Goal: Task Accomplishment & Management: Complete application form

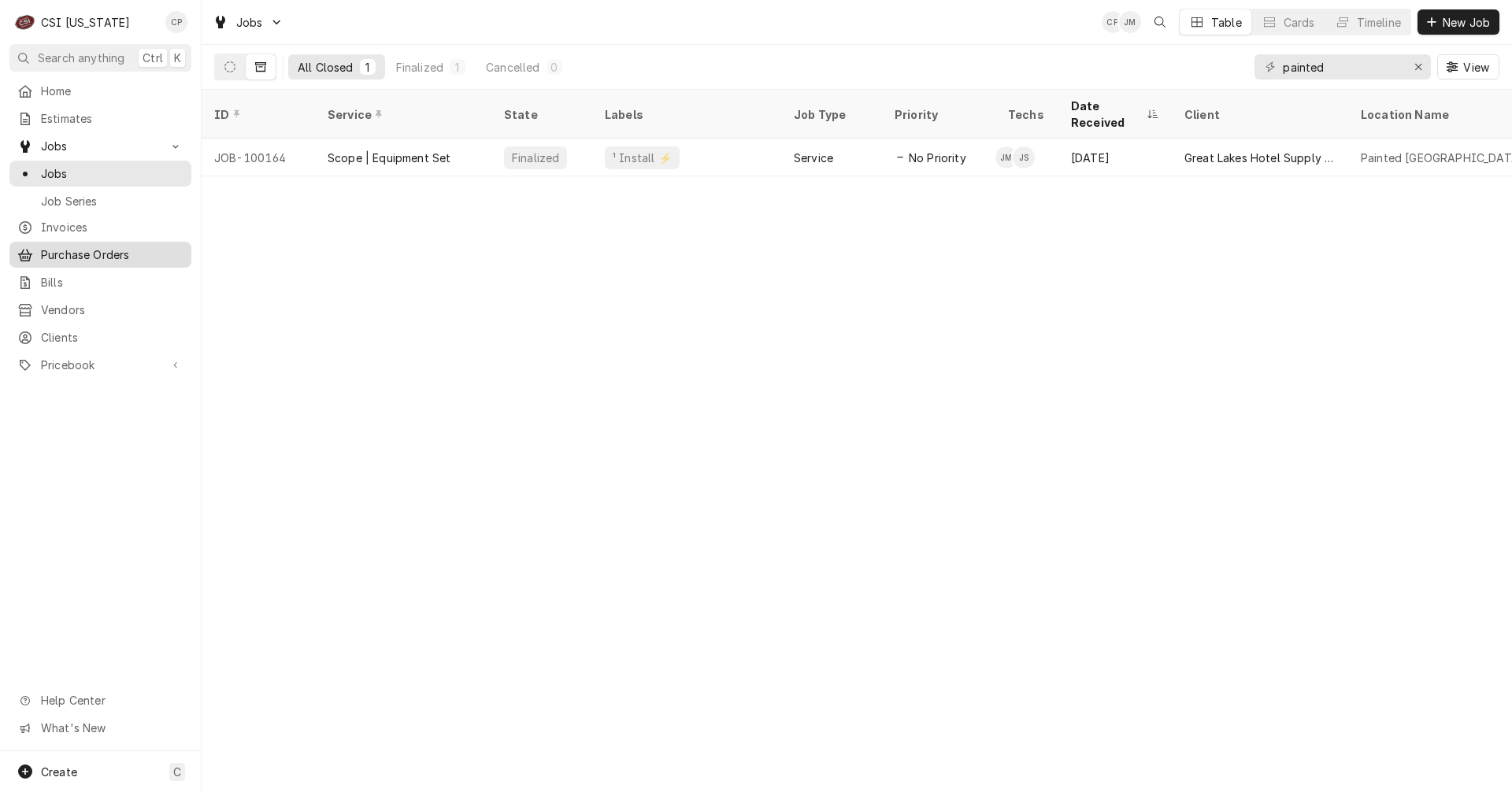
click at [87, 246] on span "Purchase Orders" at bounding box center [112, 254] width 143 height 17
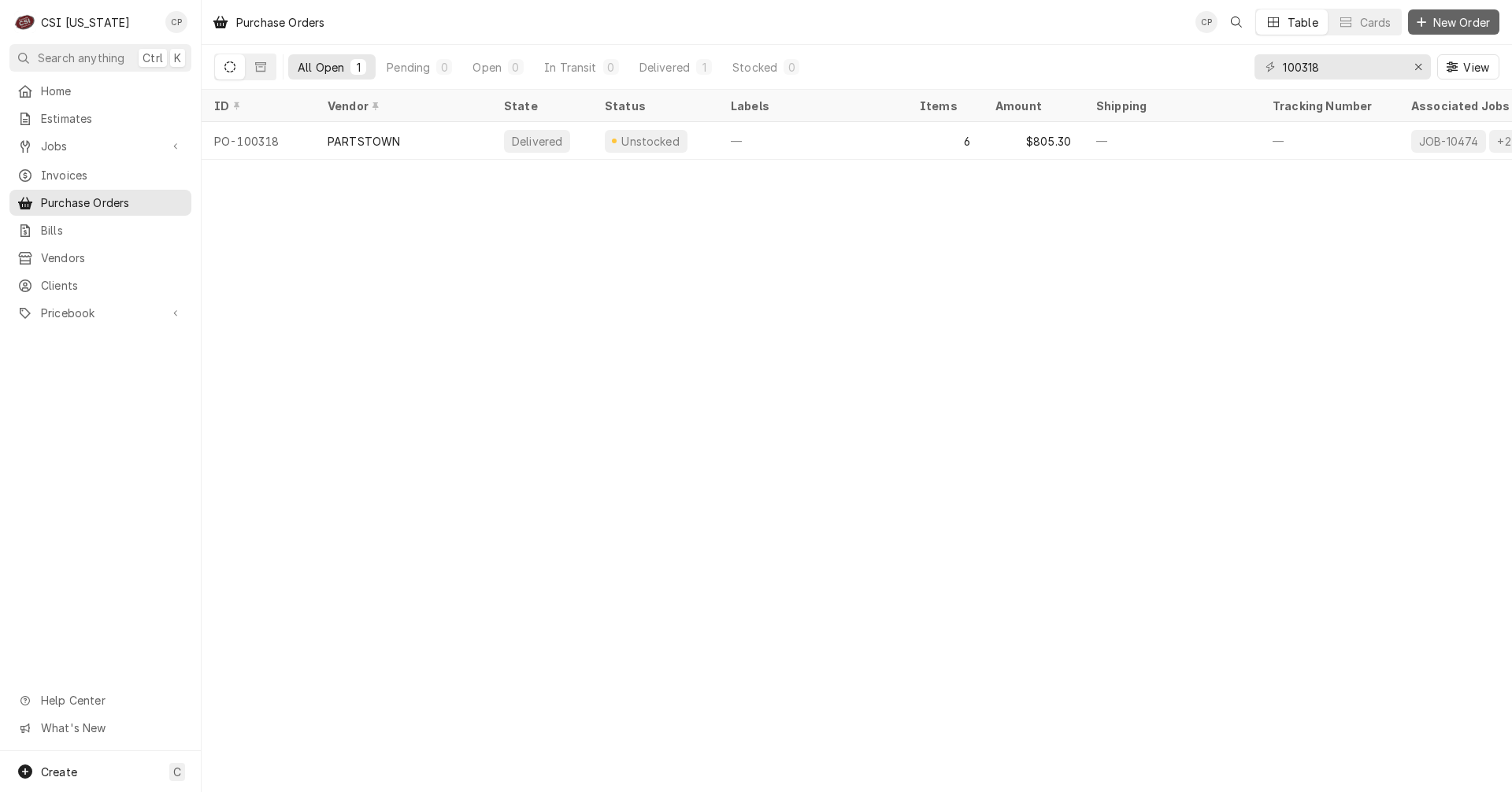
click at [1463, 25] on span "New Order" at bounding box center [1462, 22] width 63 height 17
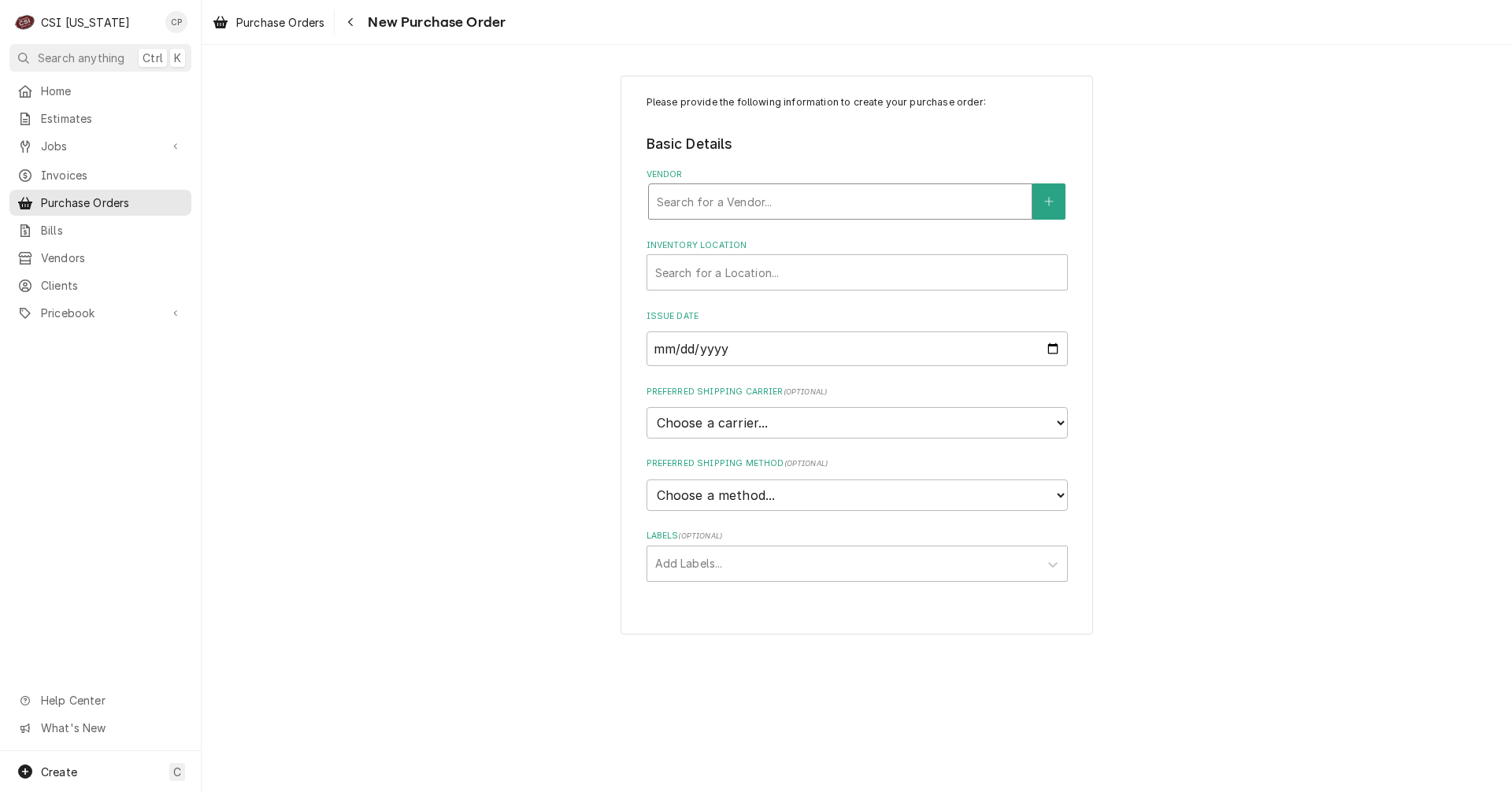
click at [745, 201] on div "Vendor" at bounding box center [840, 202] width 367 height 28
type input "home"
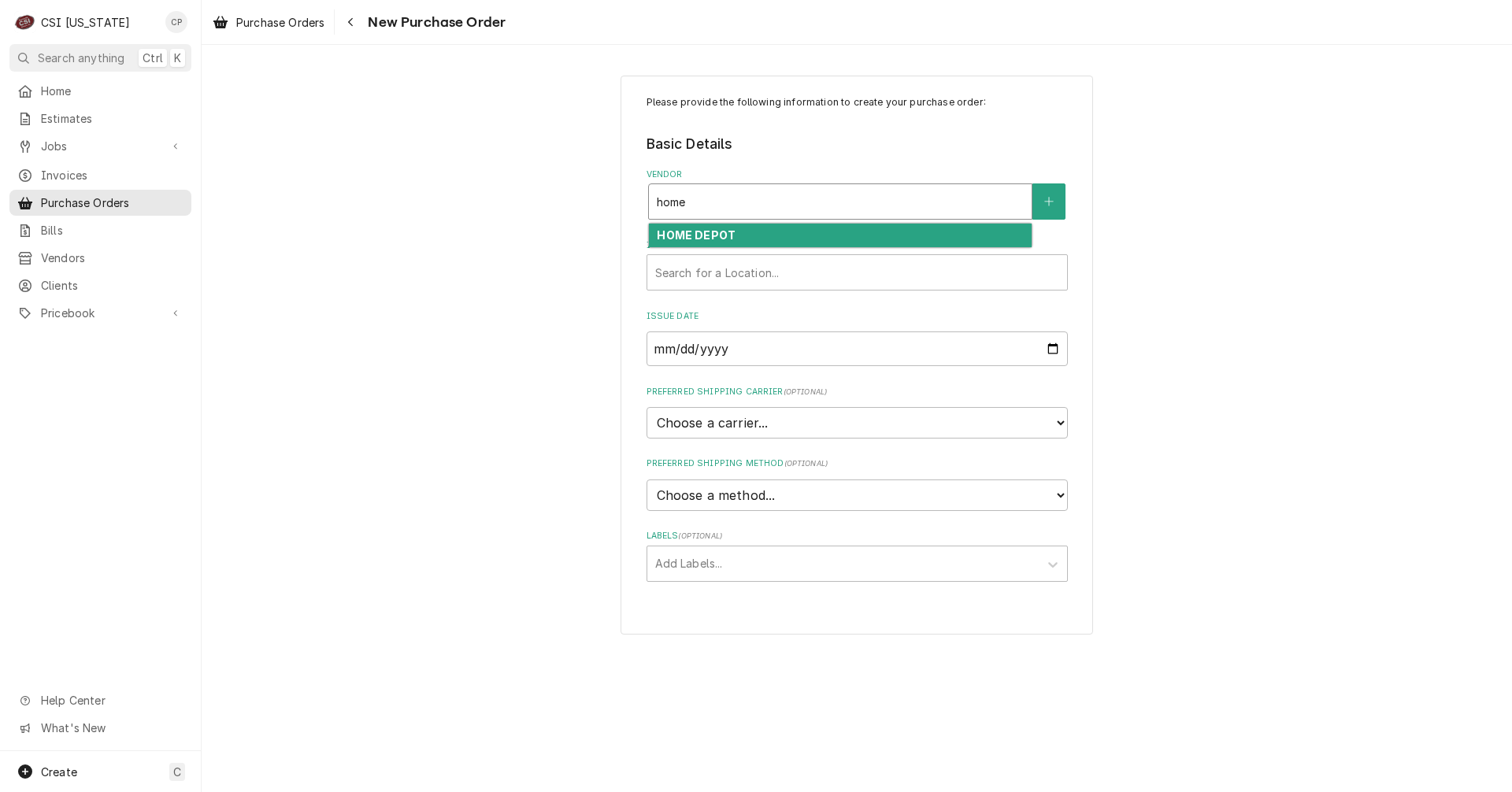
click at [717, 237] on strong "HOME DEPOT" at bounding box center [696, 235] width 79 height 13
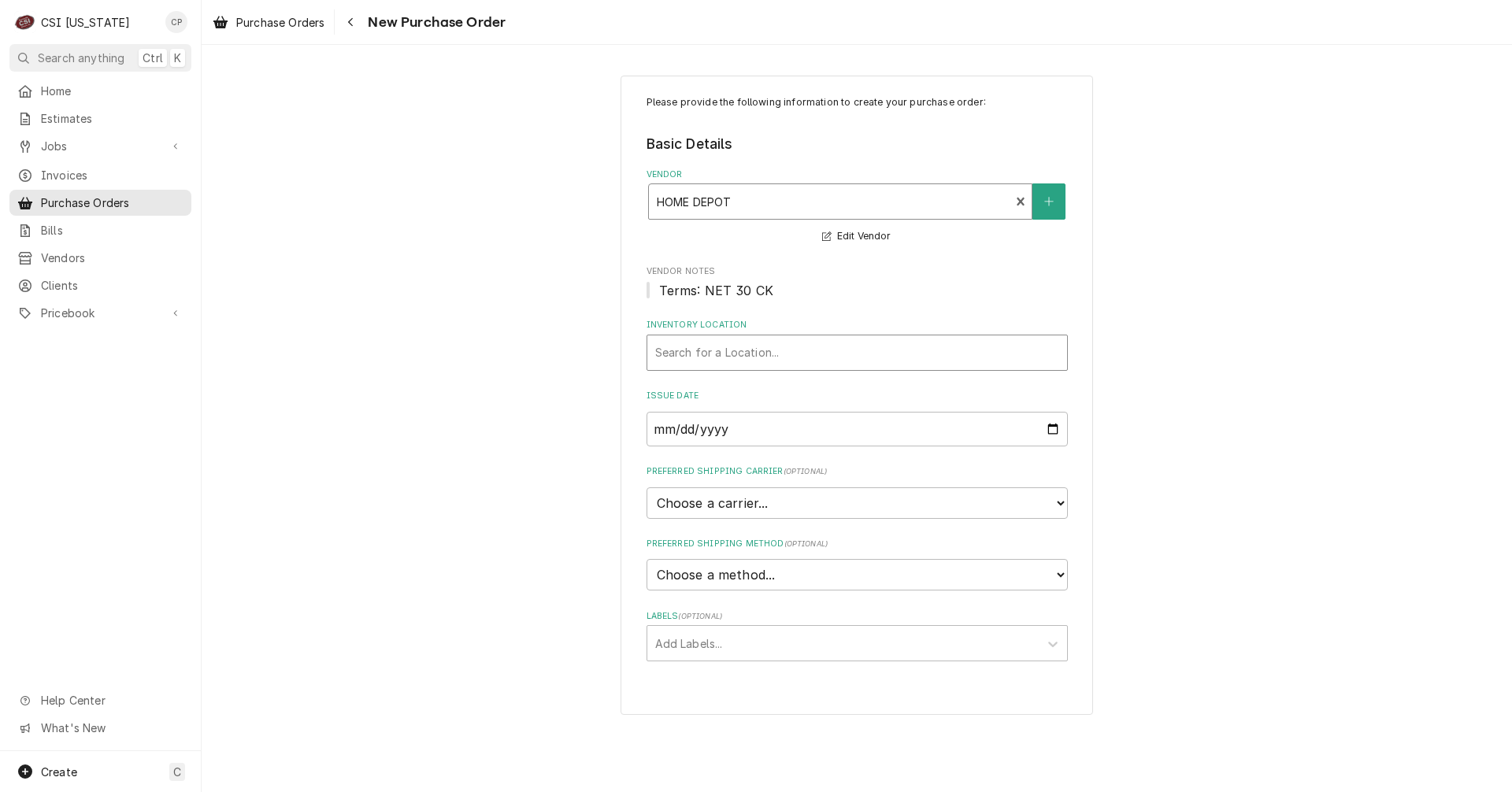
click at [748, 352] on div "Inventory Location" at bounding box center [857, 353] width 404 height 28
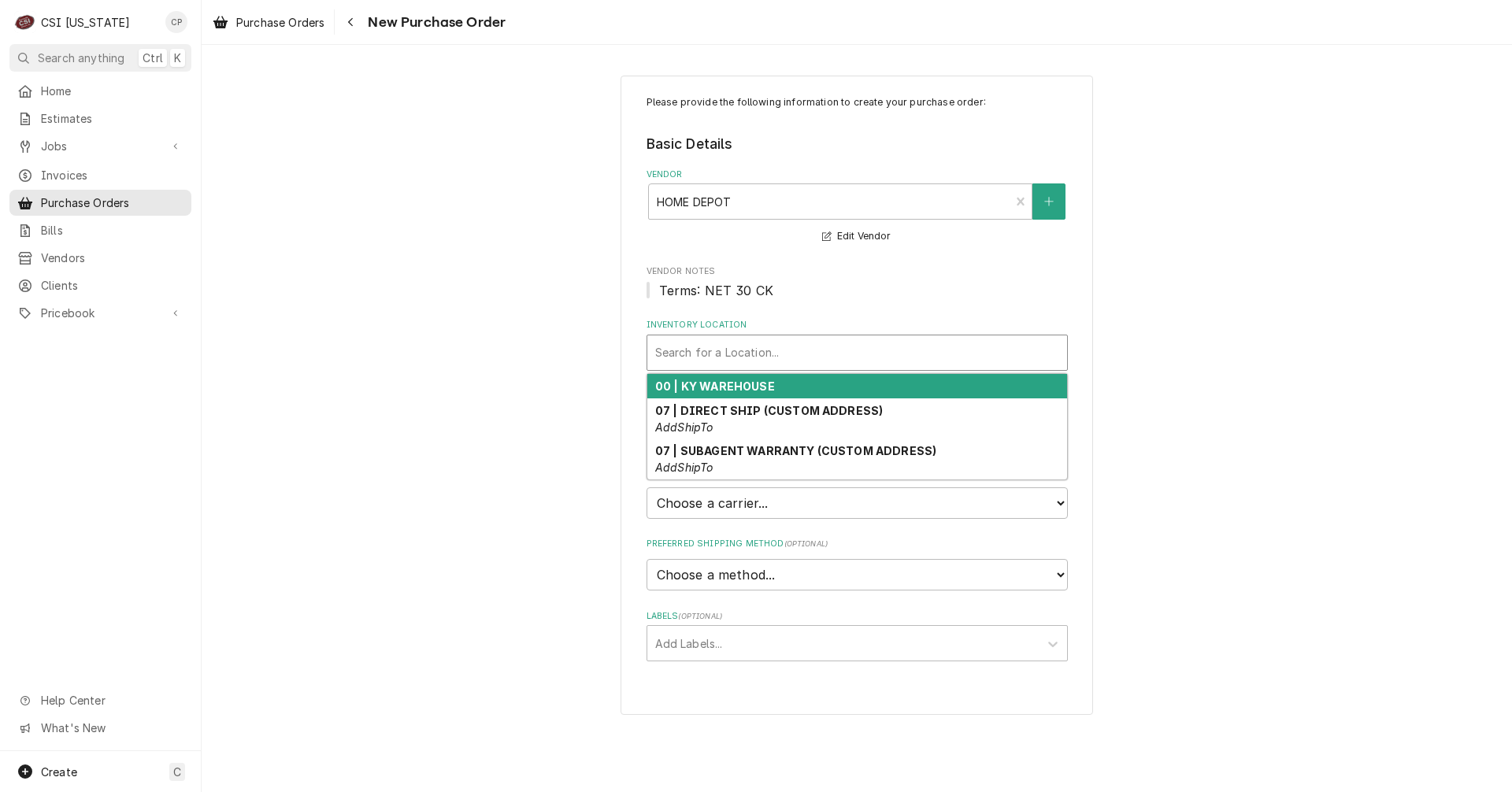
click at [745, 386] on strong "00 | KY WAREHOUSE" at bounding box center [715, 385] width 120 height 13
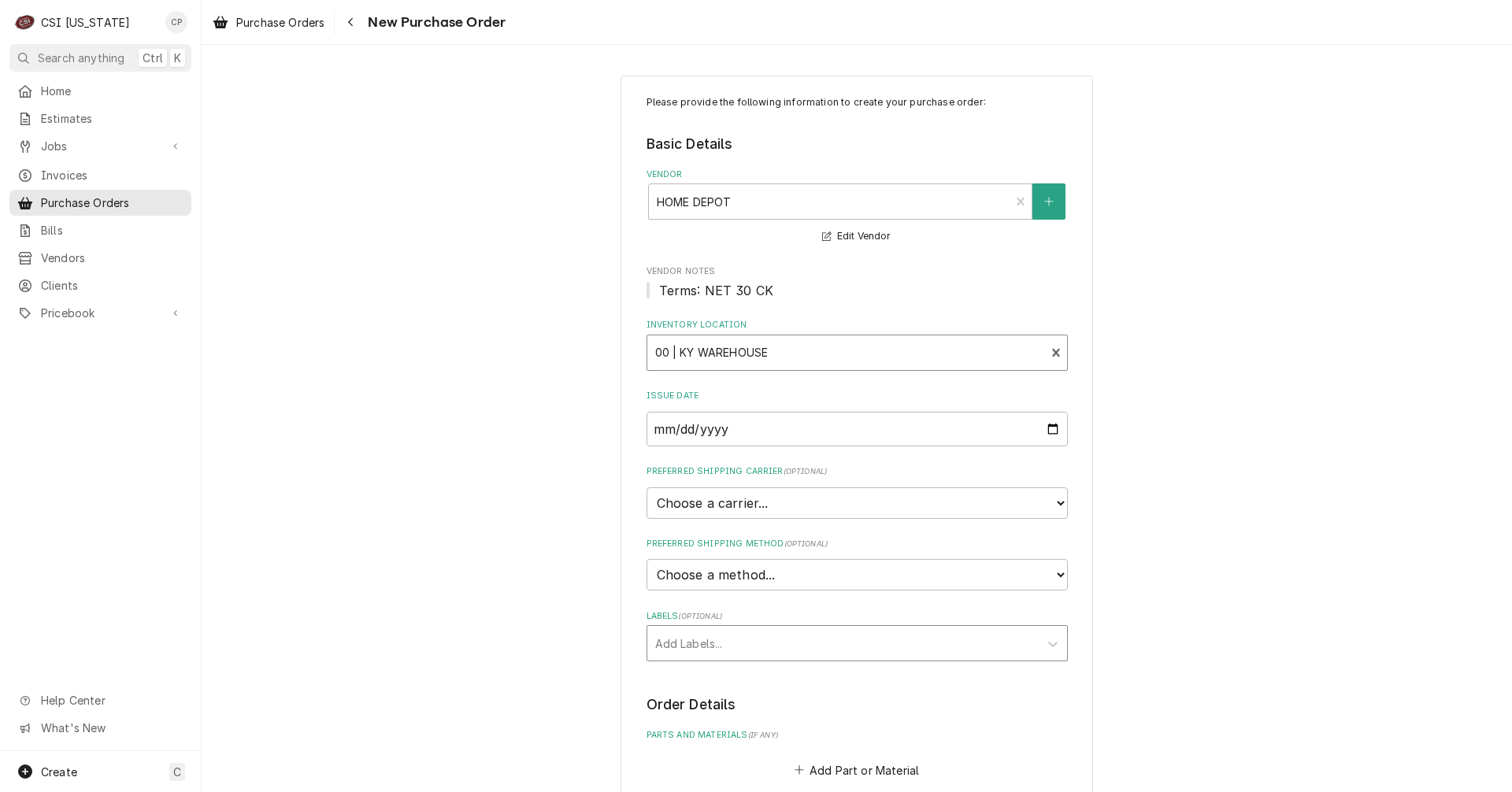
click at [709, 647] on div "Labels" at bounding box center [843, 643] width 376 height 28
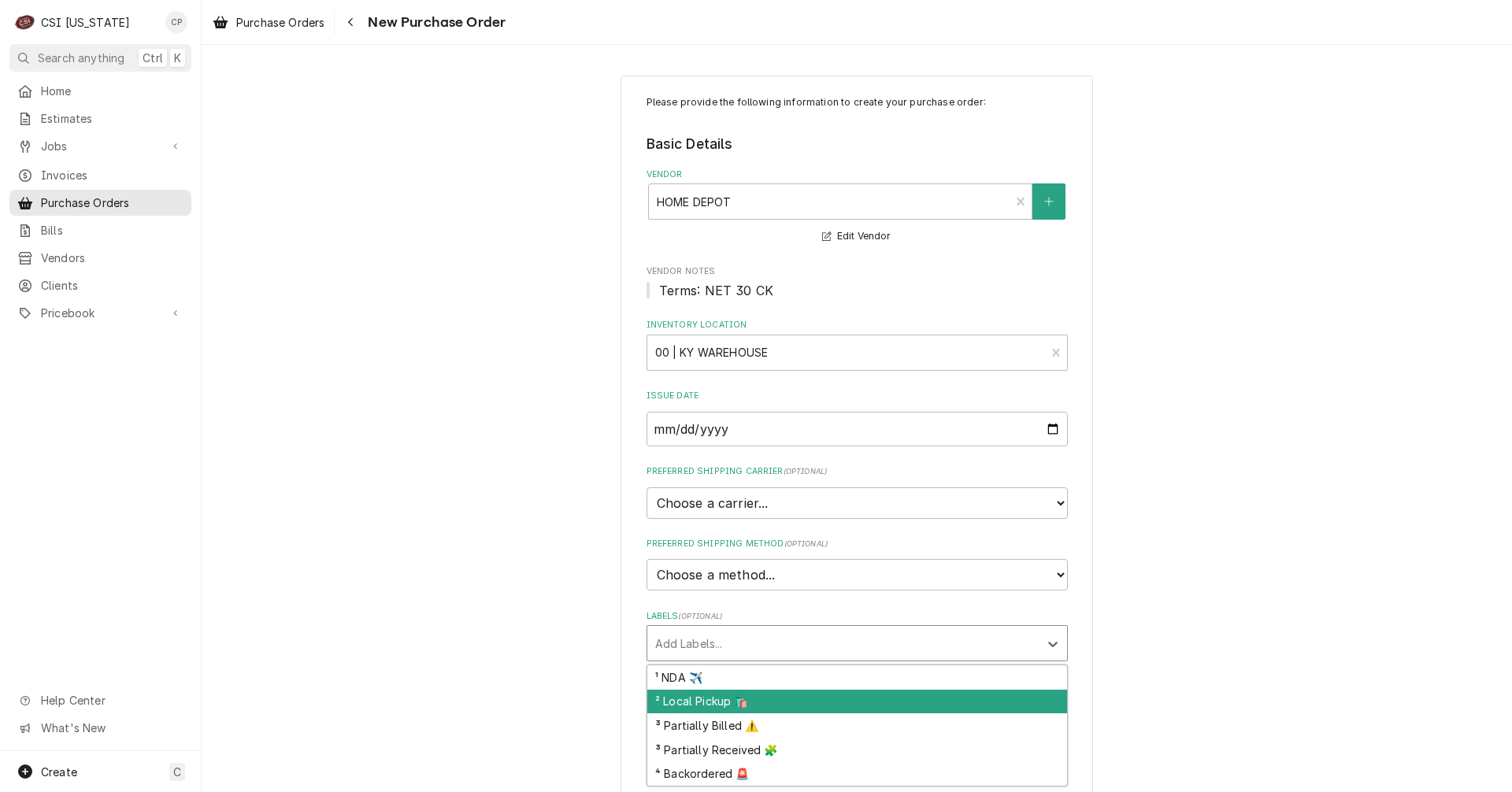
click at [706, 711] on div "² Local Pickup 🛍️" at bounding box center [857, 703] width 420 height 25
type textarea "x"
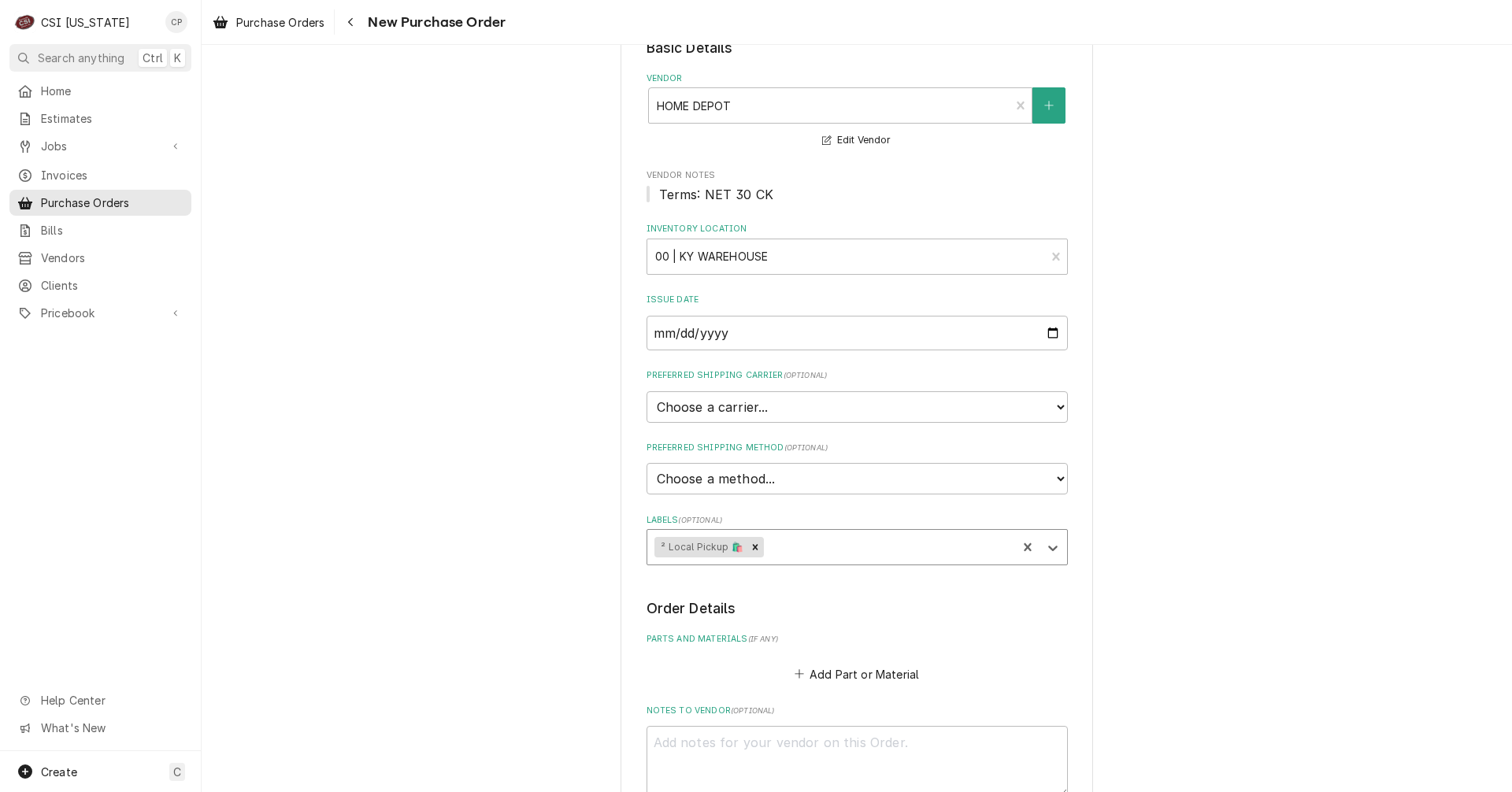
scroll to position [392, 0]
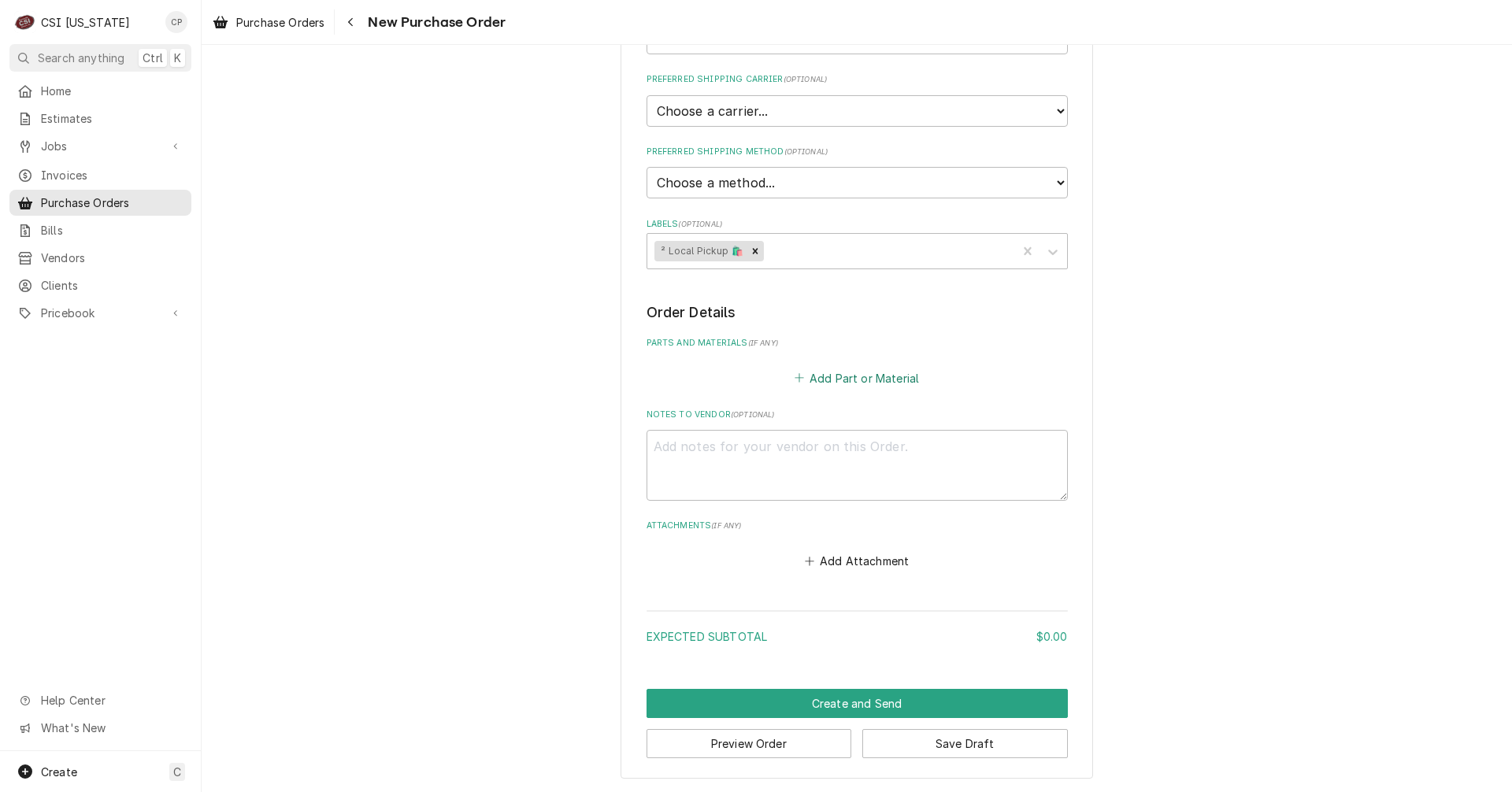
click at [846, 378] on button "Add Part or Material" at bounding box center [857, 378] width 130 height 22
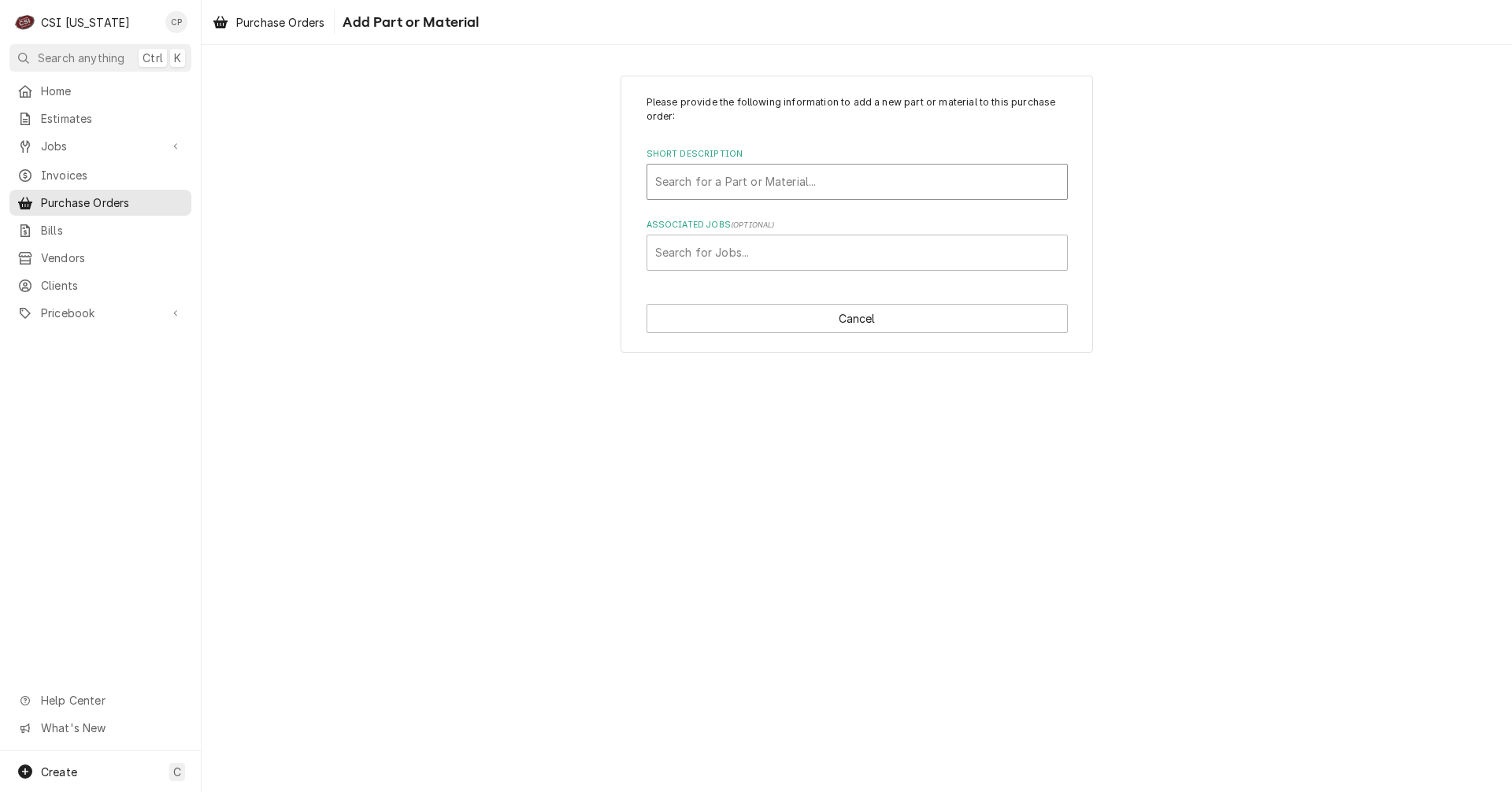
click at [761, 185] on div "Short Description" at bounding box center [857, 181] width 404 height 28
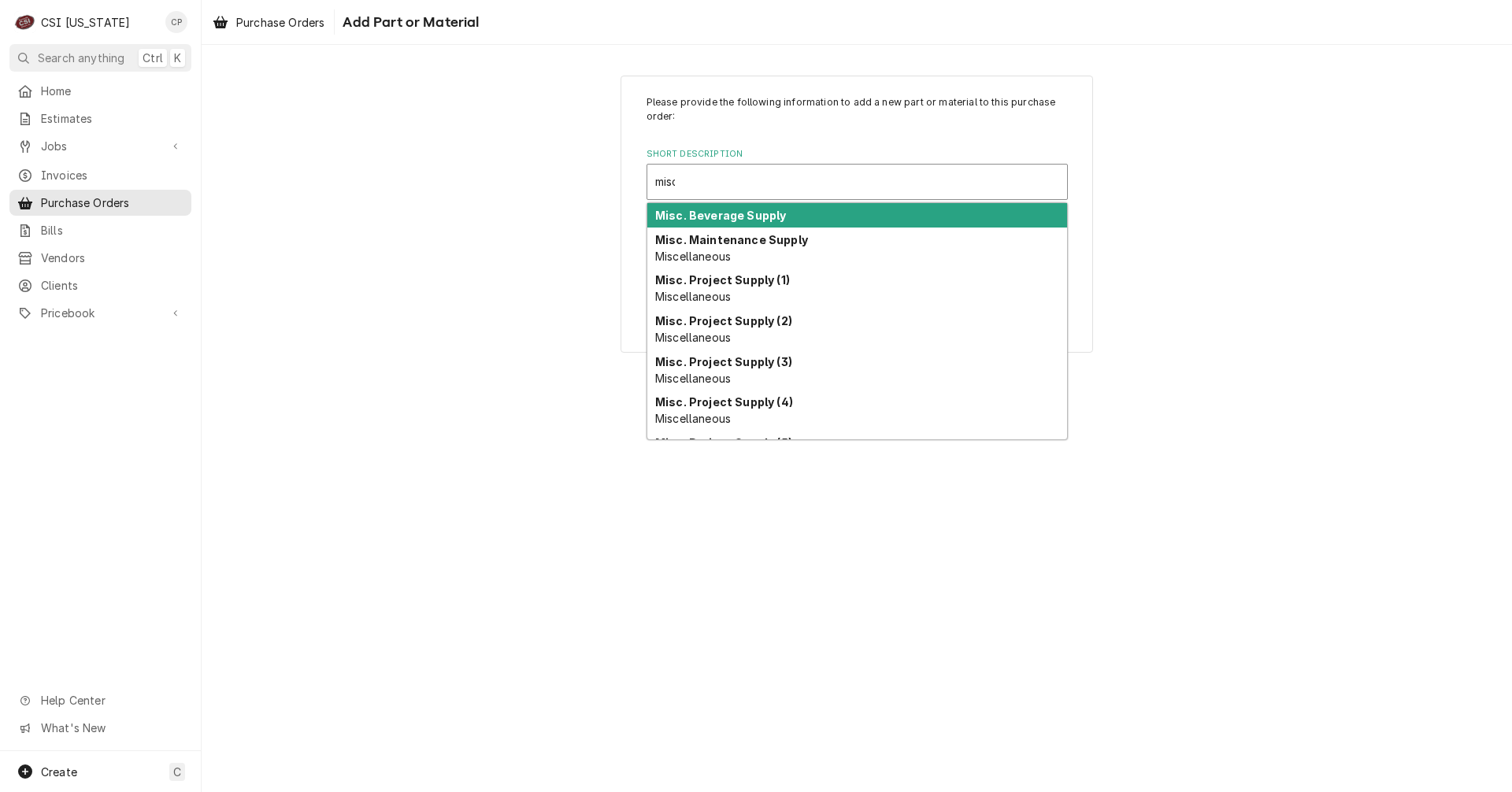
type input "misc"
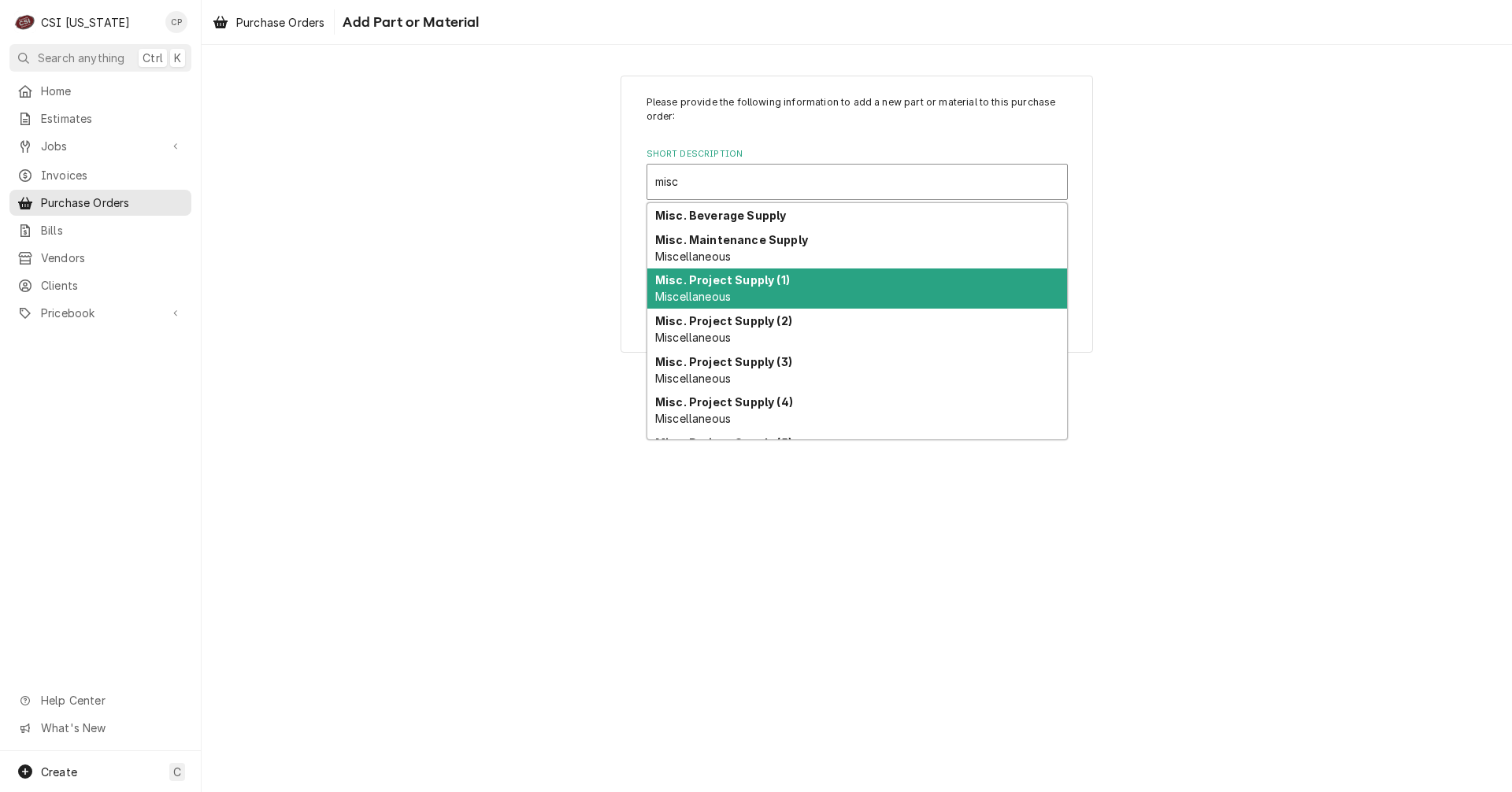
click at [749, 279] on strong "Misc. Project Supply (1)" at bounding box center [723, 279] width 135 height 13
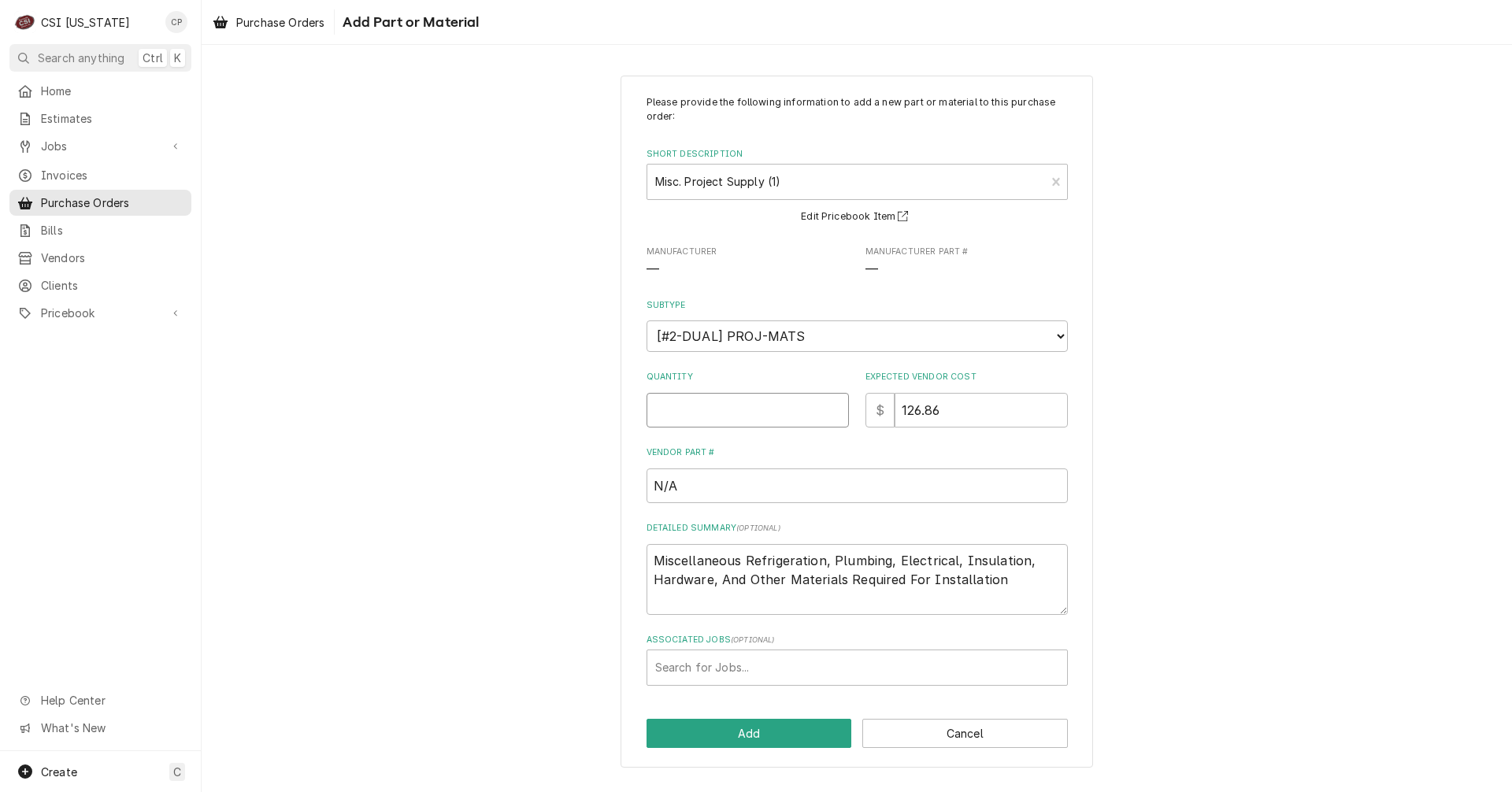
click at [782, 411] on input "Quantity" at bounding box center [747, 411] width 202 height 35
type textarea "x"
type input "1"
type textarea "x"
type input "0"
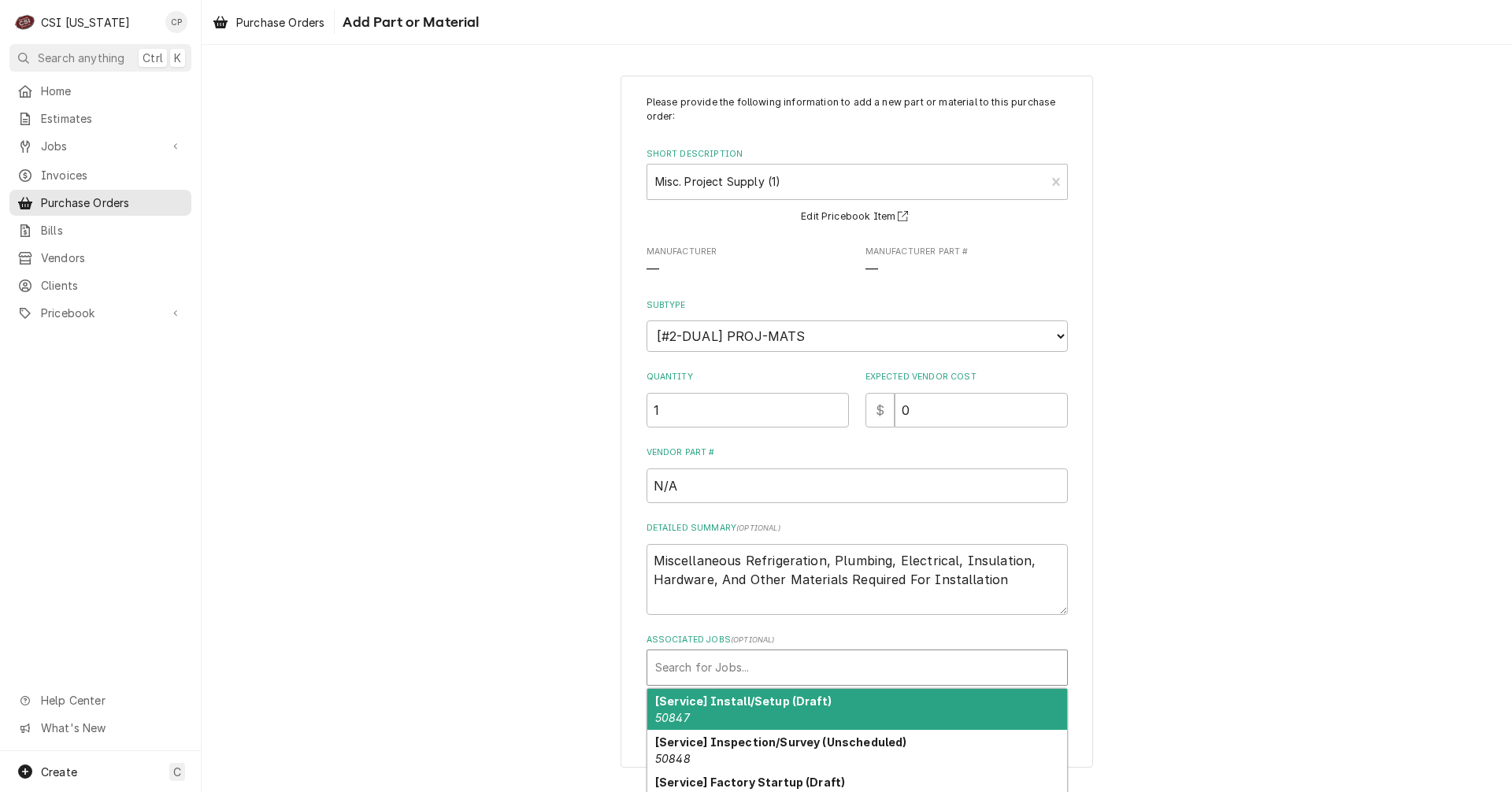
click at [734, 672] on div "Associated Jobs" at bounding box center [857, 668] width 404 height 28
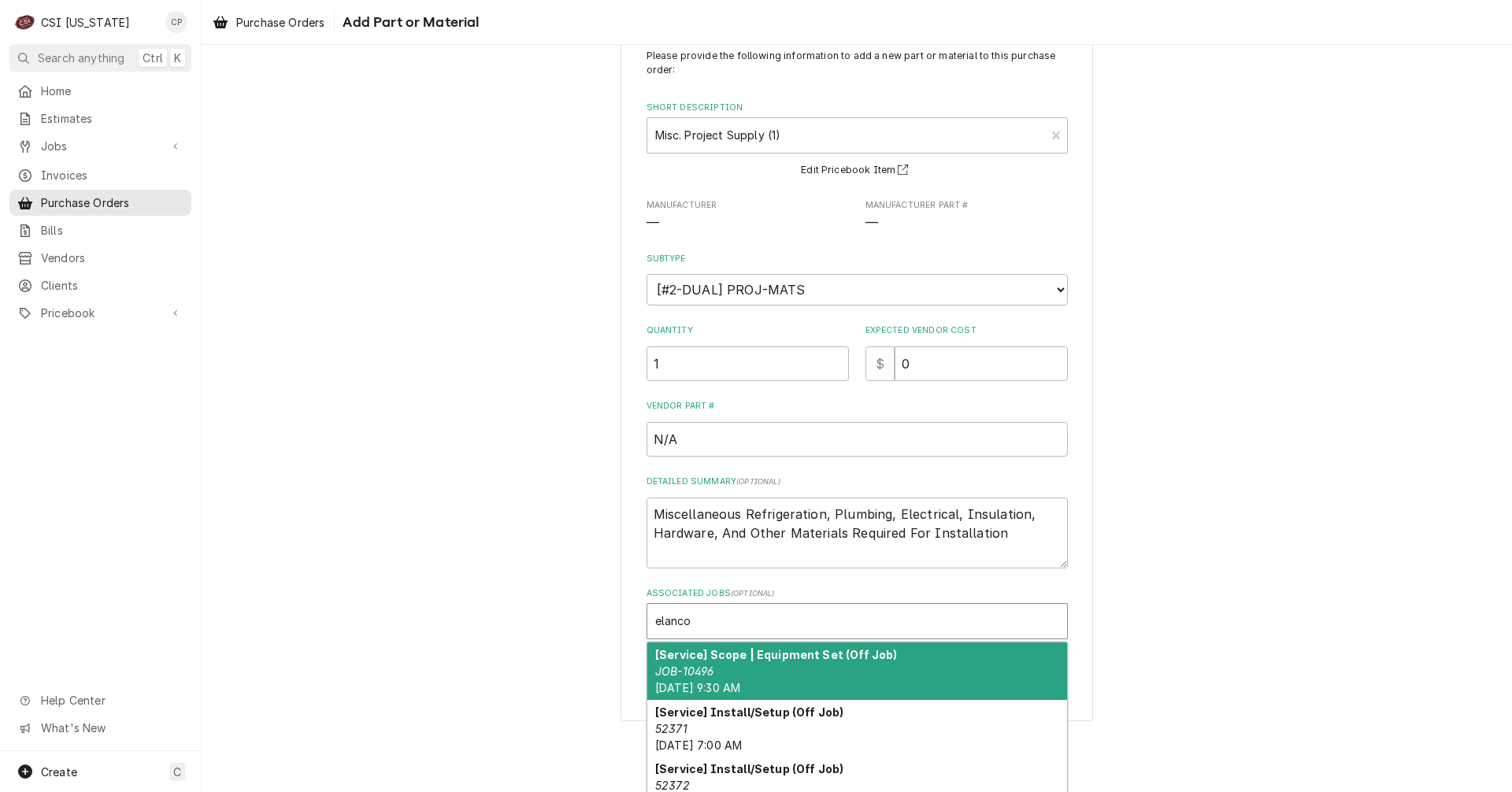
scroll to position [69, 0]
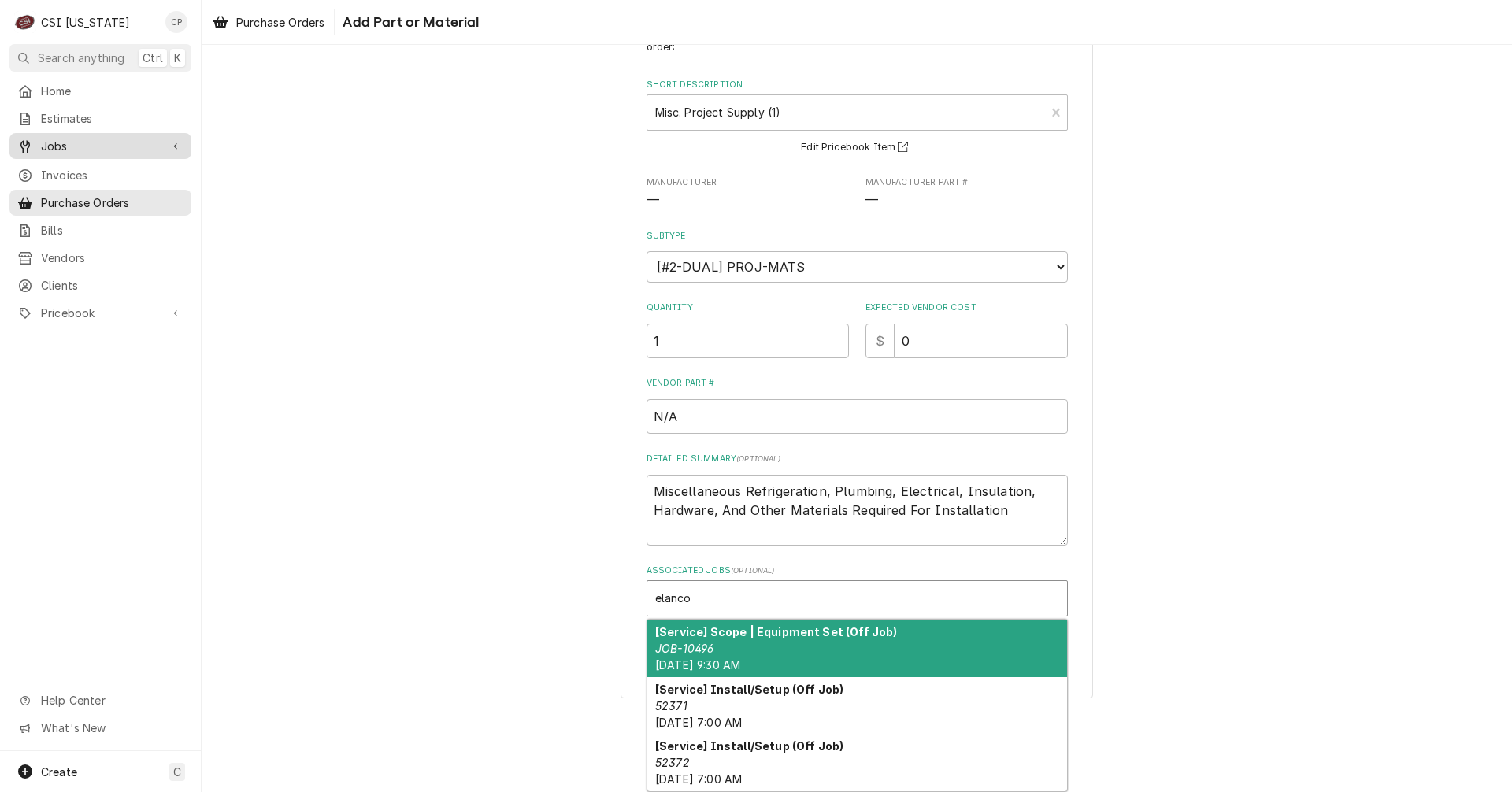
type input "elanco"
click at [63, 142] on span "Jobs" at bounding box center [101, 145] width 119 height 17
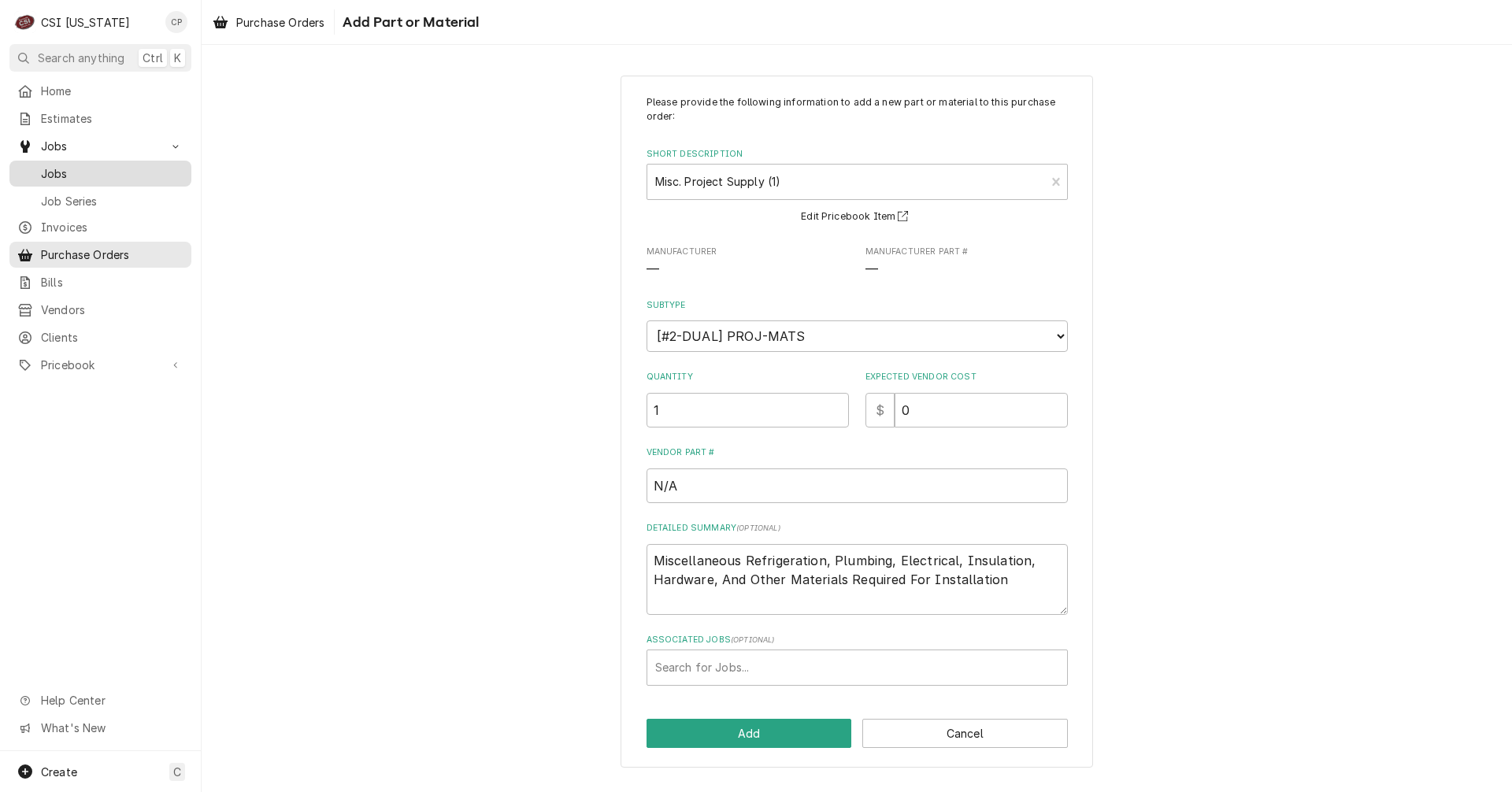
click at [62, 170] on span "Jobs" at bounding box center [112, 173] width 143 height 17
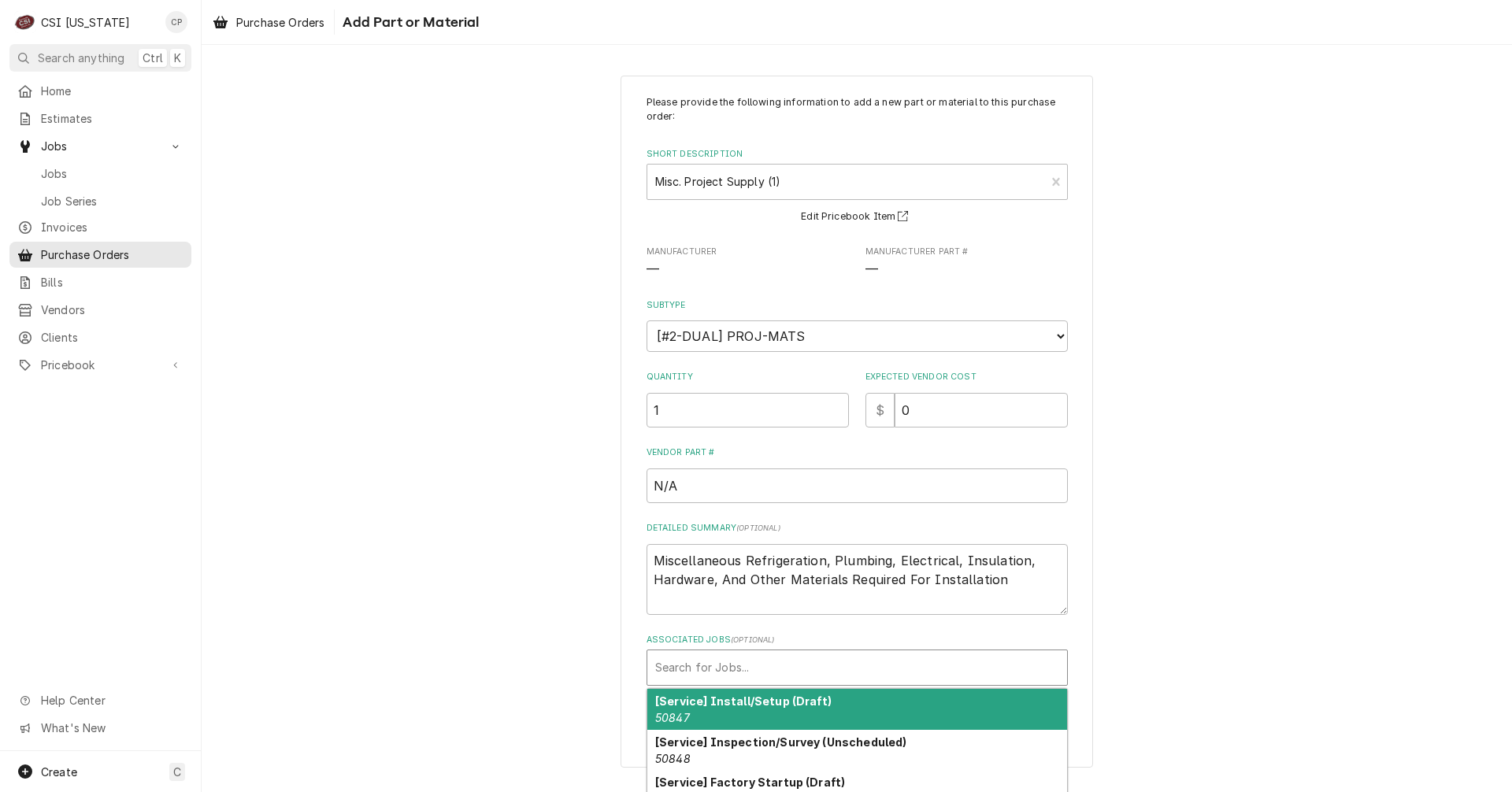
click at [825, 660] on div "Associated Jobs" at bounding box center [857, 668] width 404 height 28
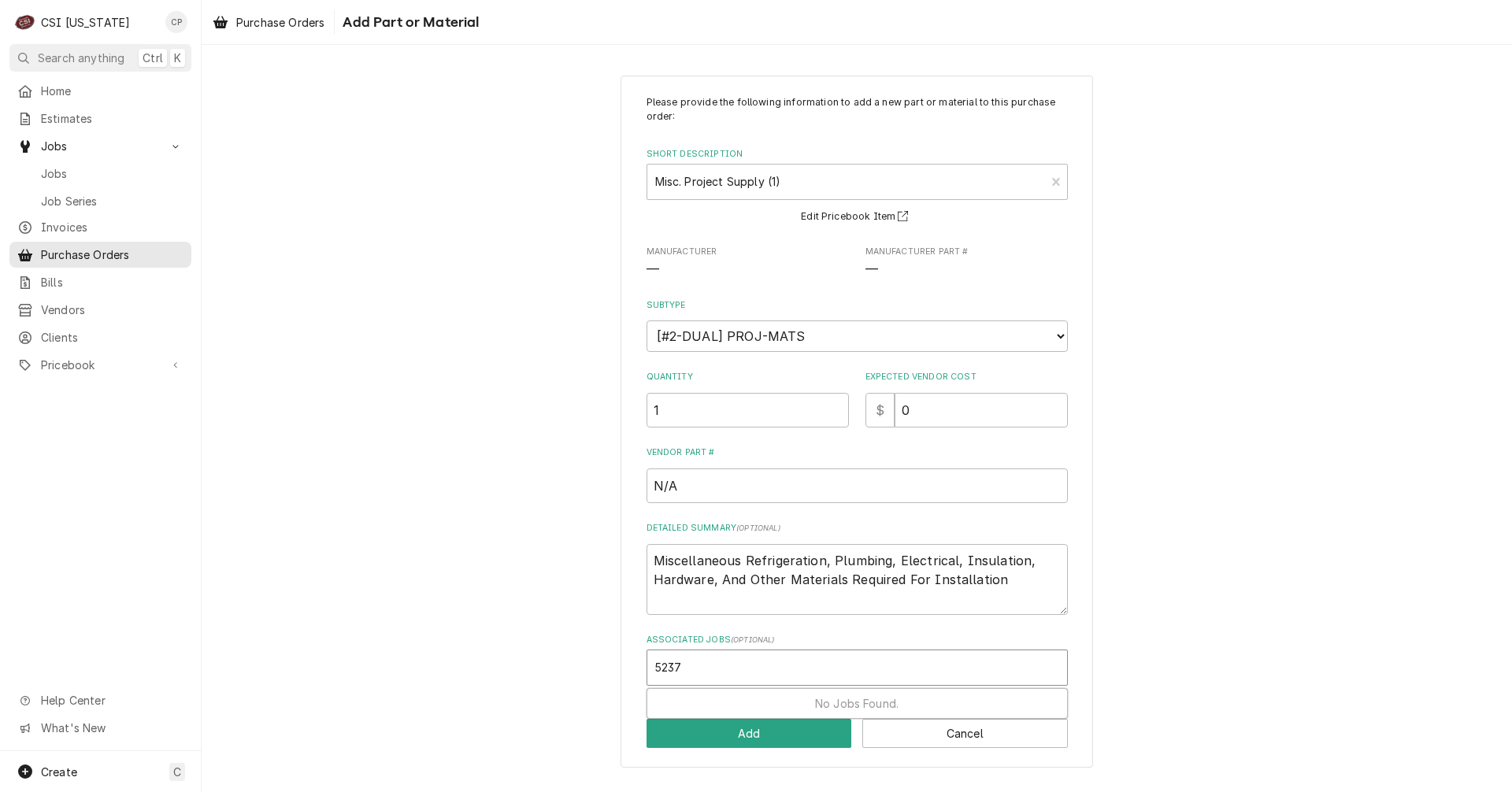
type input "52372"
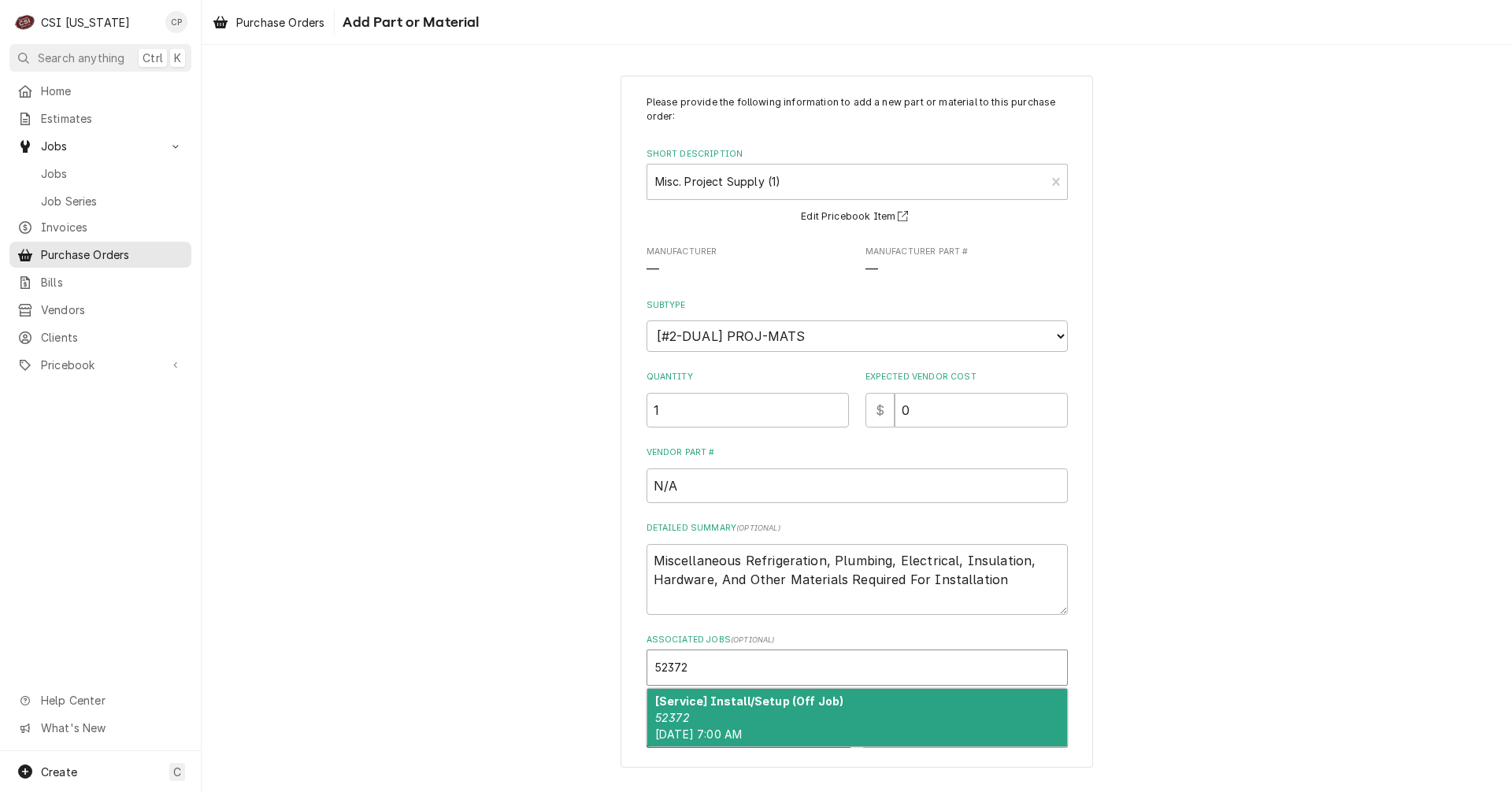
click at [754, 714] on div "[Service] Install/Setup (Off Job) 52372 Mon, Aug 4th, 2025 - 7:00 AM" at bounding box center [857, 718] width 420 height 58
type textarea "x"
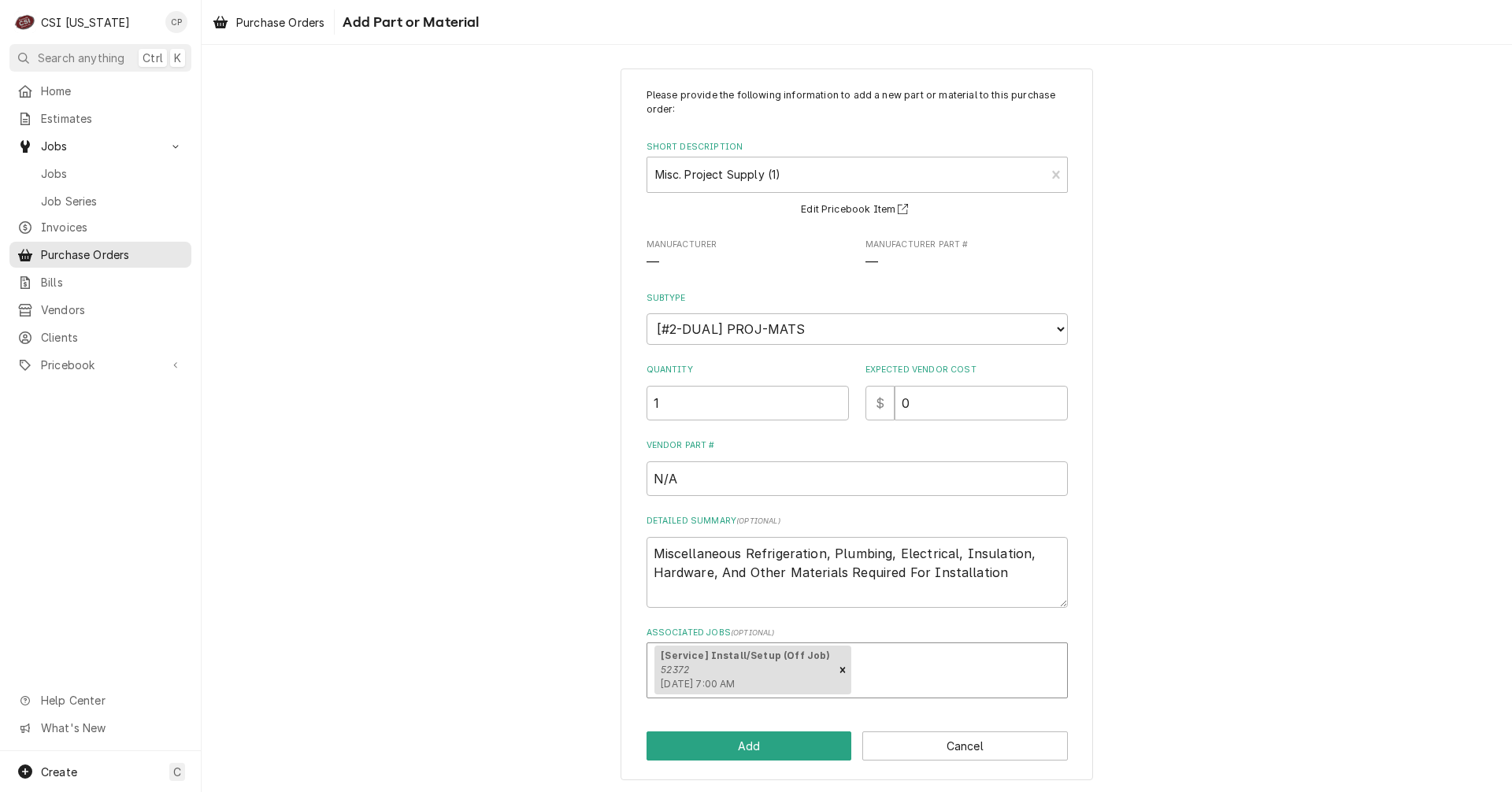
scroll to position [10, 0]
click at [751, 753] on button "Add" at bounding box center [749, 743] width 206 height 29
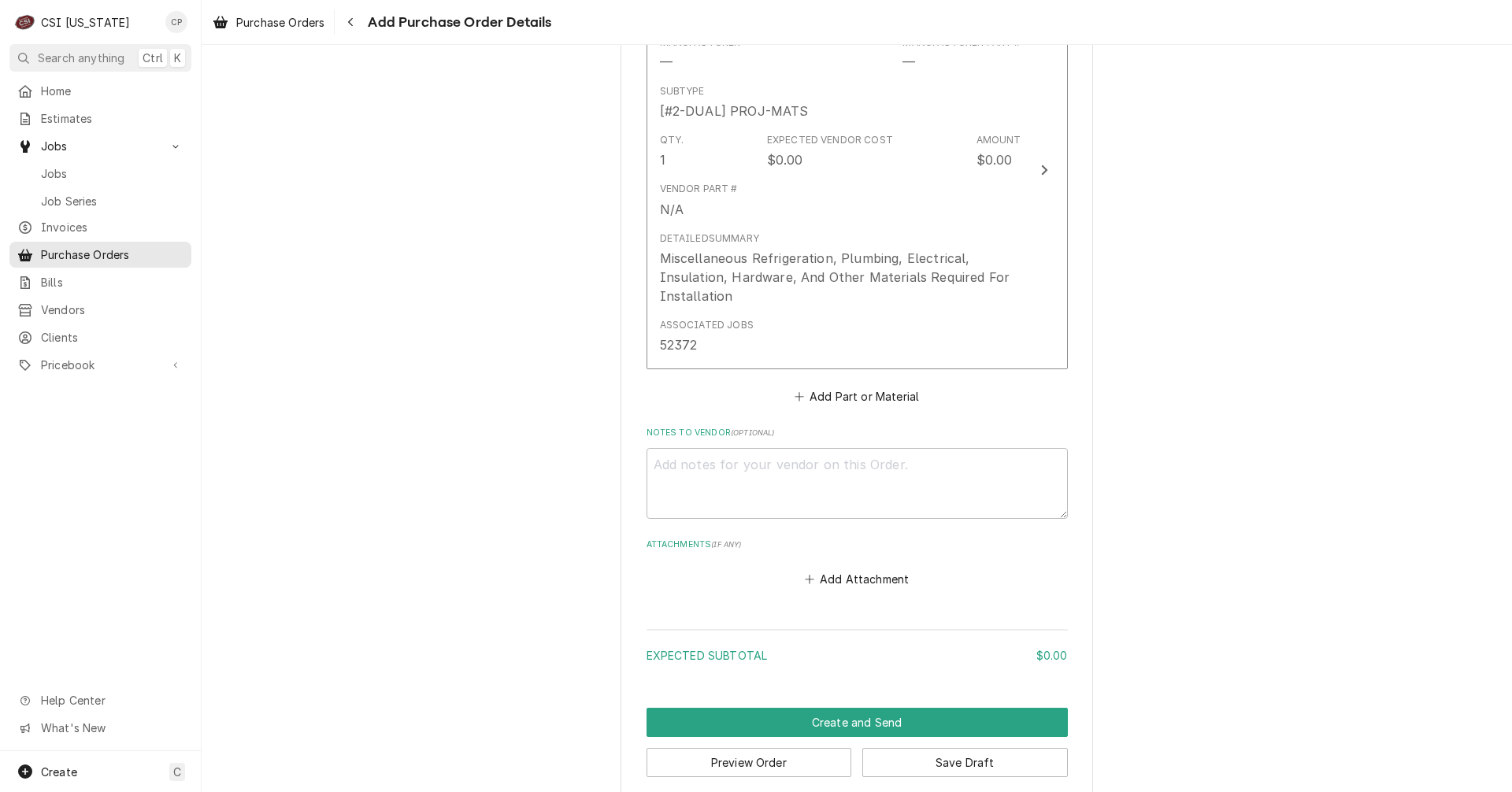
scroll to position [799, 0]
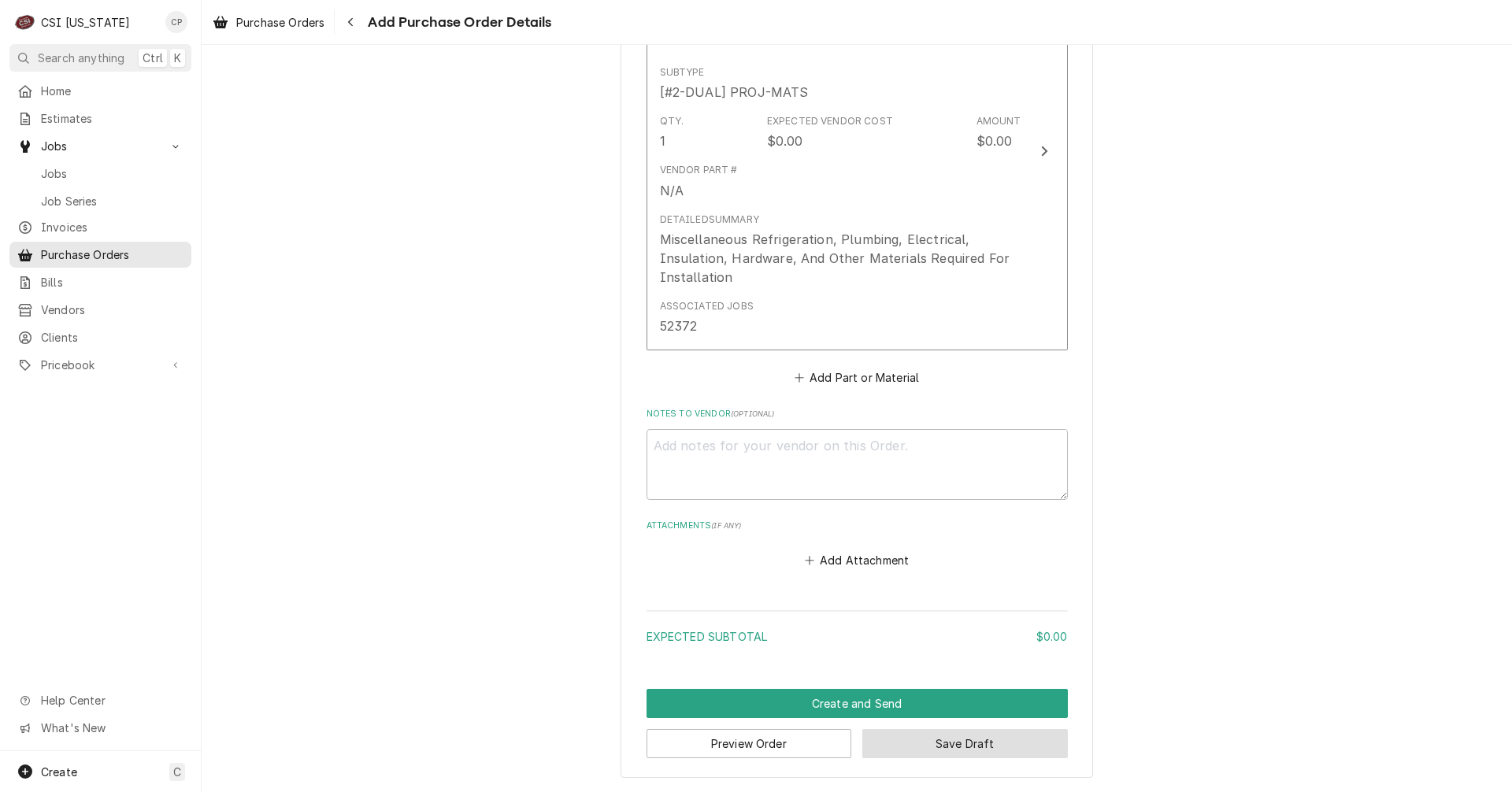
click at [951, 743] on button "Save Draft" at bounding box center [964, 743] width 206 height 29
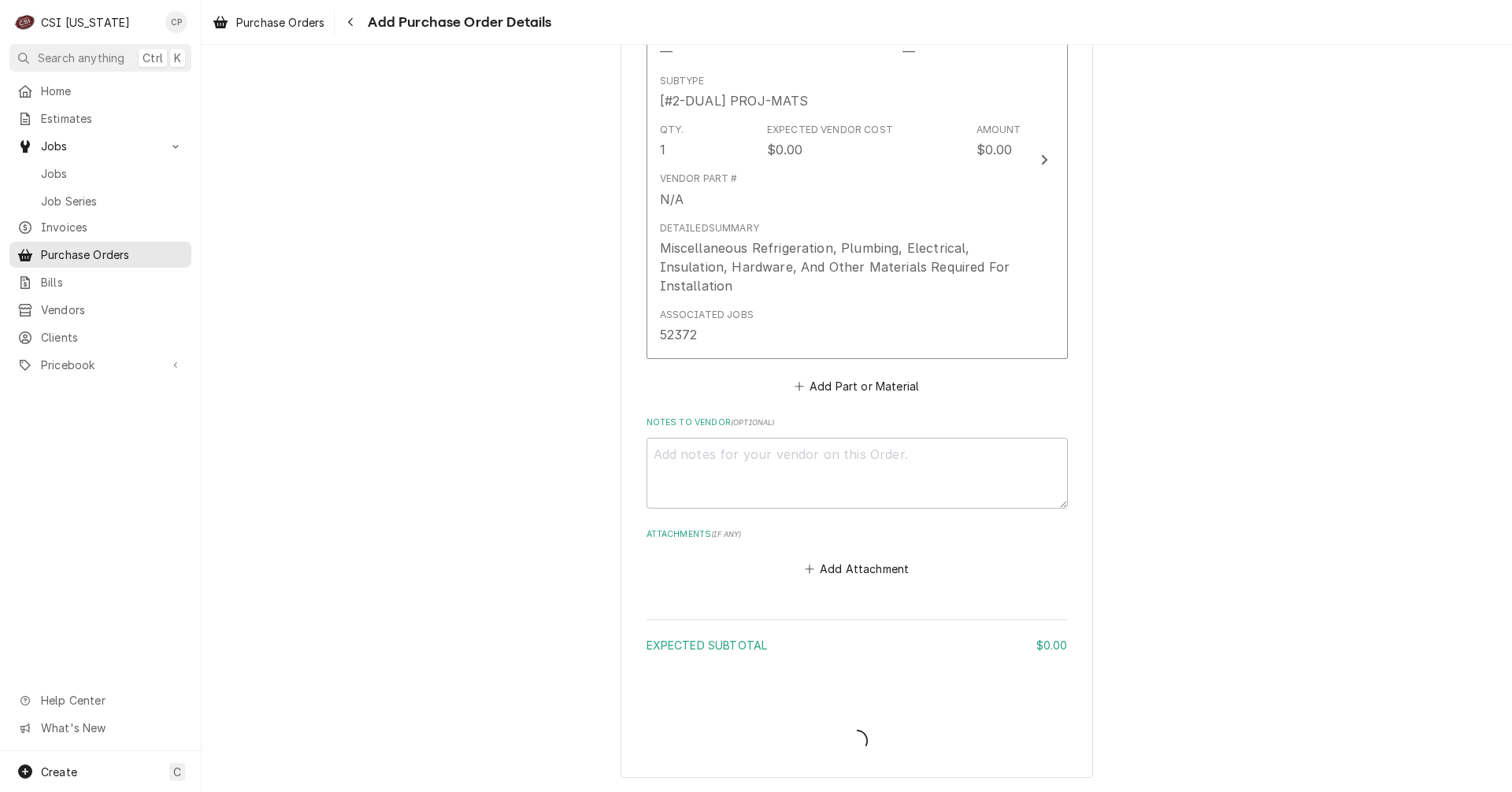
scroll to position [790, 0]
type textarea "x"
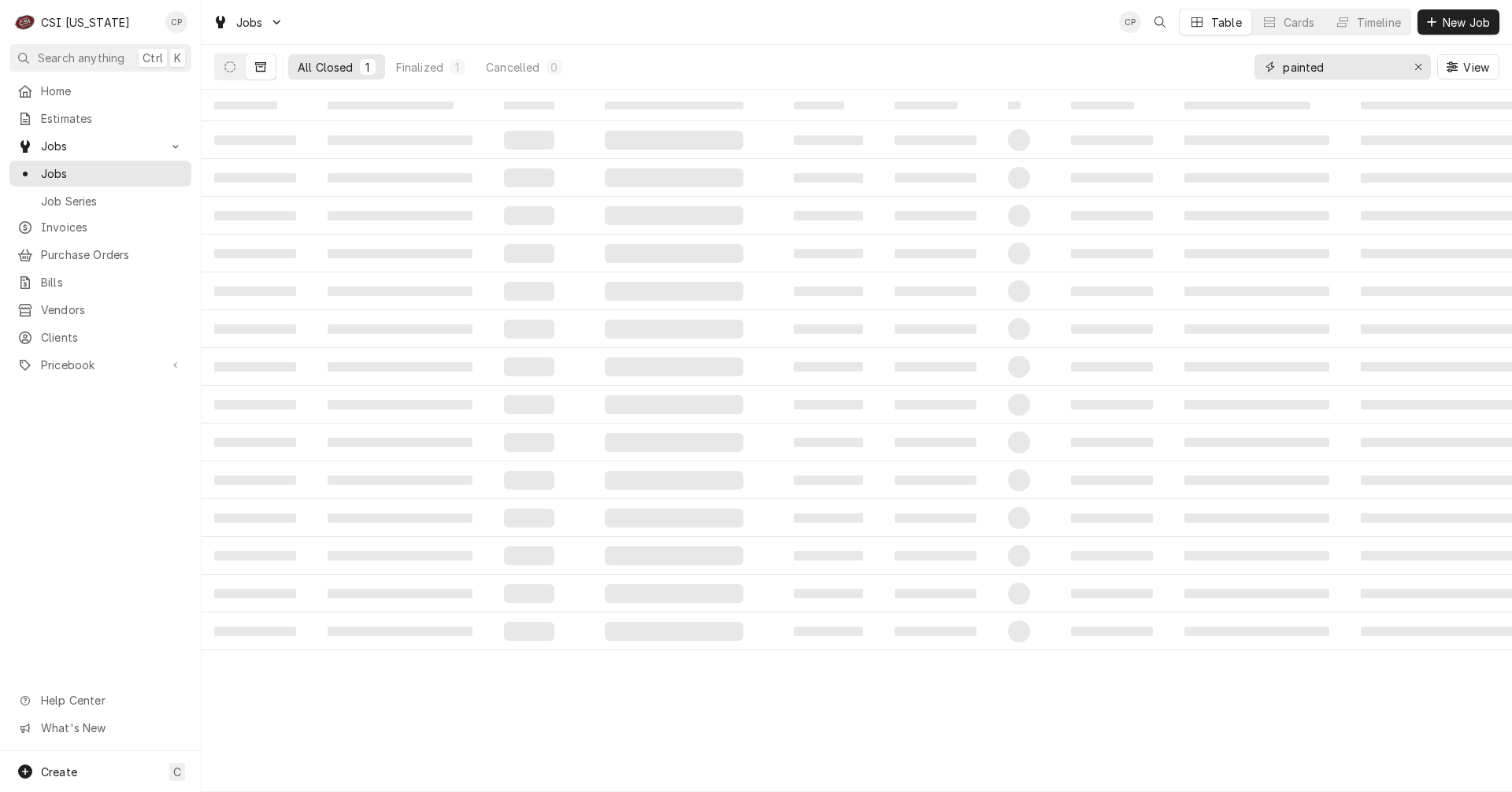
drag, startPoint x: 1236, startPoint y: 72, endPoint x: 1220, endPoint y: 70, distance: 16.1
click at [1221, 70] on div "All Closed 1 Finalized 1 Cancelled 0 painted View" at bounding box center [857, 67] width 1285 height 44
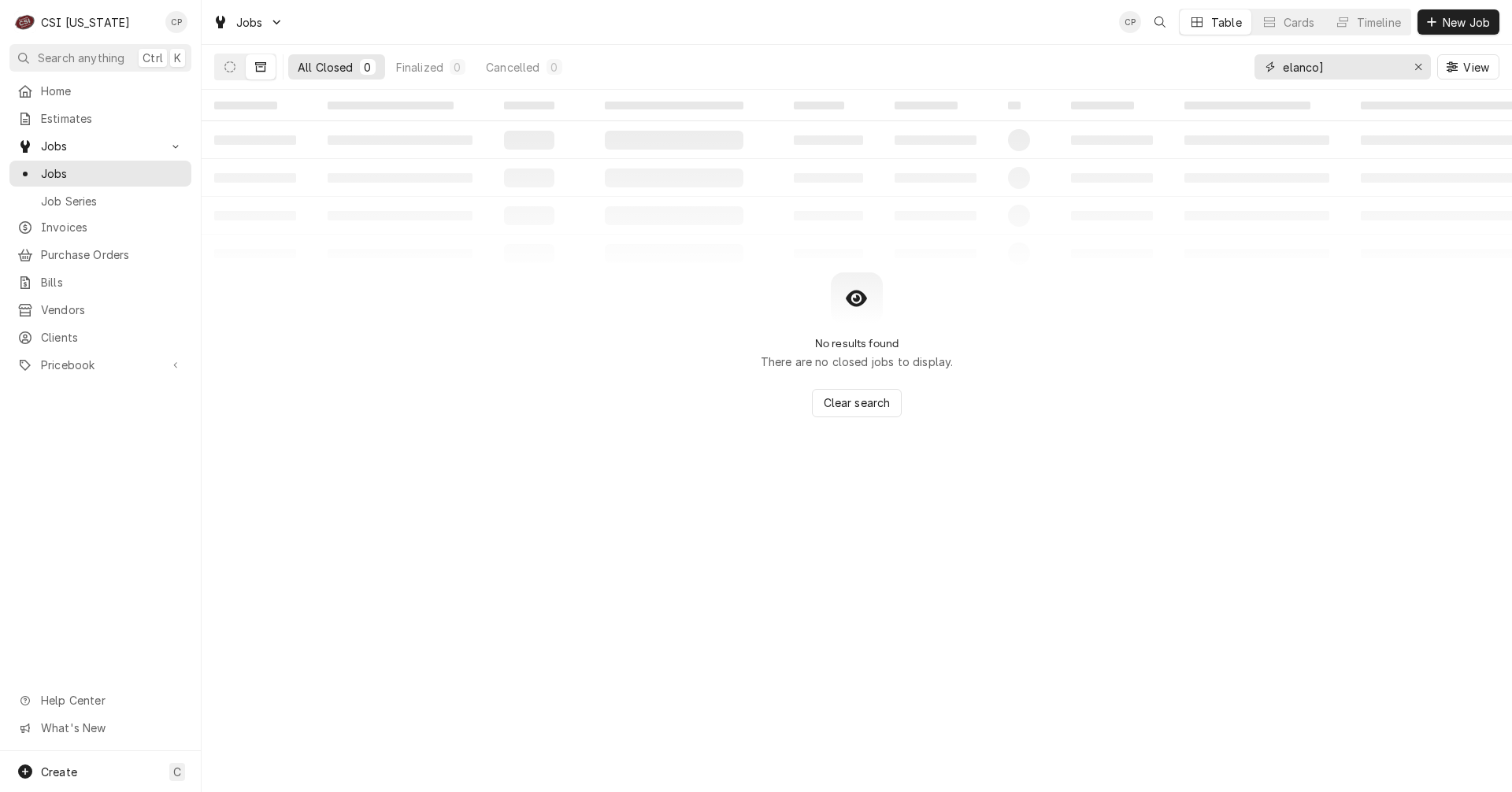
type input "elanco"
click at [234, 67] on icon "Dynamic Content Wrapper" at bounding box center [230, 67] width 11 height 11
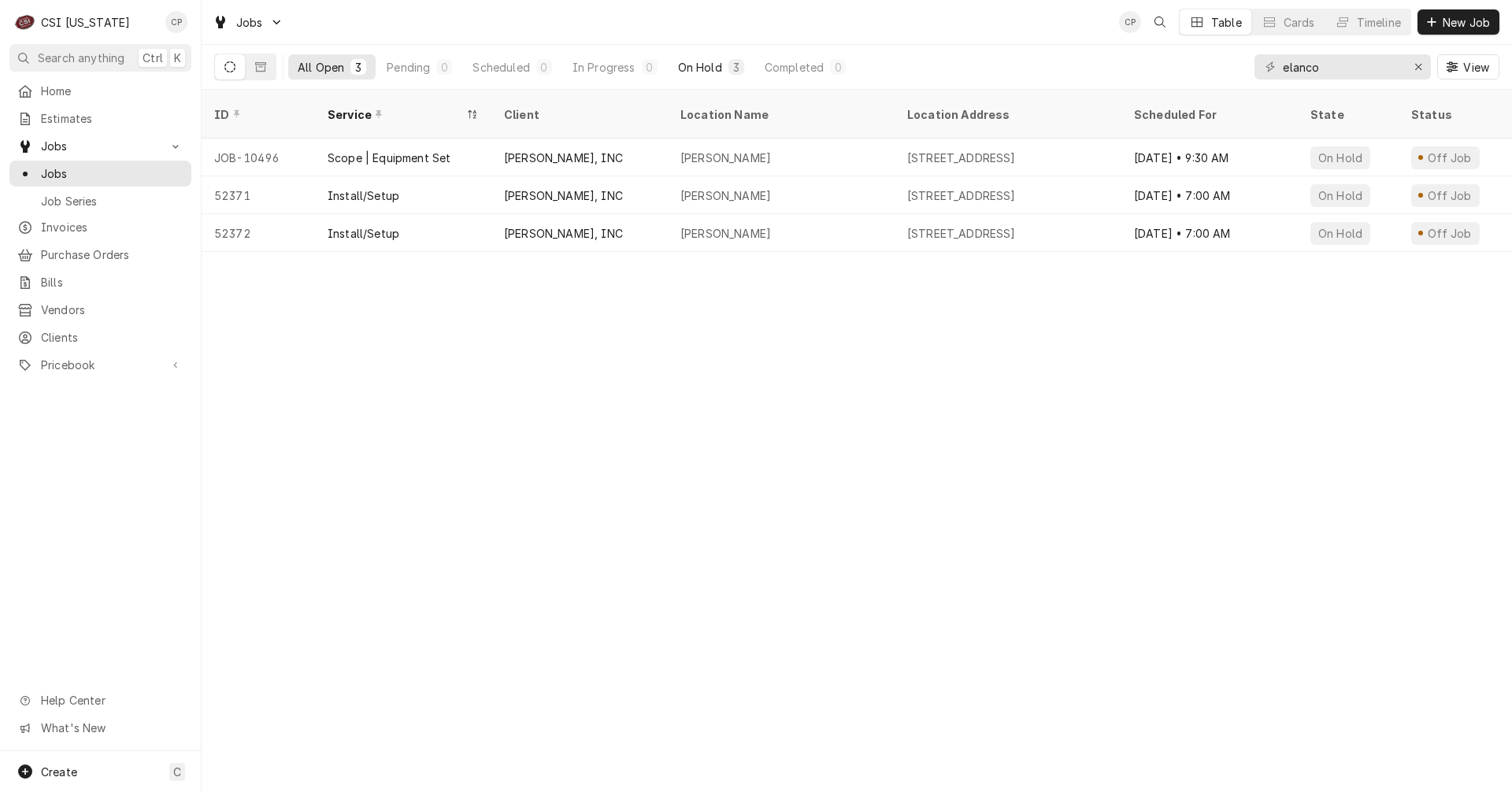
click at [711, 70] on div "On Hold" at bounding box center [700, 67] width 44 height 17
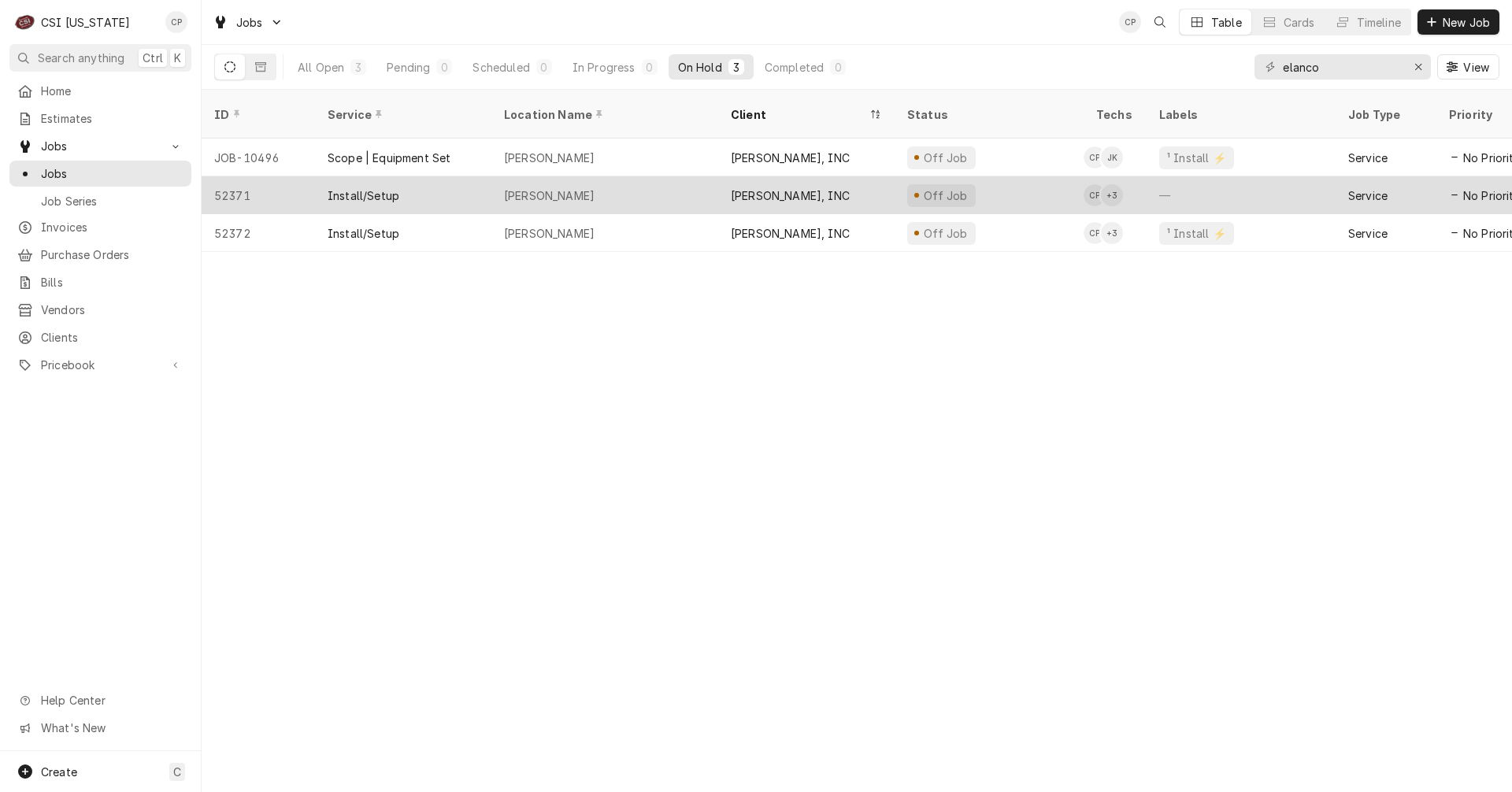
click at [432, 176] on div "Install/Setup" at bounding box center [403, 194] width 176 height 38
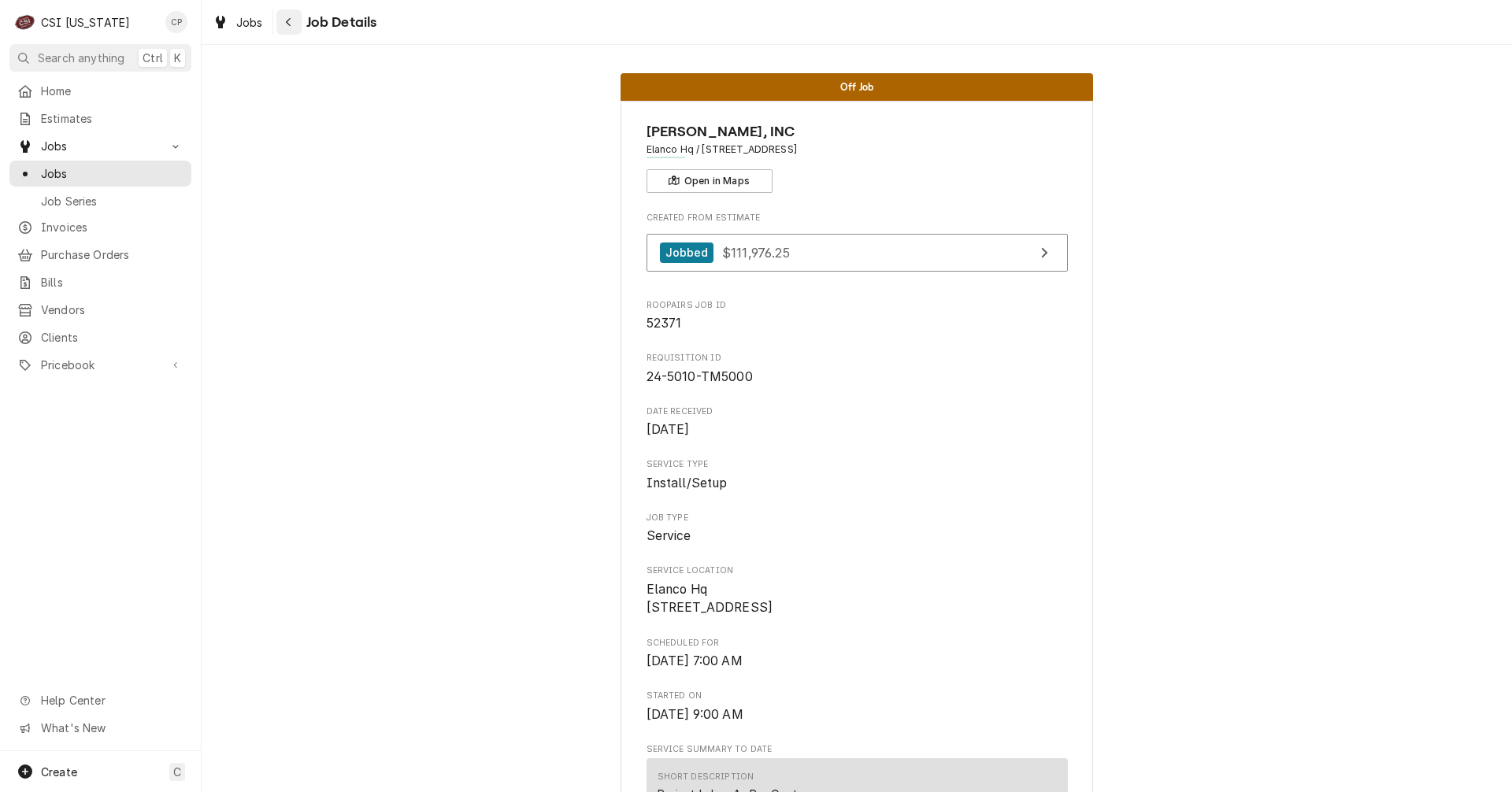
click at [290, 17] on icon "Navigate back" at bounding box center [288, 22] width 7 height 11
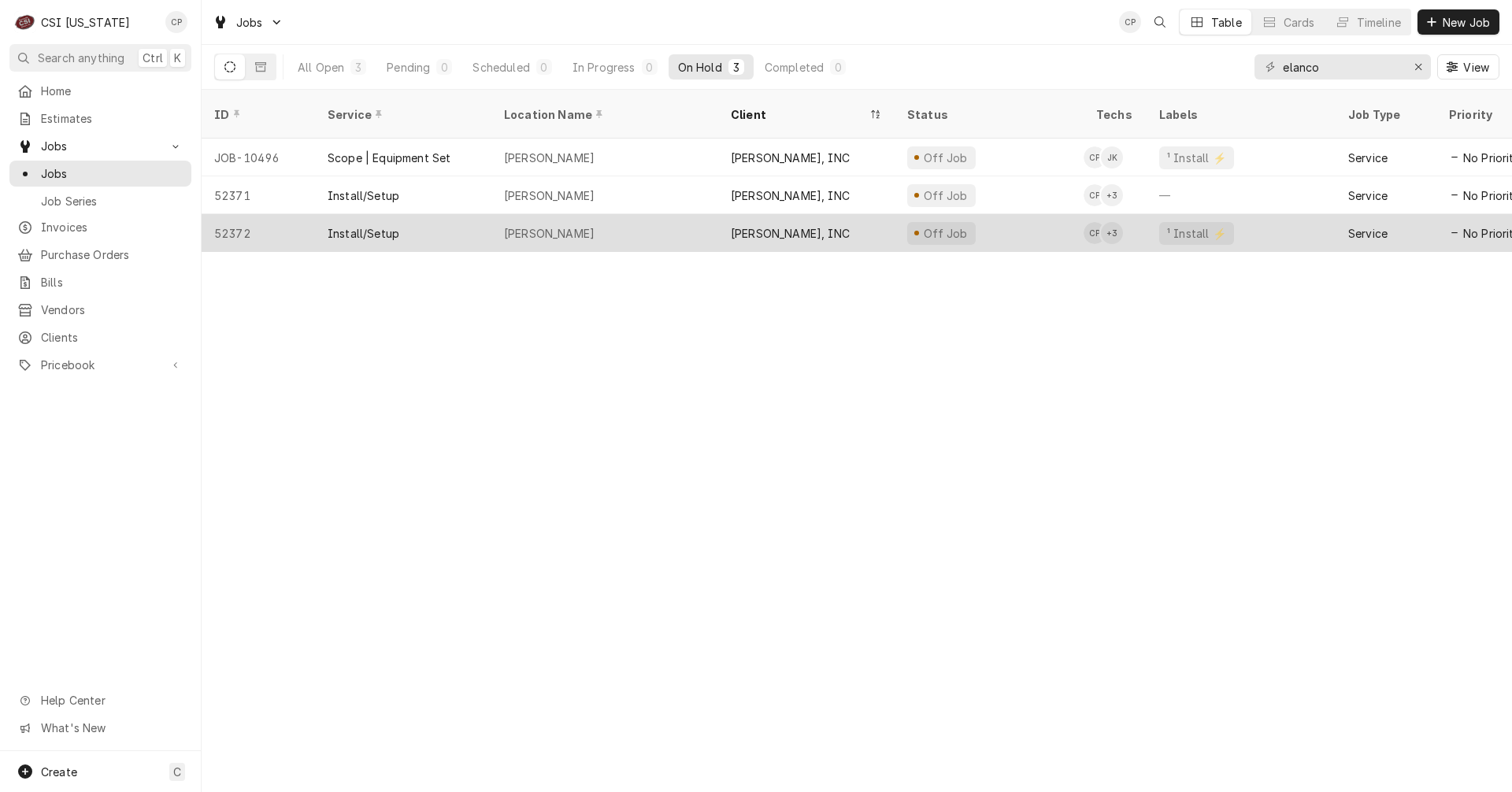
click at [792, 223] on div "[PERSON_NAME], INC" at bounding box center [806, 233] width 176 height 38
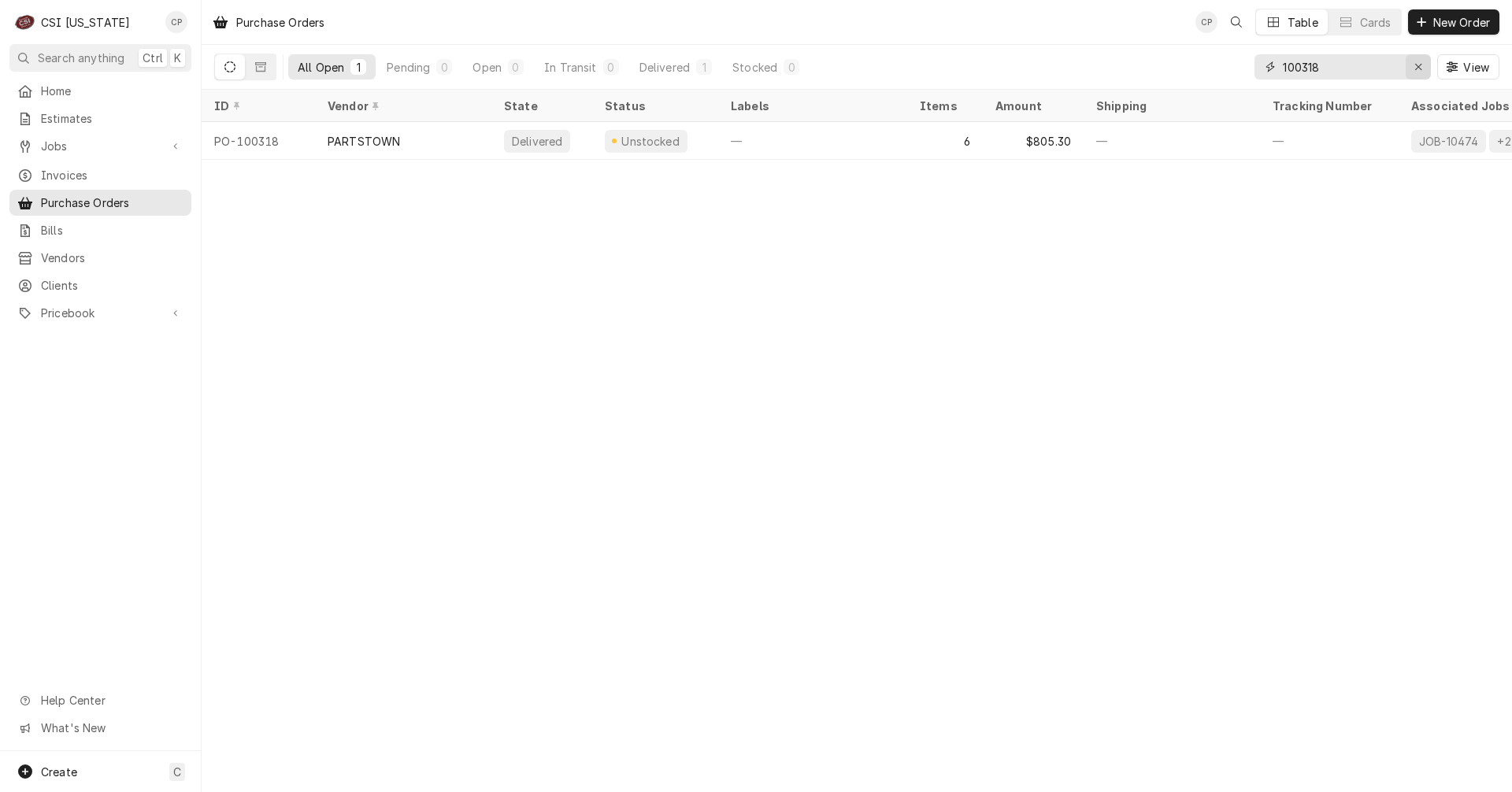
click at [1417, 69] on icon "Erase input" at bounding box center [1419, 67] width 9 height 11
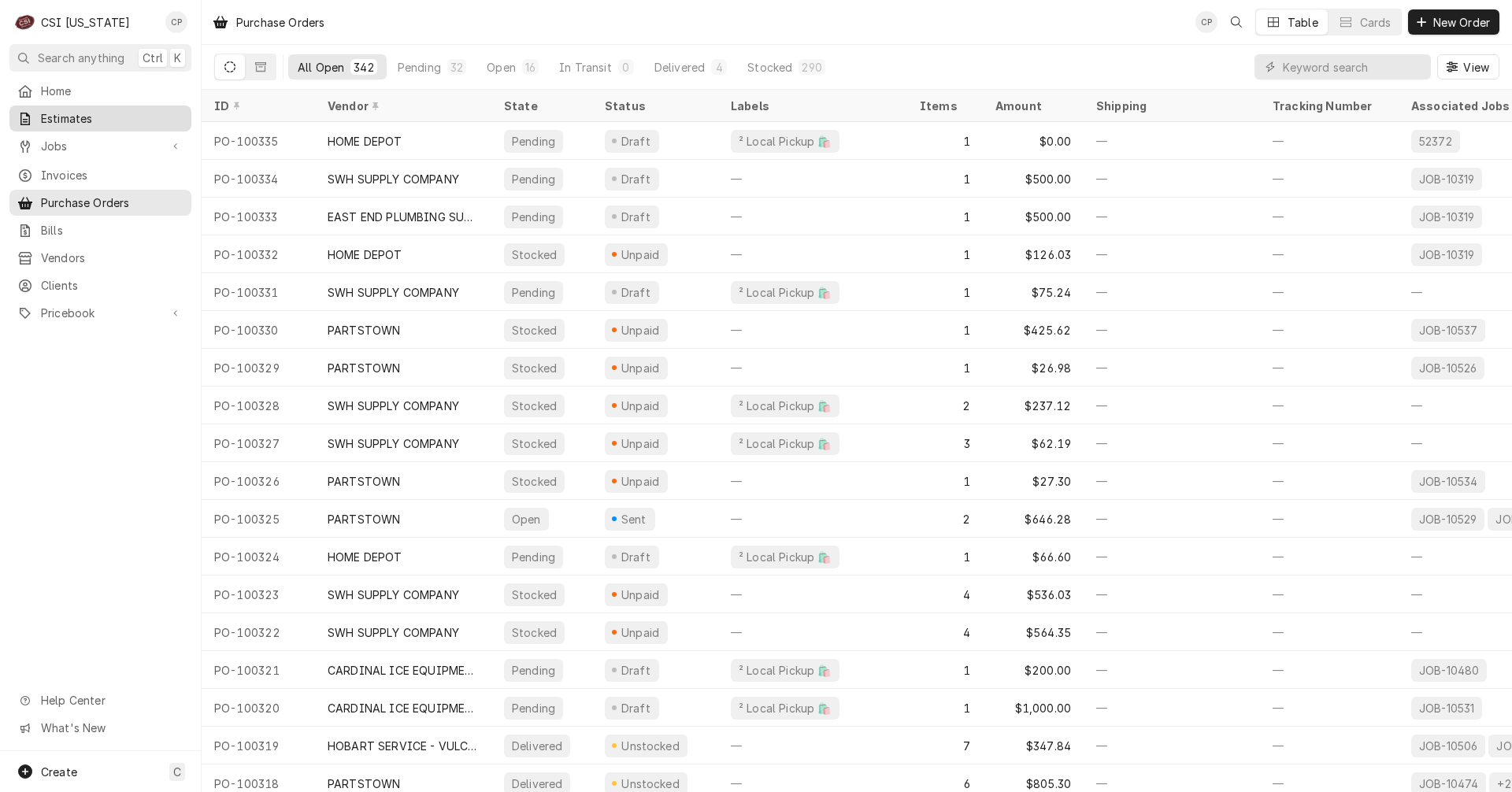
click at [86, 111] on span "Estimates" at bounding box center [112, 118] width 143 height 17
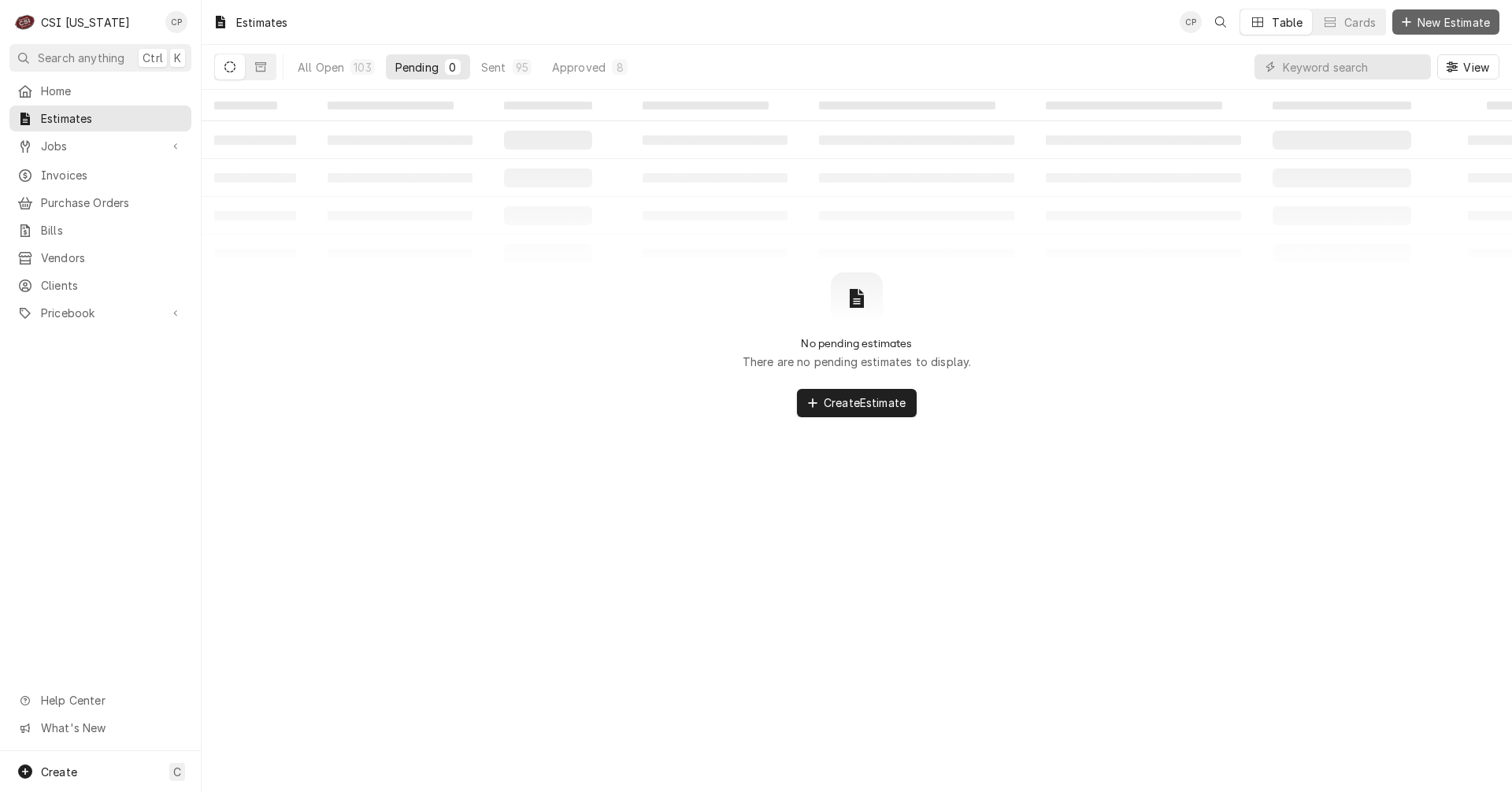
click at [1458, 21] on span "New Estimate" at bounding box center [1454, 22] width 79 height 17
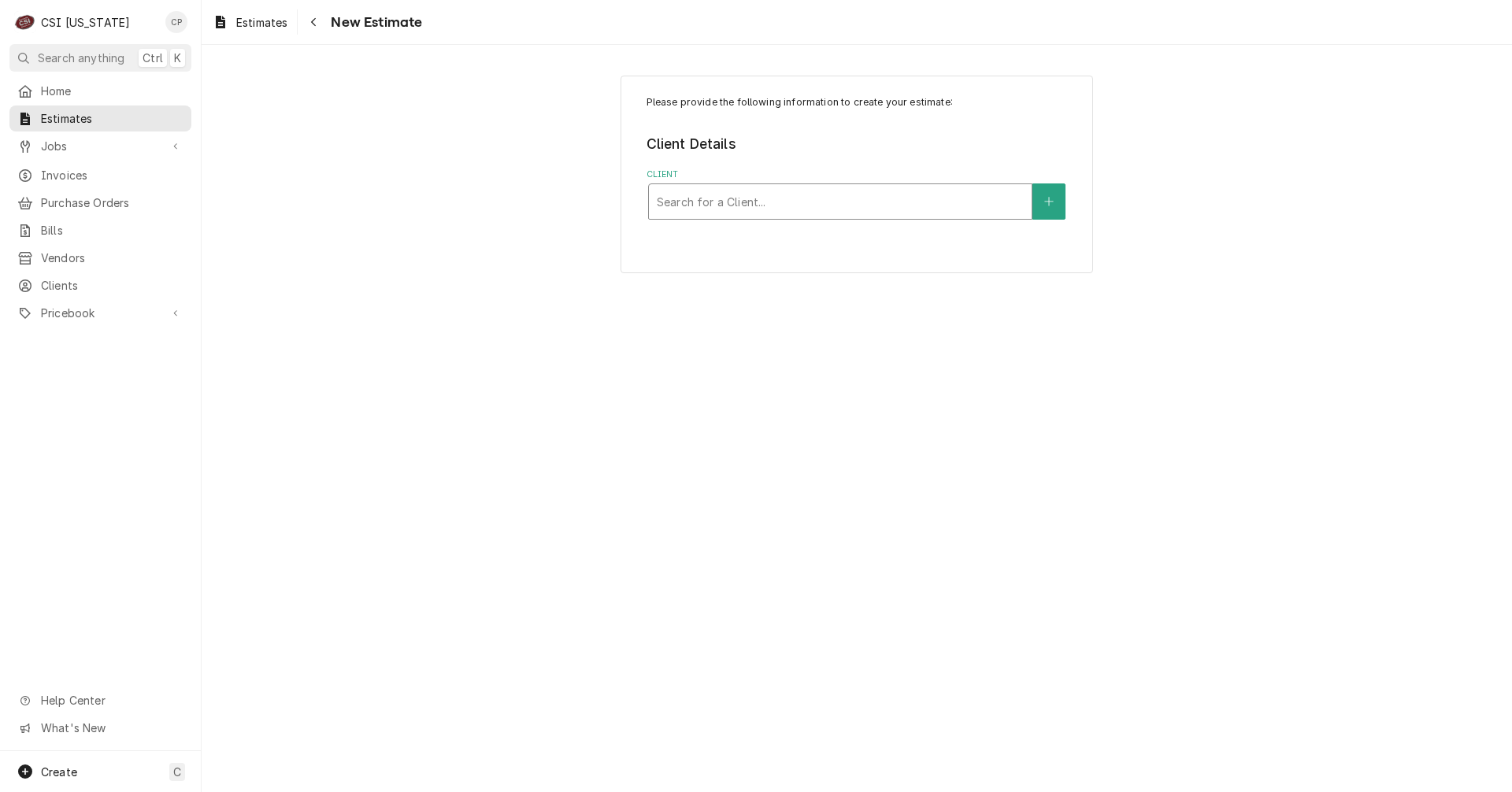
click at [741, 216] on div "Client" at bounding box center [840, 202] width 367 height 28
type input "great lakes"
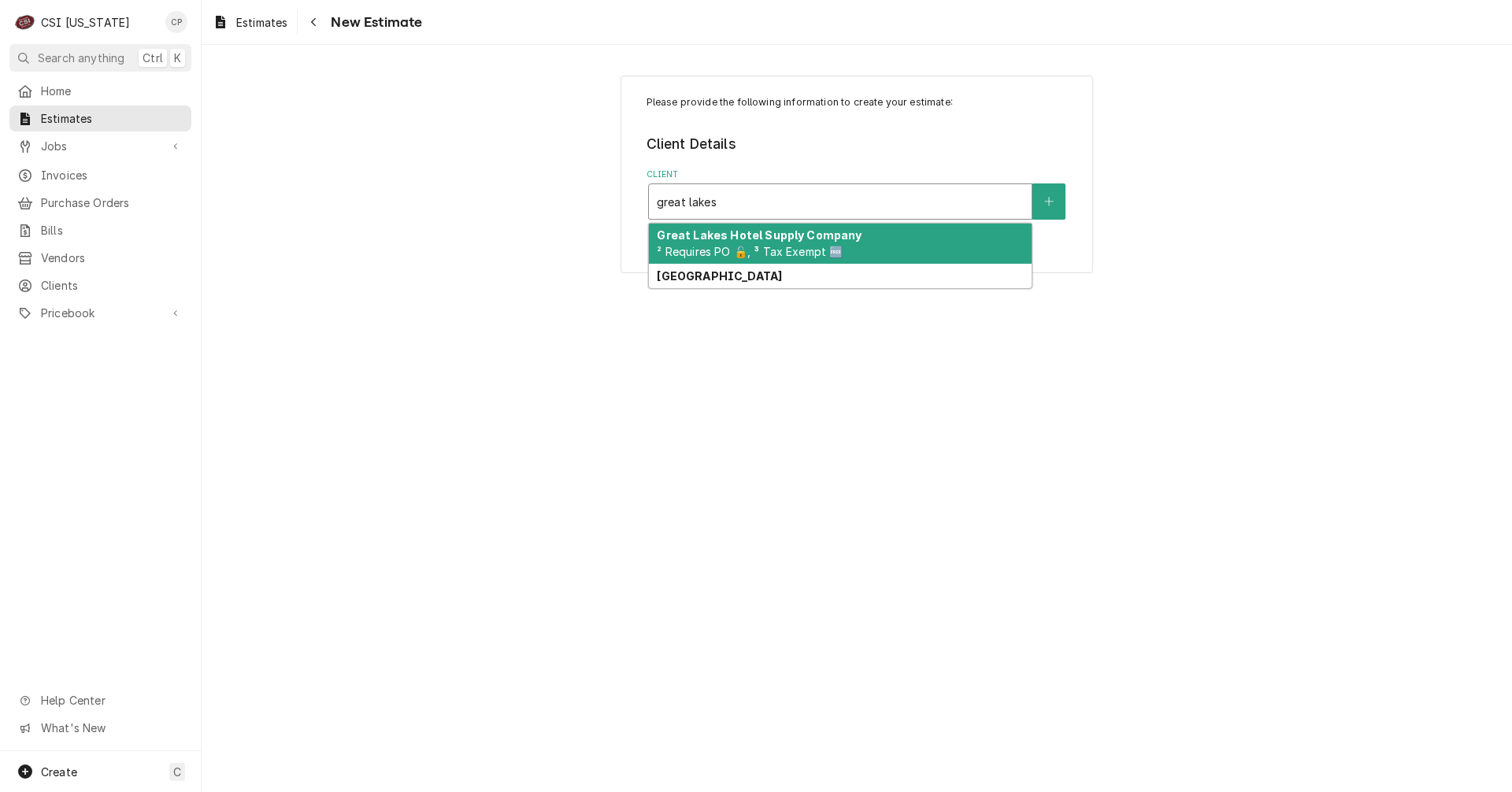
click at [742, 242] on strong "Great Lakes Hotel Supply Company" at bounding box center [760, 235] width 205 height 13
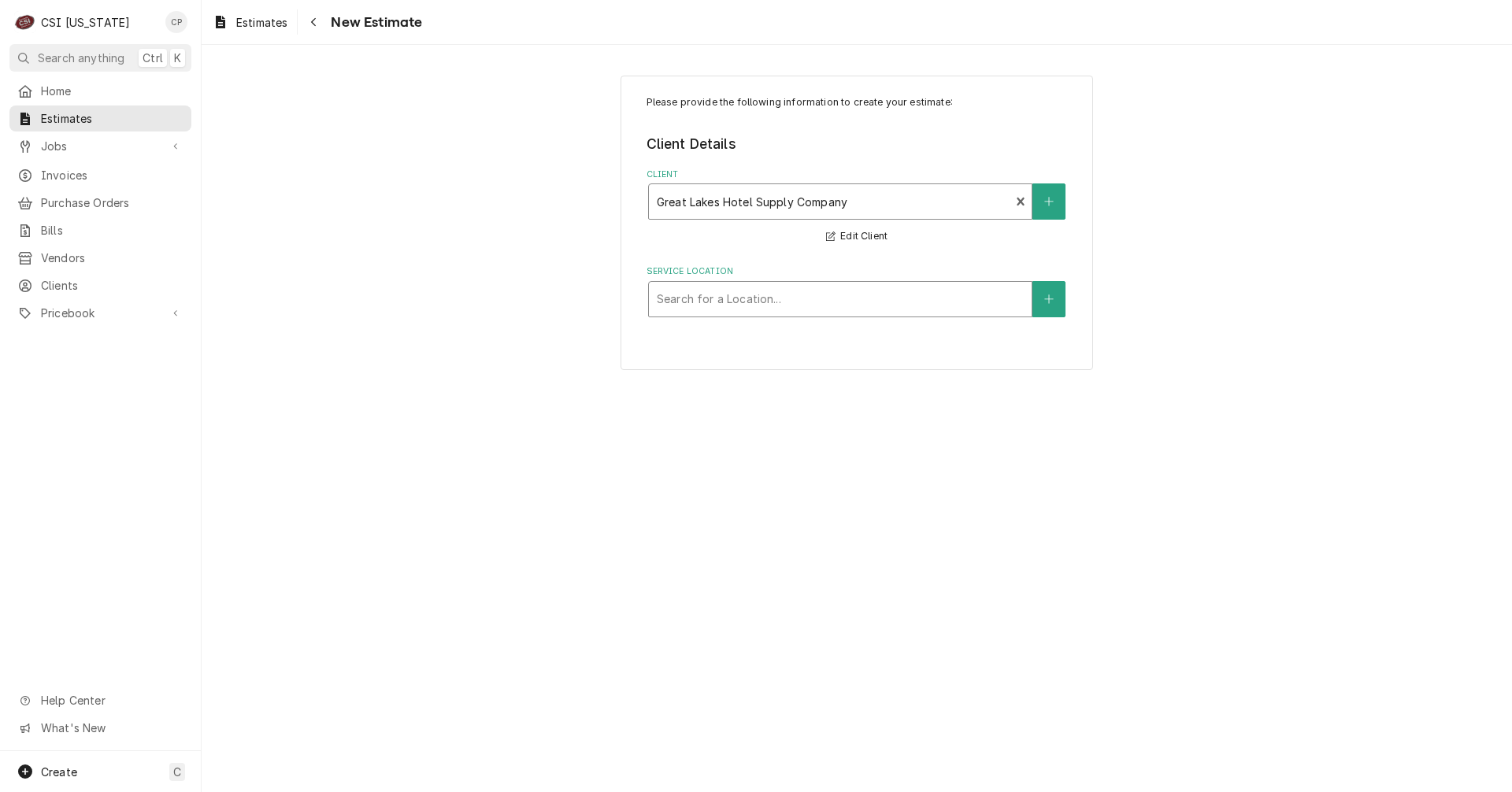
click at [756, 311] on div "Service Location" at bounding box center [840, 299] width 367 height 28
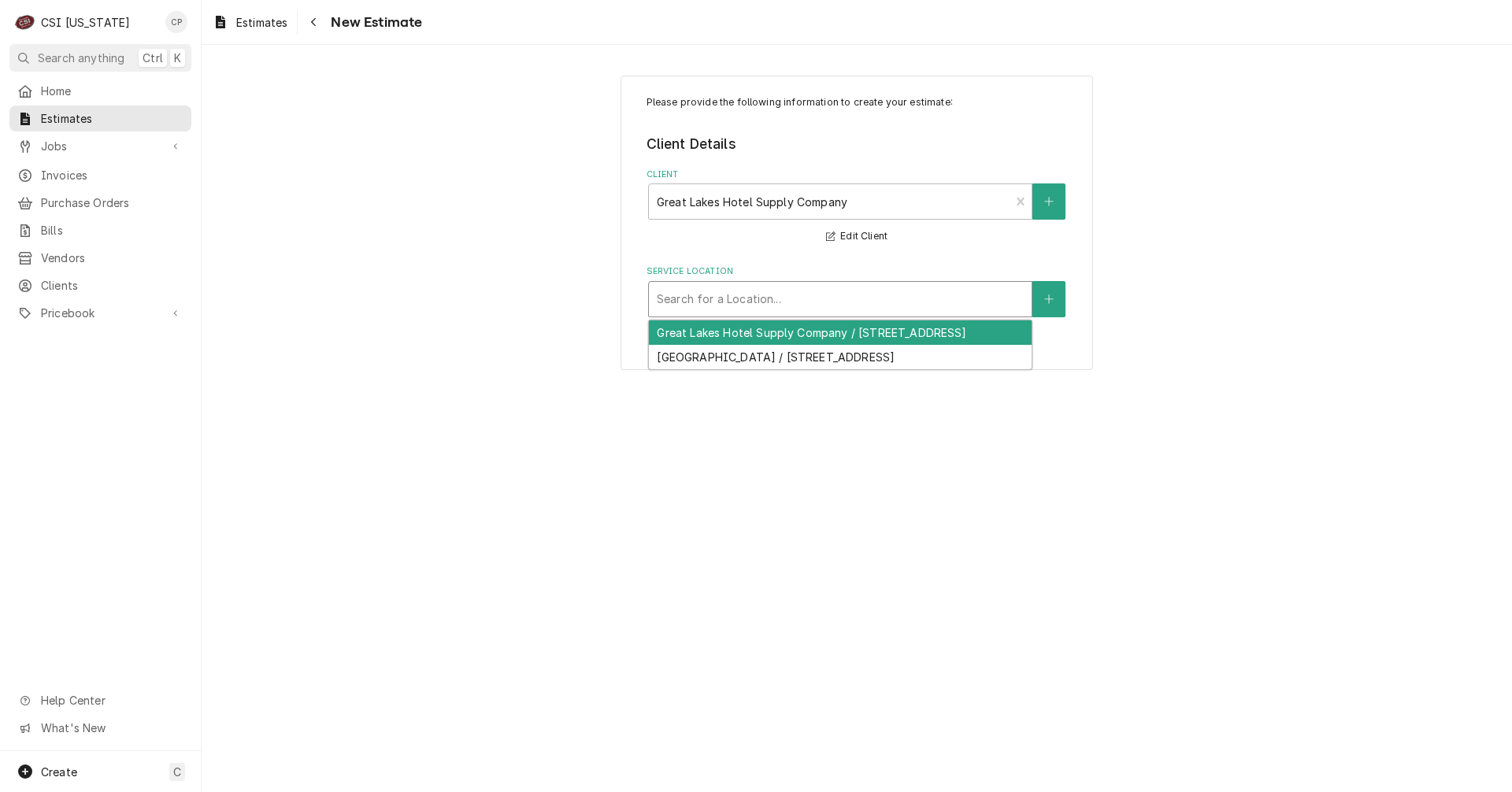
click at [773, 299] on div "Service Location" at bounding box center [840, 299] width 367 height 28
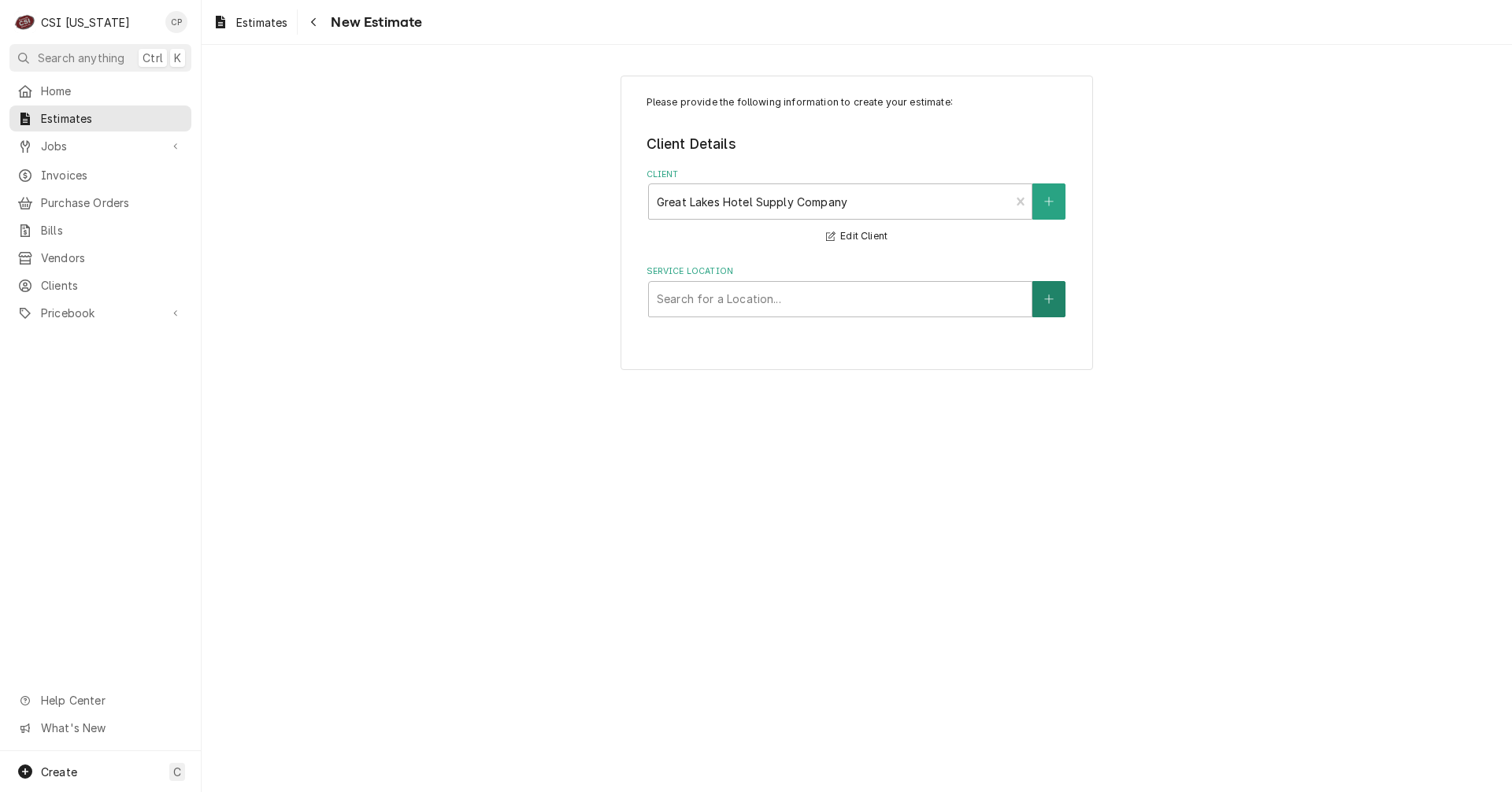
click at [1042, 300] on button "Service Location" at bounding box center [1049, 299] width 33 height 36
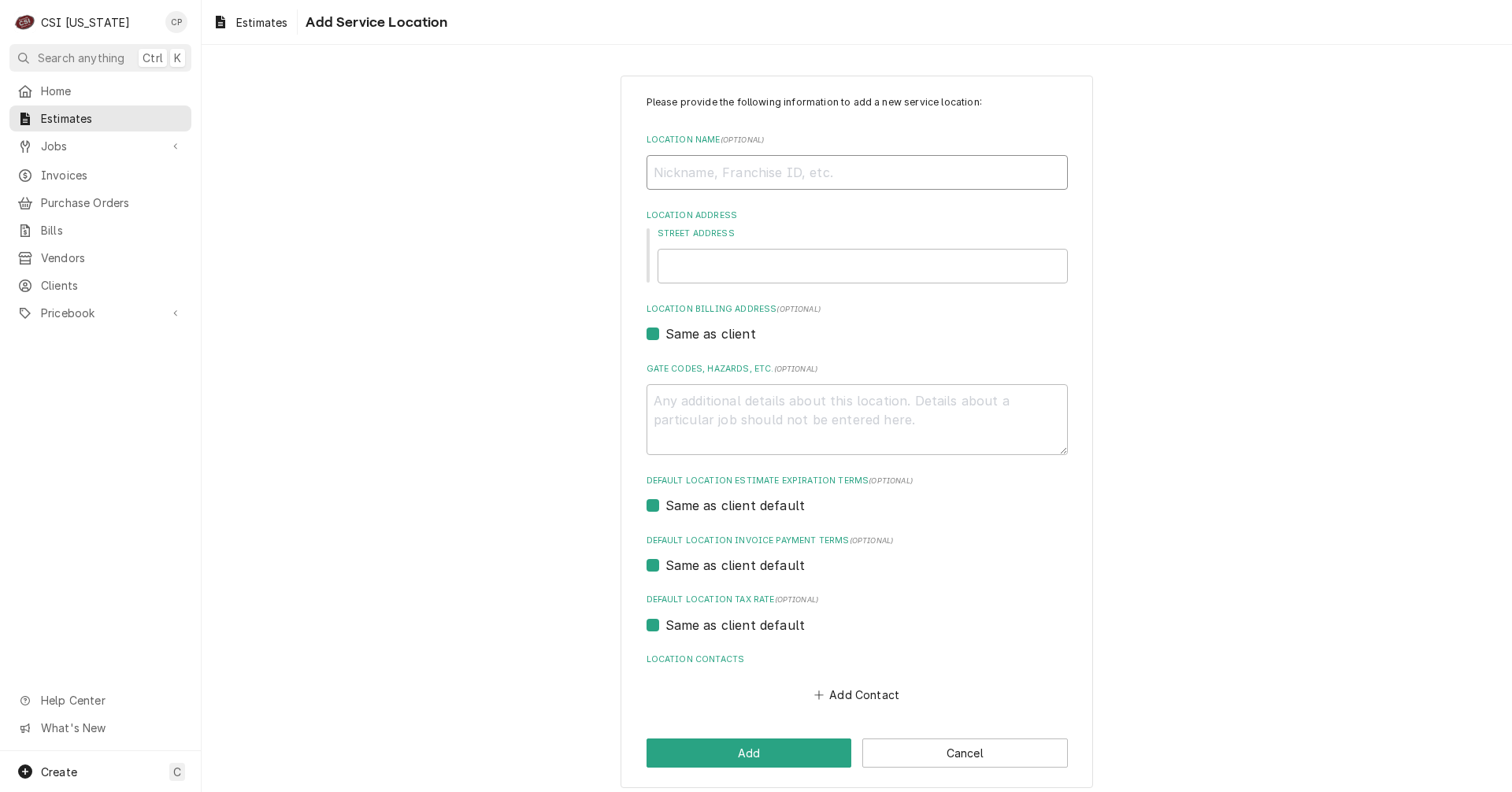
click at [699, 182] on input "Location Name ( optional )" at bounding box center [857, 173] width 421 height 35
type textarea "x"
type input "S"
type textarea "x"
type input "Sh"
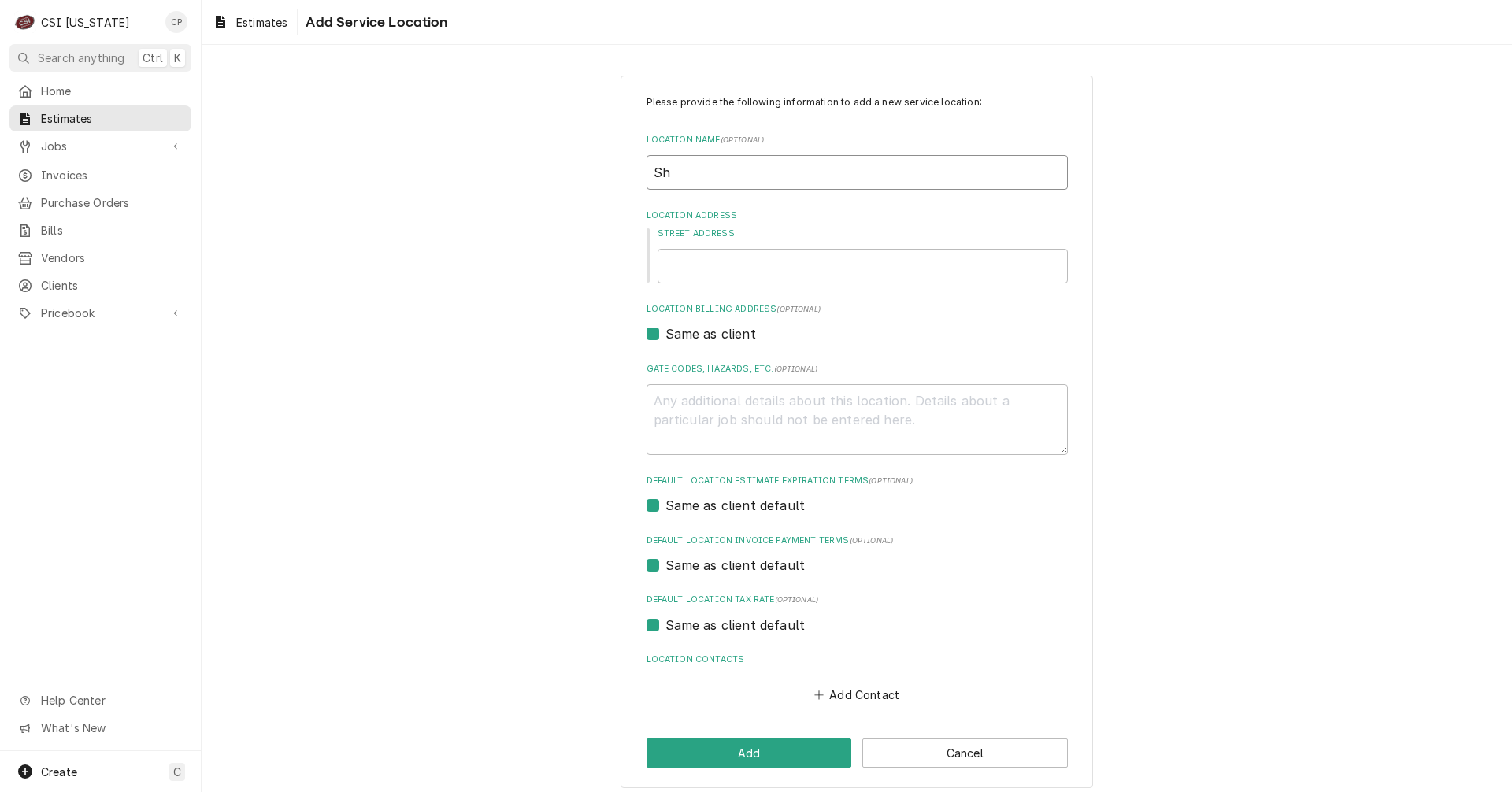
type textarea "x"
type input "She"
type textarea "x"
type input "Shel"
type textarea "x"
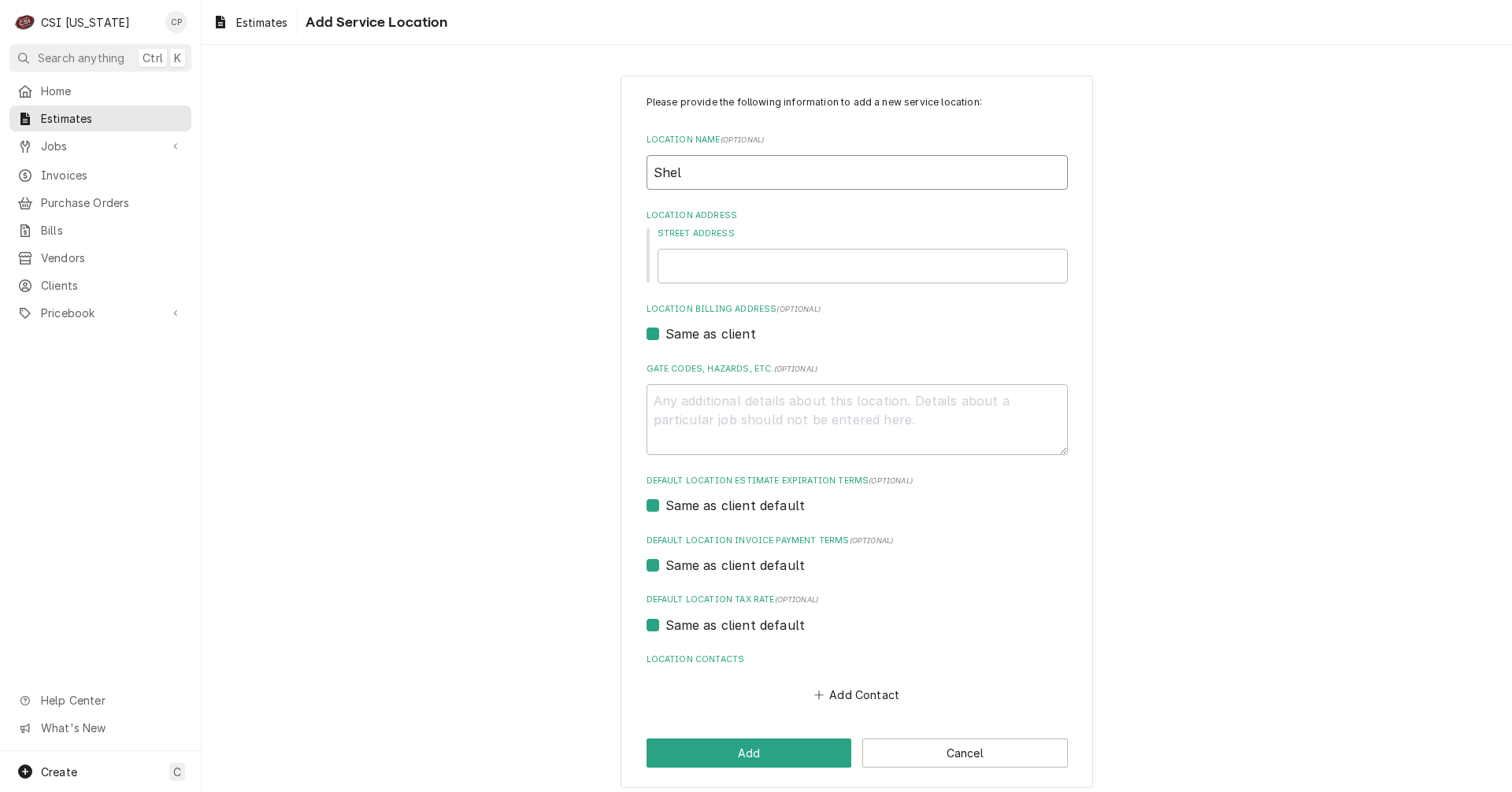
type input "Shelb"
type textarea "x"
type input "Shelby"
type textarea "x"
type input "Shelby"
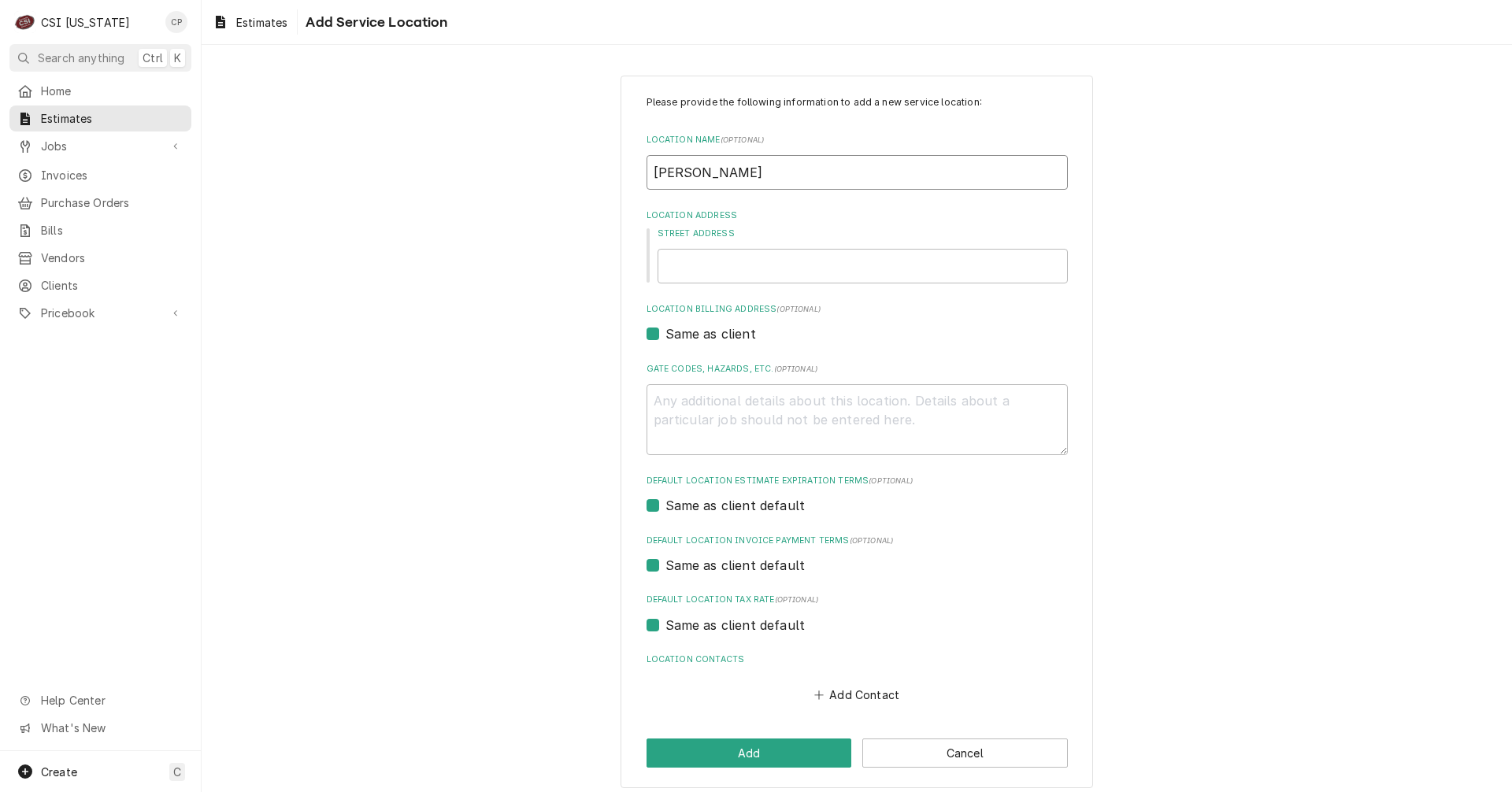
type textarea "x"
type input "Shelby C"
type textarea "x"
type input "Shelby Co"
type textarea "x"
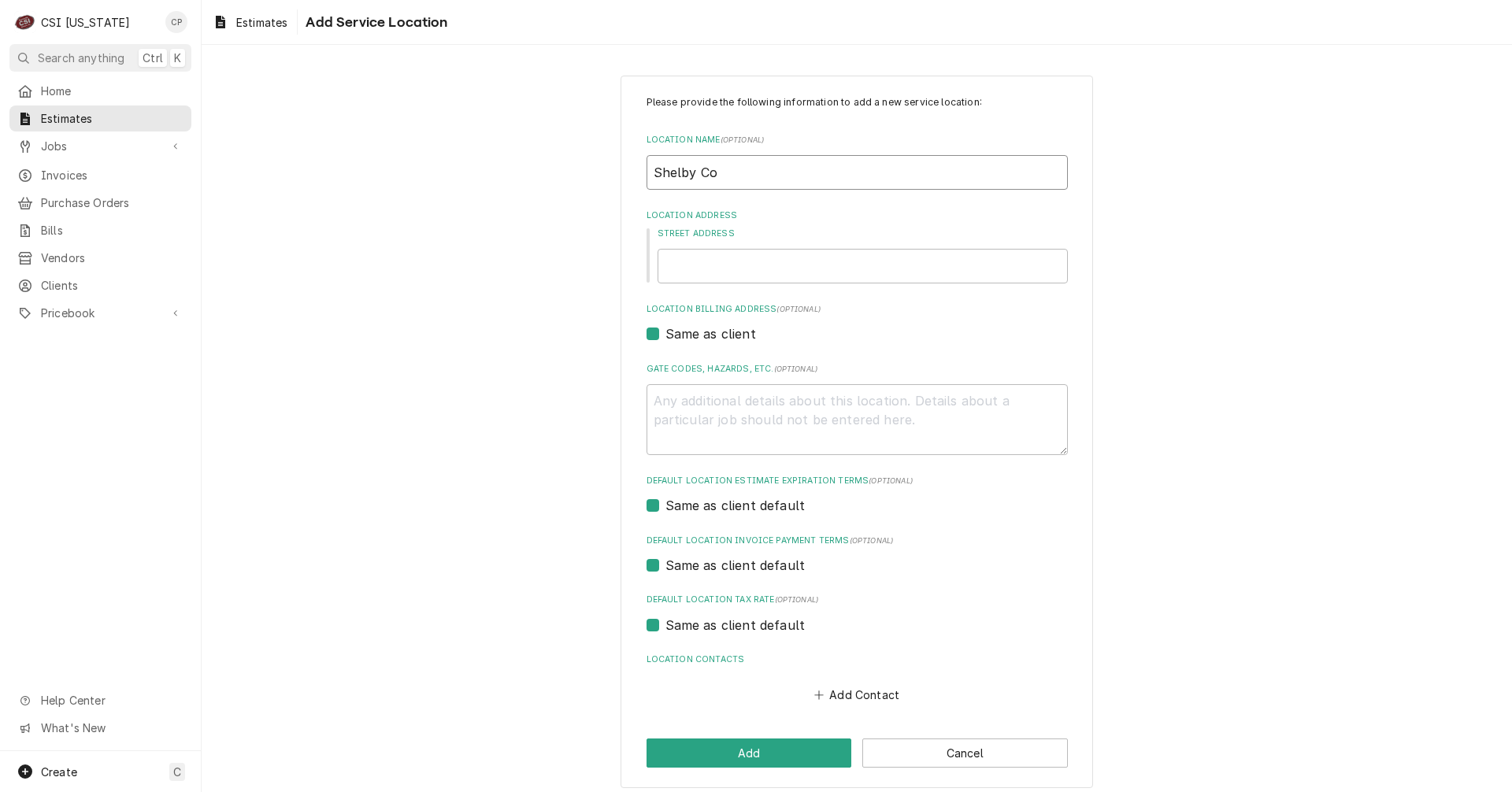
type input "Shelby Cou"
type textarea "x"
type input "Shelby Coun"
type textarea "x"
type input "Shelby Count"
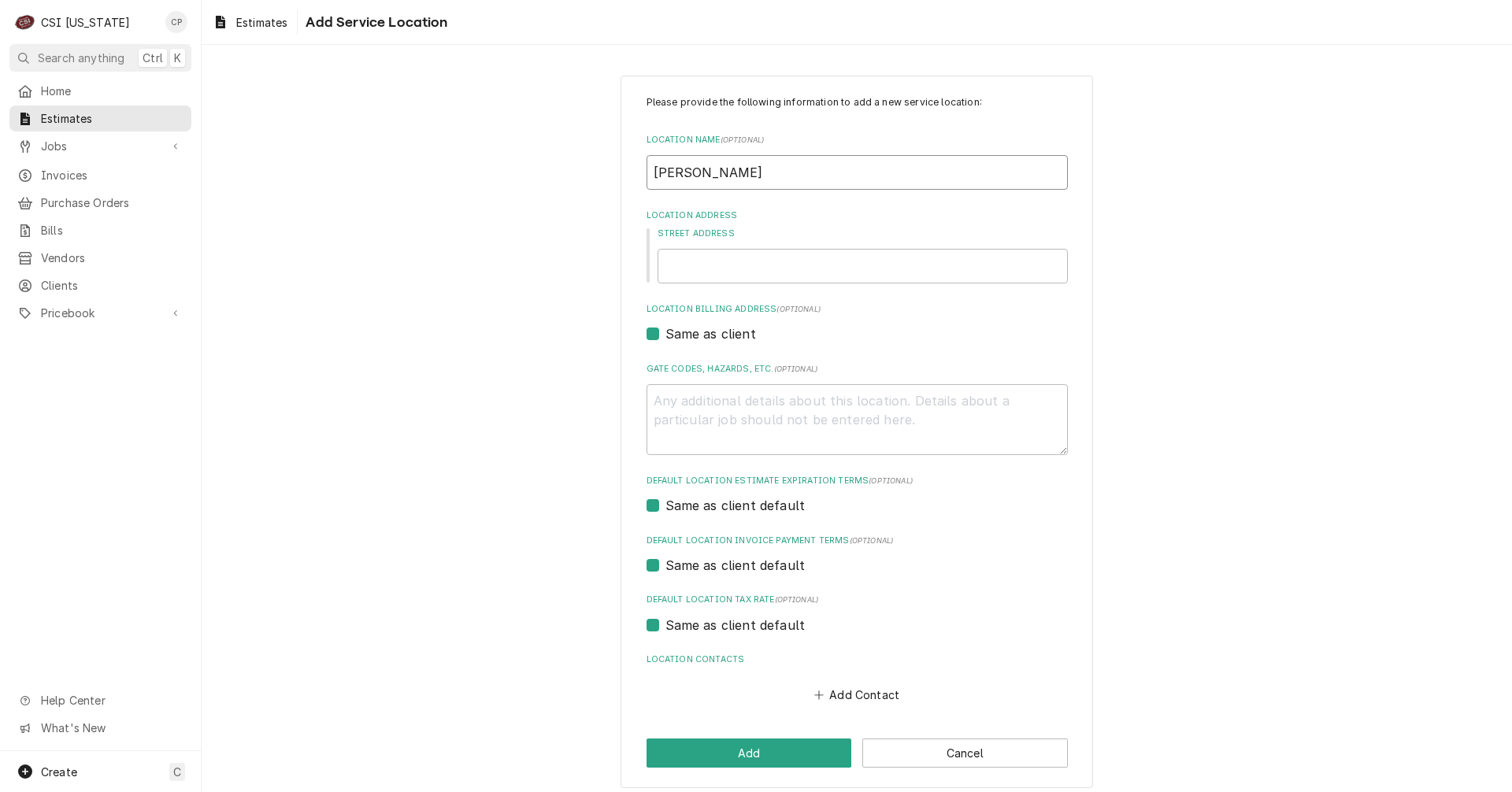
type textarea "x"
type input "Shelby County"
type textarea "x"
type input "Shelby County"
type textarea "x"
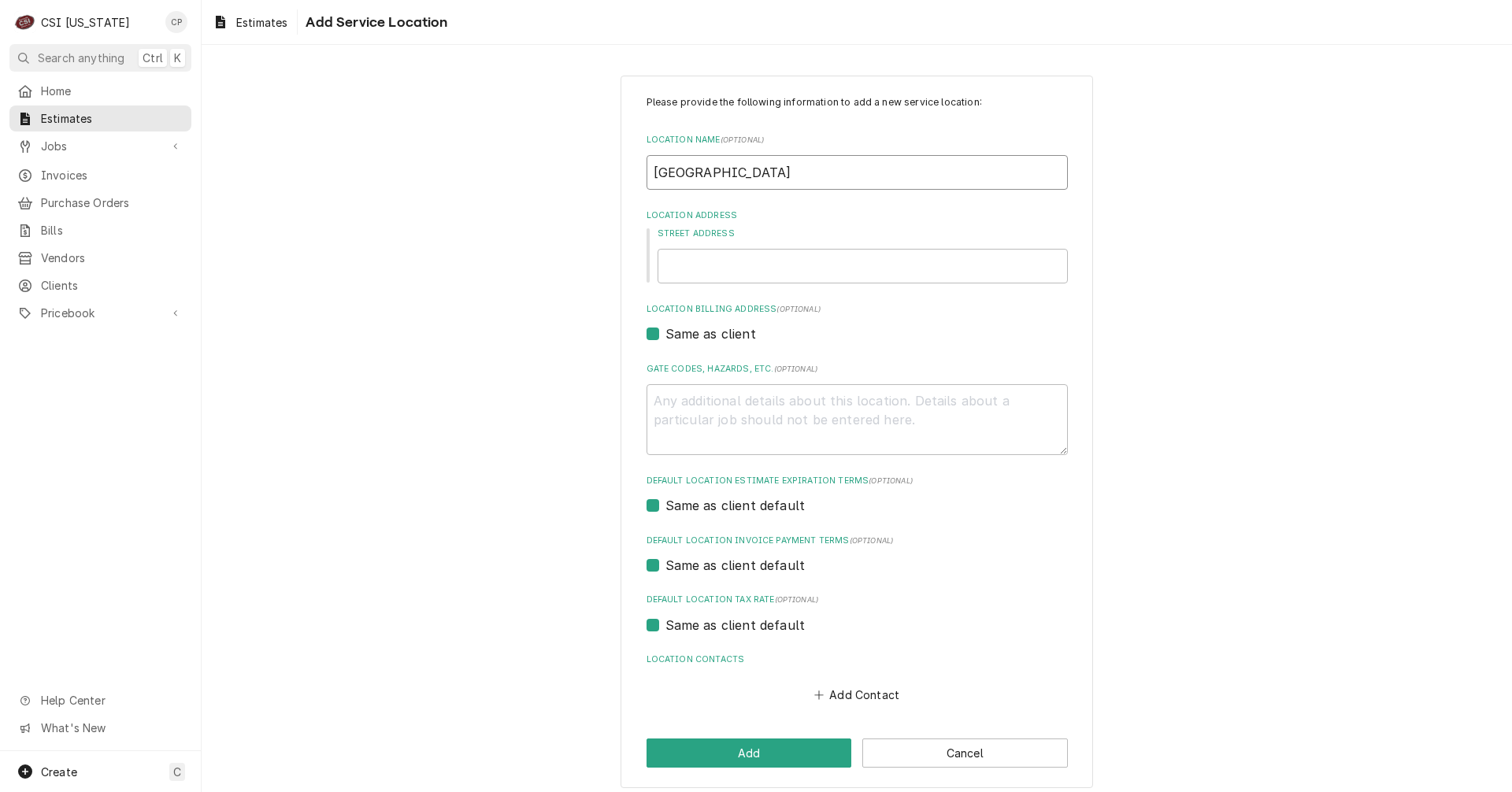
type input "Shelby County E"
type textarea "x"
type input "Shelby County Ea"
type textarea "x"
type input "Shelby County Eas"
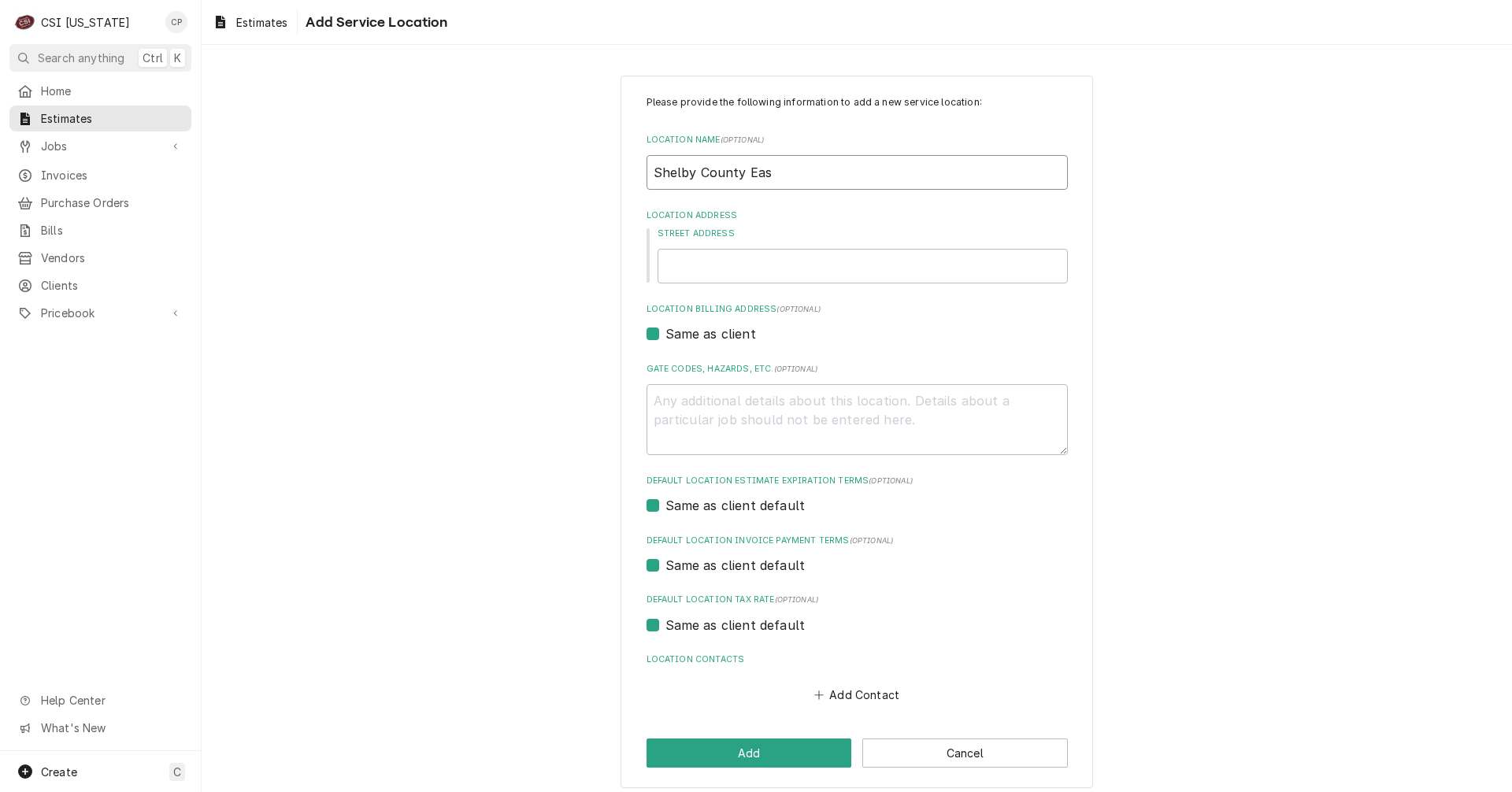
type textarea "x"
type input "Shelby County East"
type textarea "x"
type input "Shelby County East"
type textarea "x"
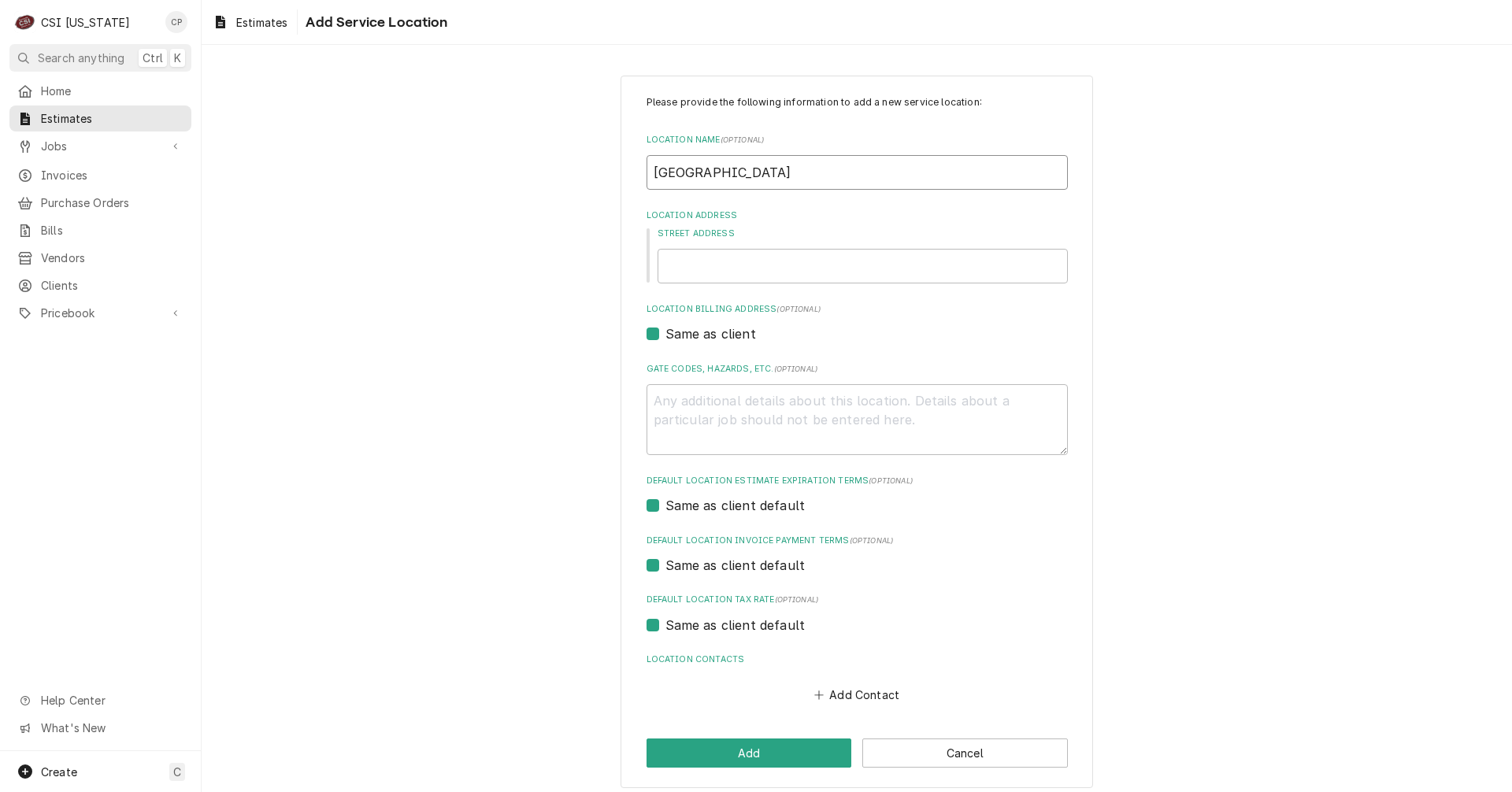
type input "Shelby County East M"
type textarea "x"
type input "Shelby County East Mi"
type textarea "x"
type input "Shelby County East Mid"
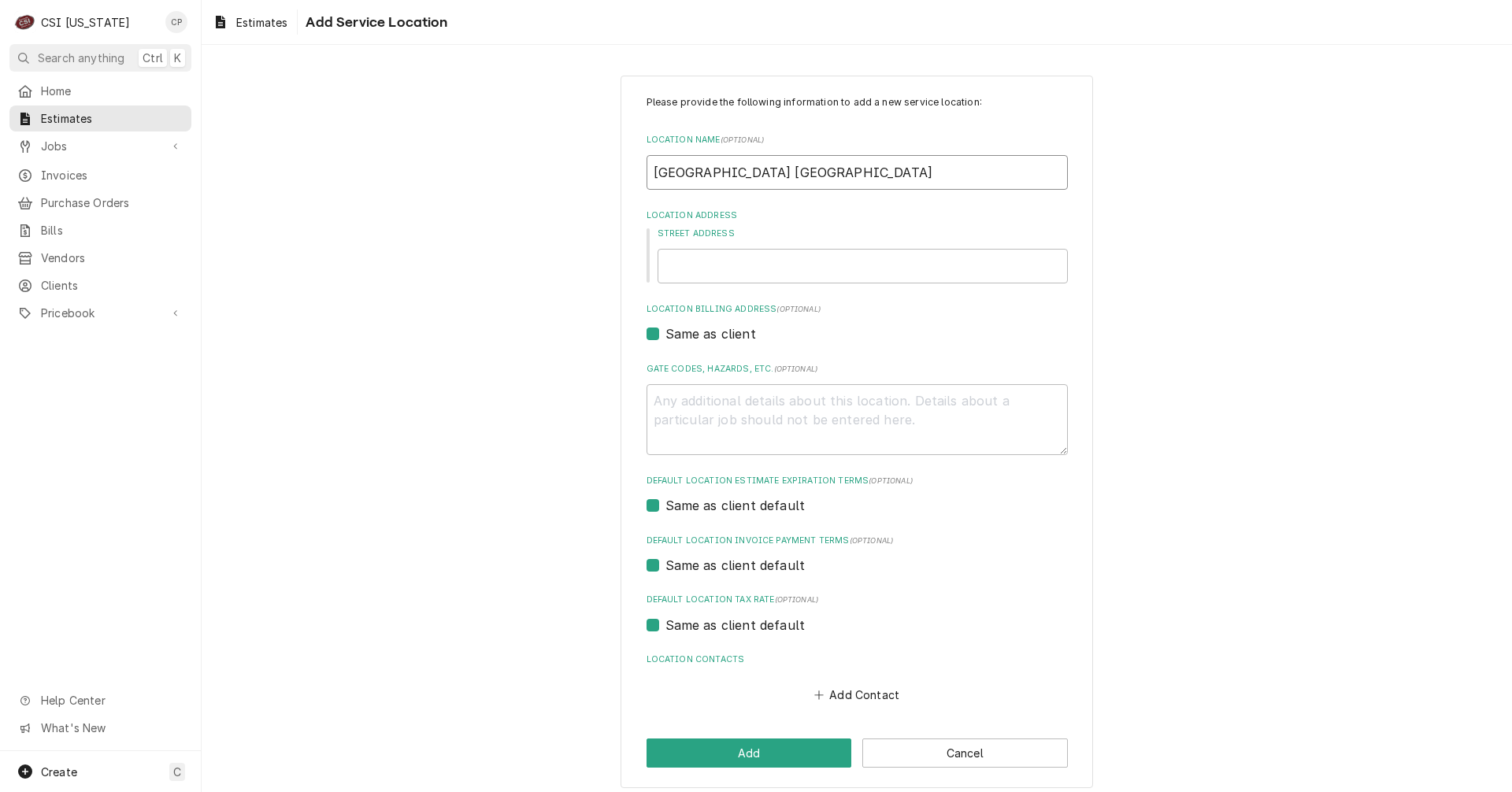
type textarea "x"
type input "Shelby County East Midd"
type textarea "x"
type input "Shelby County East Middl"
type textarea "x"
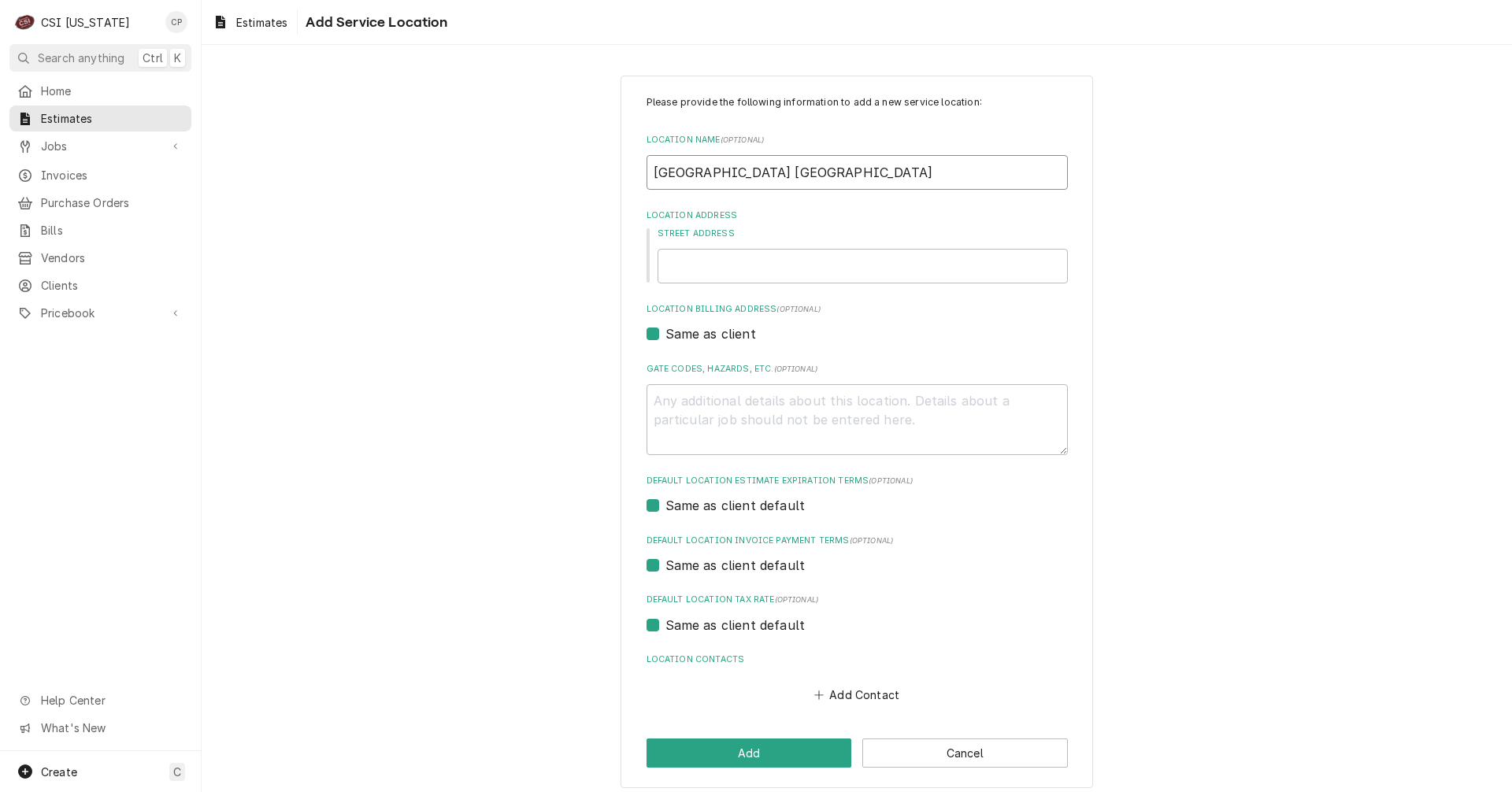
type input "Shelby County East Middle"
type textarea "x"
type input "Shelby County East Middle"
type textarea "x"
type input "Shelby County East Middle S"
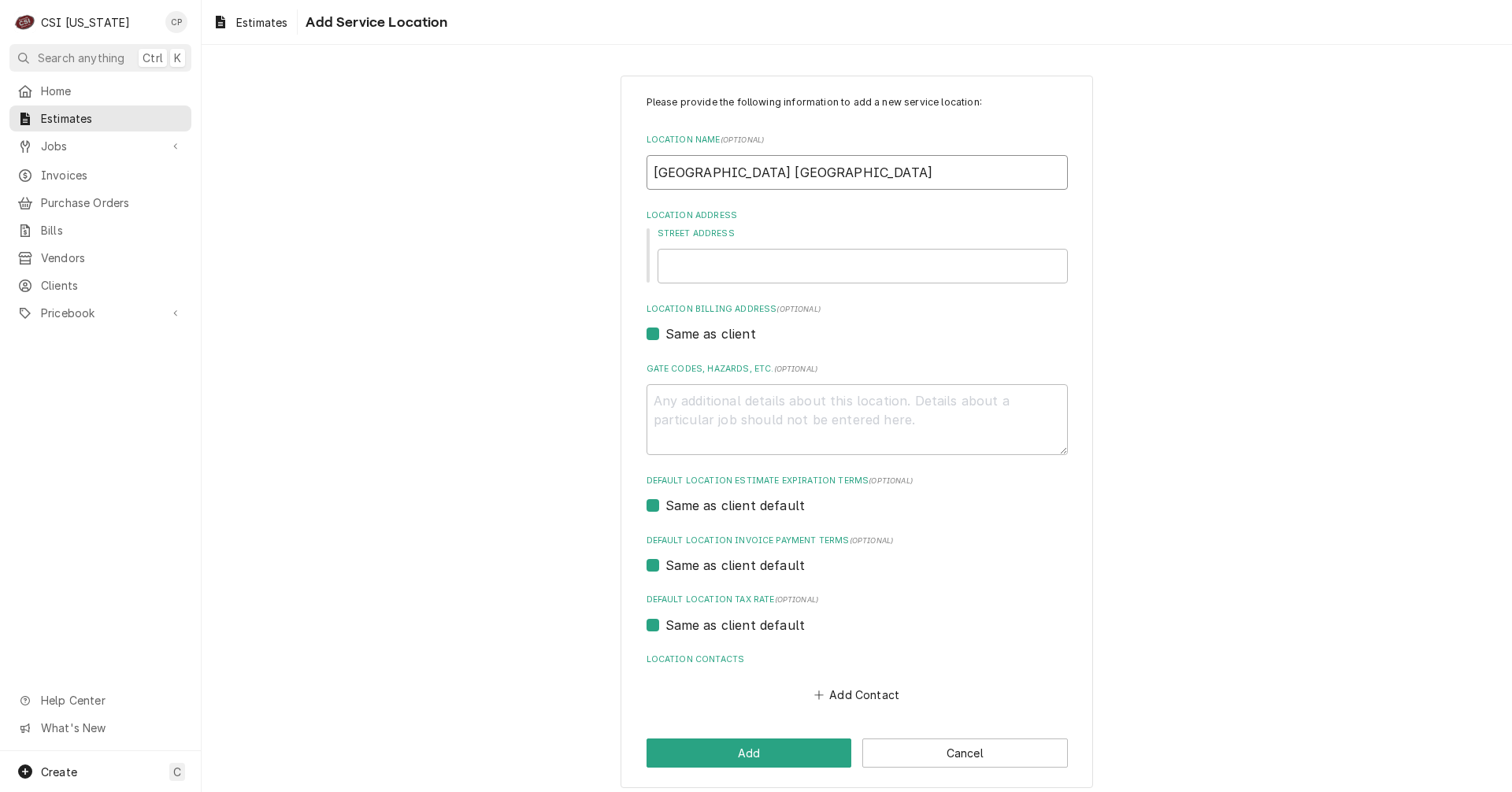
type textarea "x"
type input "Shelby County East Middle Sc"
type textarea "x"
type input "Shelby County East Middle Sch"
type textarea "x"
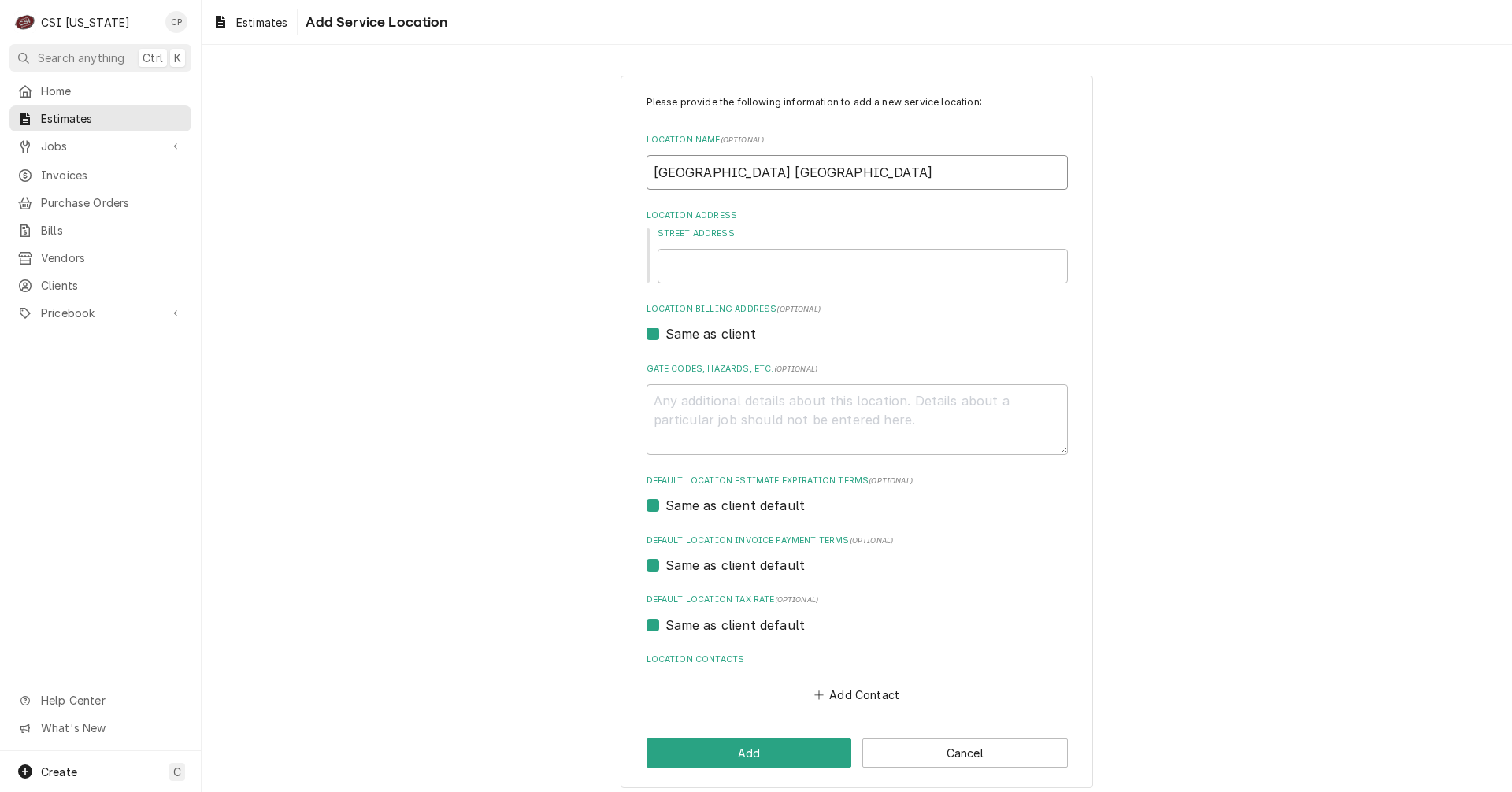
type input "Shelby County East Middle Scho"
type textarea "x"
type input "Shelby County East Middle Schoo"
type textarea "x"
type input "Shelby County East Middle School"
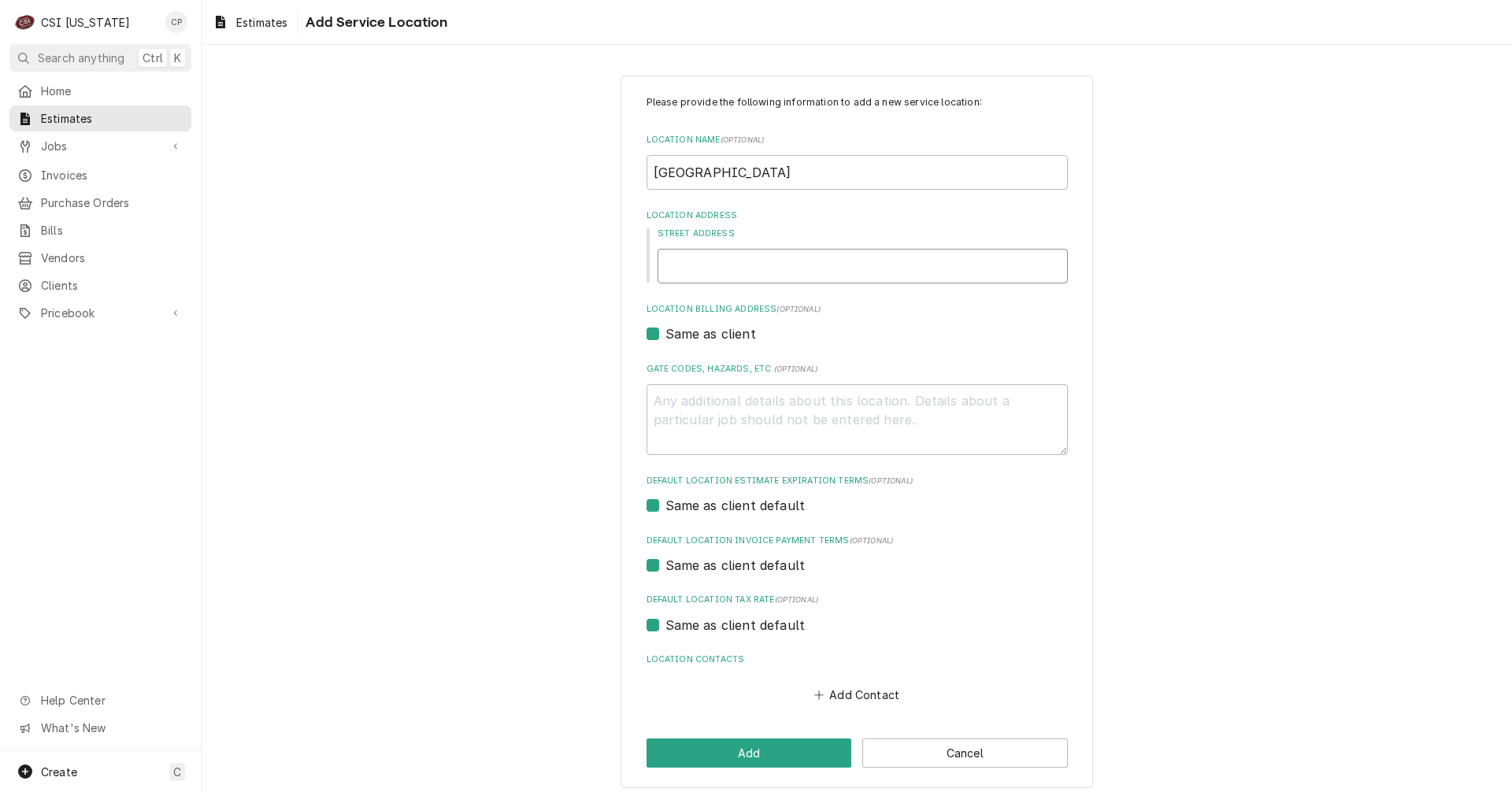
click at [748, 262] on input "Street Address" at bounding box center [863, 266] width 410 height 35
type textarea "x"
type input "6"
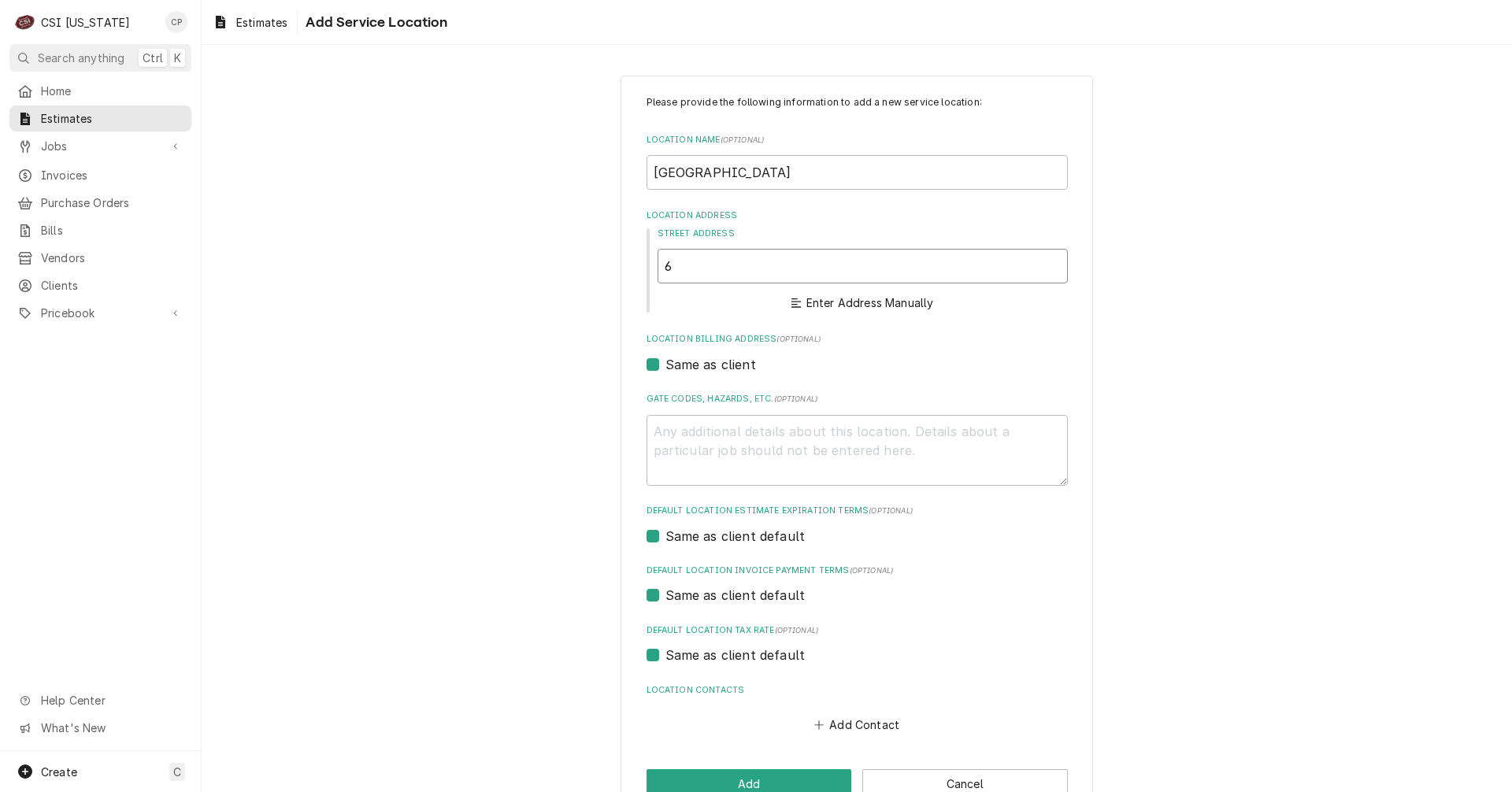
type textarea "x"
type input "60"
type textarea "x"
type input "600"
type textarea "x"
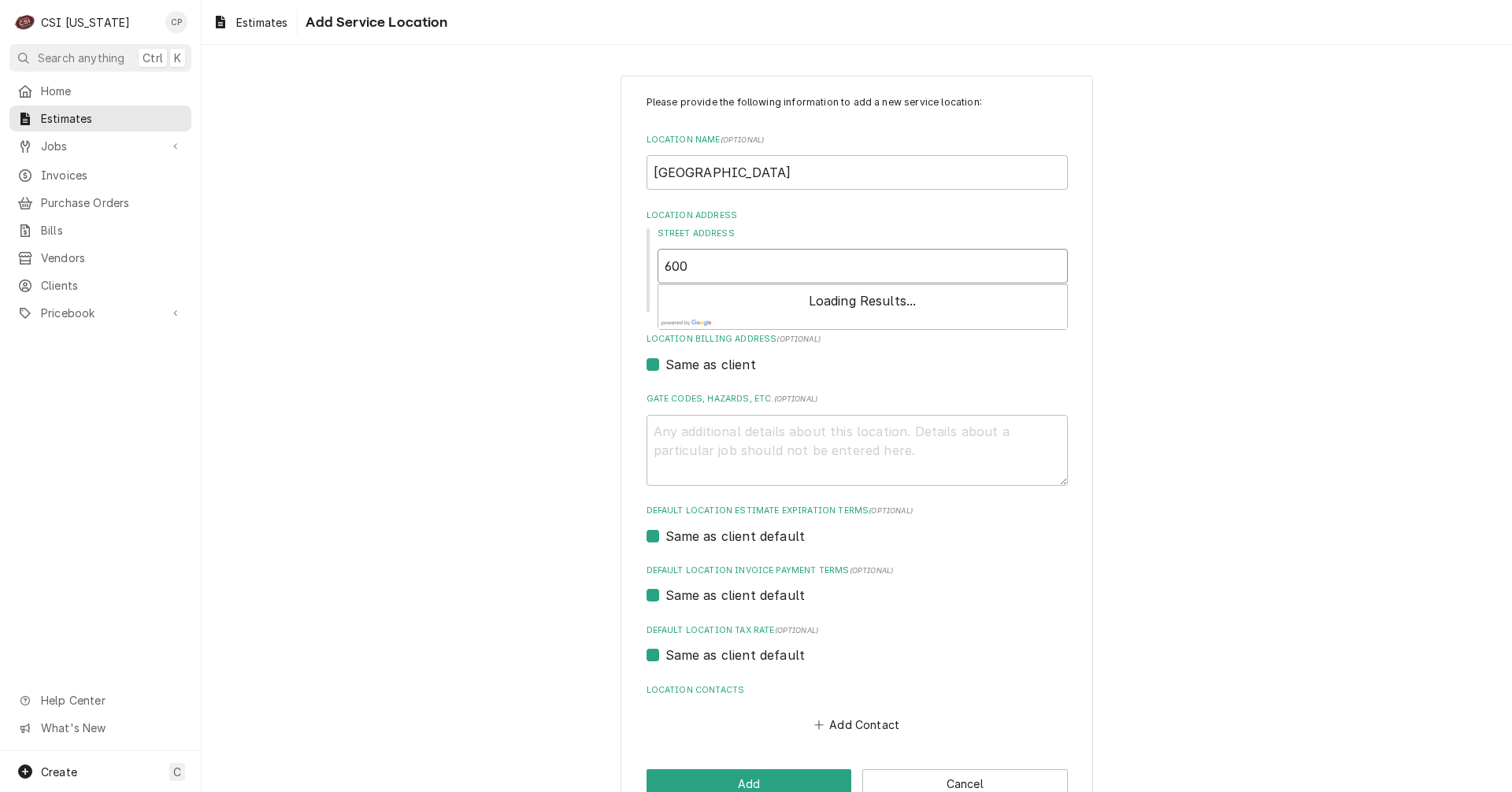
type input "600"
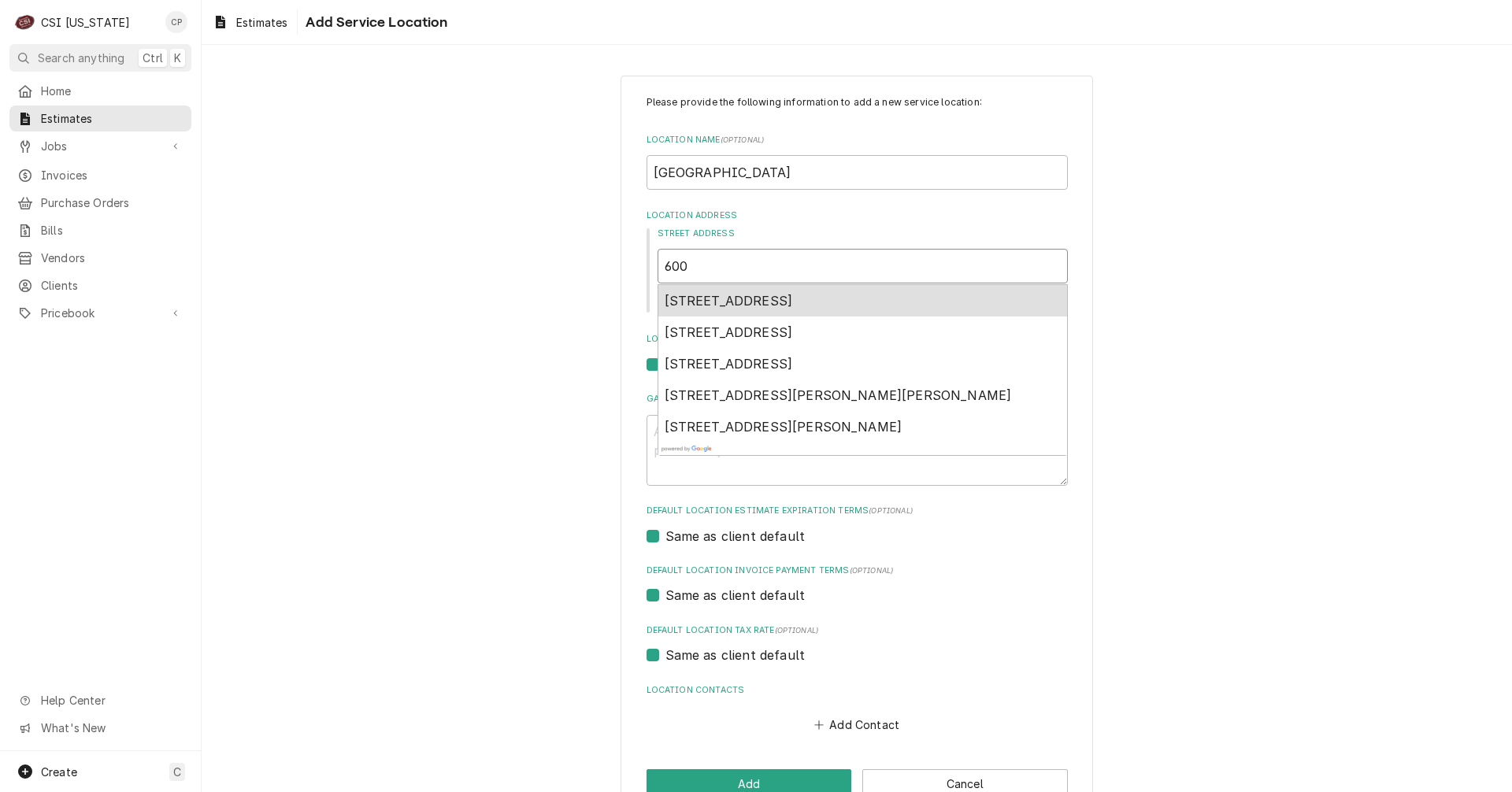
type textarea "x"
type input "600 R"
type textarea "x"
type input "600 Ro"
type textarea "x"
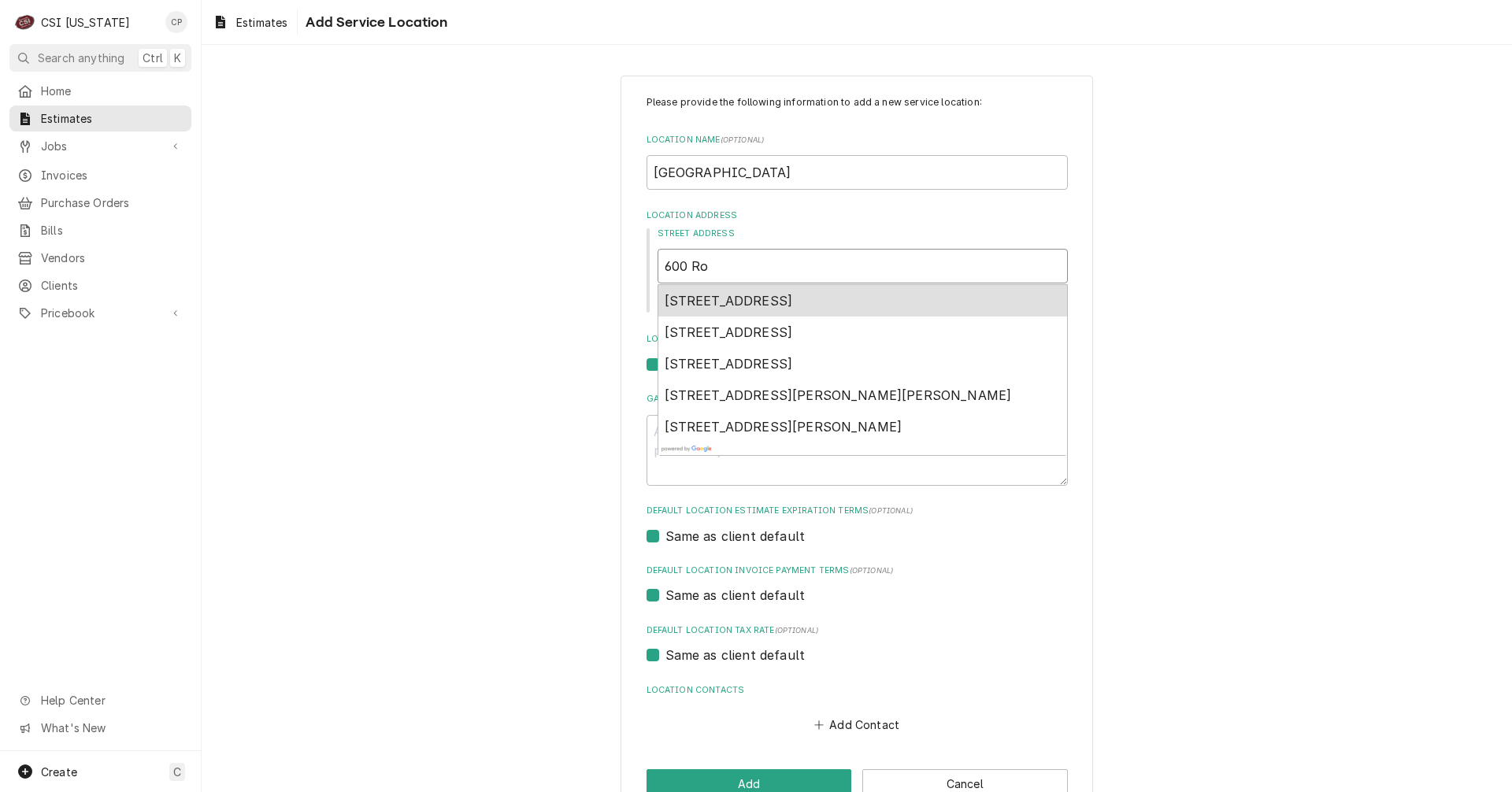
type input "600 Roc"
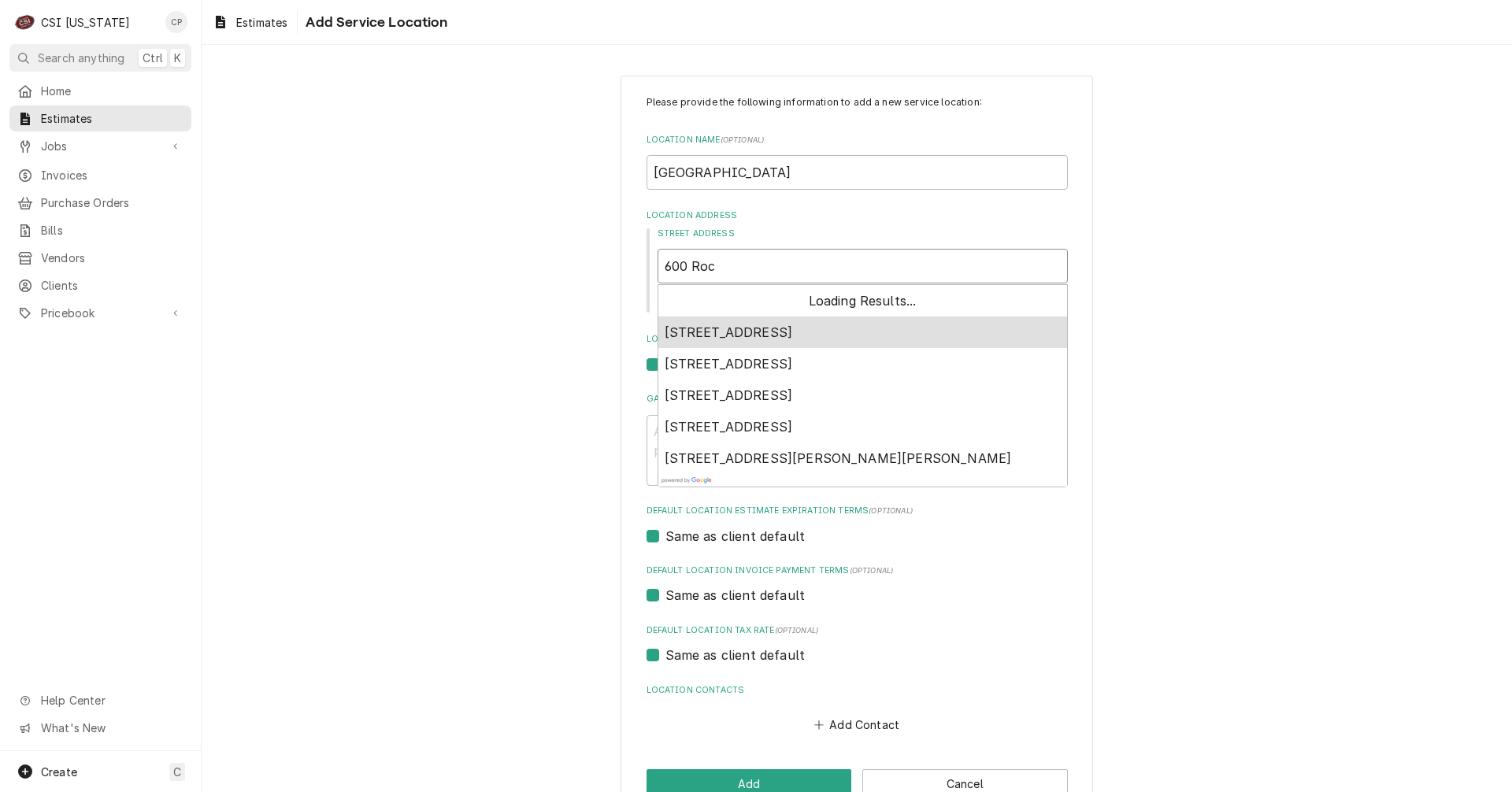
type textarea "x"
type input "600 Rock"
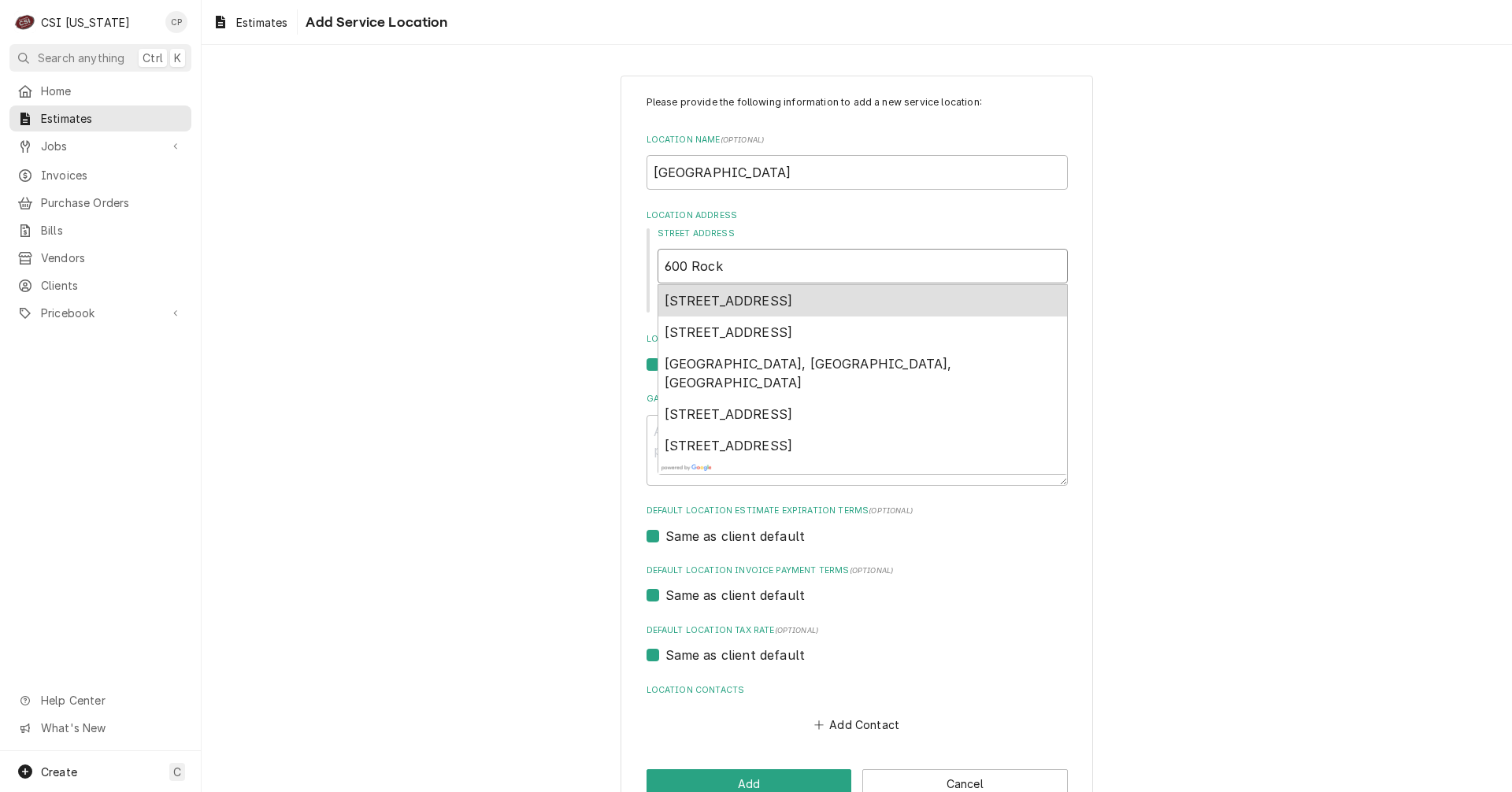
type textarea "x"
type input "600 Rocke"
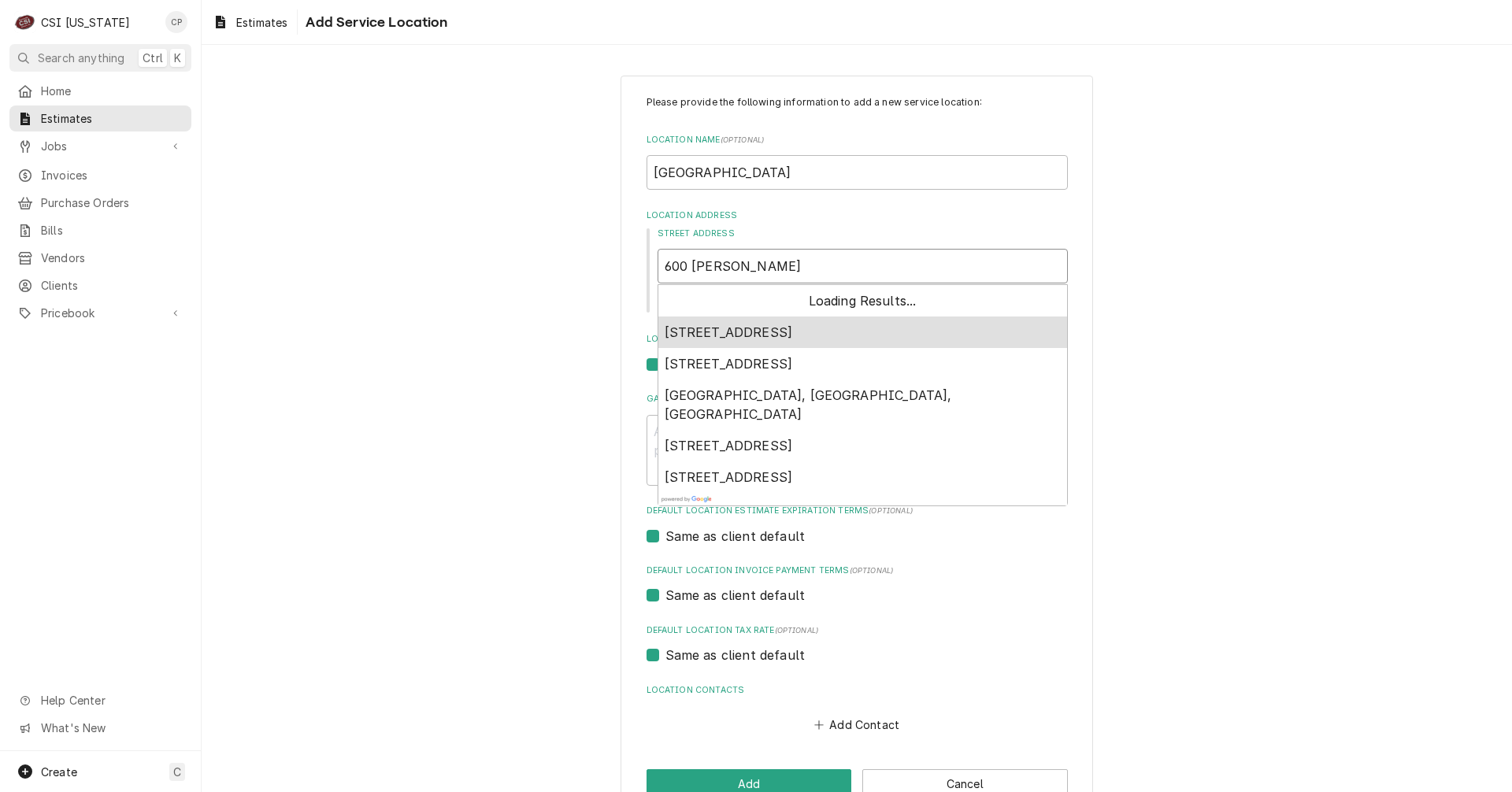
type textarea "x"
type input "600 Rocket"
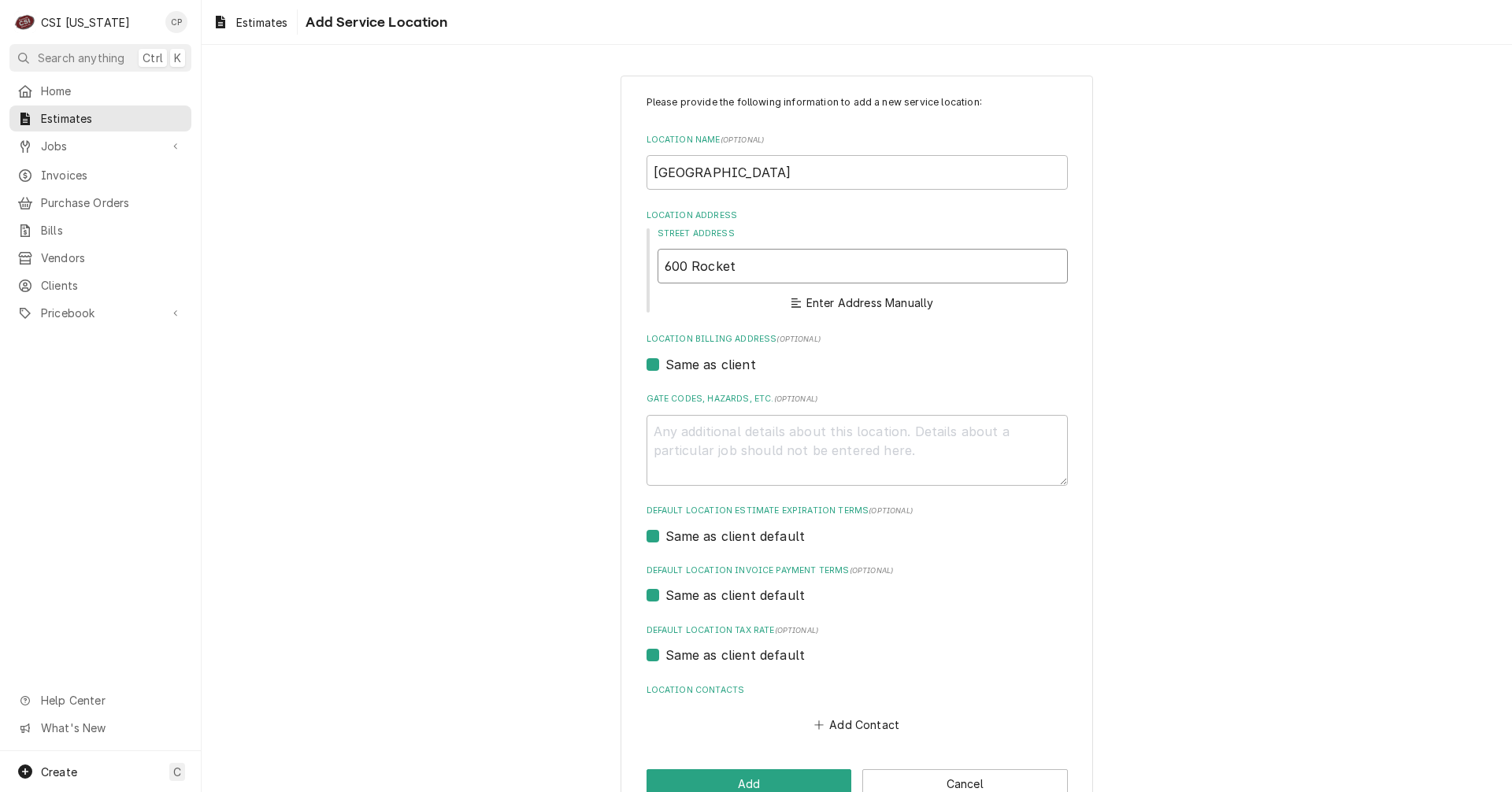
type textarea "x"
type input "600 Rocket Ln"
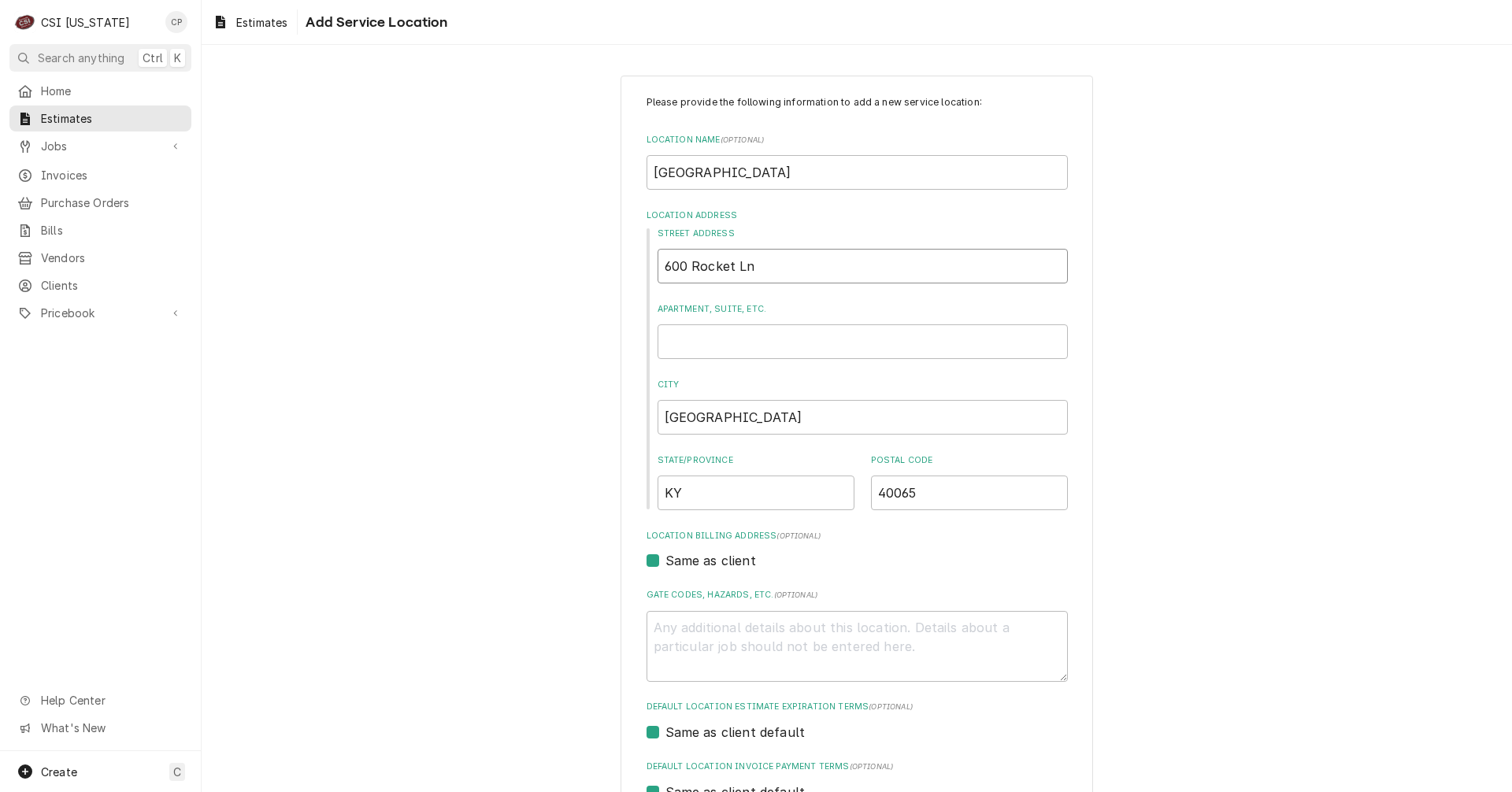
type textarea "x"
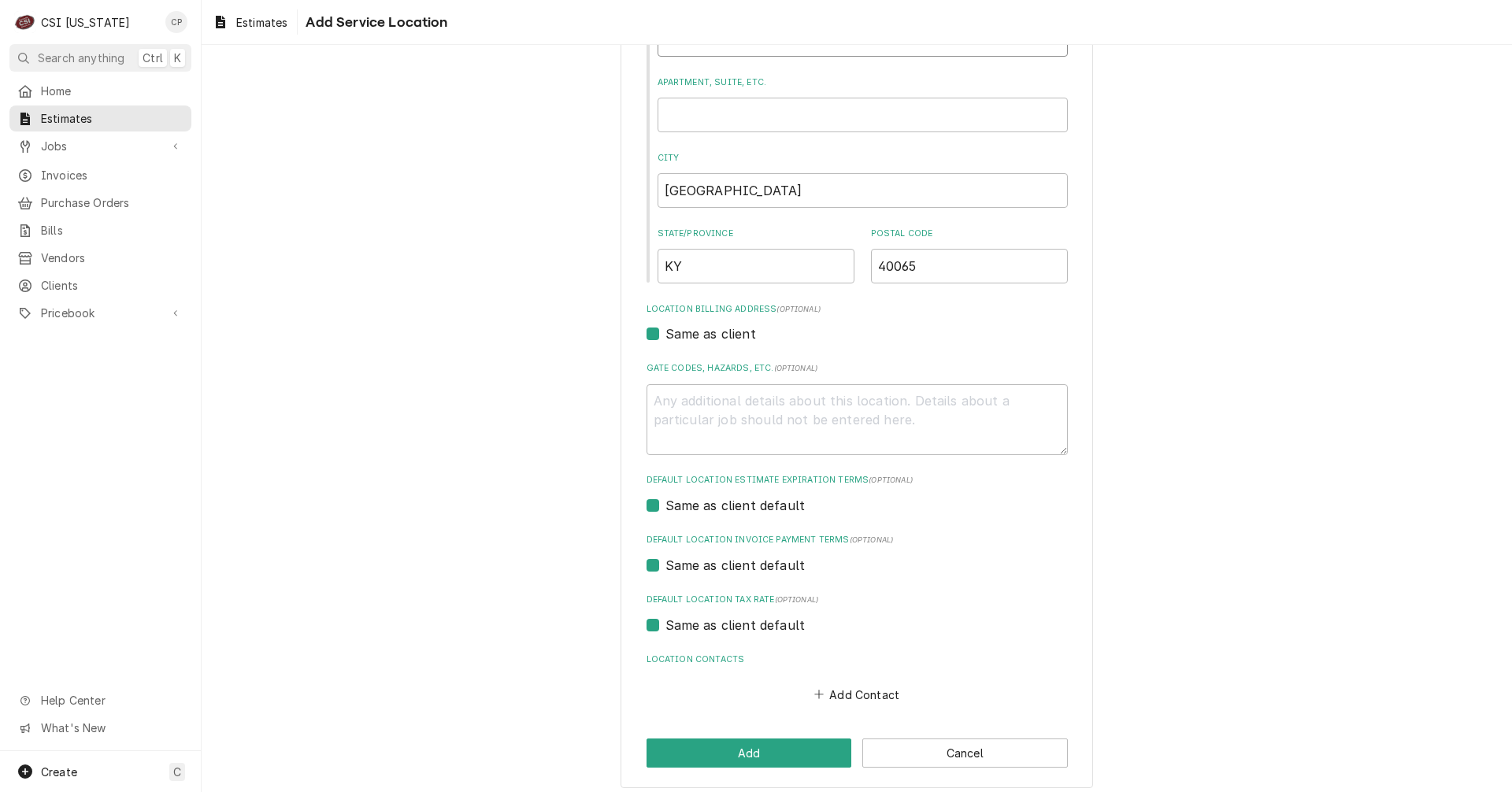
scroll to position [237, 0]
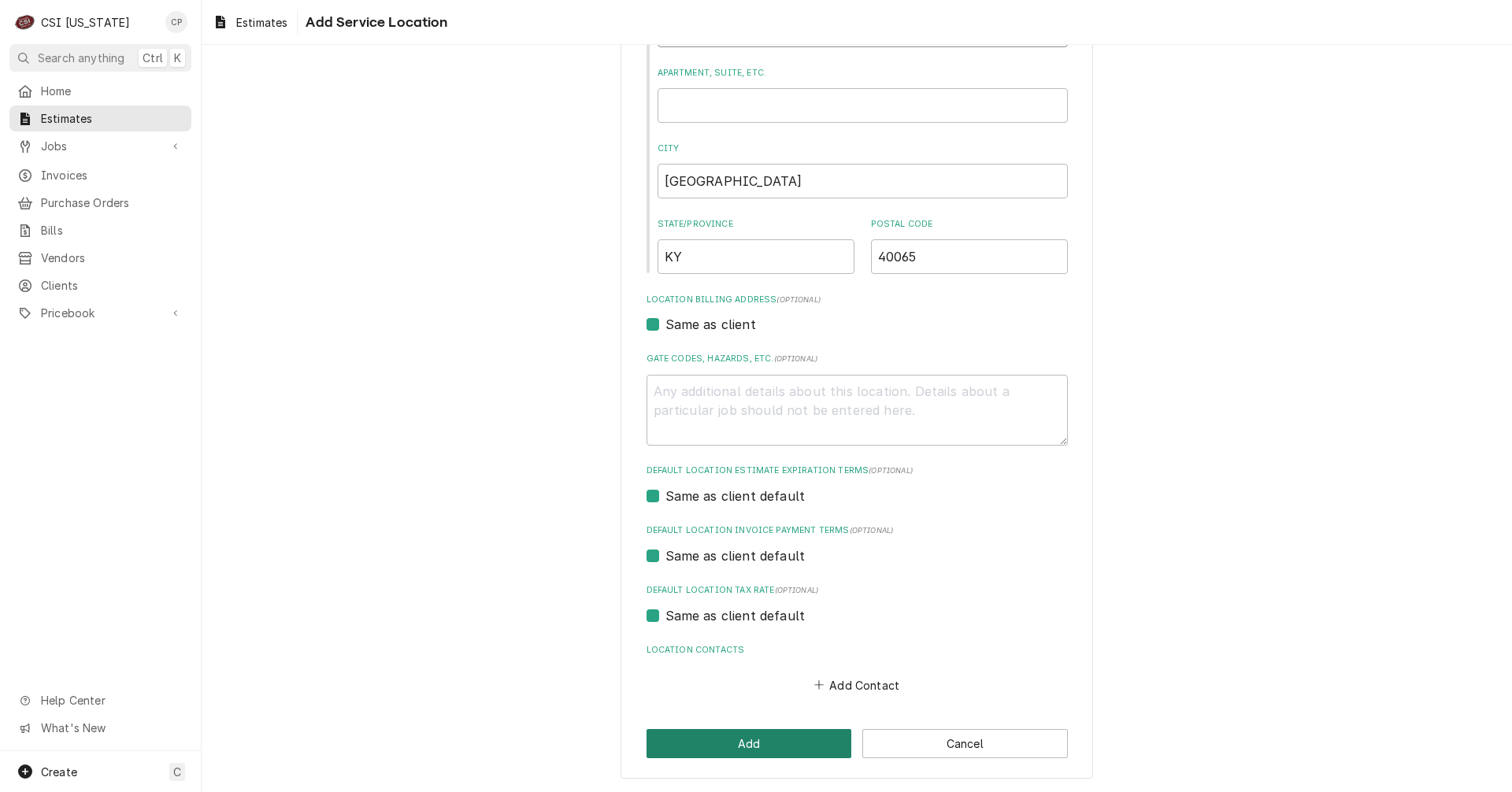
type input "600 Rocket Ln"
click at [805, 753] on button "Add" at bounding box center [749, 743] width 206 height 29
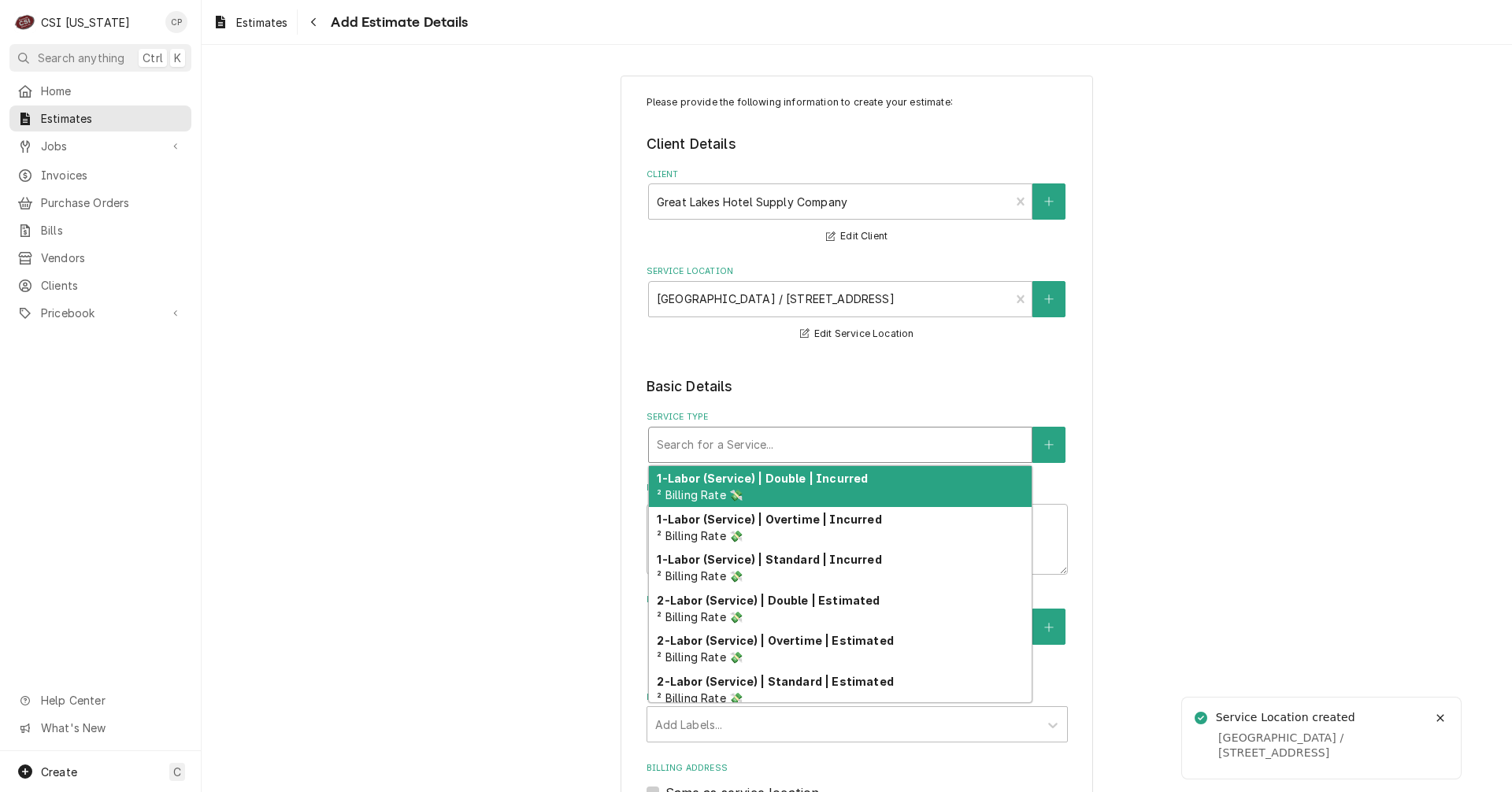
click at [700, 435] on div "Service Type" at bounding box center [840, 445] width 367 height 28
type textarea "x"
type input "s"
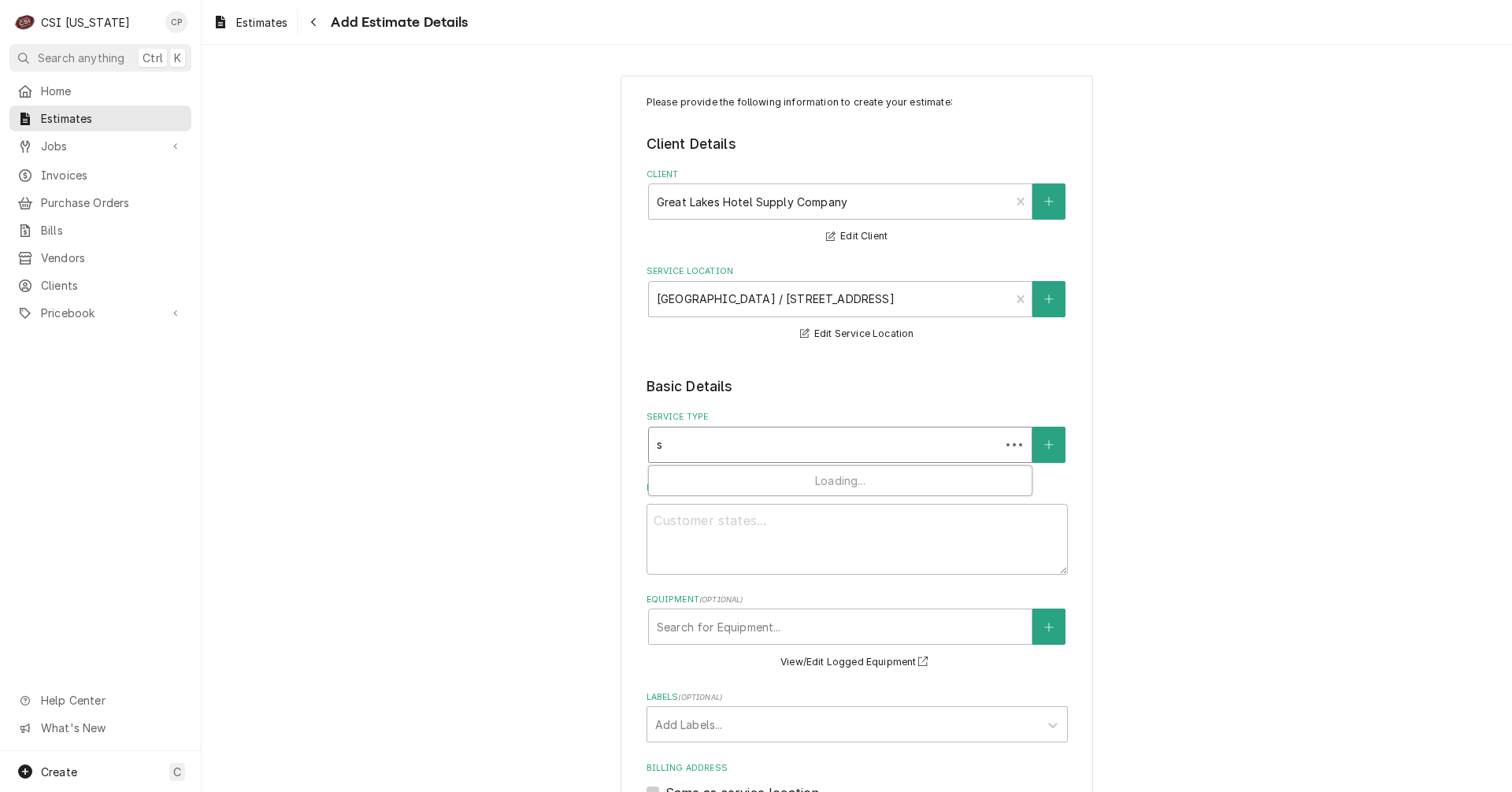
type textarea "x"
type input "se"
type textarea "x"
type input "set"
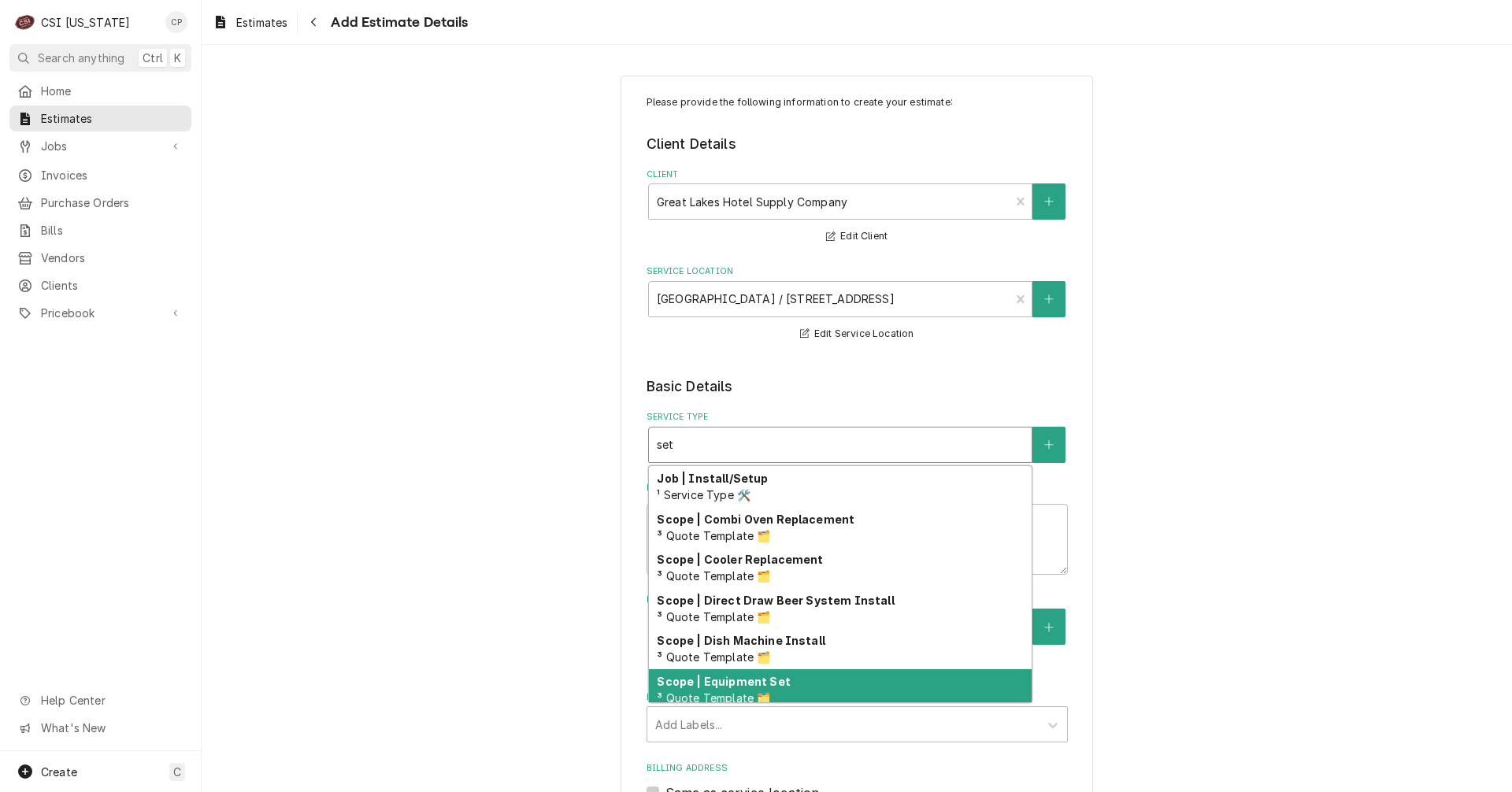
click at [762, 690] on div "Scope | Equipment Set ³ Quote Template 🗂️" at bounding box center [840, 689] width 383 height 41
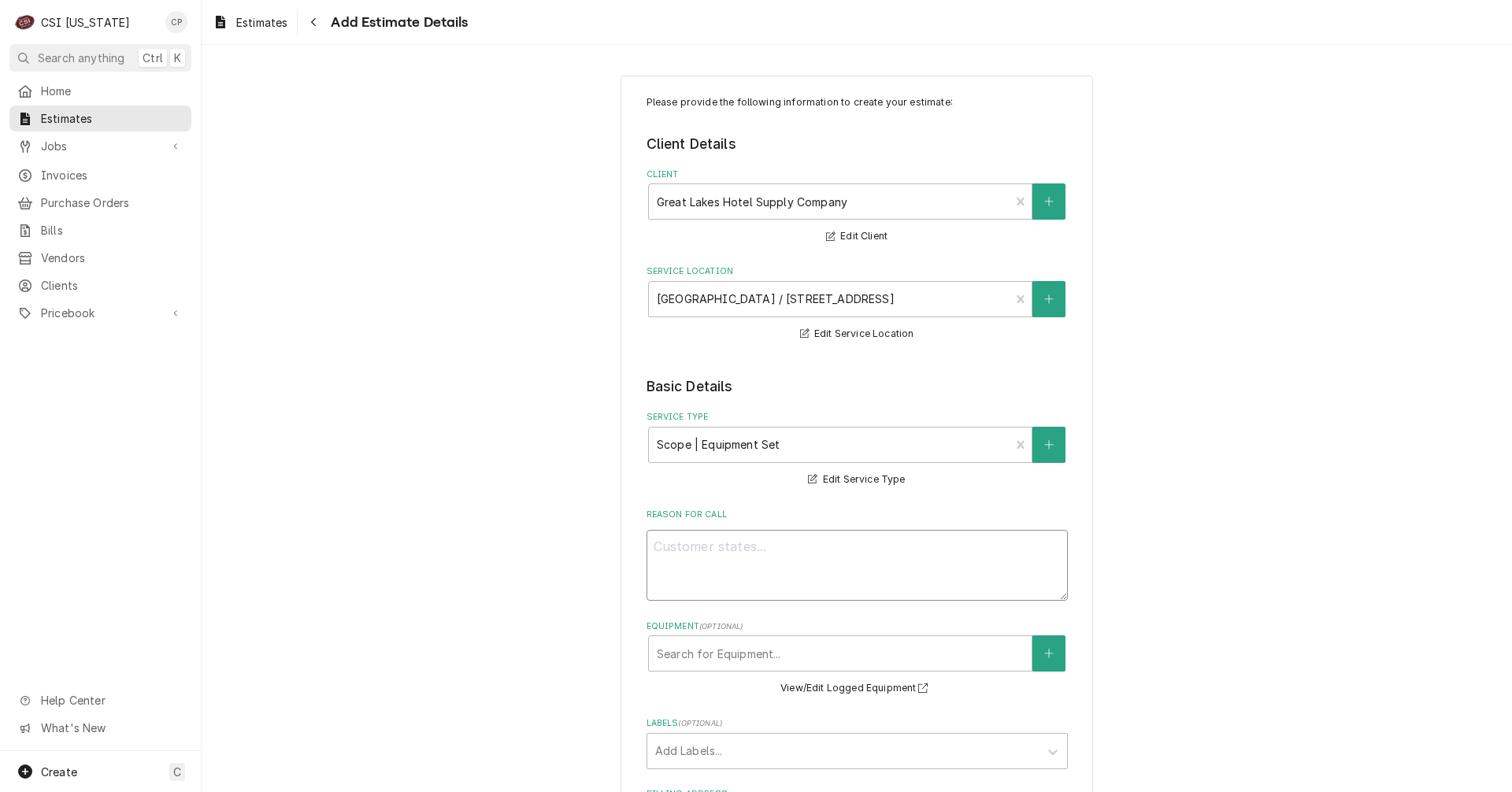
click at [667, 555] on textarea "Reason For Call" at bounding box center [857, 565] width 421 height 71
type textarea "x"
type textarea "I"
type textarea "x"
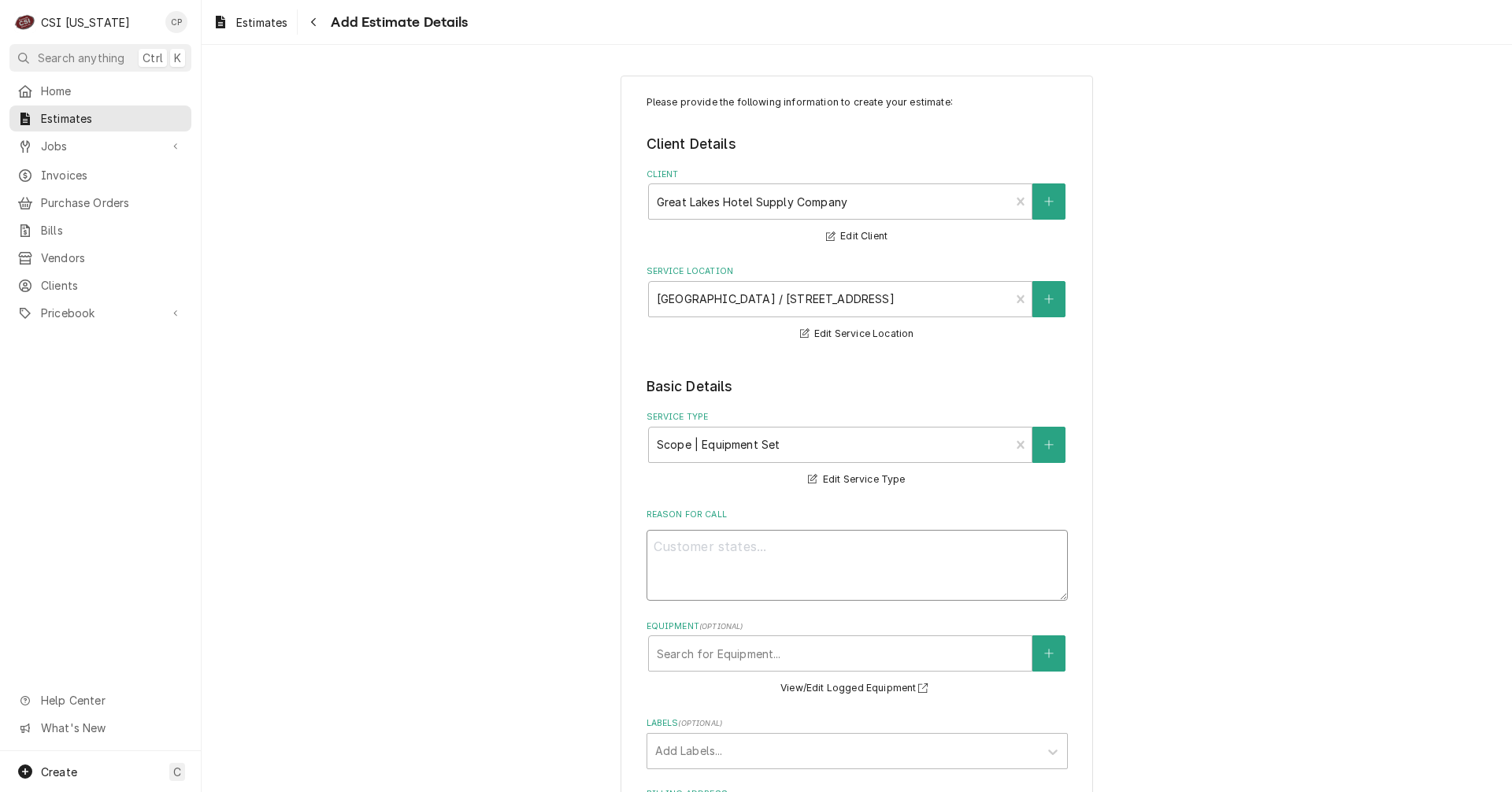
type textarea "R"
type textarea "x"
type textarea "Re"
type textarea "x"
type textarea "Rec"
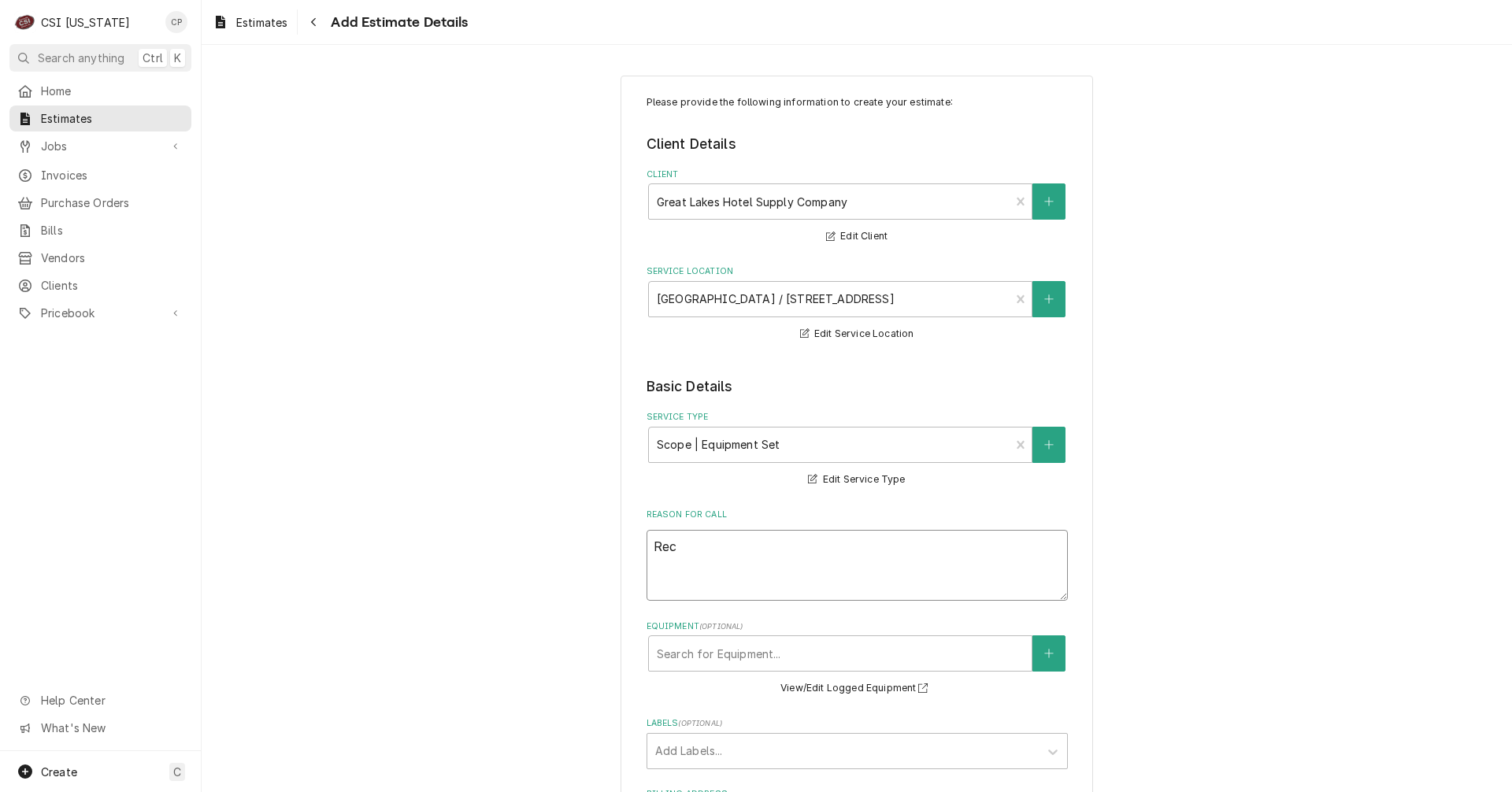
type textarea "x"
type textarea "Rece"
type textarea "x"
type textarea "Rec"
type textarea "x"
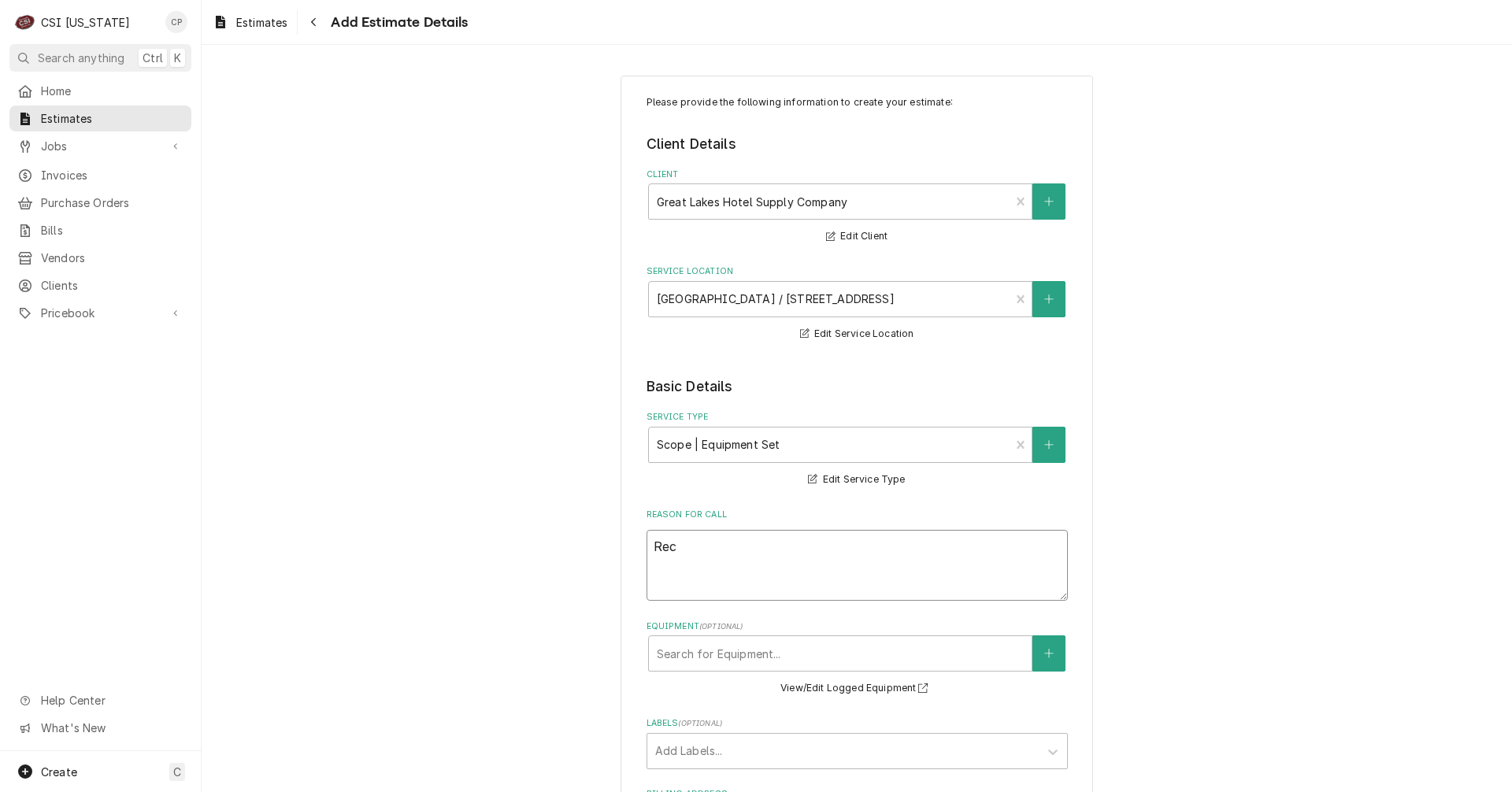
type textarea "Re"
type textarea "x"
type textarea "R"
type textarea "x"
paste textarea "have the unit received, delivered, set in place and like combi ovens removed an…"
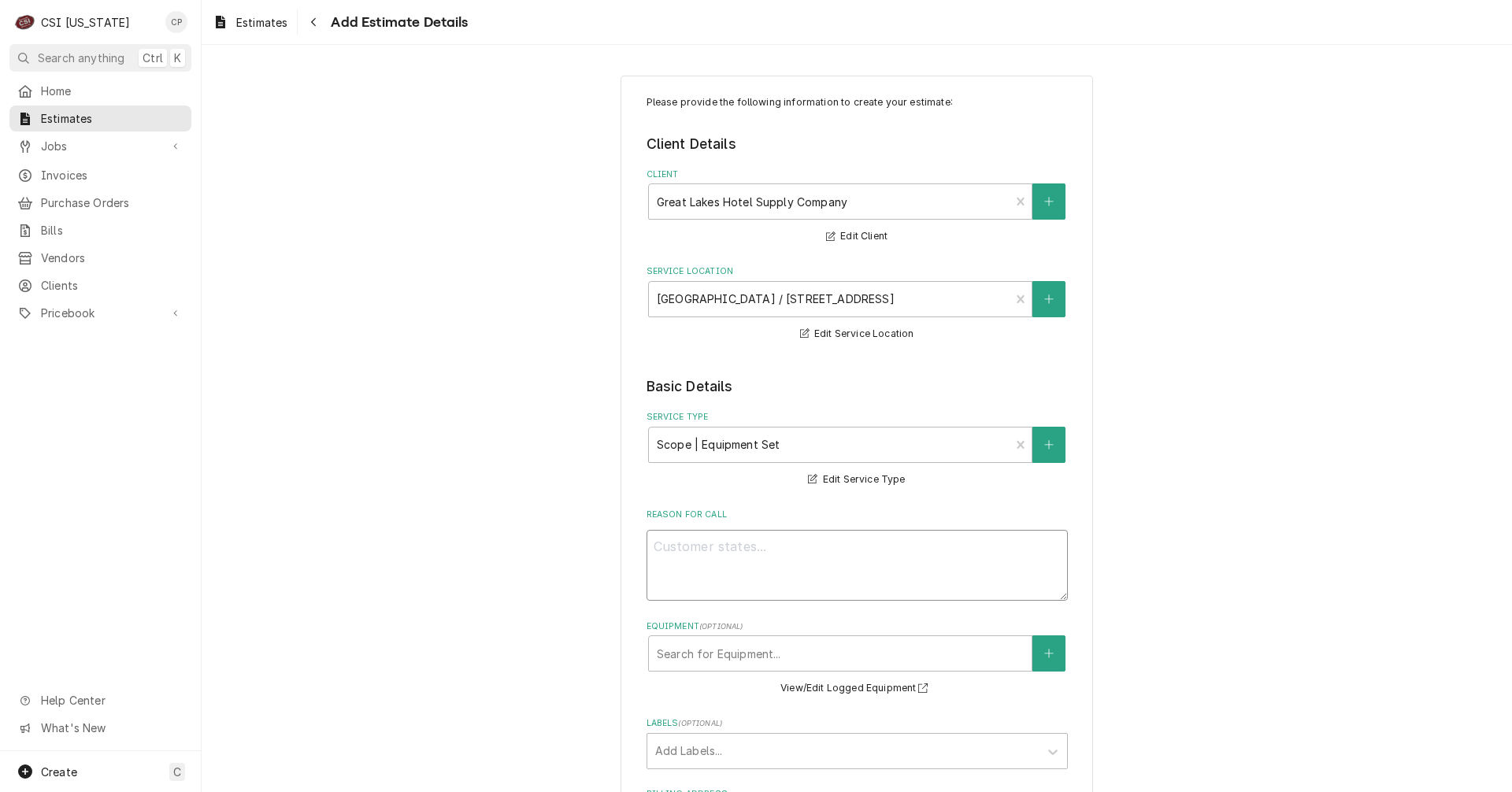
type textarea "x"
type textarea "have the unit received, delivered, set in place and like combi ovens removed an…"
type textarea "x"
type textarea "Thave the unit received, delivered, set in place and like combi ovens removed a…"
type textarea "x"
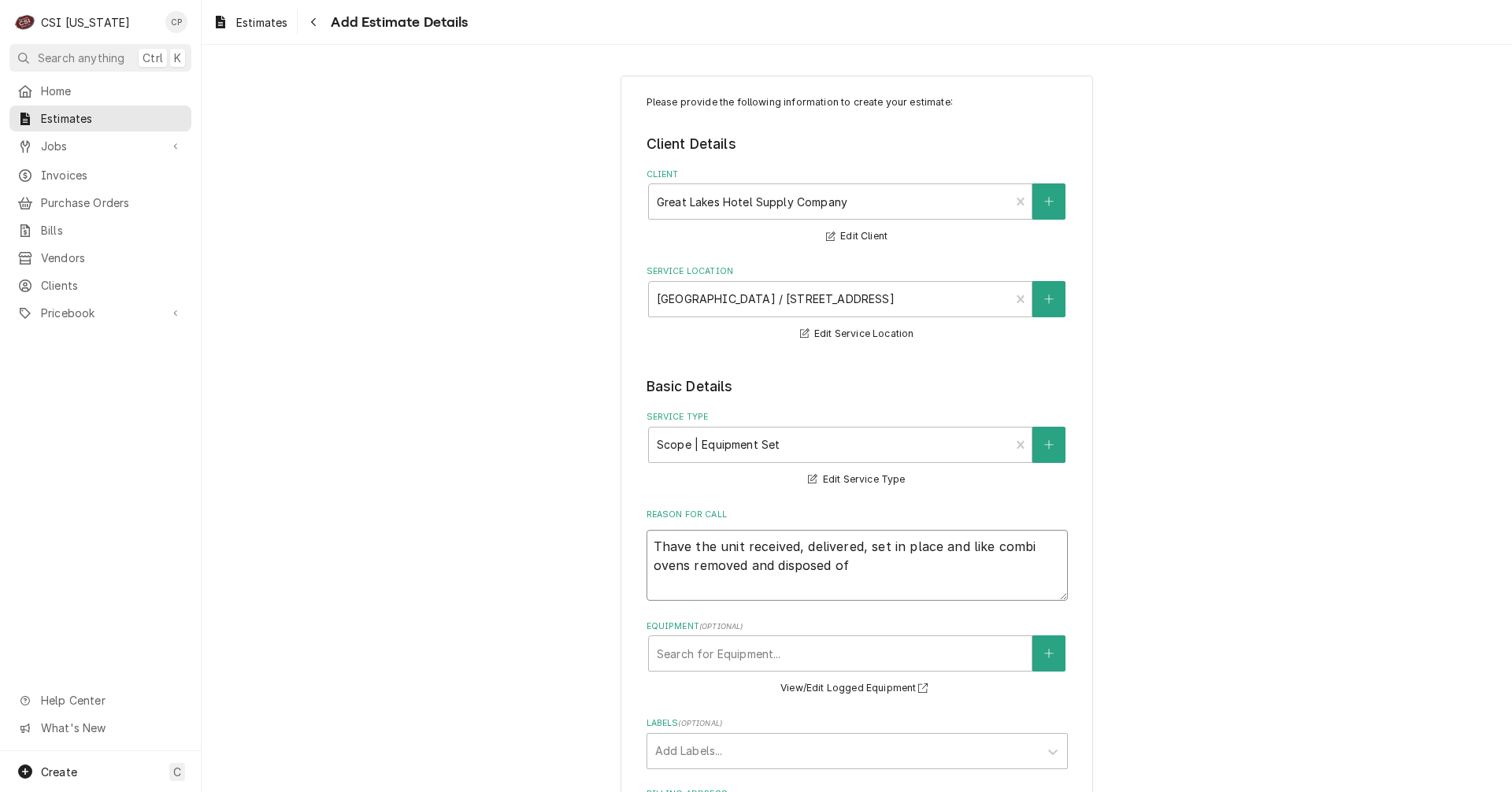
type textarea "Tohave the unit received, delivered, set in place and like combi ovens removed …"
type textarea "x"
type textarea "To have the unit received, delivered, set in place and like combi ovens removed…"
click at [721, 549] on textarea "To have the unit received, delivered, set in place and like combi ovens removed…" at bounding box center [857, 565] width 421 height 71
type textarea "x"
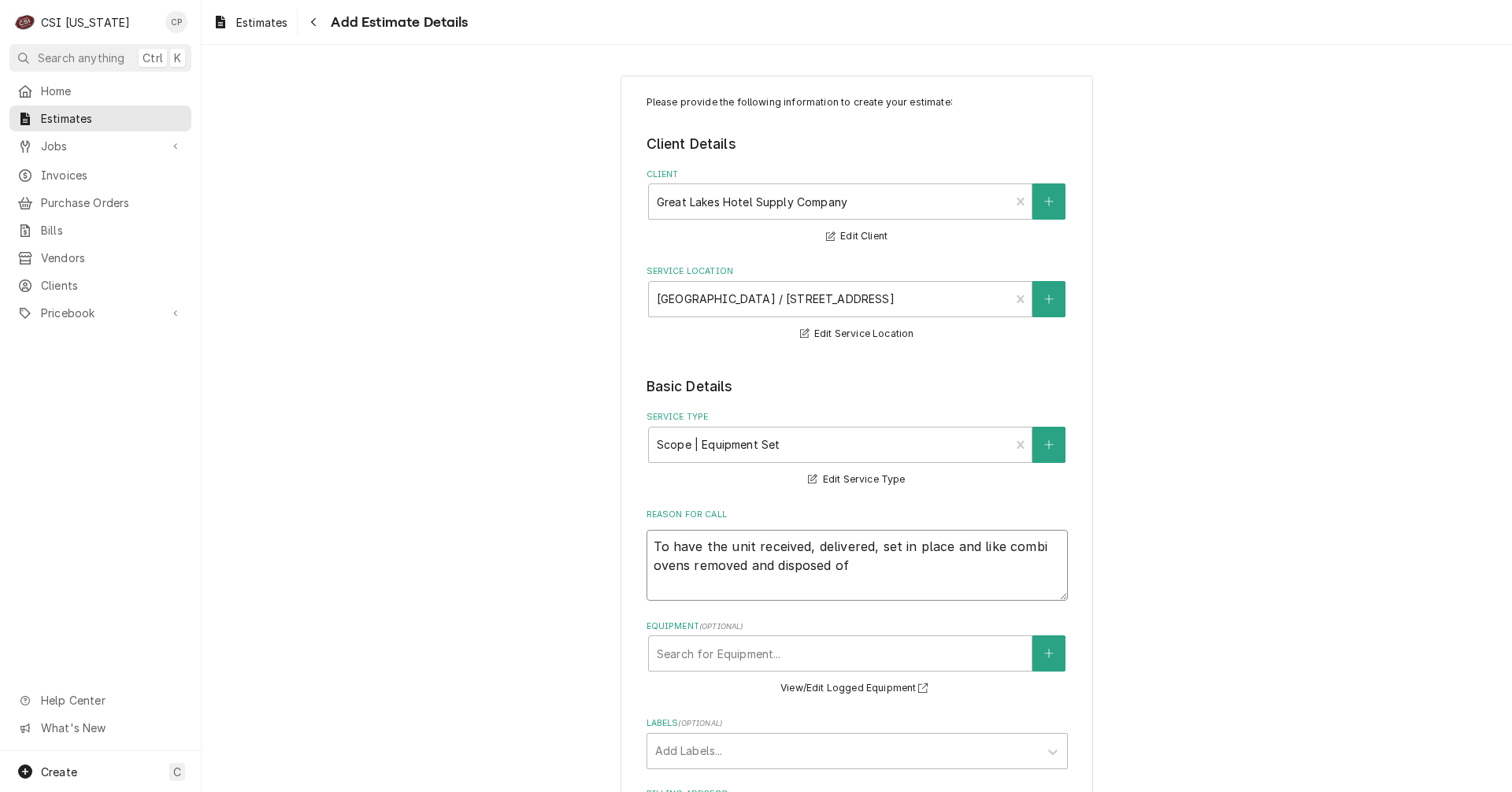
type textarea "To have the eunit received, delivered, set in place and like combi ovens remove…"
type textarea "x"
type textarea "To have the exunit received, delivered, set in place and like combi ovens remov…"
type textarea "x"
type textarea "To have the exiunit received, delivered, set in place and like combi ovens remo…"
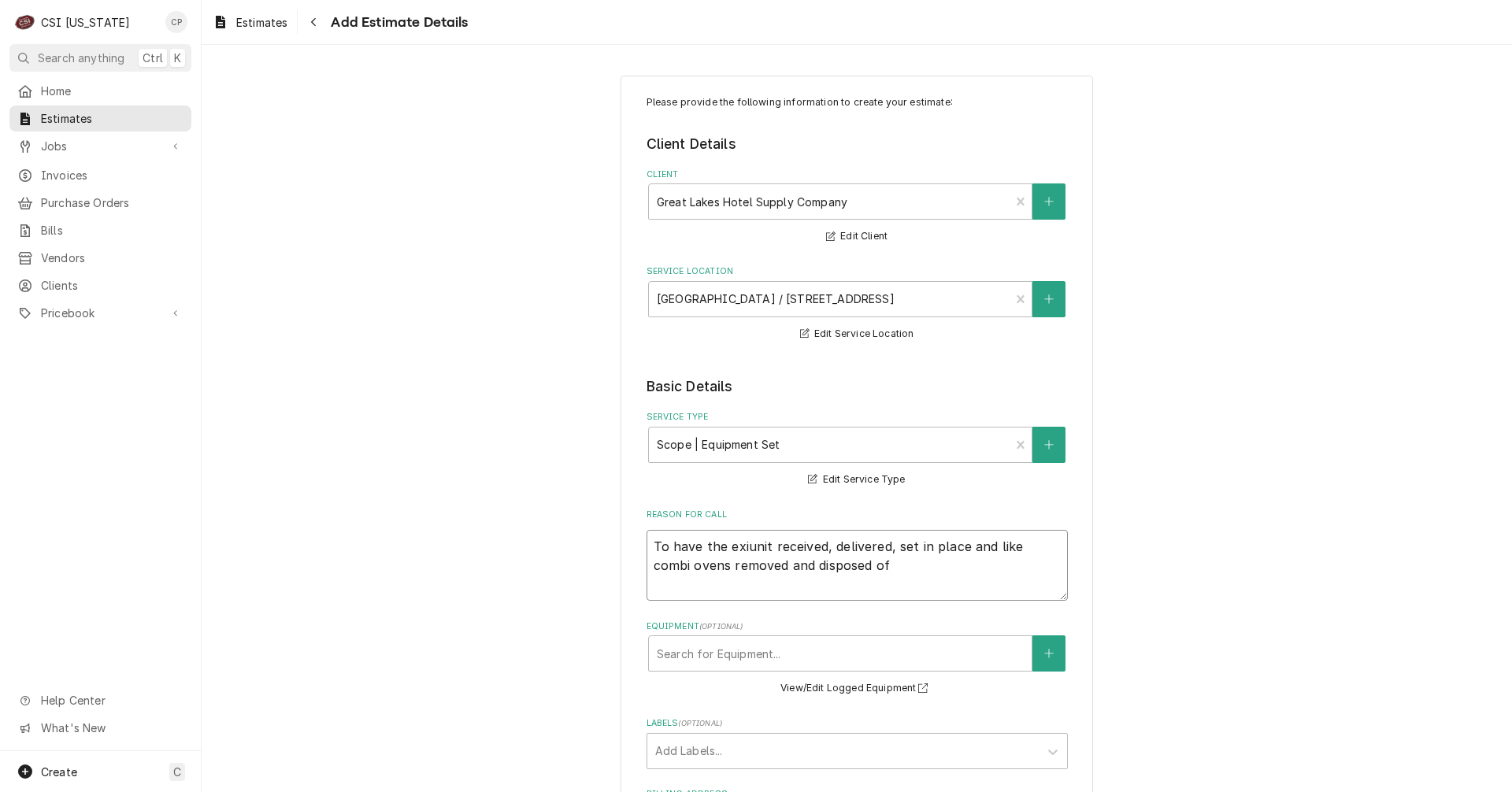
type textarea "x"
type textarea "To have the exisunit received, delivered, set in place and like combi ovens rem…"
type textarea "x"
type textarea "To have the existunit received, delivered, set in place and like combi ovens re…"
type textarea "x"
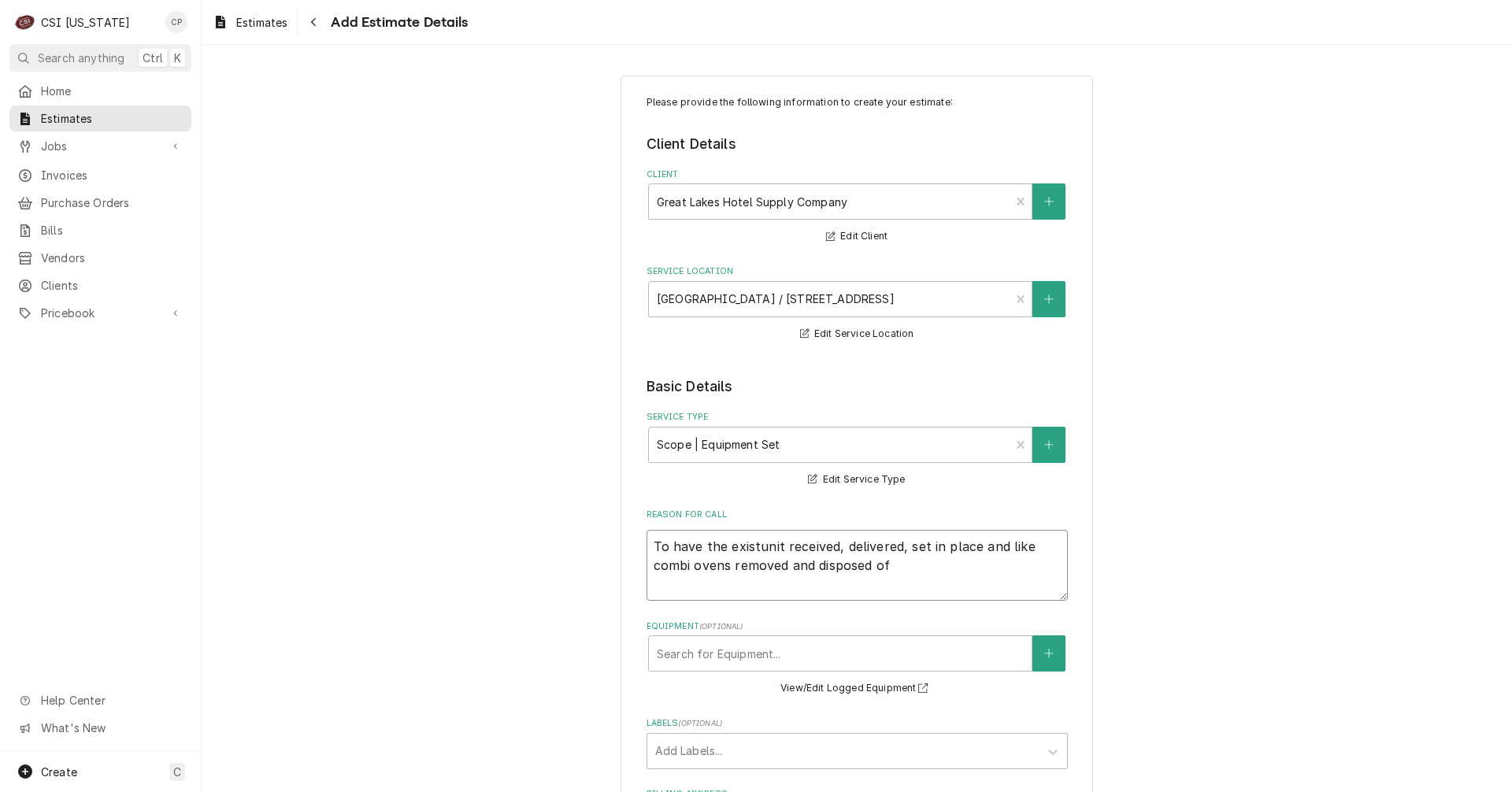
type textarea "To have the existiunit received, delivered, set in place and like combi ovens r…"
type textarea "x"
type textarea "To have the existiounit received, delivered, set in place and like combi ovens …"
type textarea "x"
type textarea "To have the existionunit received, delivered, set in place and like combi ovens…"
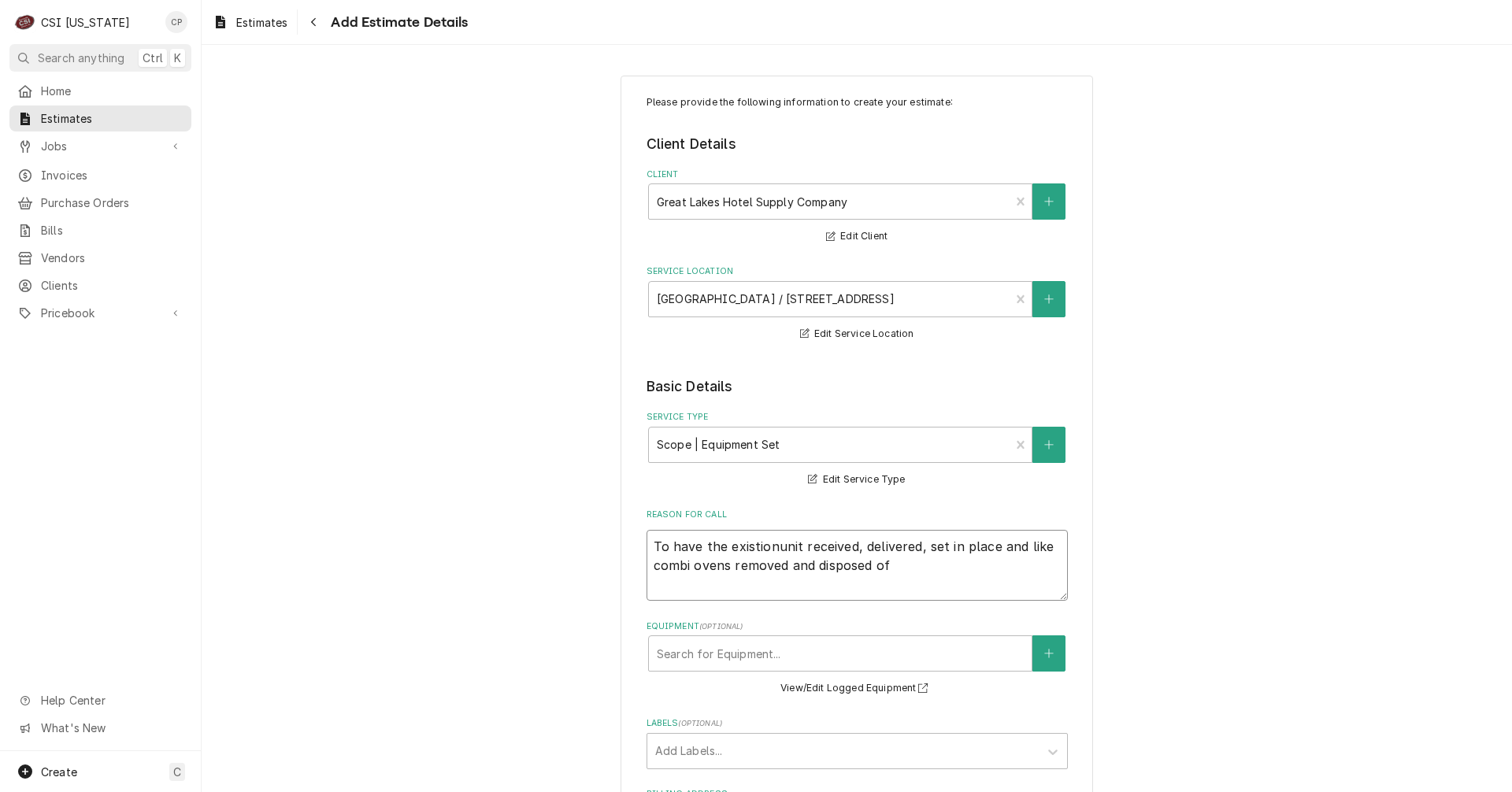
type textarea "x"
type textarea "To have the existiongunit received, delivered, set in place and like combi oven…"
type textarea "x"
type textarea "To have the existionunit received, delivered, set in place and like combi ovens…"
type textarea "x"
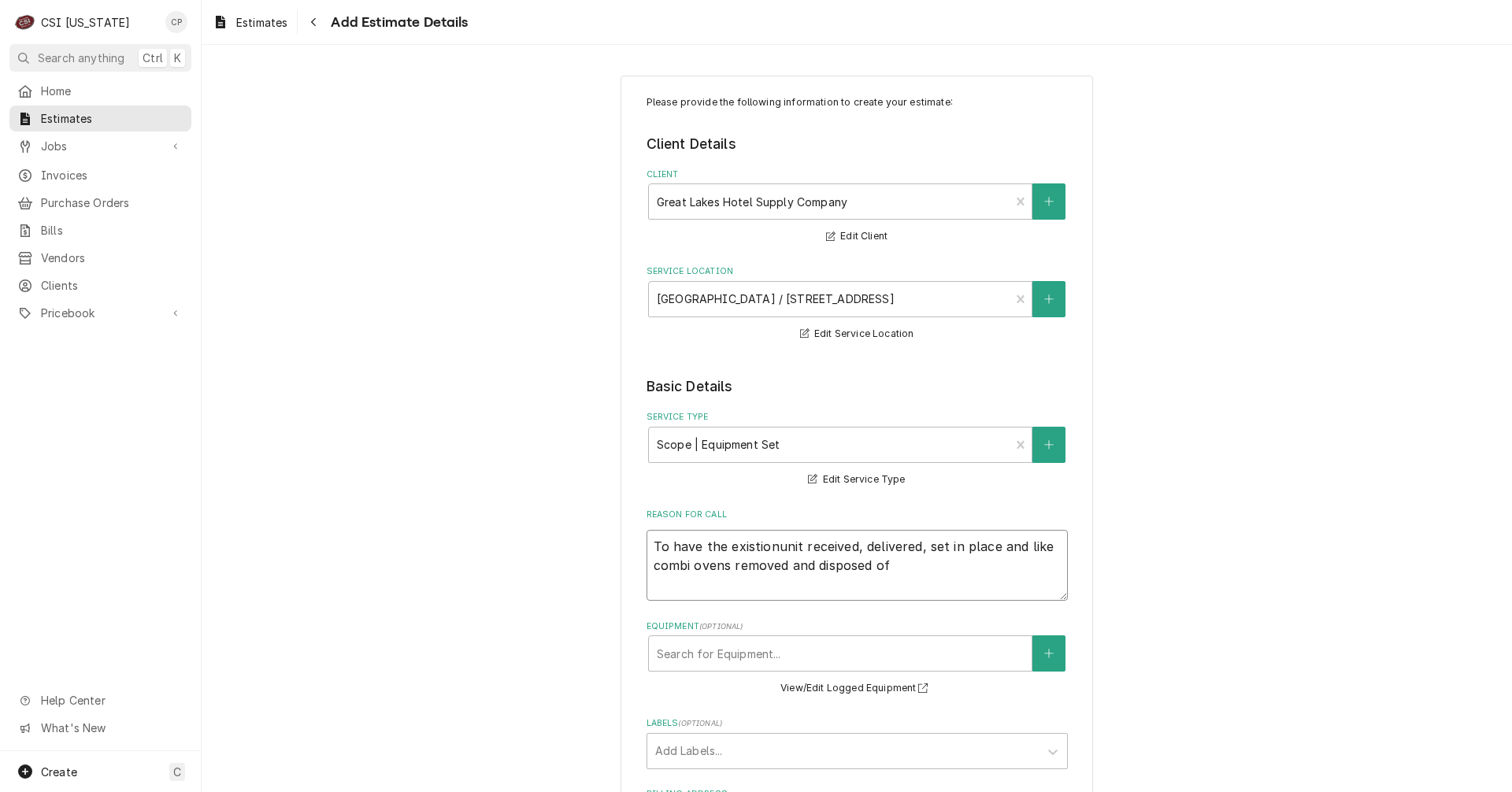
type textarea "To have the existiounit received, delivered, set in place and like combi ovens …"
type textarea "x"
type textarea "To have the existiunit received, delivered, set in place and like combi ovens r…"
type textarea "x"
type textarea "To have the existinunit received, delivered, set in place and like combi ovens …"
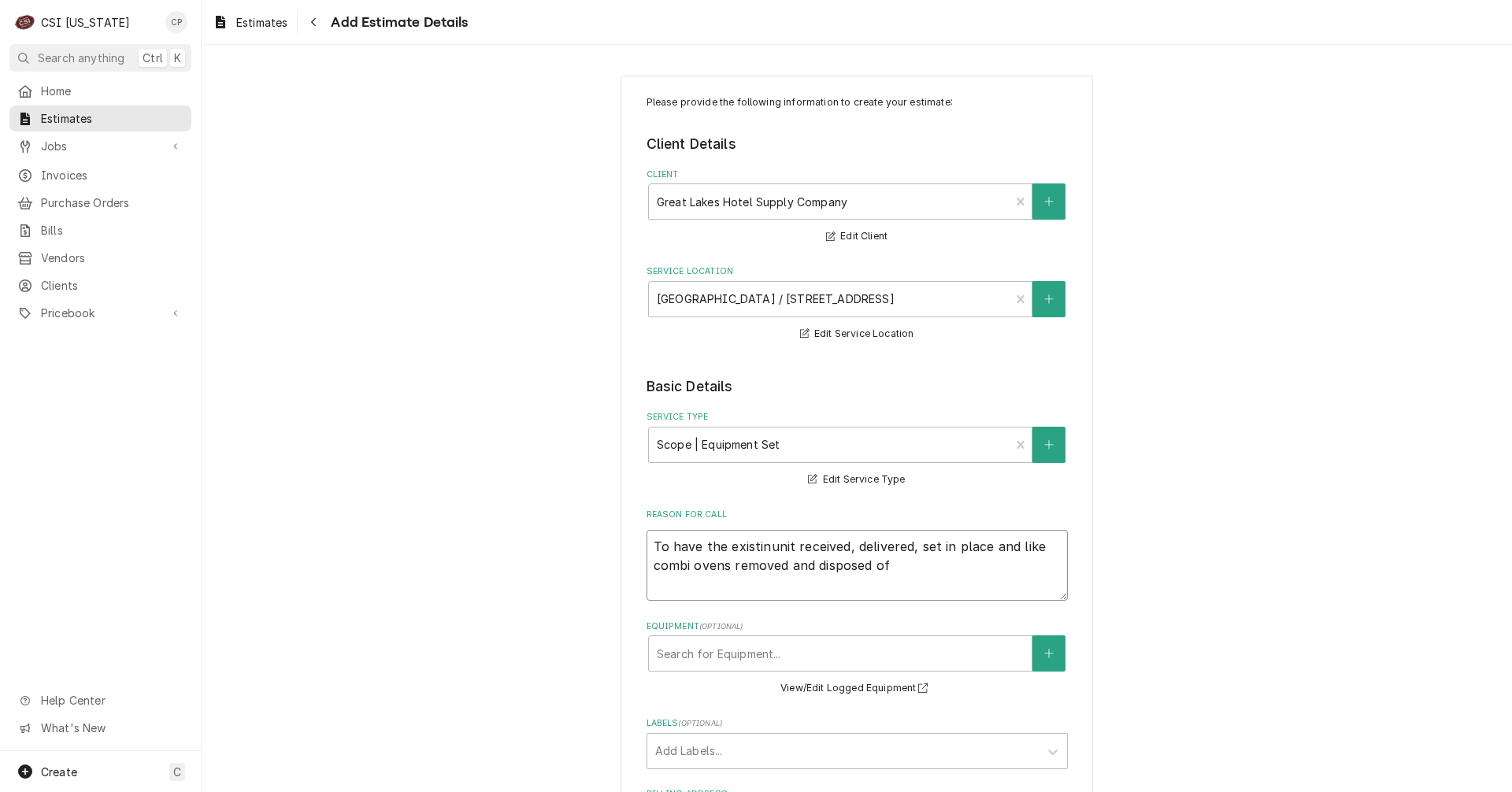
type textarea "x"
type textarea "To have the existingunit received, delivered, set in place and like combi ovens…"
type textarea "x"
type textarea "To have the existing unit received, delivered, set in place and like combi oven…"
type textarea "x"
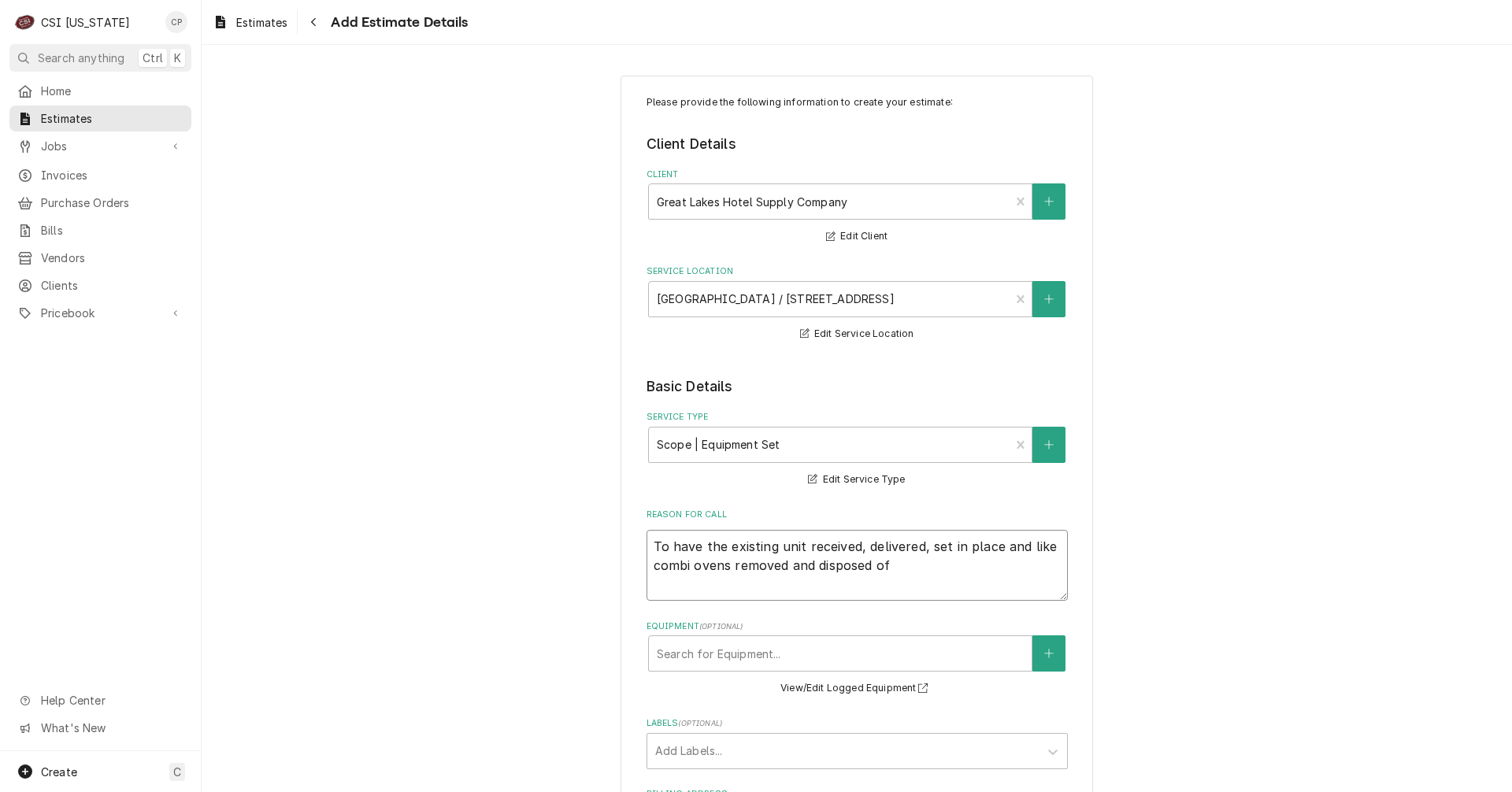
type textarea "To have the existing units received, delivered, set in place and like combi ove…"
drag, startPoint x: 1026, startPoint y: 545, endPoint x: 1004, endPoint y: 544, distance: 22.0
click at [1004, 544] on textarea "To have the existing units received, delivered, set in place and like combi ove…" at bounding box center [857, 565] width 421 height 71
click at [1028, 547] on textarea "To have the existing units received, delivered, set in place and like combi ove…" at bounding box center [857, 565] width 421 height 71
type textarea "x"
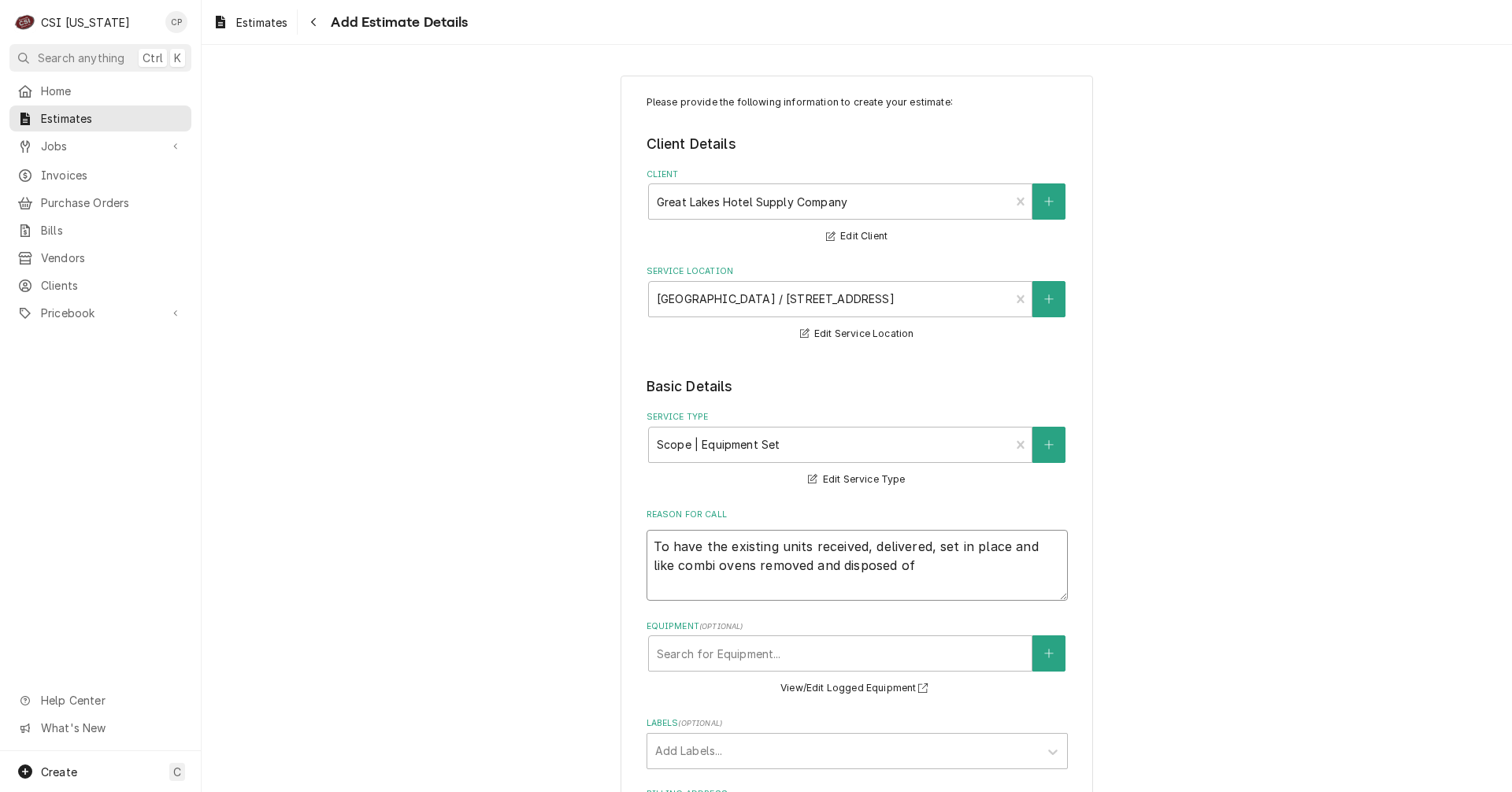
type textarea "To have the existing units received, delivered, set in place and ike combi oven…"
type textarea "x"
type textarea "To have the existing units received, delivered, set in place and ke combi ovens…"
type textarea "x"
type textarea "To have the existing units received, delivered, set in place and e combi ovens …"
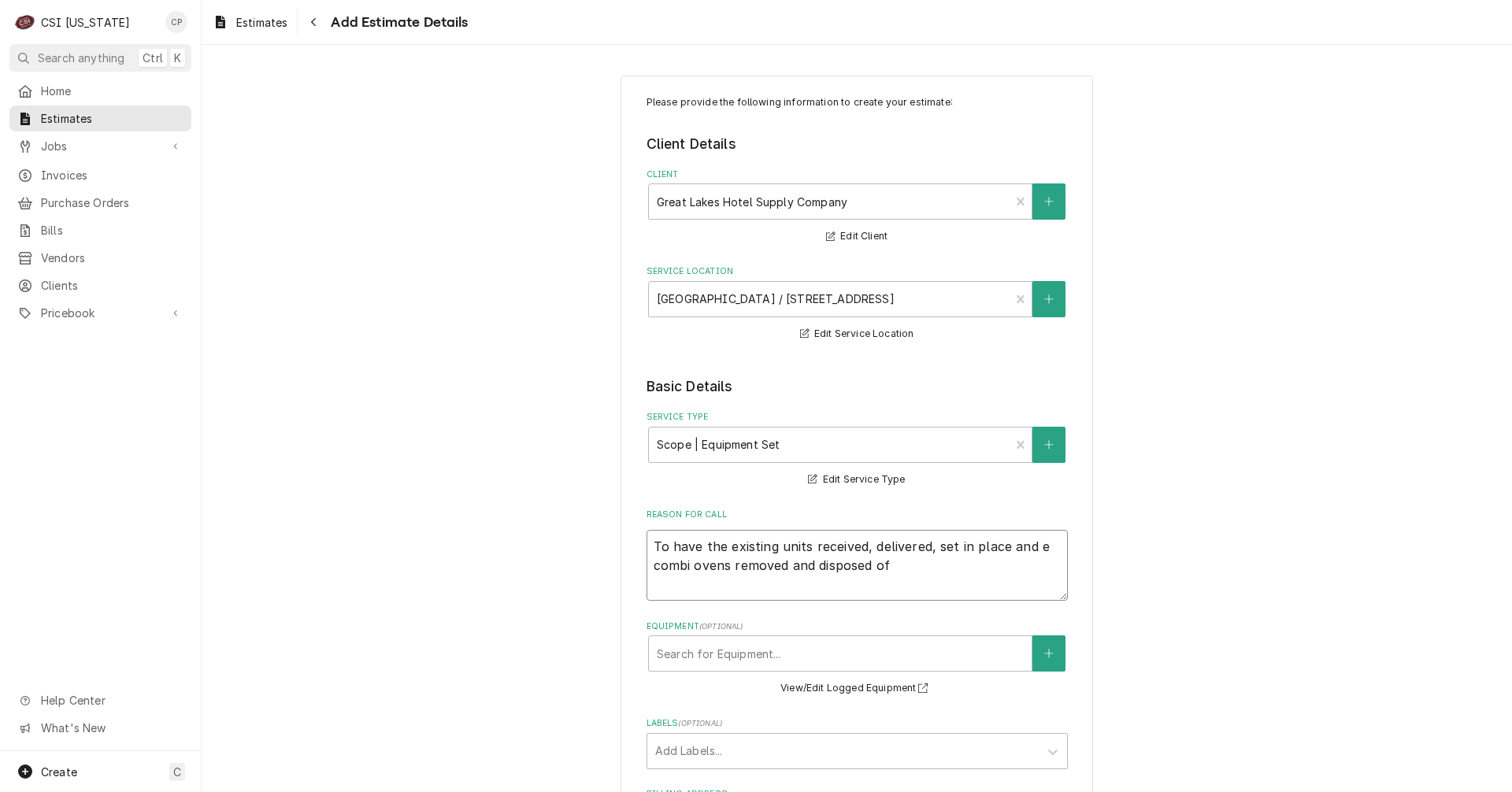
type textarea "x"
type textarea "To have the existing units received, delivered, set in place and combi ovens re…"
type textarea "x"
type textarea "To have the existing units received, delivered, set in place and e combi ovens …"
type textarea "x"
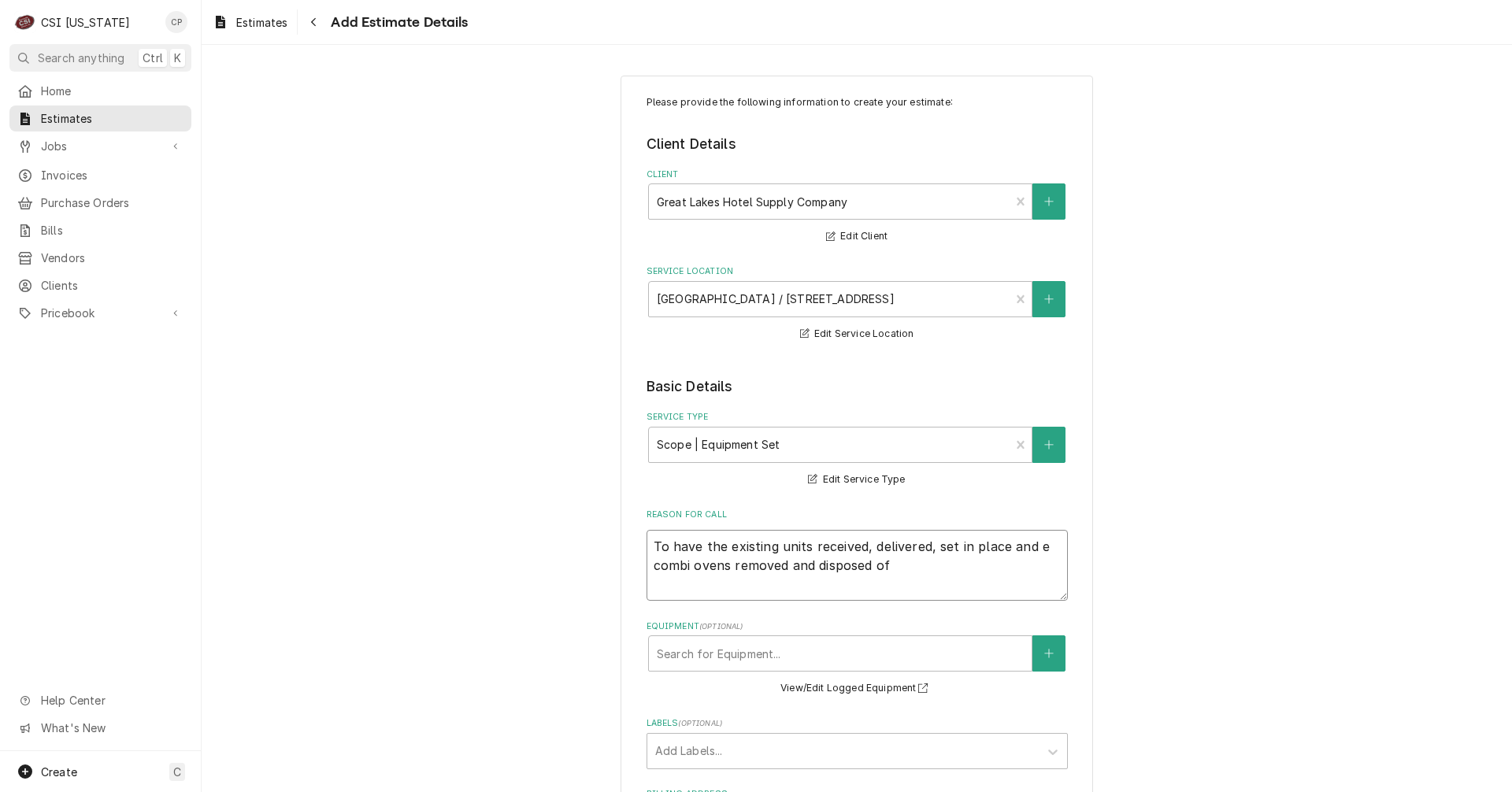
type textarea "To have the existing units received, delivered, set in place and ex combi ovens…"
type textarea "x"
type textarea "To have the existing units received, delivered, set in place and ext combi oven…"
type textarea "x"
type textarea "To have the existing units received, delivered, set in place and ex combi ovens…"
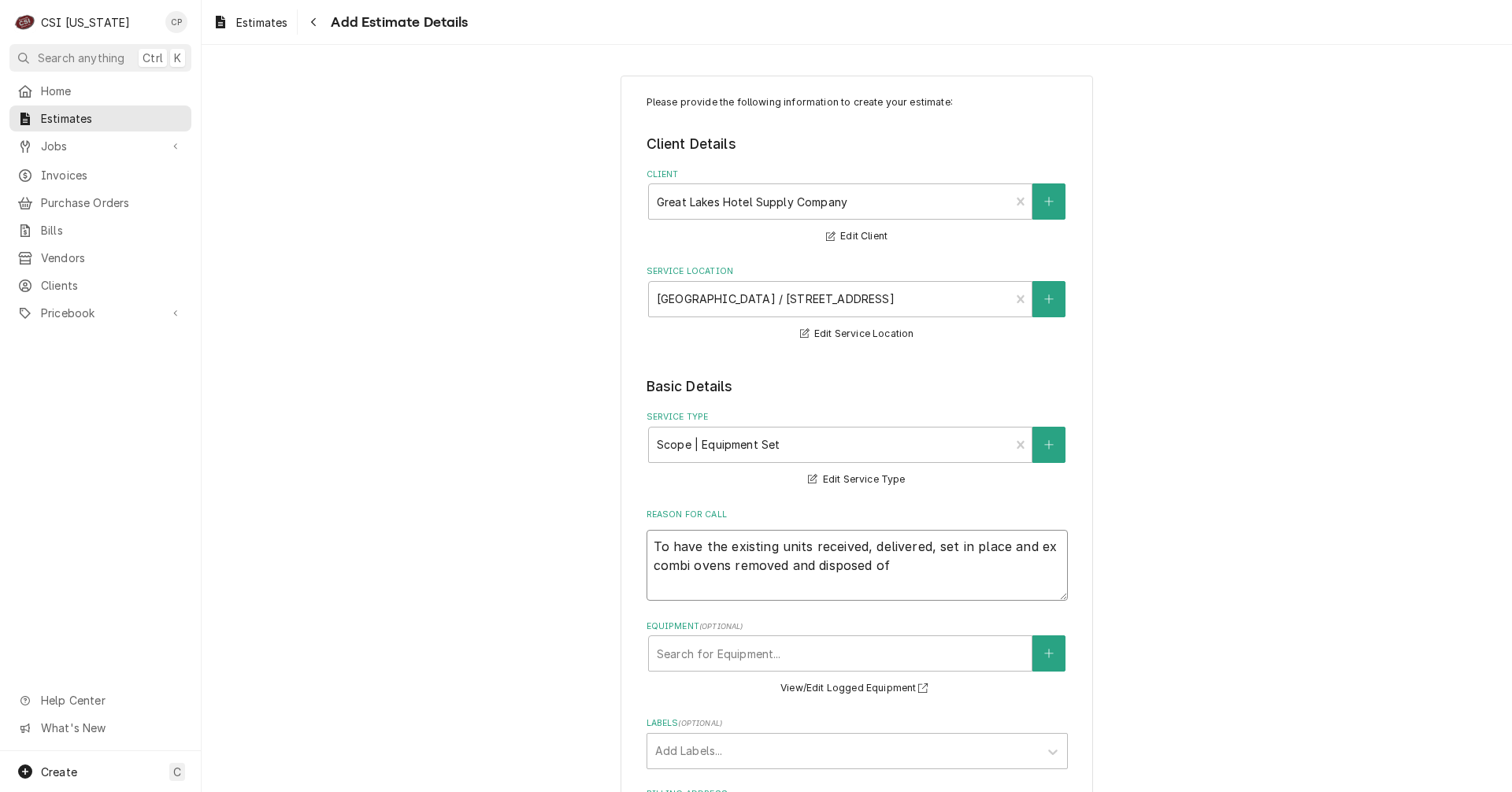
type textarea "x"
type textarea "To have the existing units received, delivered, set in place and exi combi oven…"
type textarea "x"
type textarea "To have the existing units received, delivered, set in place and exis combi ove…"
type textarea "x"
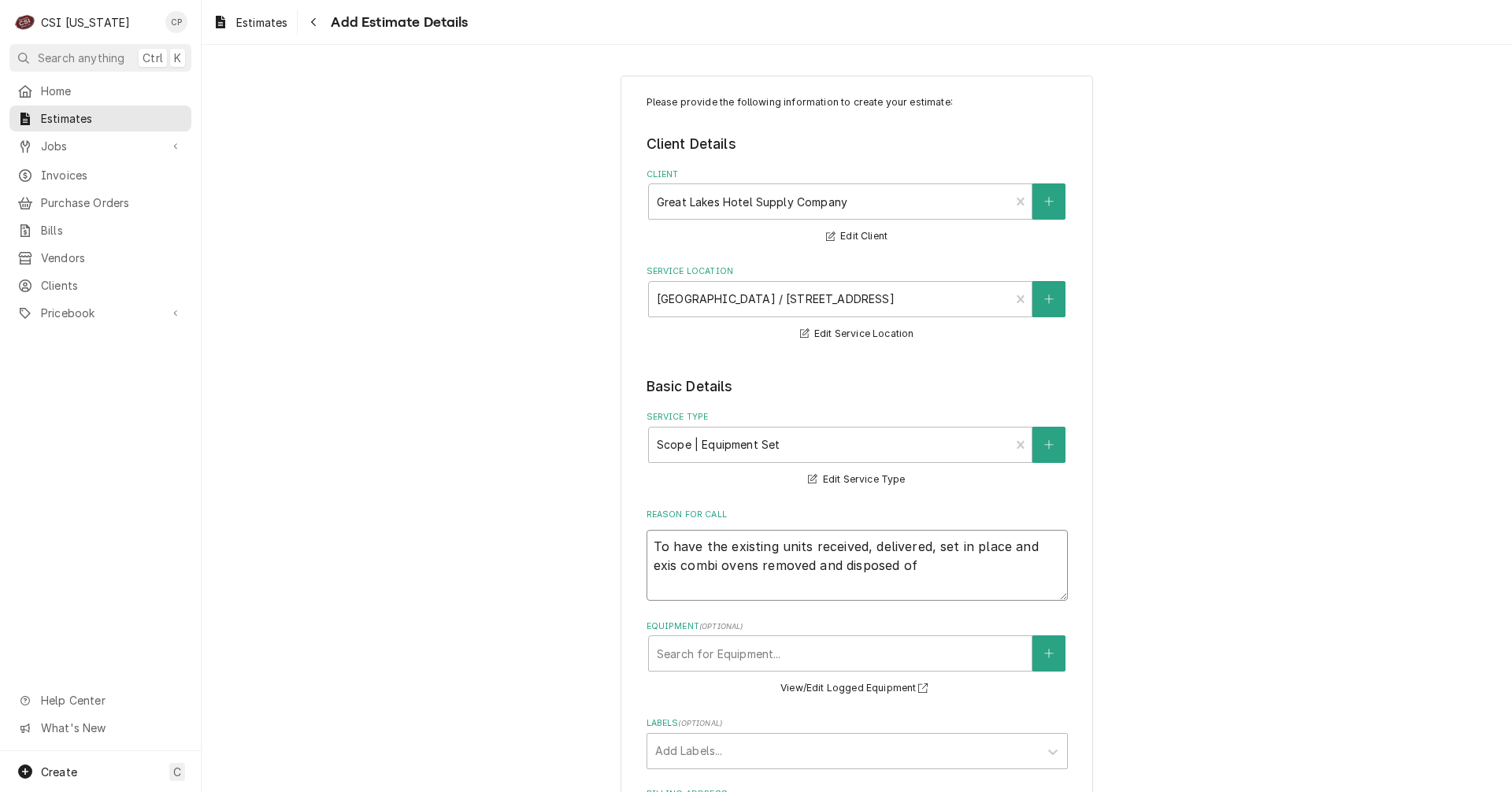
type textarea "To have the existing units received, delivered, set in place and exist combi ov…"
type textarea "x"
type textarea "To have the existing units received, delivered, set in place and existi combi o…"
type textarea "x"
type textarea "To have the existing units received, delivered, set in place and existio combi …"
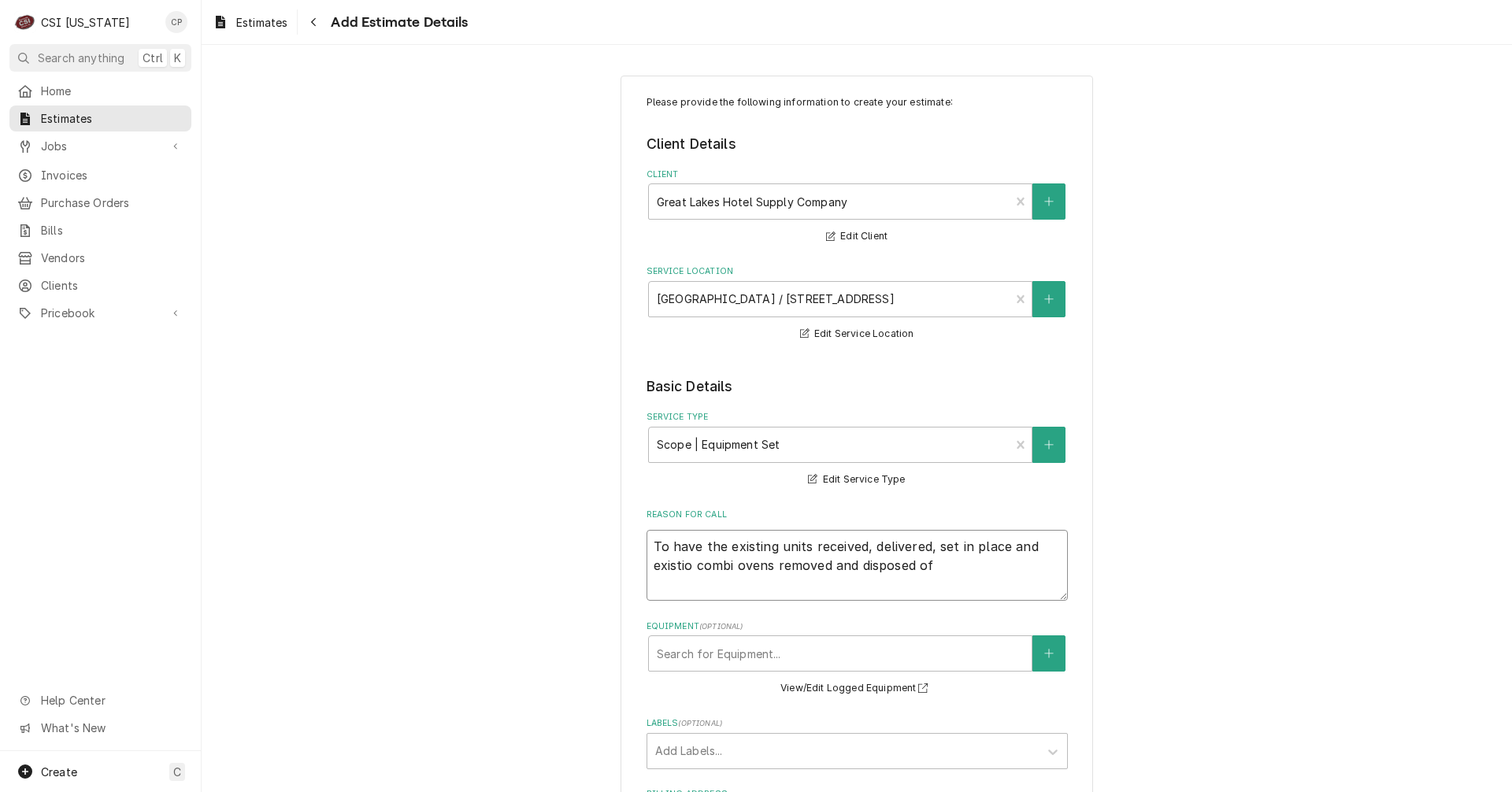
type textarea "x"
type textarea "To have the existing units received, delivered, set in place and existion combi…"
type textarea "x"
type textarea "To have the existing units received, delivered, set in place and existiong comb…"
type textarea "x"
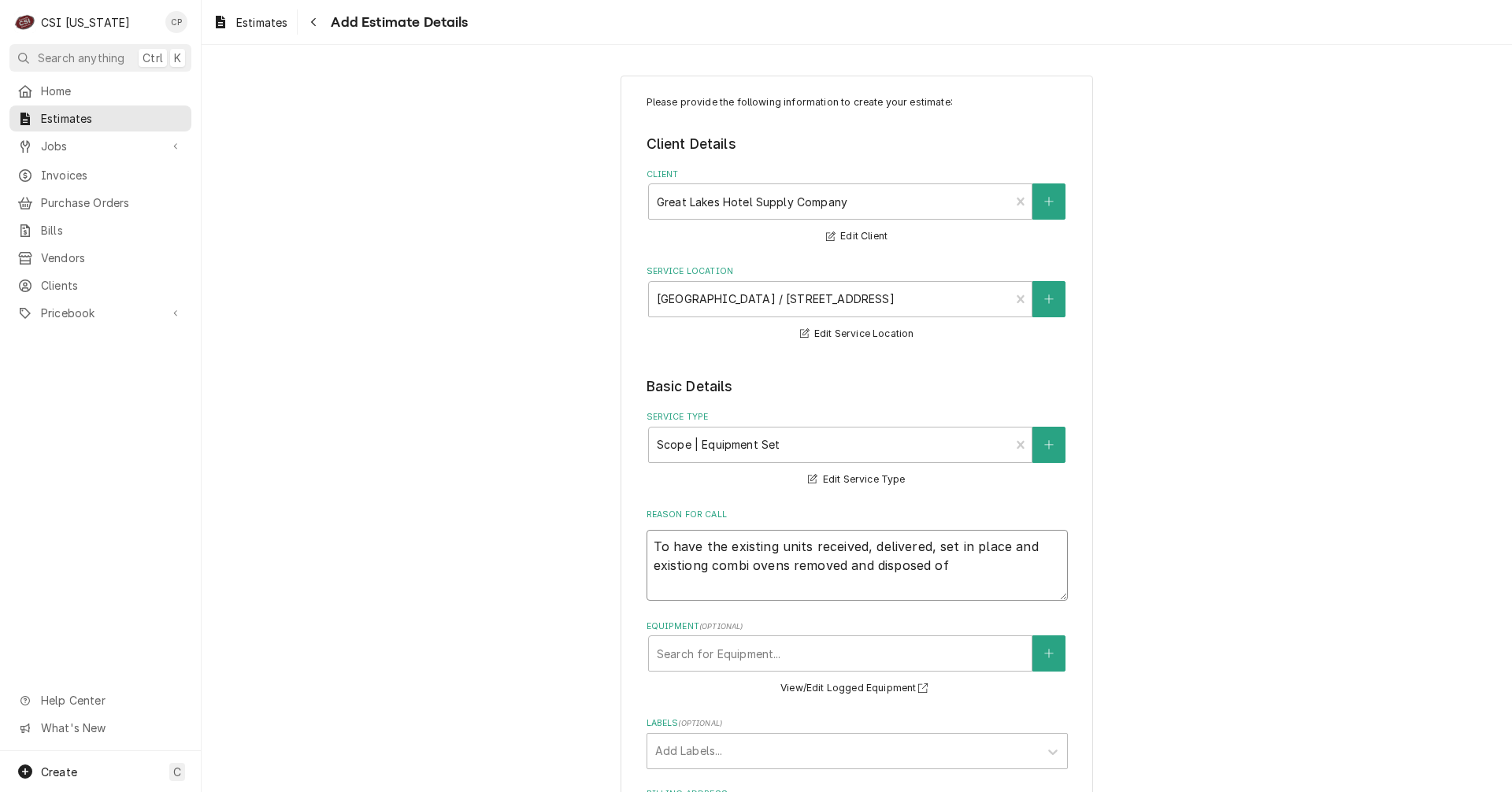
type textarea "To have the existing units received, delivered, set in place and existion combi…"
type textarea "x"
type textarea "To have the existing units received, delivered, set in place and existio combi …"
type textarea "x"
type textarea "To have the existing units received, delivered, set in place and existi combi o…"
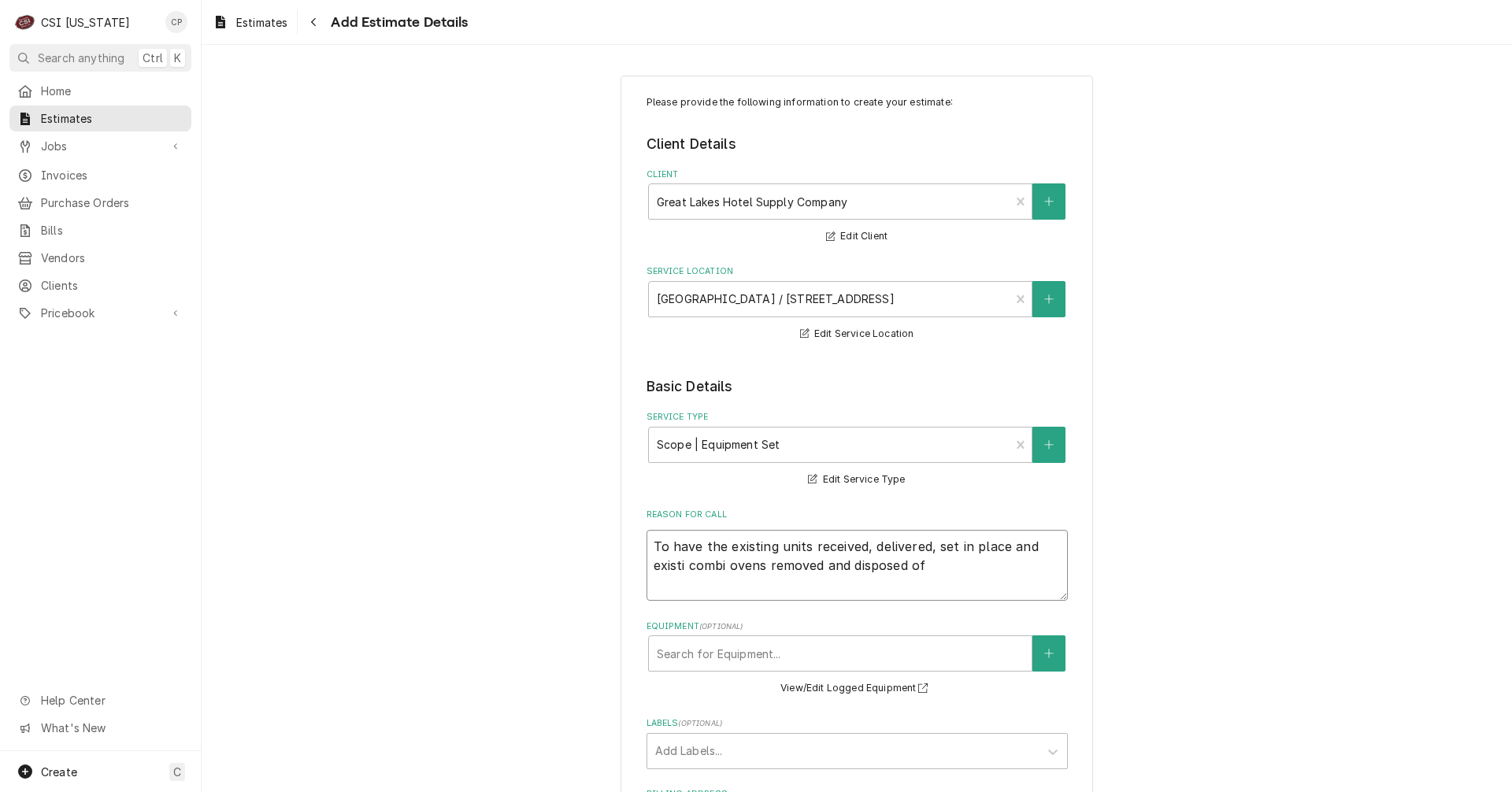
type textarea "x"
type textarea "To have the existing units received, delivered, set in place and existin combi …"
type textarea "x"
type textarea "To have the existing units received, delivered, set in place and existing combi…"
type textarea "x"
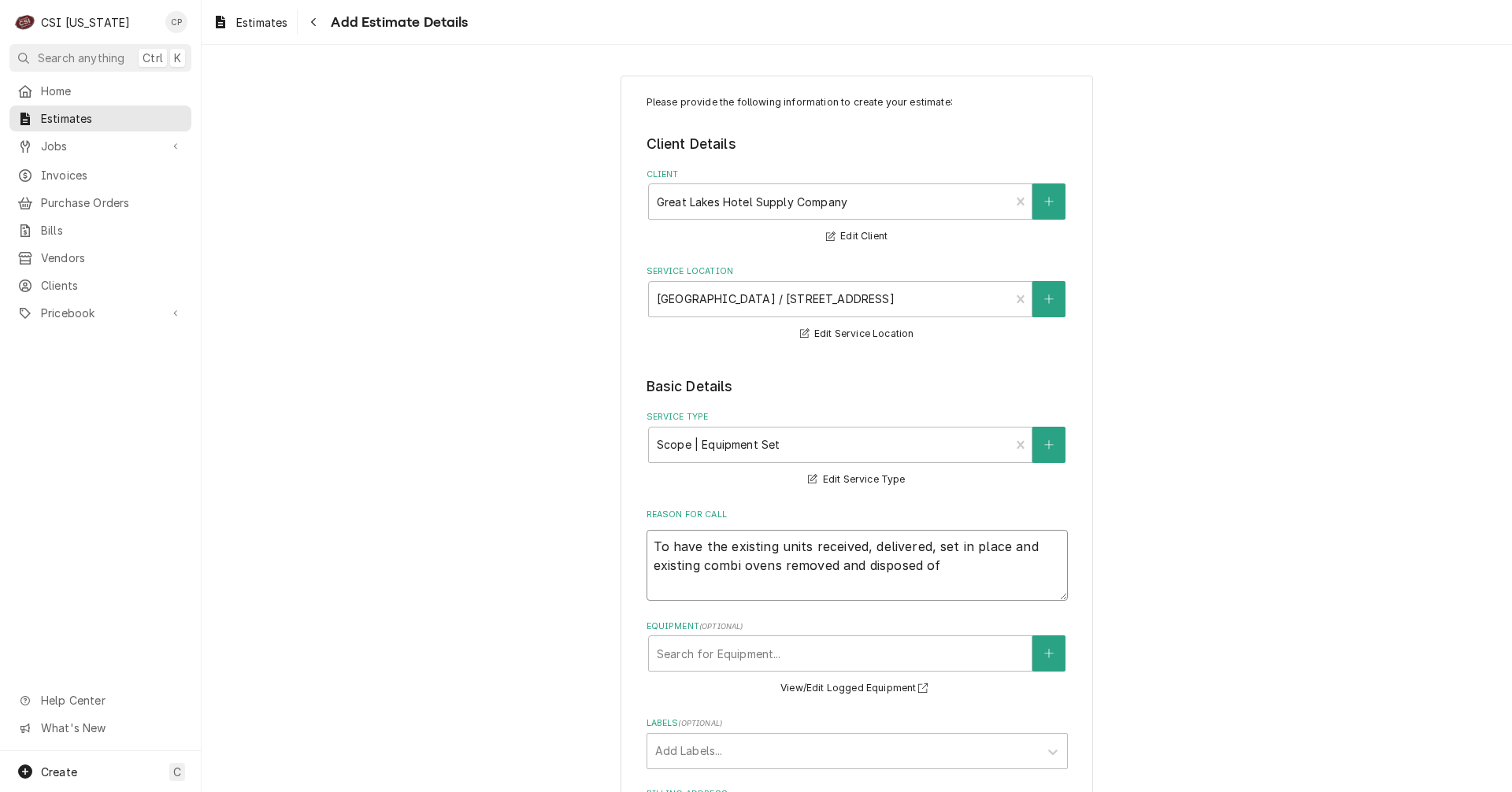
type textarea "To have the existing units received, delivered, set in place and existing combi…"
type textarea "x"
click at [950, 566] on textarea "To have the existing units received, delivered, set in place and existing combi…" at bounding box center [857, 565] width 421 height 71
click at [971, 587] on textarea "To have the existing units received, delivered, set in place and existing combi…" at bounding box center [857, 565] width 421 height 71
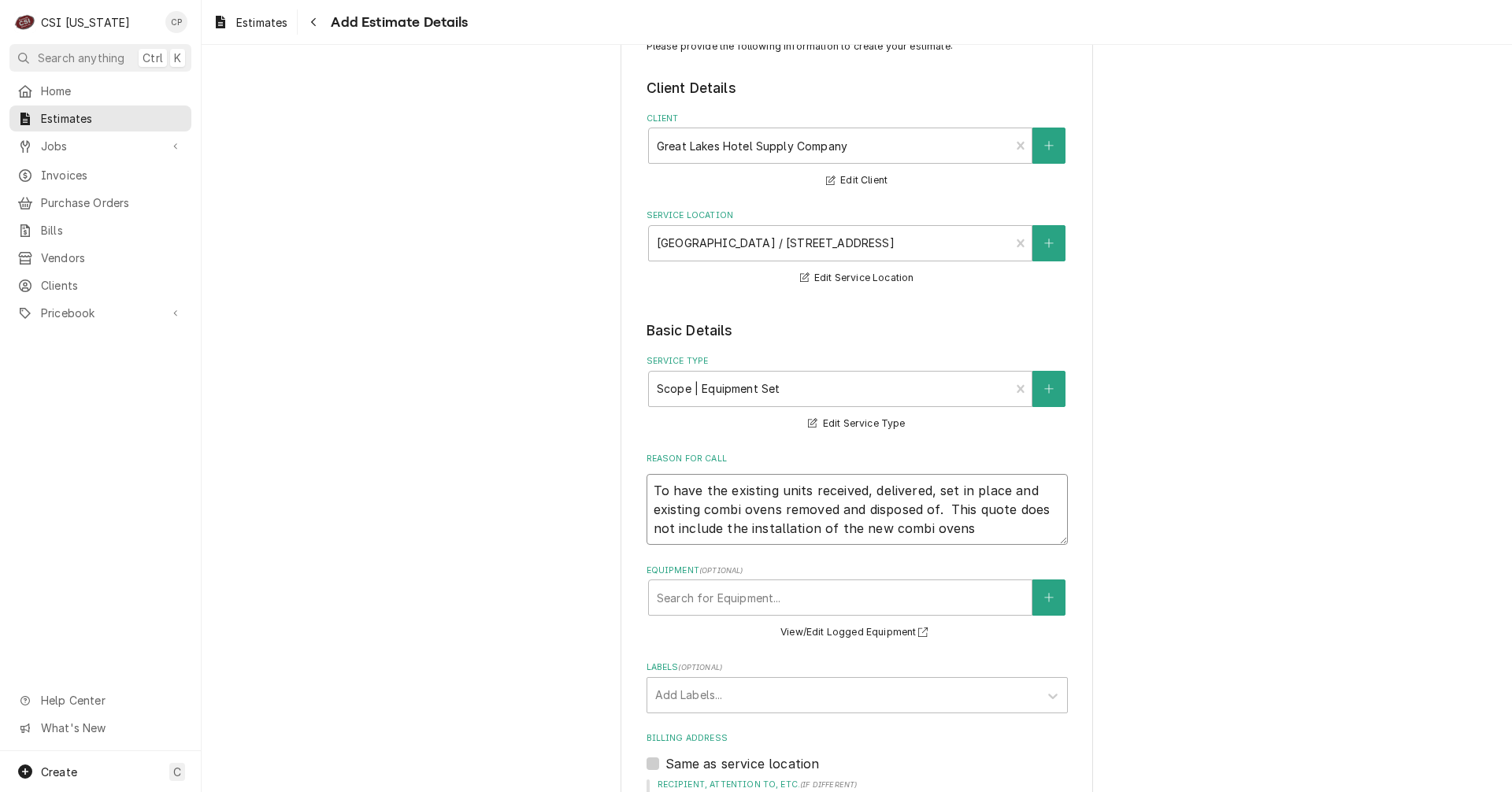
scroll to position [158, 0]
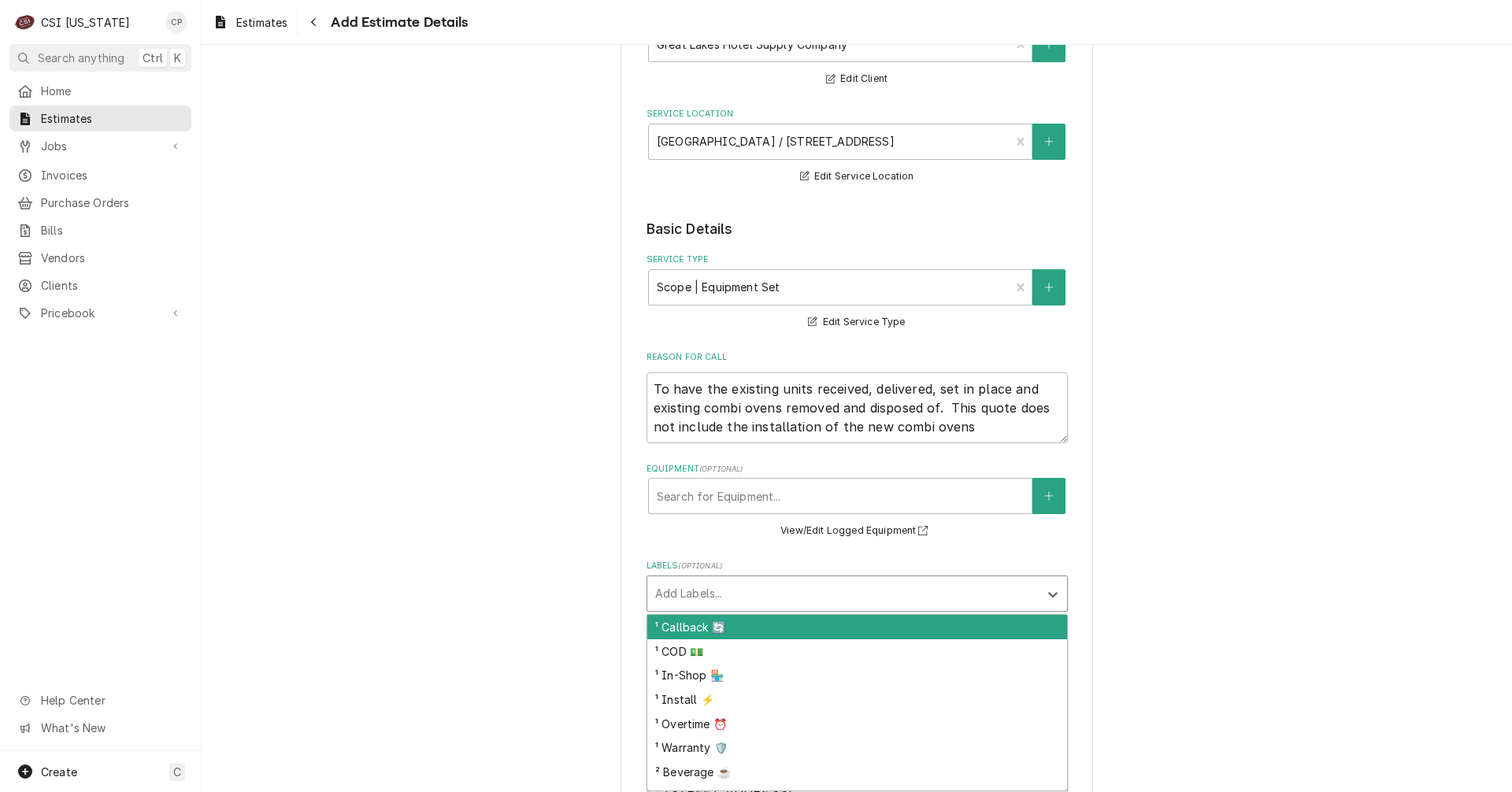
click at [698, 591] on div "Labels" at bounding box center [843, 594] width 376 height 28
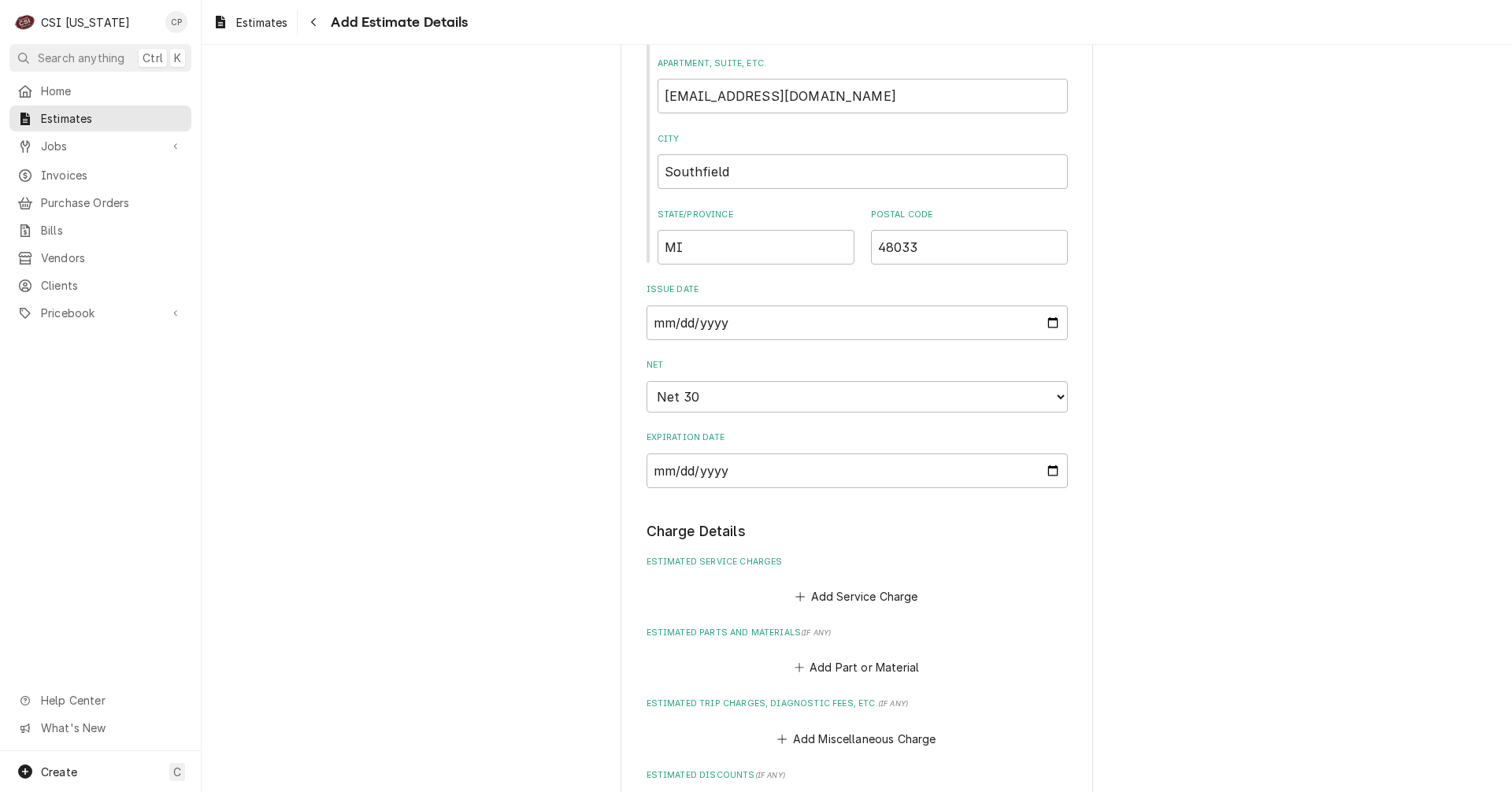
scroll to position [1103, 0]
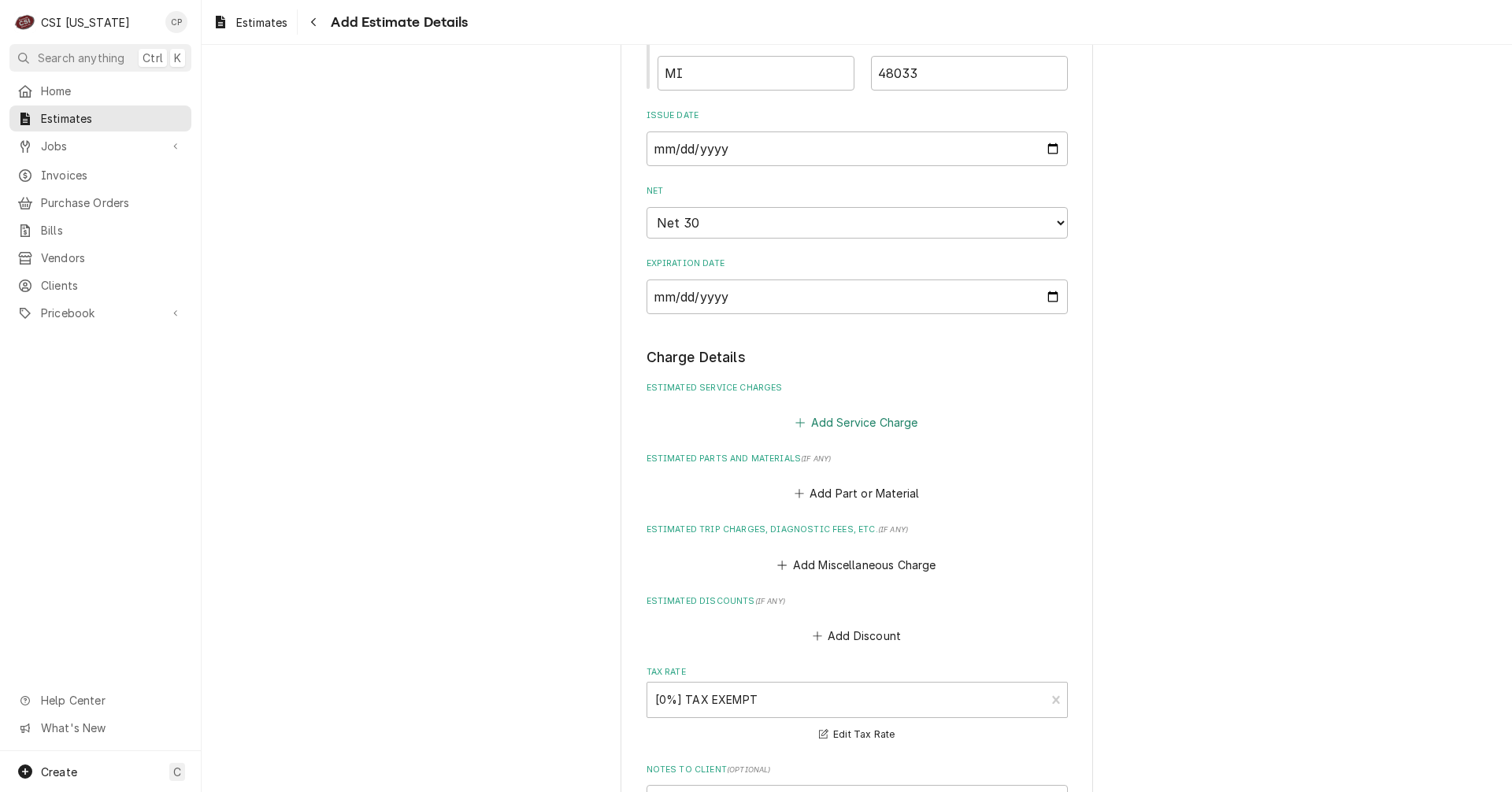
click at [867, 419] on button "Add Service Charge" at bounding box center [857, 421] width 128 height 22
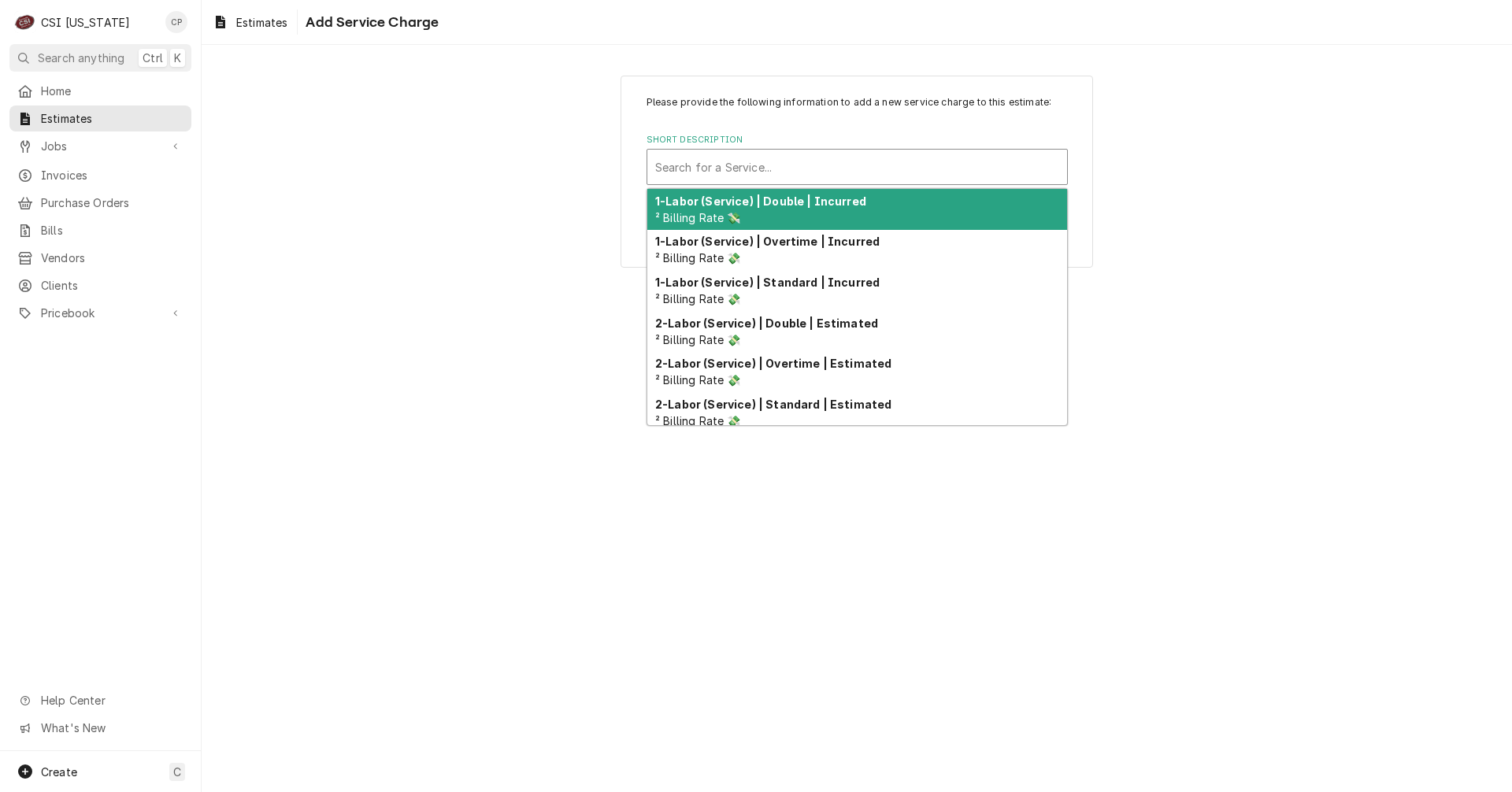
click at [742, 160] on div "Short Description" at bounding box center [857, 166] width 404 height 28
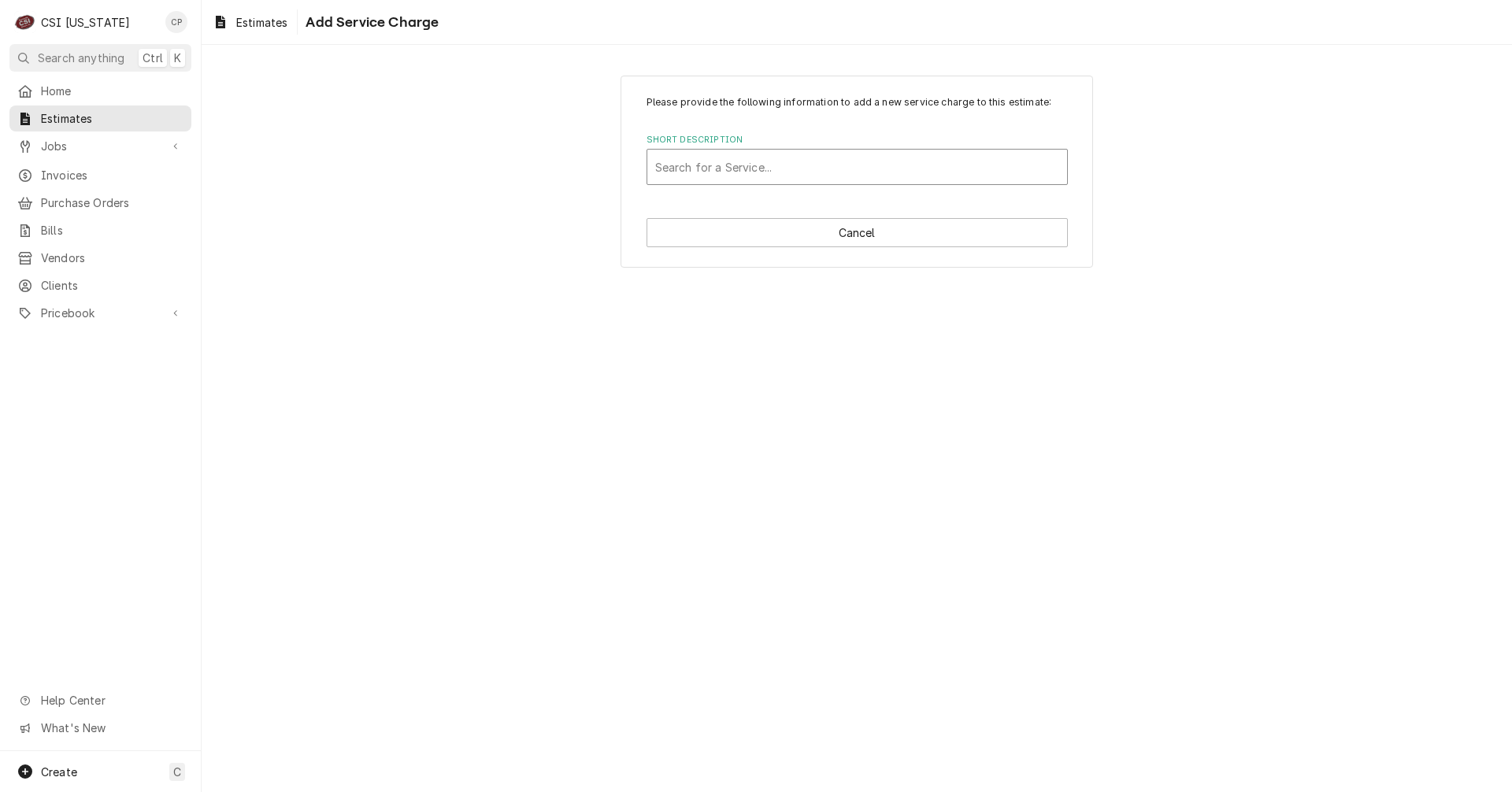
click at [691, 162] on div "Short Description" at bounding box center [857, 166] width 404 height 28
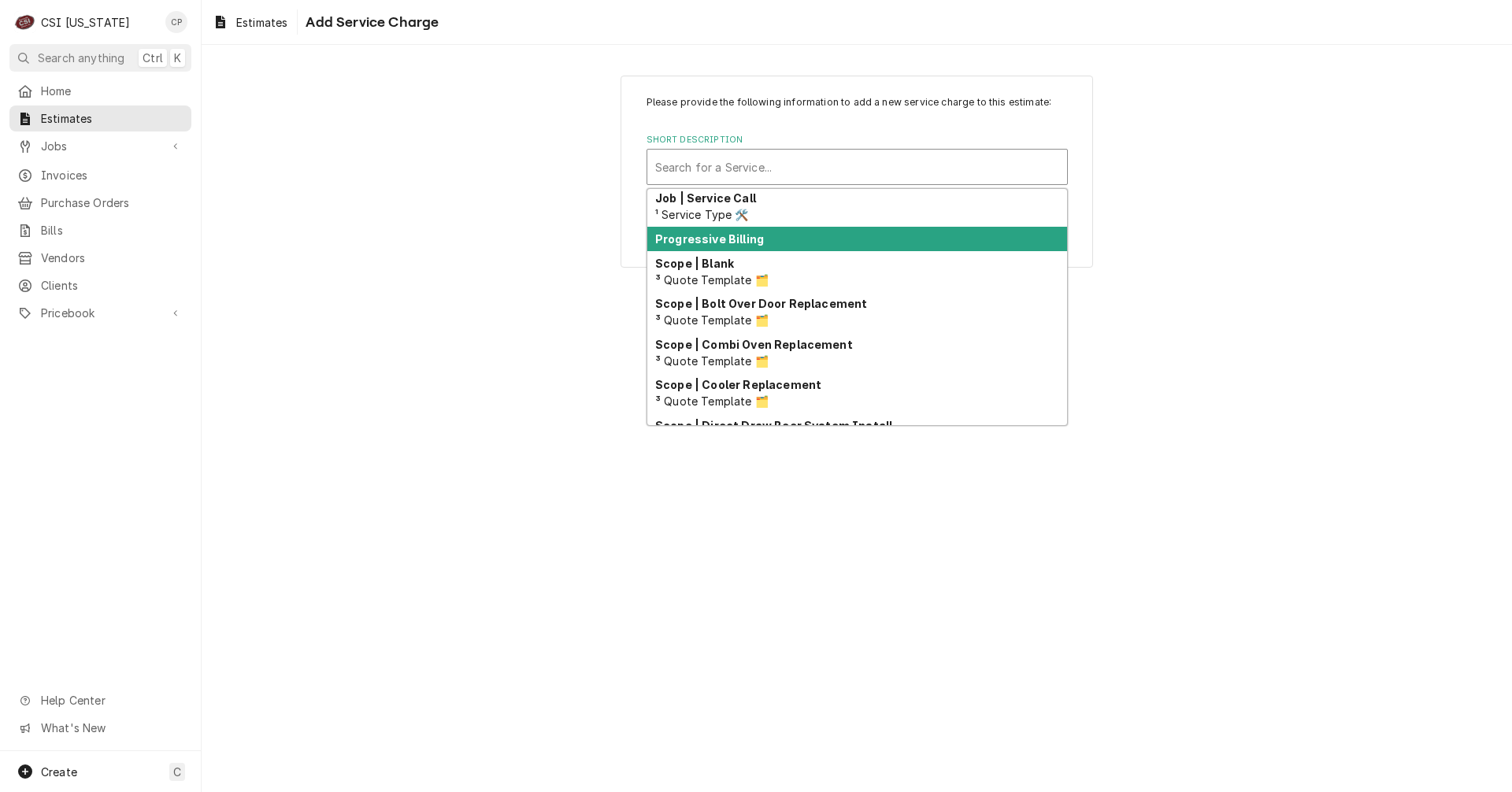
scroll to position [996, 0]
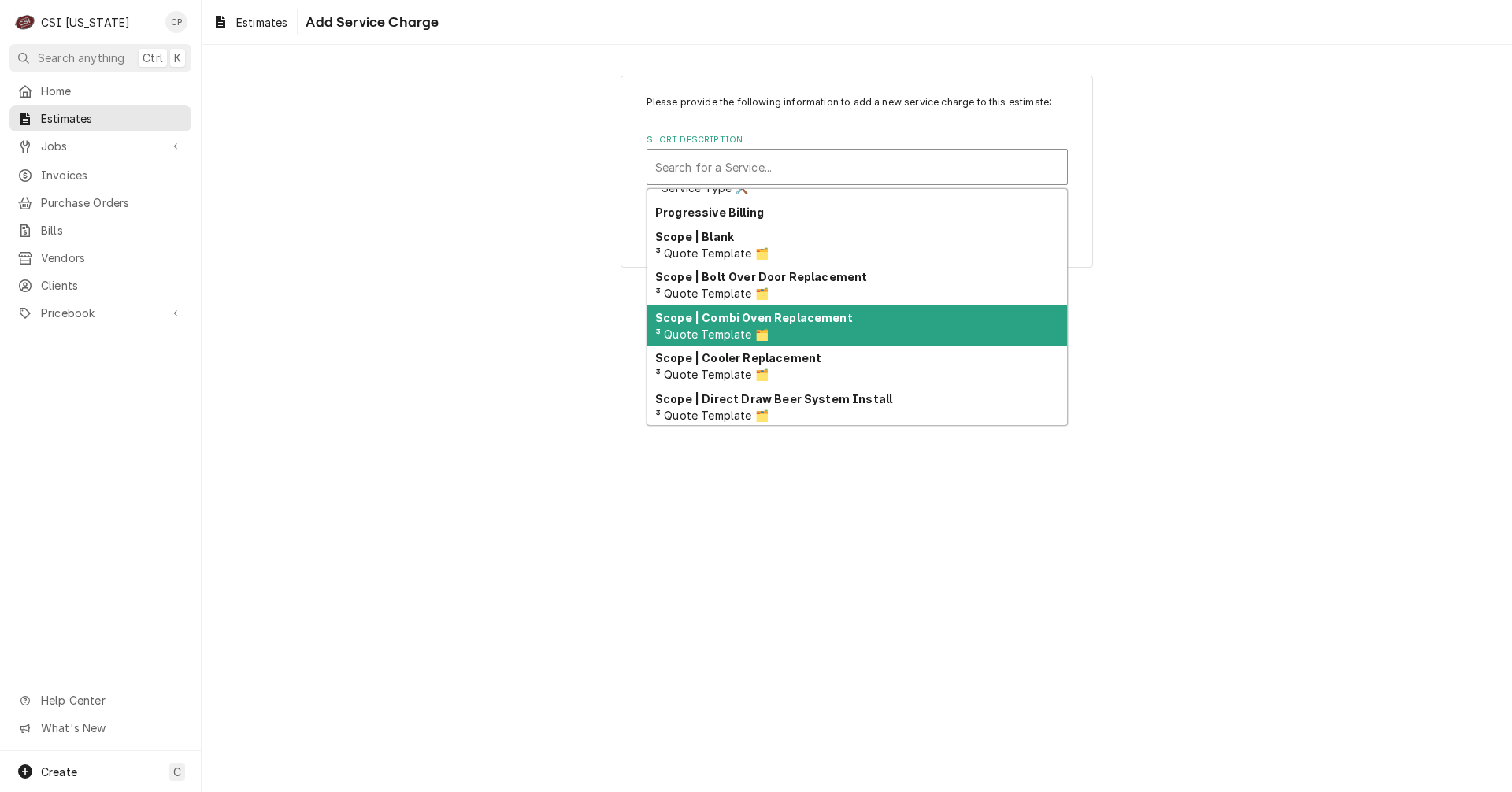
click at [790, 315] on strong "Scope | Combi Oven Replacement" at bounding box center [754, 317] width 198 height 13
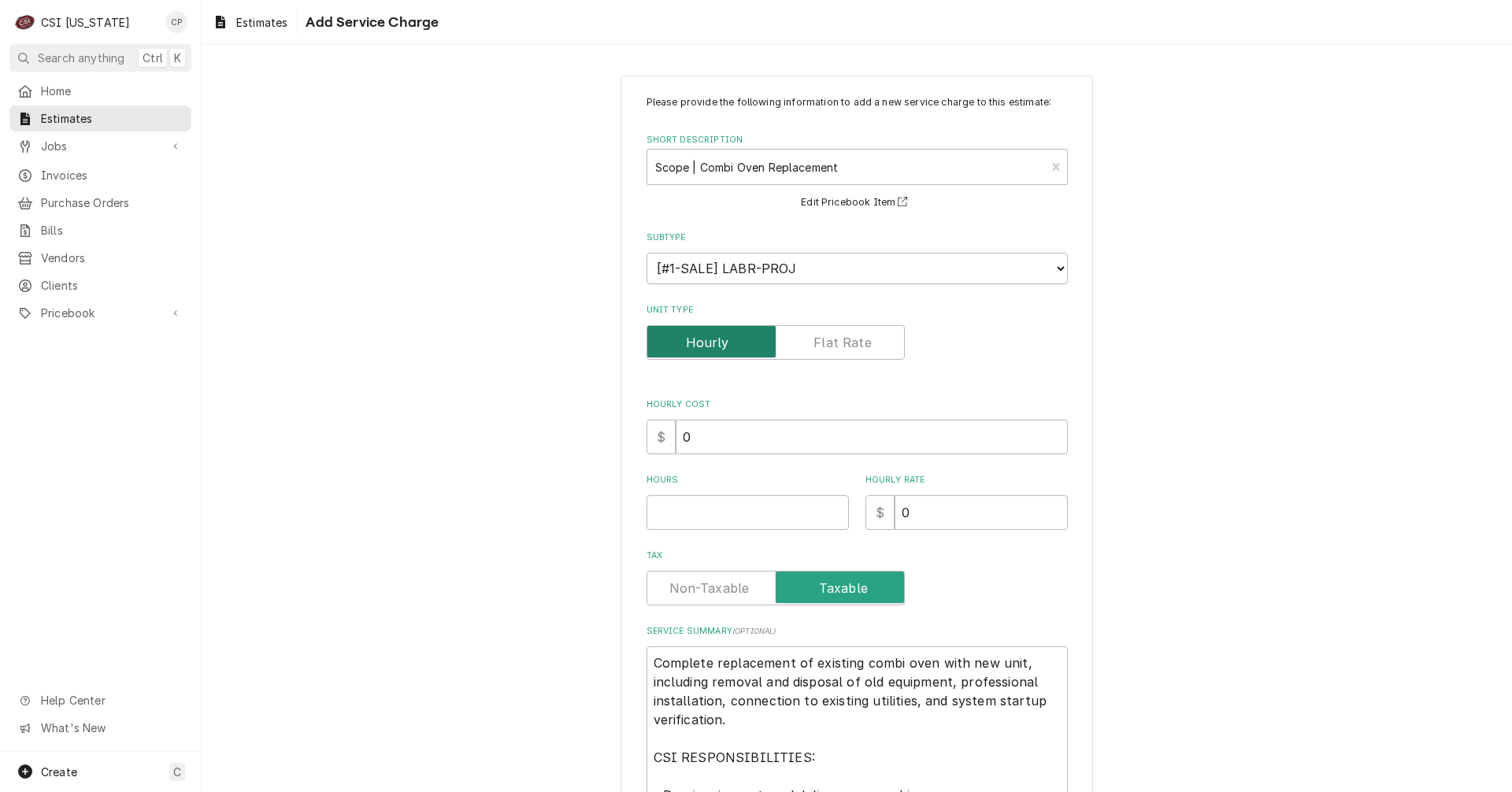
click at [843, 353] on input "Unit Type" at bounding box center [775, 343] width 244 height 35
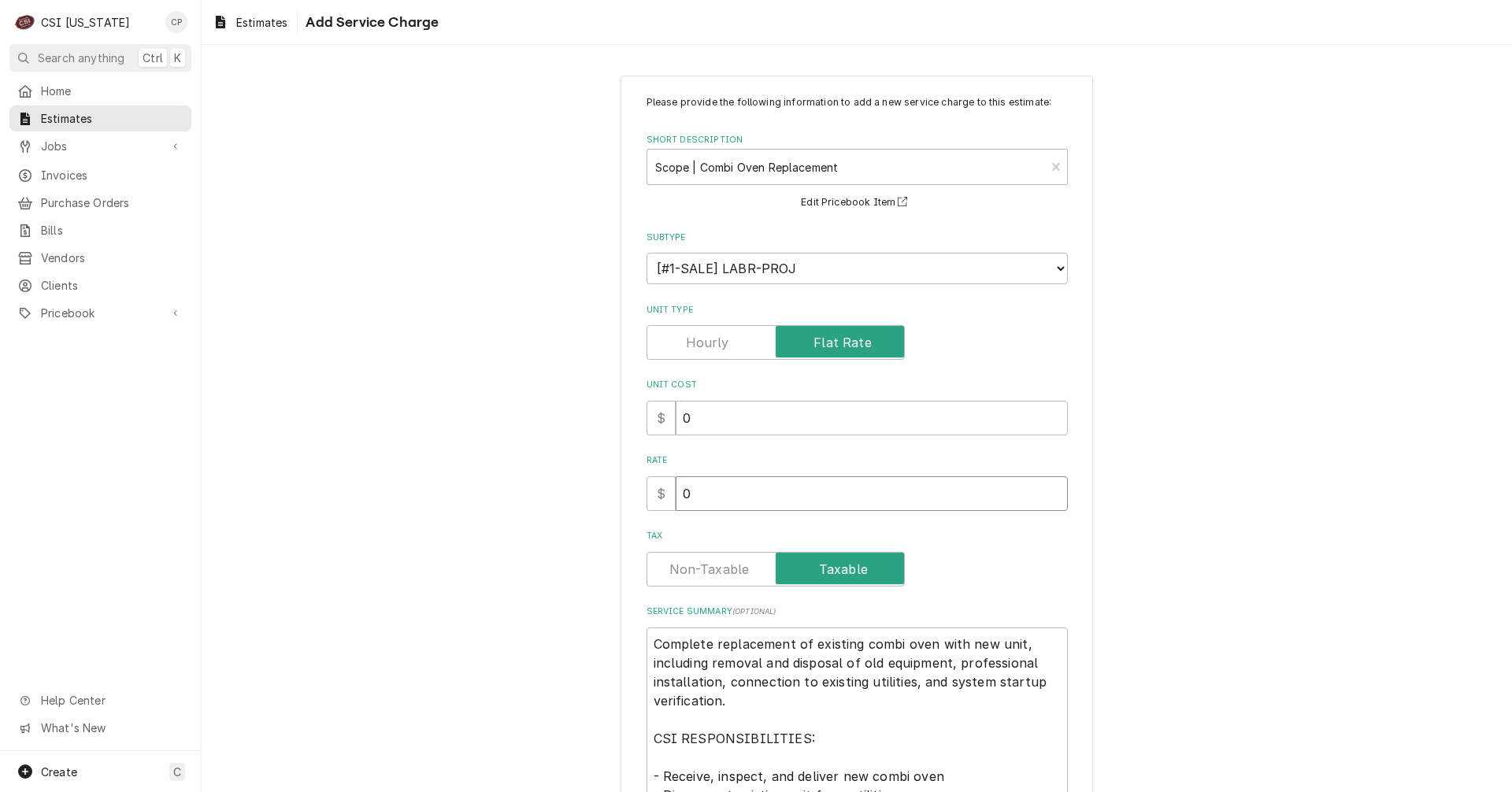
drag, startPoint x: 729, startPoint y: 503, endPoint x: 649, endPoint y: 503, distance: 80.0
click at [649, 503] on div "$ 0" at bounding box center [857, 494] width 421 height 35
click at [722, 566] on label "Tax" at bounding box center [775, 569] width 258 height 35
click at [722, 566] on input "Tax" at bounding box center [775, 569] width 244 height 35
drag, startPoint x: 752, startPoint y: 474, endPoint x: 743, endPoint y: 478, distance: 9.8
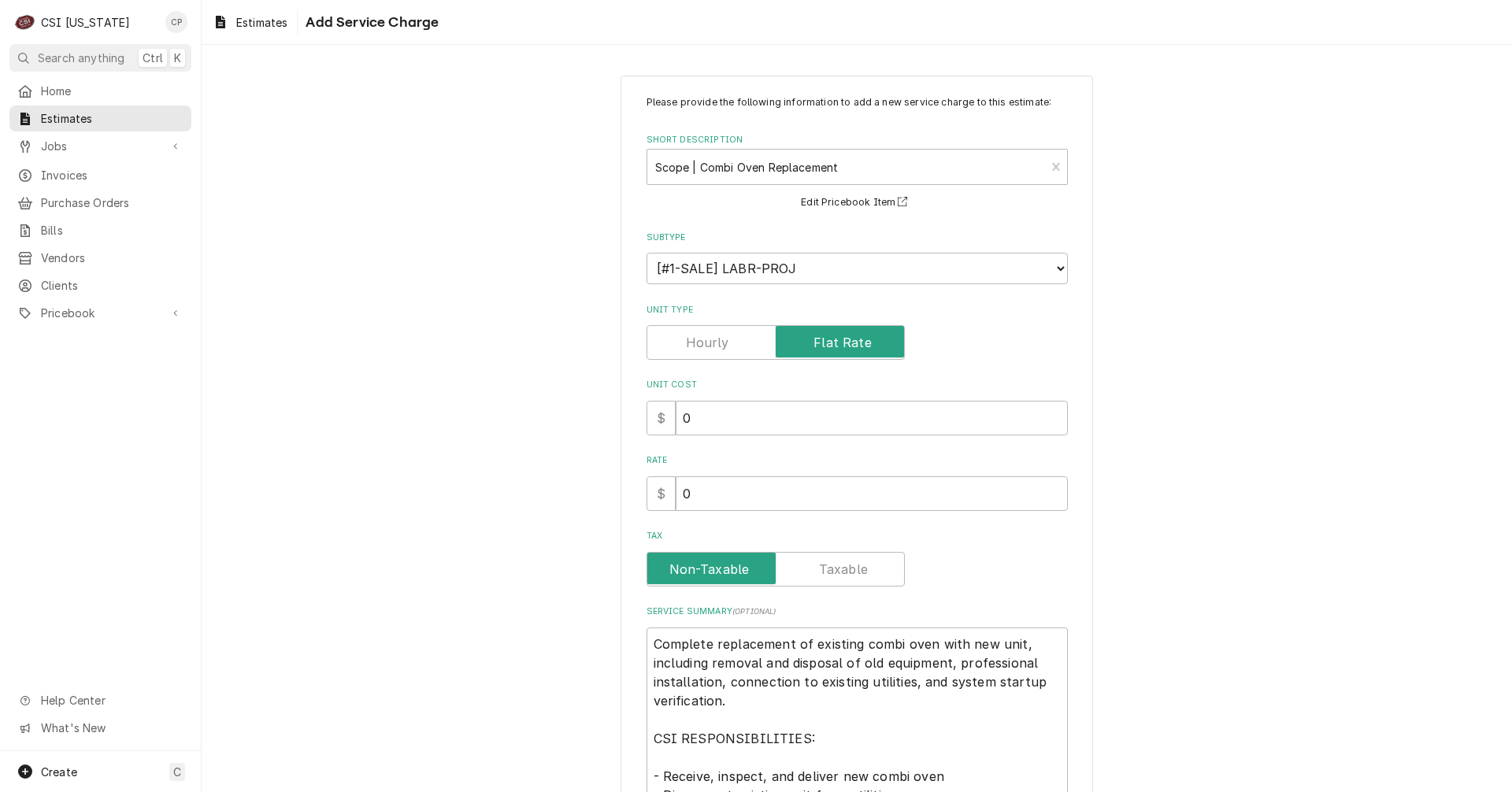
click at [751, 474] on div "Rate $ 0" at bounding box center [857, 483] width 421 height 56
drag, startPoint x: 732, startPoint y: 491, endPoint x: 654, endPoint y: 481, distance: 78.6
click at [654, 481] on div "$ 0" at bounding box center [857, 494] width 421 height 35
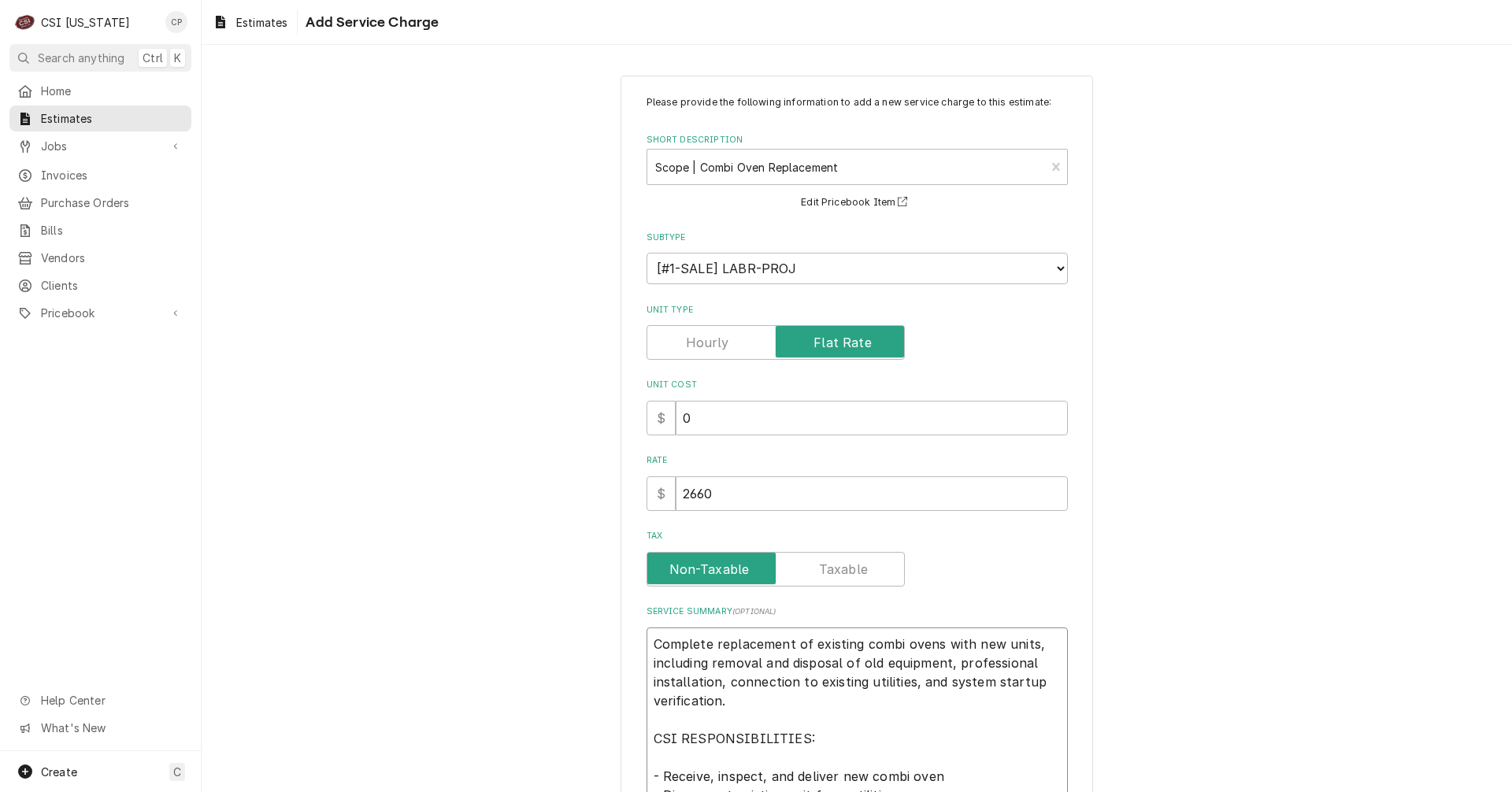
drag, startPoint x: 949, startPoint y: 661, endPoint x: 924, endPoint y: 698, distance: 44.7
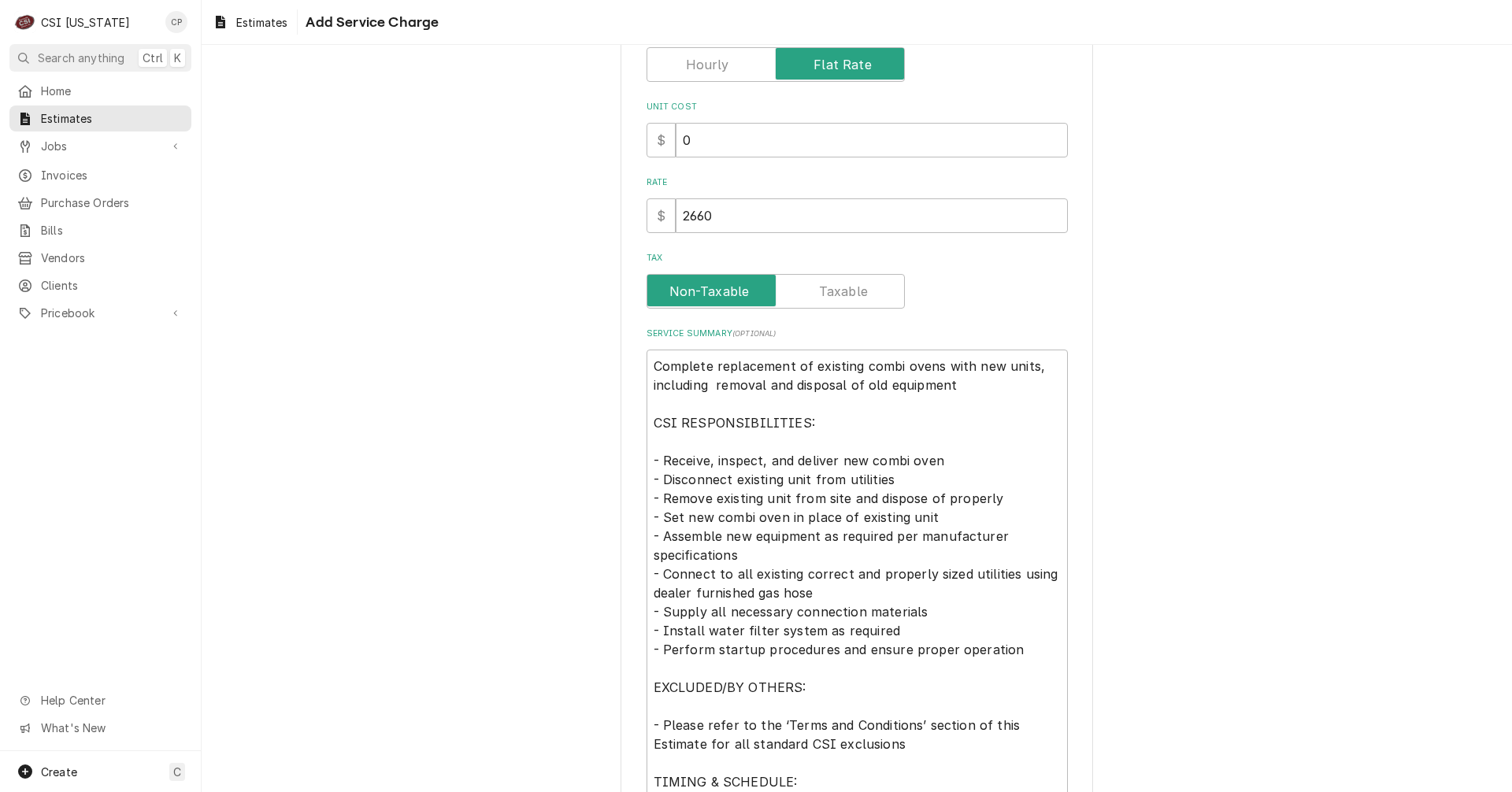
scroll to position [394, 0]
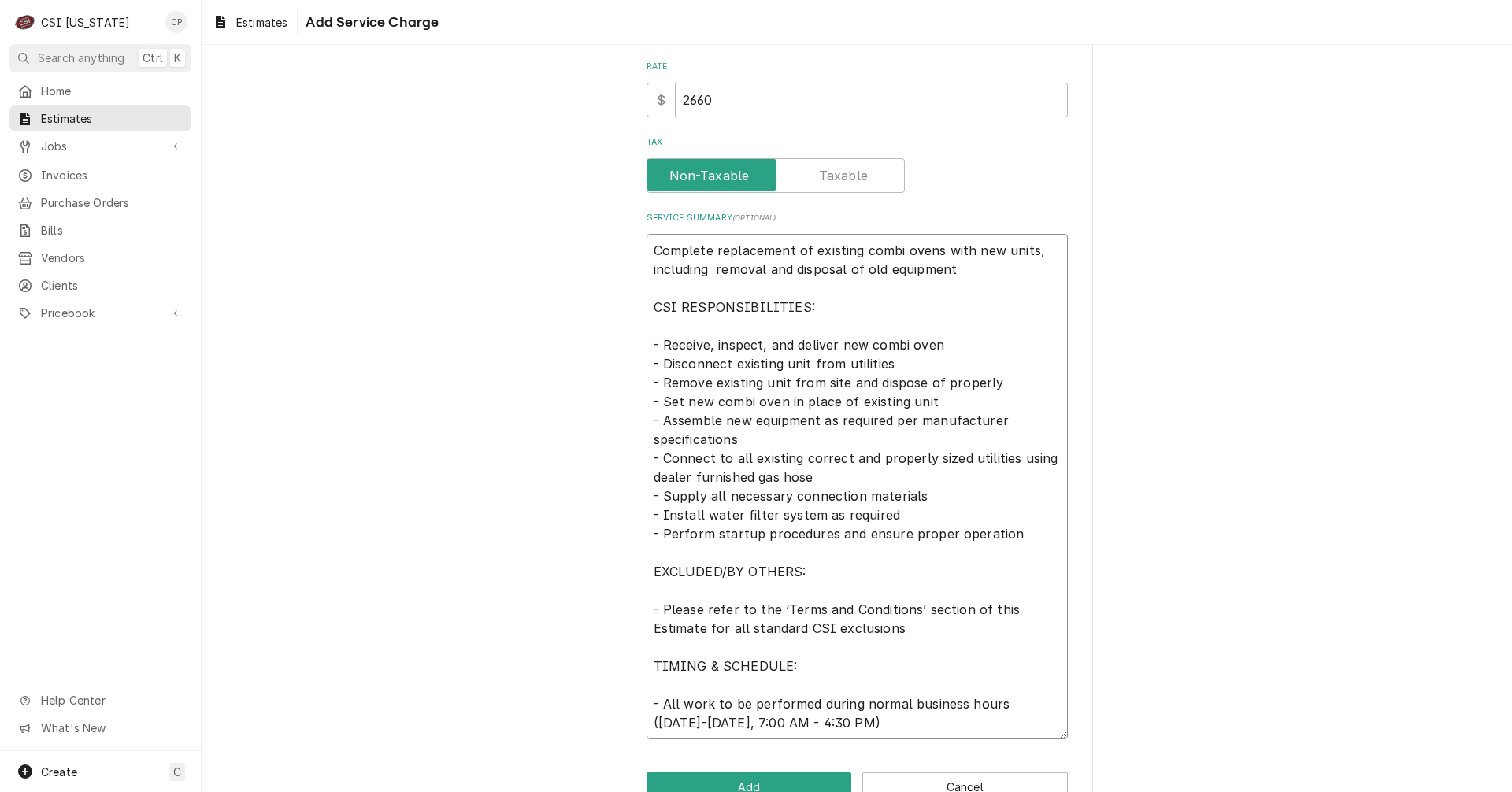
drag, startPoint x: 935, startPoint y: 252, endPoint x: 1031, endPoint y: 259, distance: 96.3
click at [1031, 259] on textarea "Complete replacement of existing combi ovens with new units, including removal …" at bounding box center [857, 486] width 421 height 506
click at [707, 273] on textarea "Complete replacement of existing combi ovens including removal and disposal of …" at bounding box center [857, 486] width 421 height 506
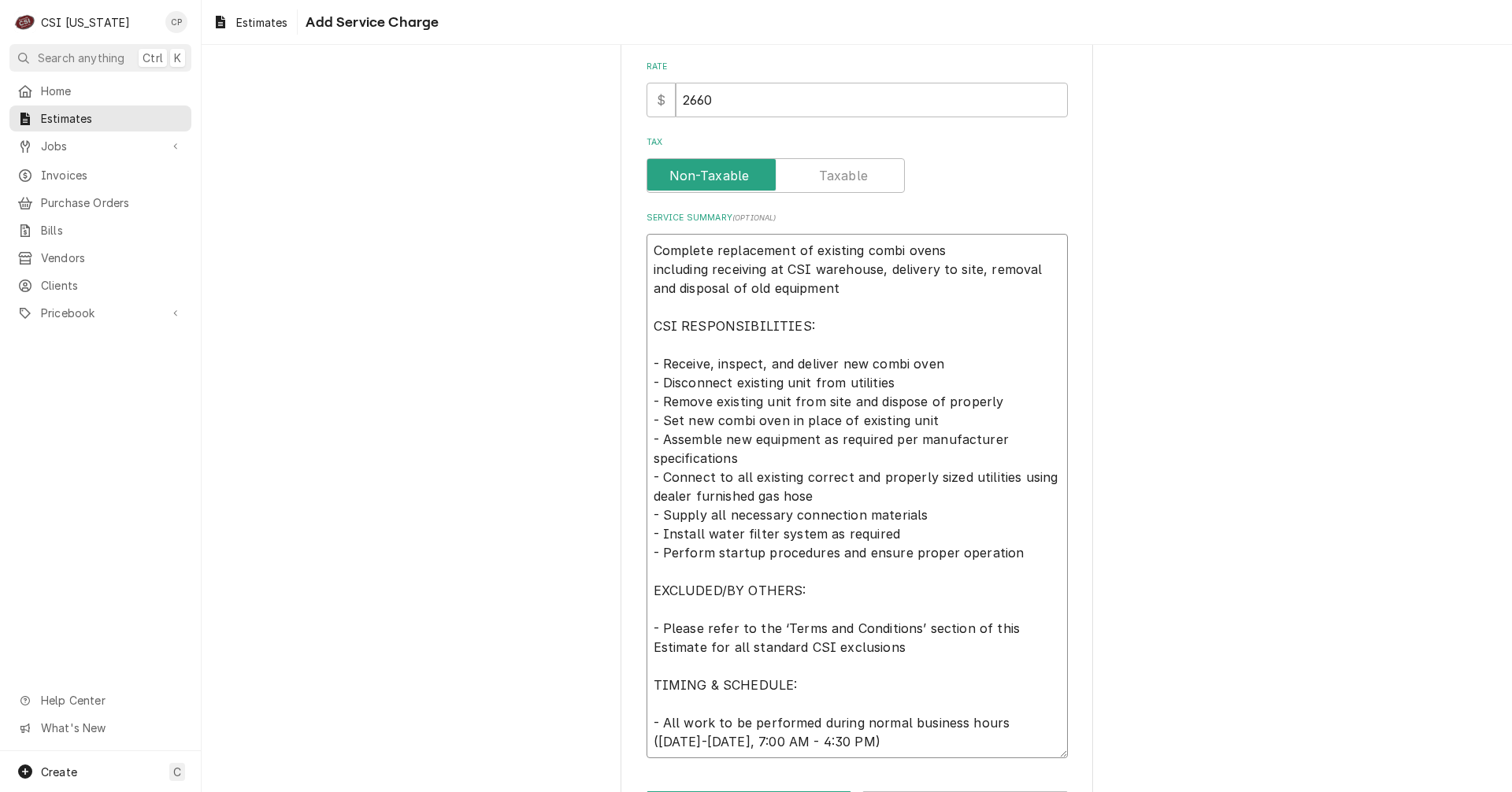
drag, startPoint x: 719, startPoint y: 285, endPoint x: 741, endPoint y: 287, distance: 22.1
click at [741, 287] on textarea "Complete replacement of existing combi ovens including receiving at CSI warehou…" at bounding box center [857, 496] width 421 height 525
click at [833, 290] on textarea "Complete replacement of existing combi ovens including receiving at CSI warehou…" at bounding box center [857, 496] width 421 height 525
click at [706, 365] on textarea "Complete replacement of existing combi ovens including receiving at CSI warehou…" at bounding box center [857, 496] width 421 height 525
drag, startPoint x: 647, startPoint y: 438, endPoint x: 1001, endPoint y: 575, distance: 379.6
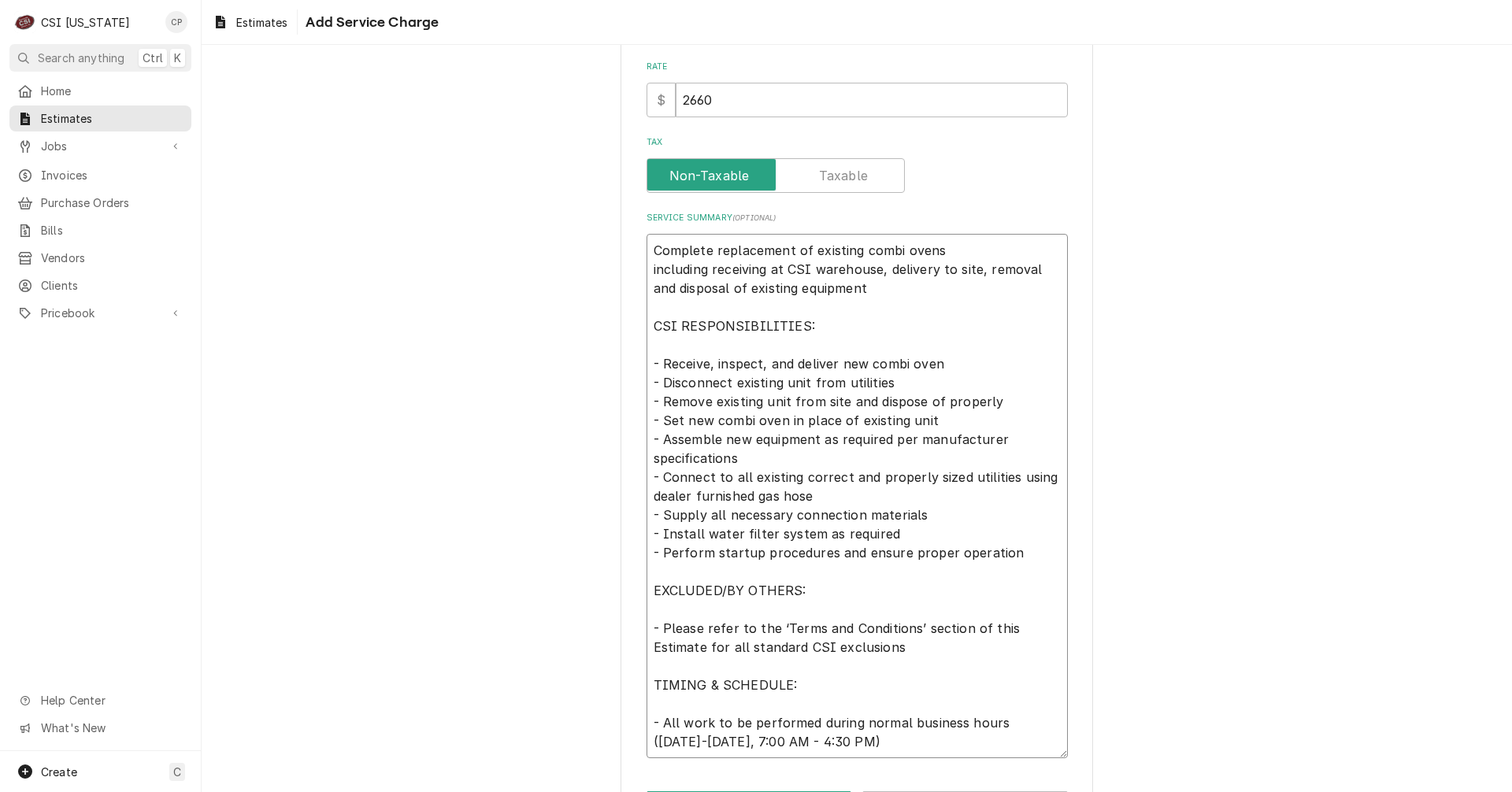
click at [1001, 575] on textarea "Complete replacement of existing combi ovens including receiving at CSI warehou…" at bounding box center [857, 496] width 421 height 525
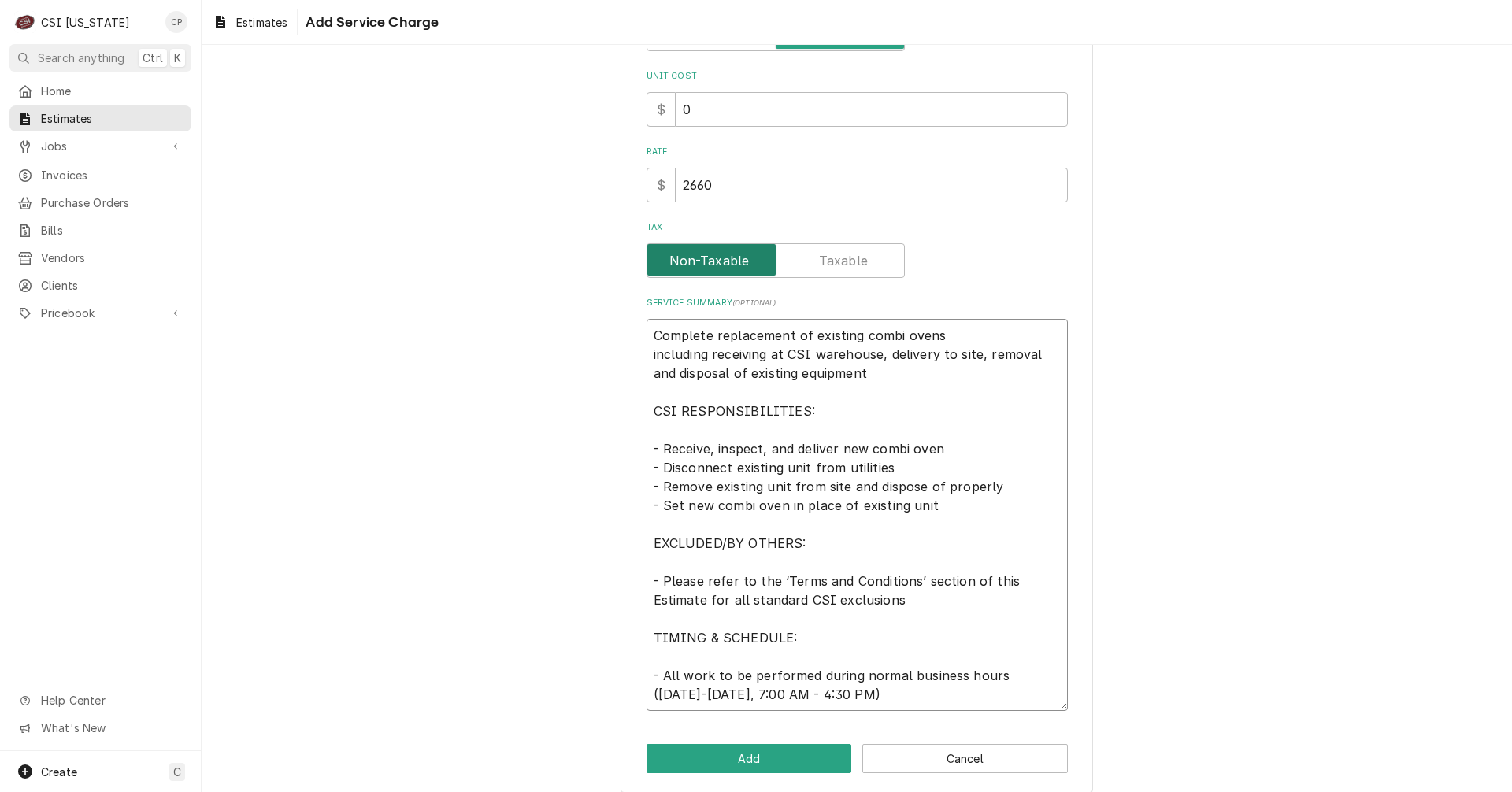
scroll to position [323, 0]
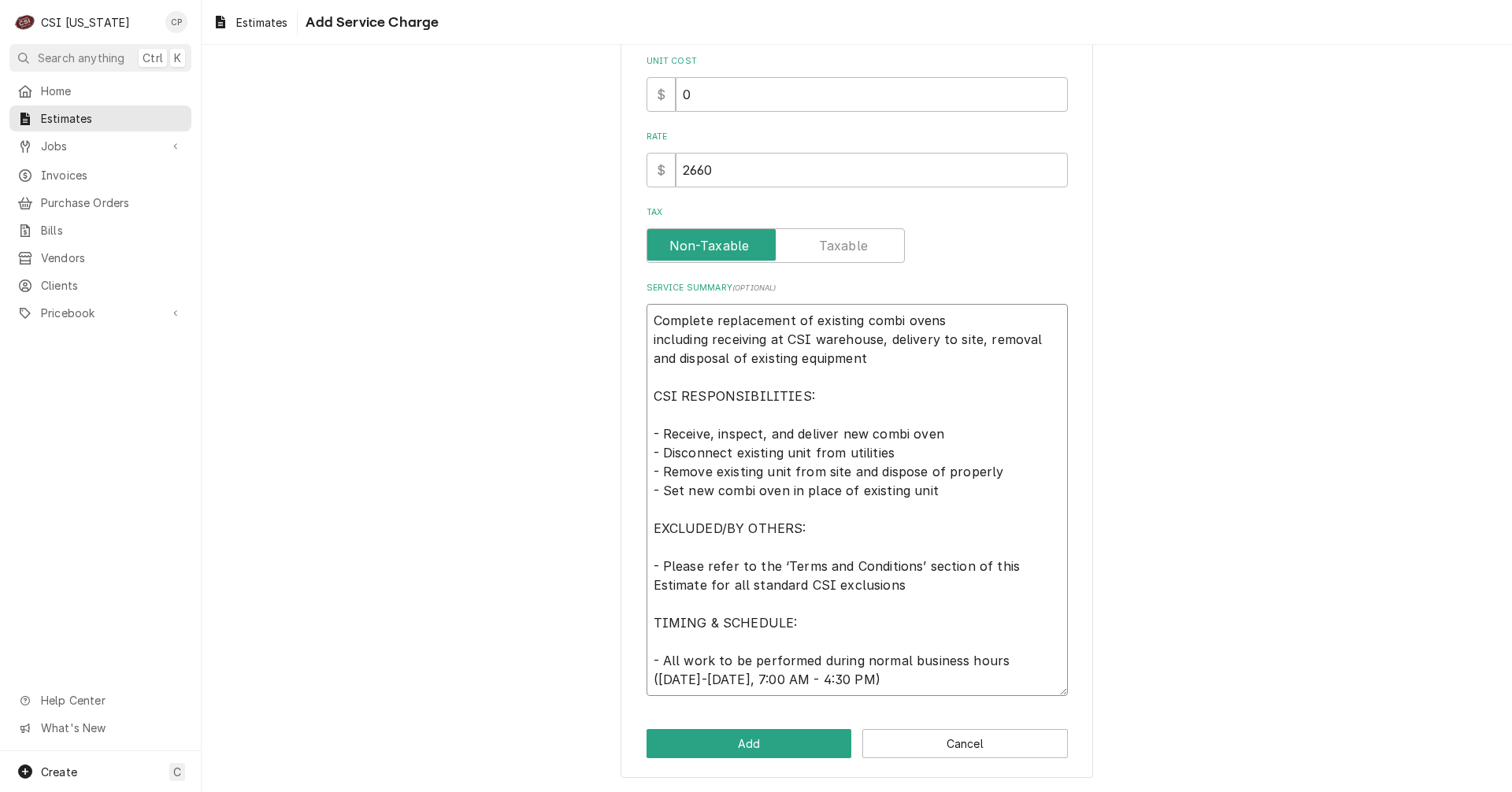
click at [646, 556] on textarea "Complete replacement of existing combi ovens including receiving at CSI warehou…" at bounding box center [857, 500] width 421 height 392
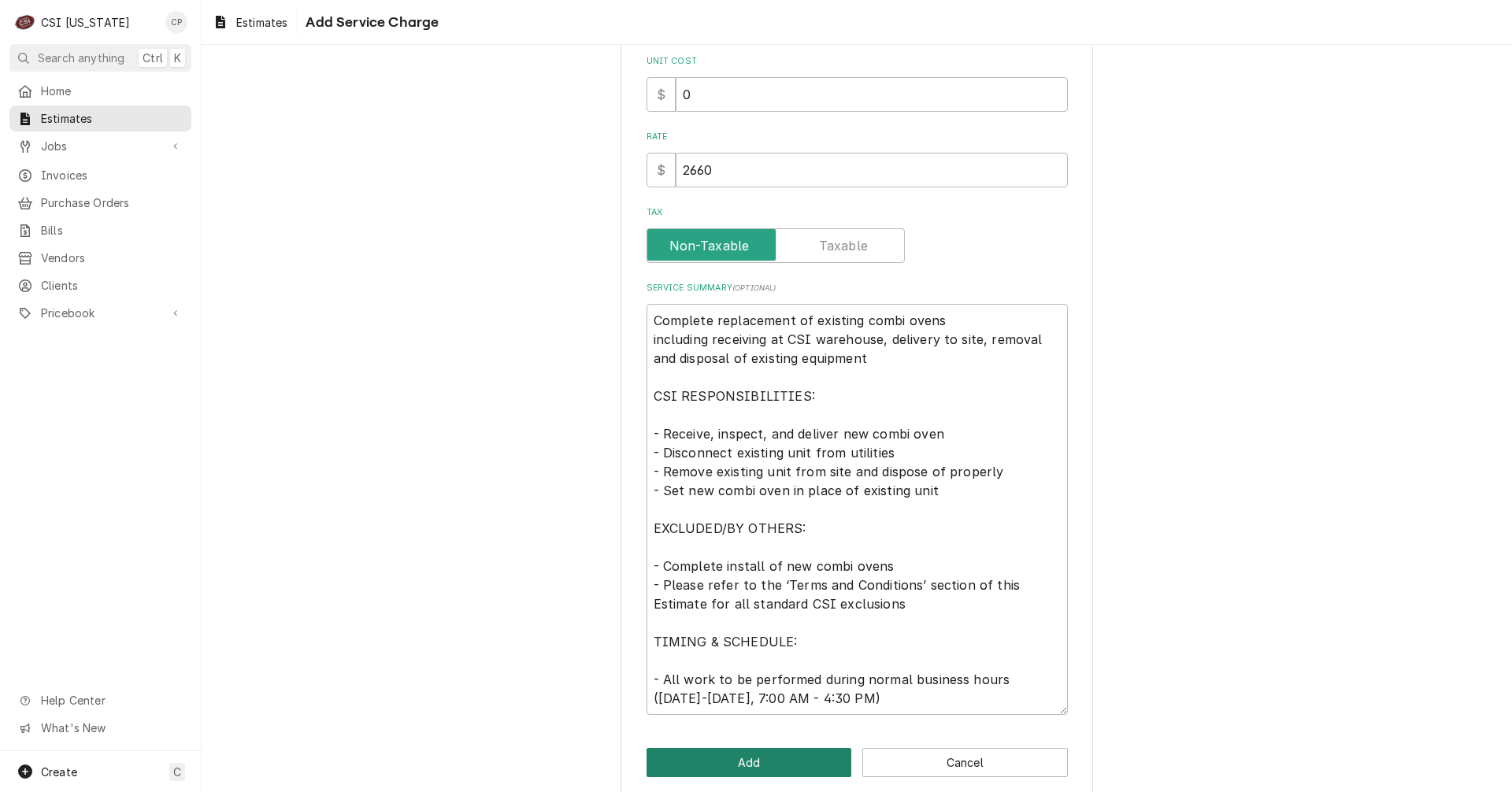
click at [747, 768] on button "Add" at bounding box center [749, 762] width 206 height 29
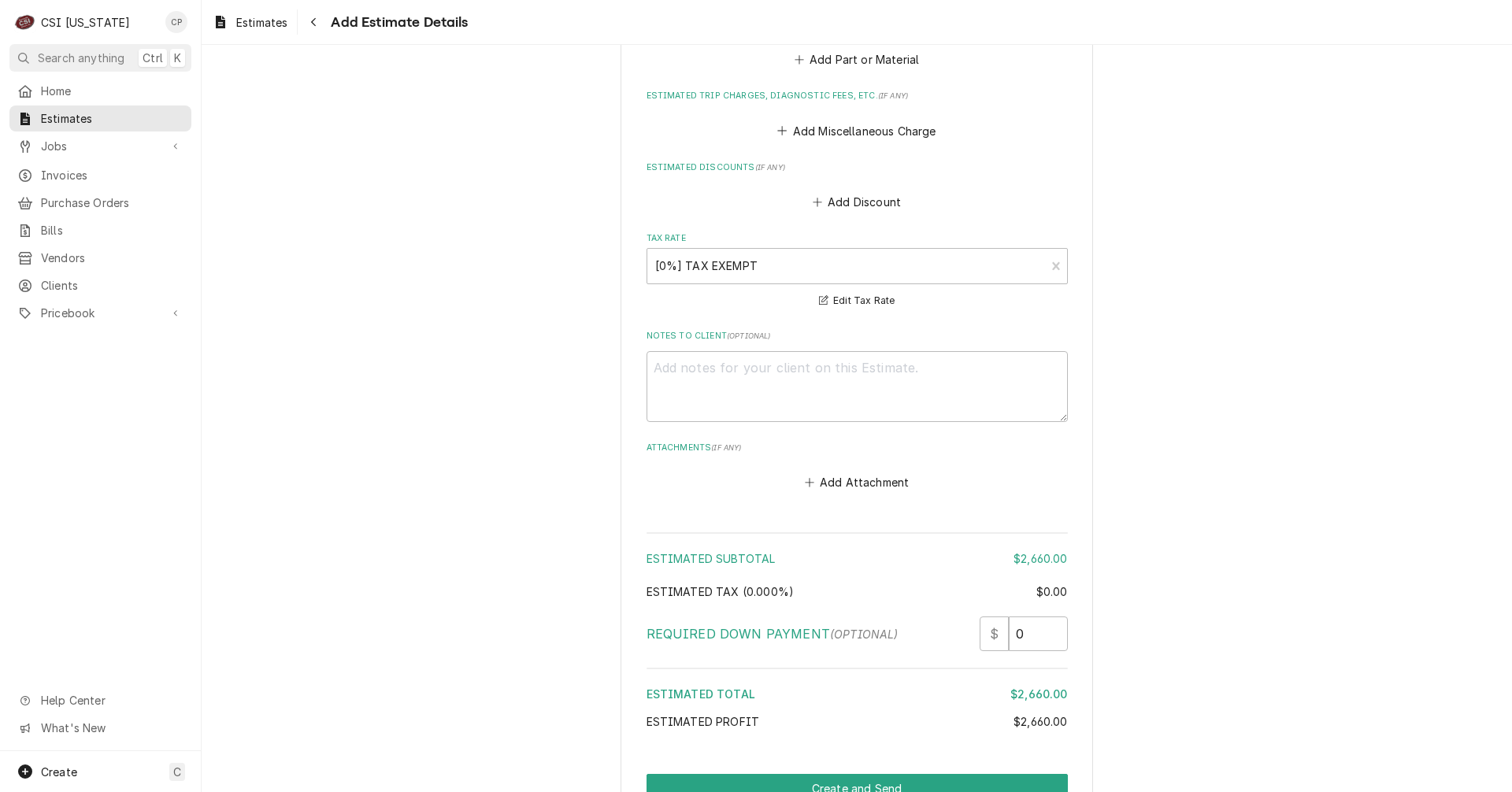
scroll to position [2272, 0]
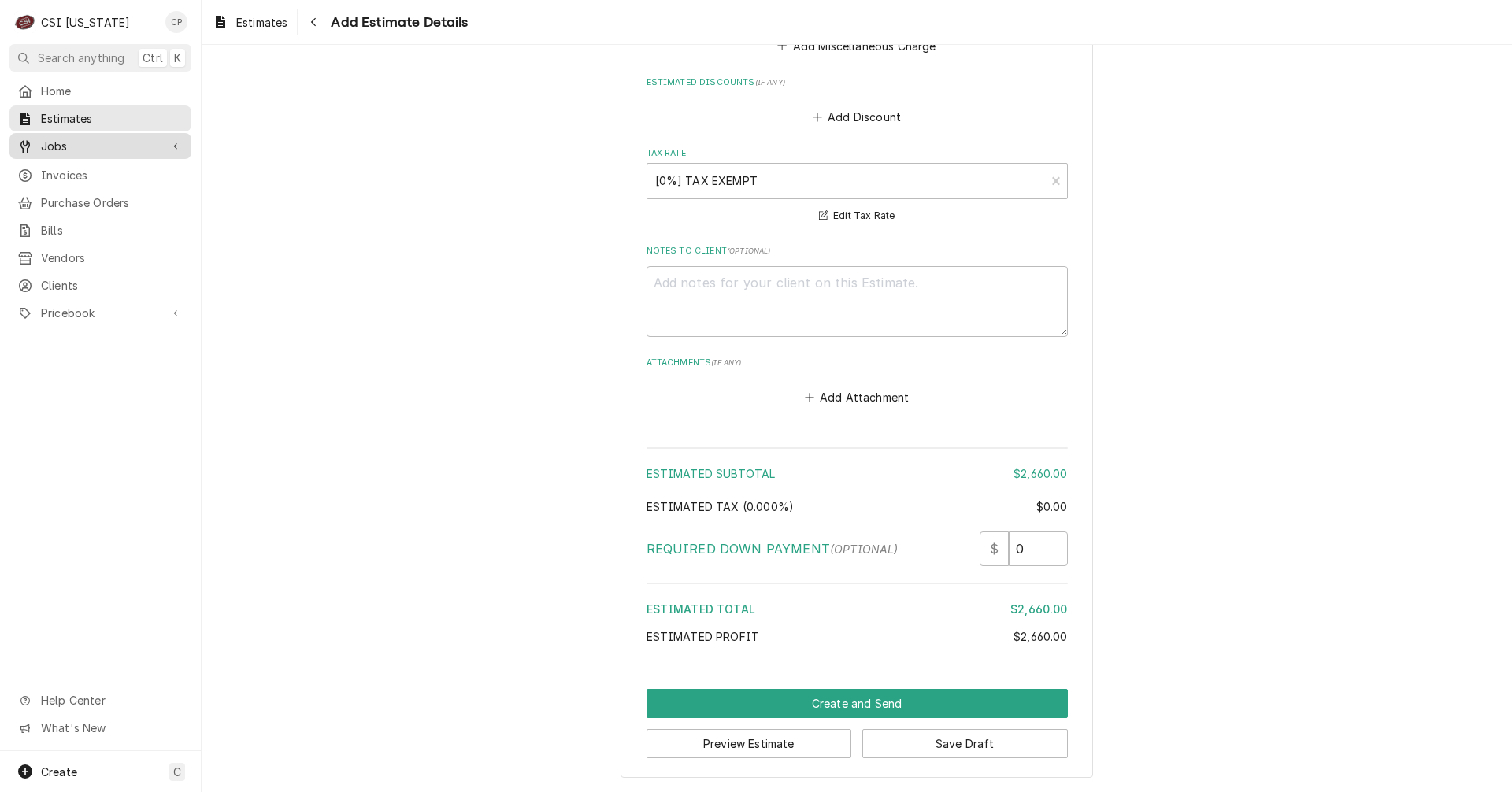
click at [60, 145] on span "Jobs" at bounding box center [101, 145] width 119 height 17
click at [56, 166] on span "Jobs" at bounding box center [112, 173] width 143 height 17
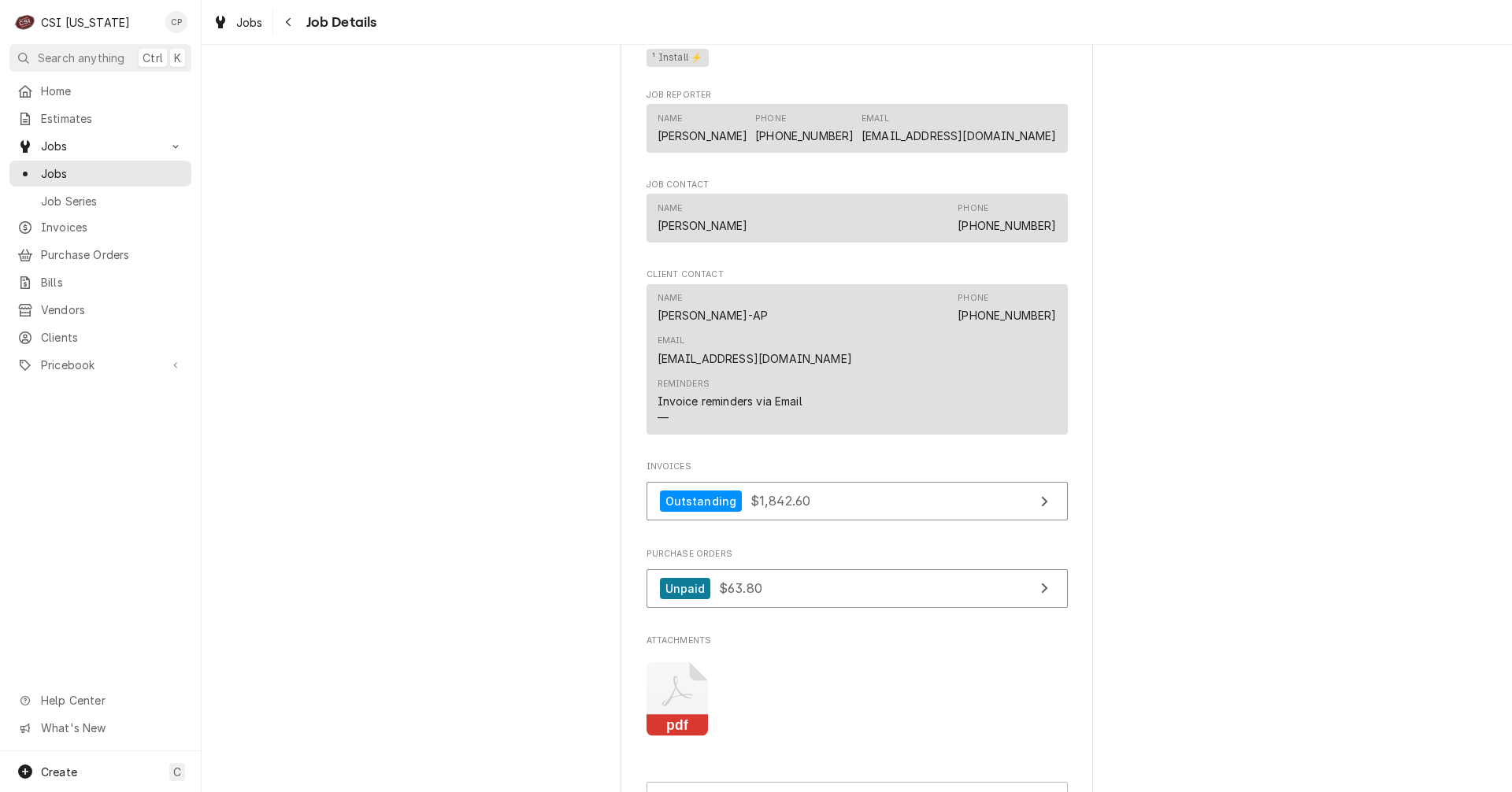
scroll to position [1103, 0]
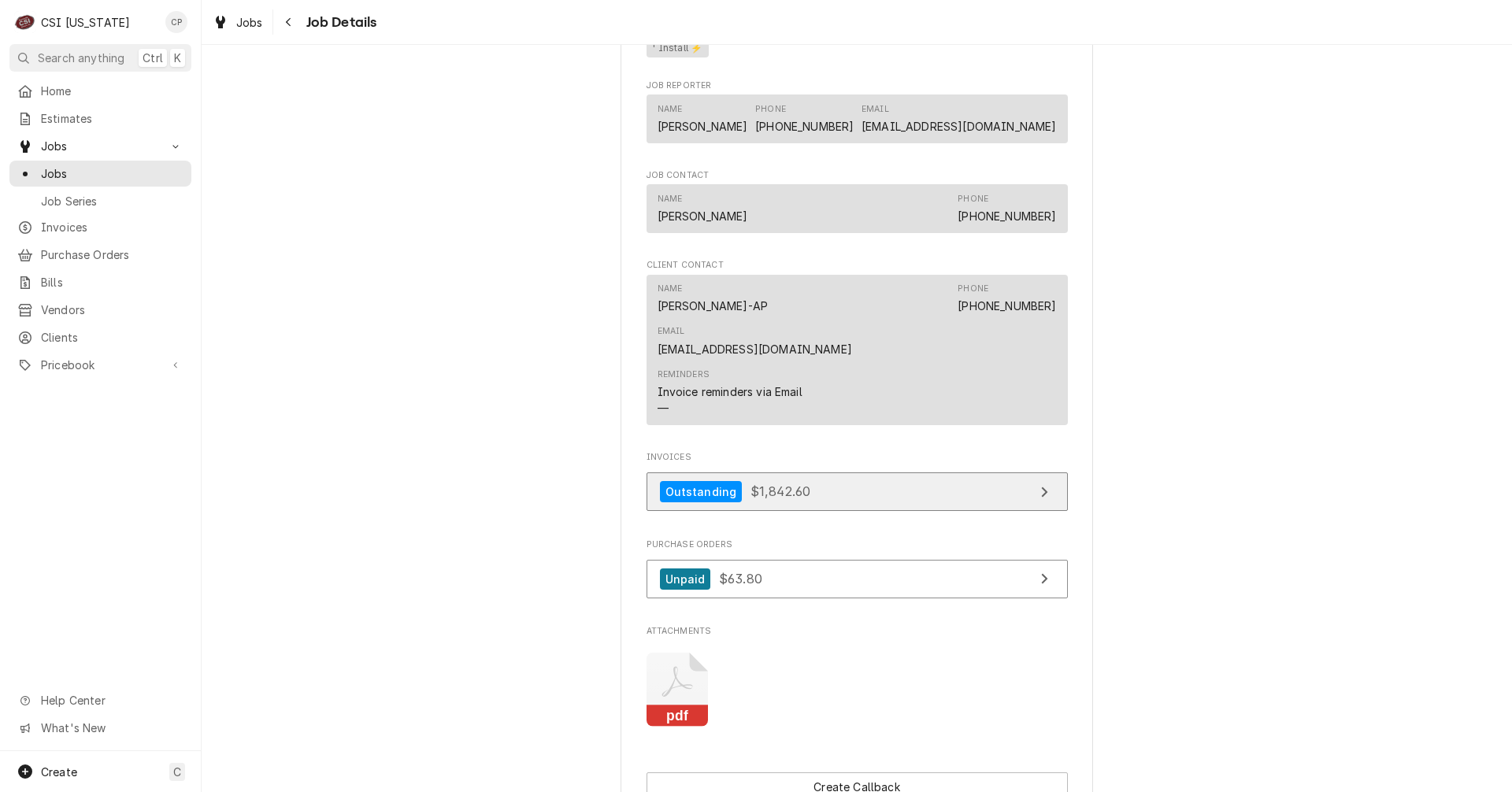
click at [888, 472] on link "Outstanding $1,842.60" at bounding box center [857, 491] width 421 height 39
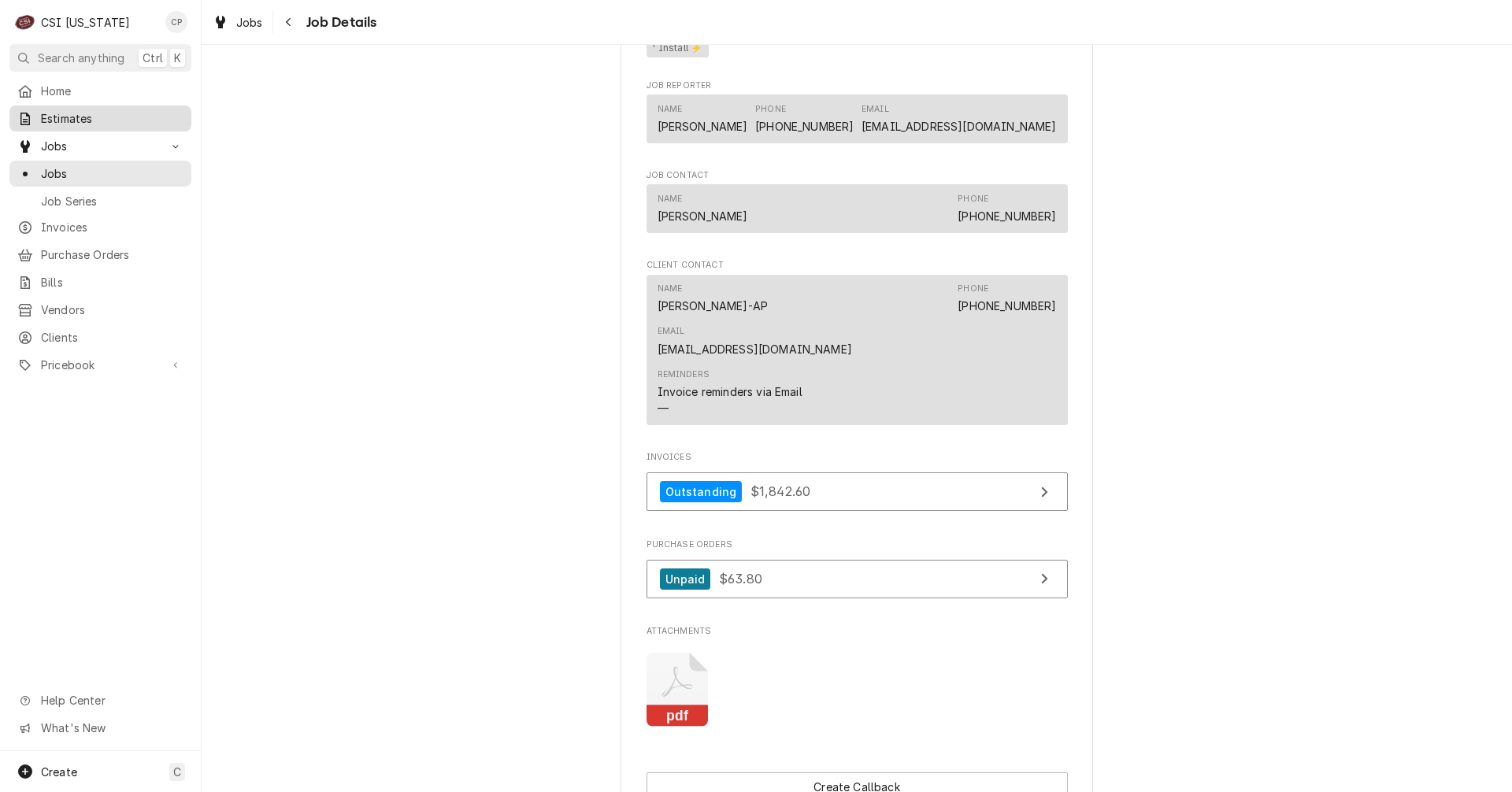
click at [74, 110] on span "Estimates" at bounding box center [112, 118] width 143 height 17
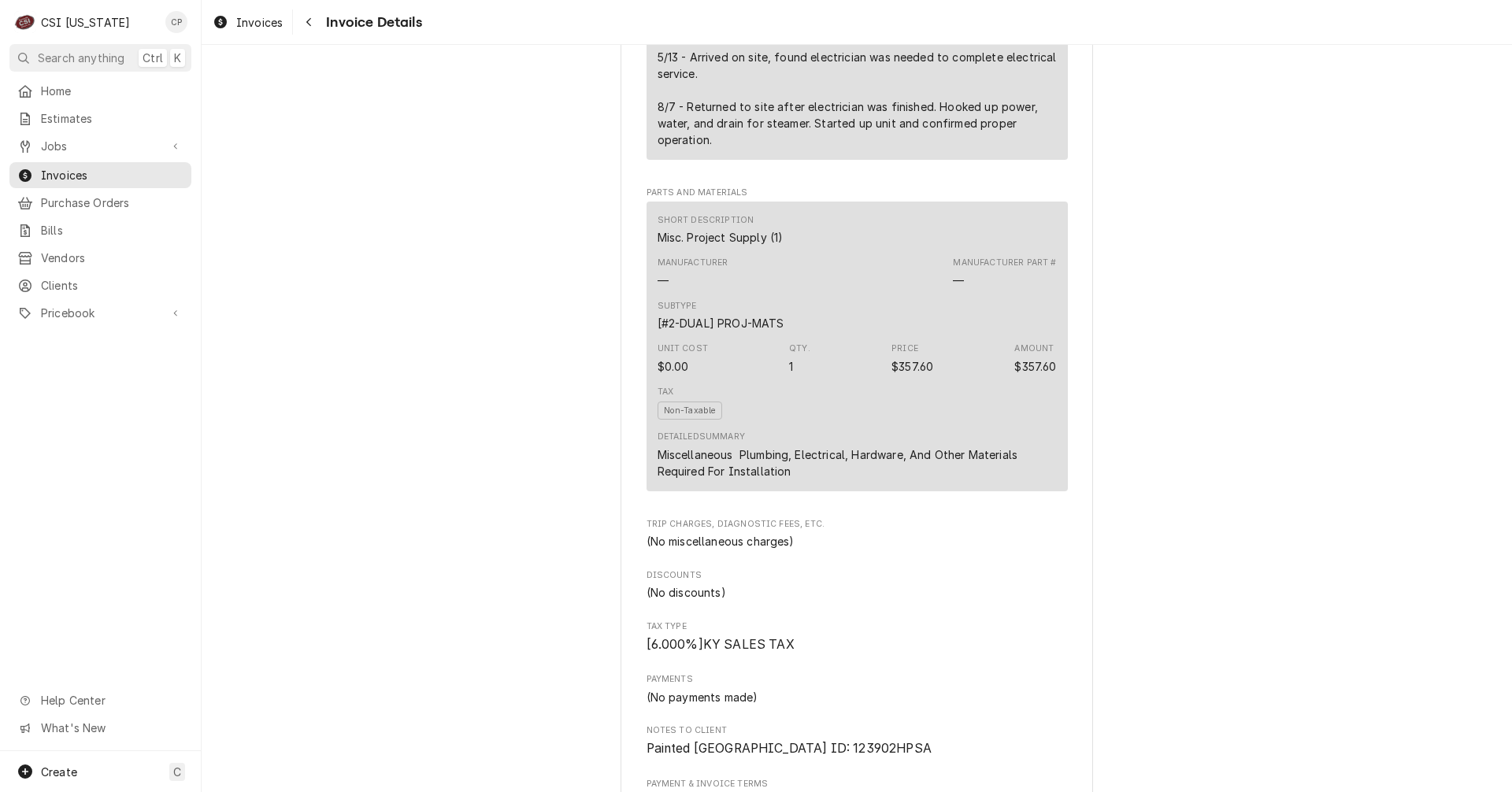
scroll to position [1575, 0]
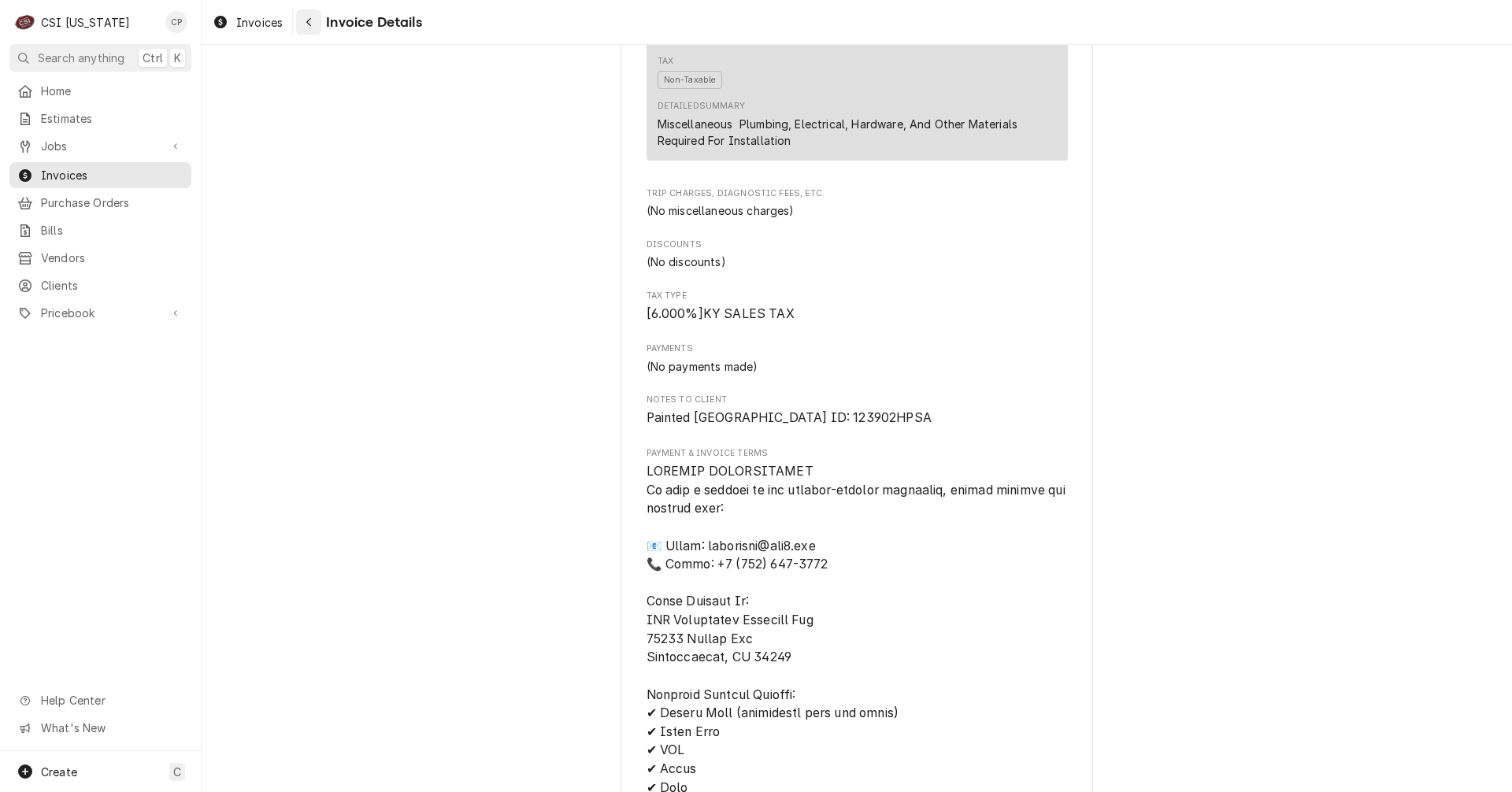
click at [312, 18] on icon "Navigate back" at bounding box center [309, 22] width 7 height 11
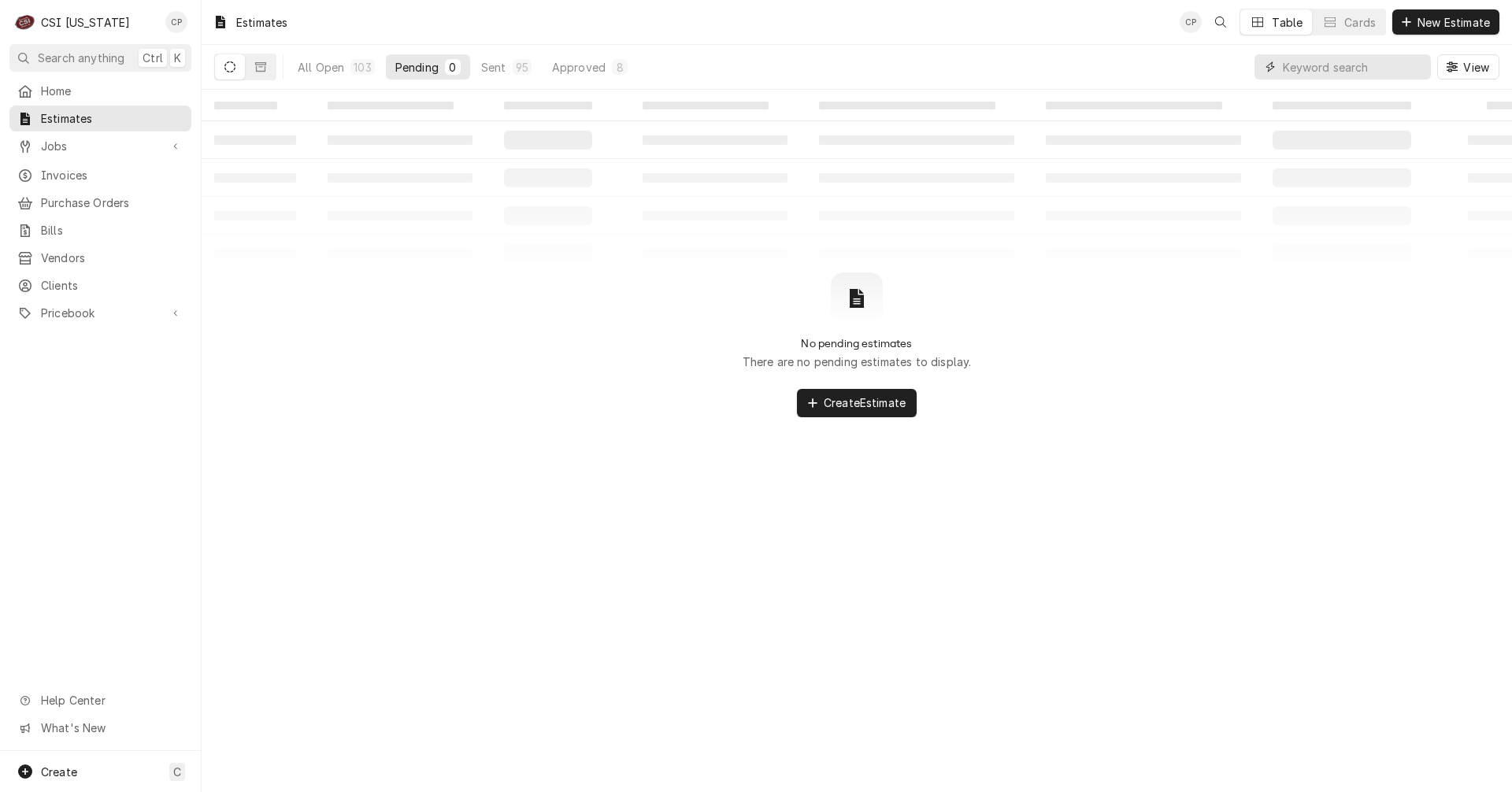
click at [1372, 78] on input "Dynamic Content Wrapper" at bounding box center [1353, 67] width 140 height 25
click at [262, 74] on button "Dynamic Content Wrapper" at bounding box center [260, 67] width 30 height 25
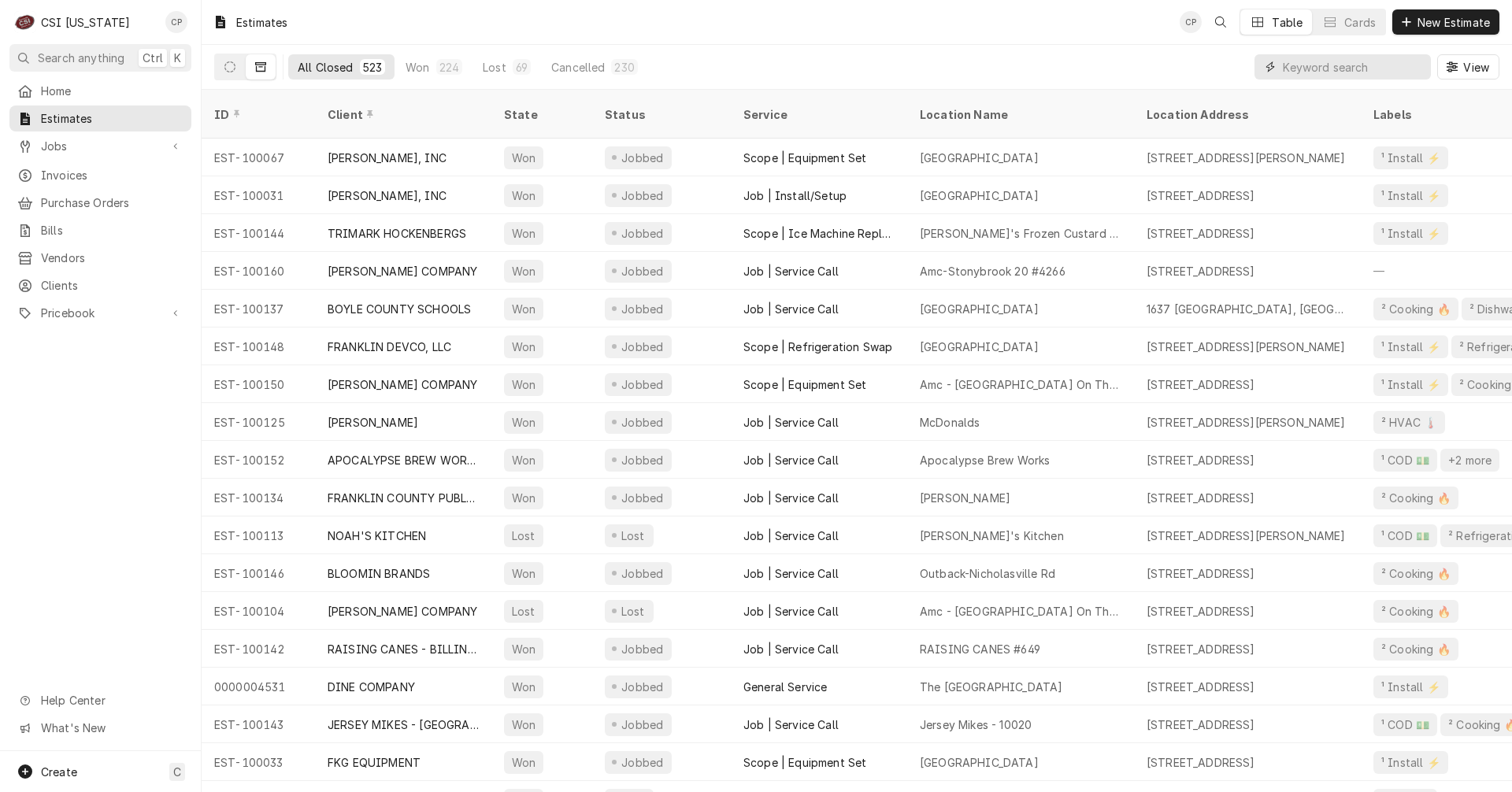
click at [1311, 74] on input "Dynamic Content Wrapper" at bounding box center [1353, 67] width 140 height 25
click at [238, 67] on button "Dynamic Content Wrapper" at bounding box center [230, 67] width 30 height 25
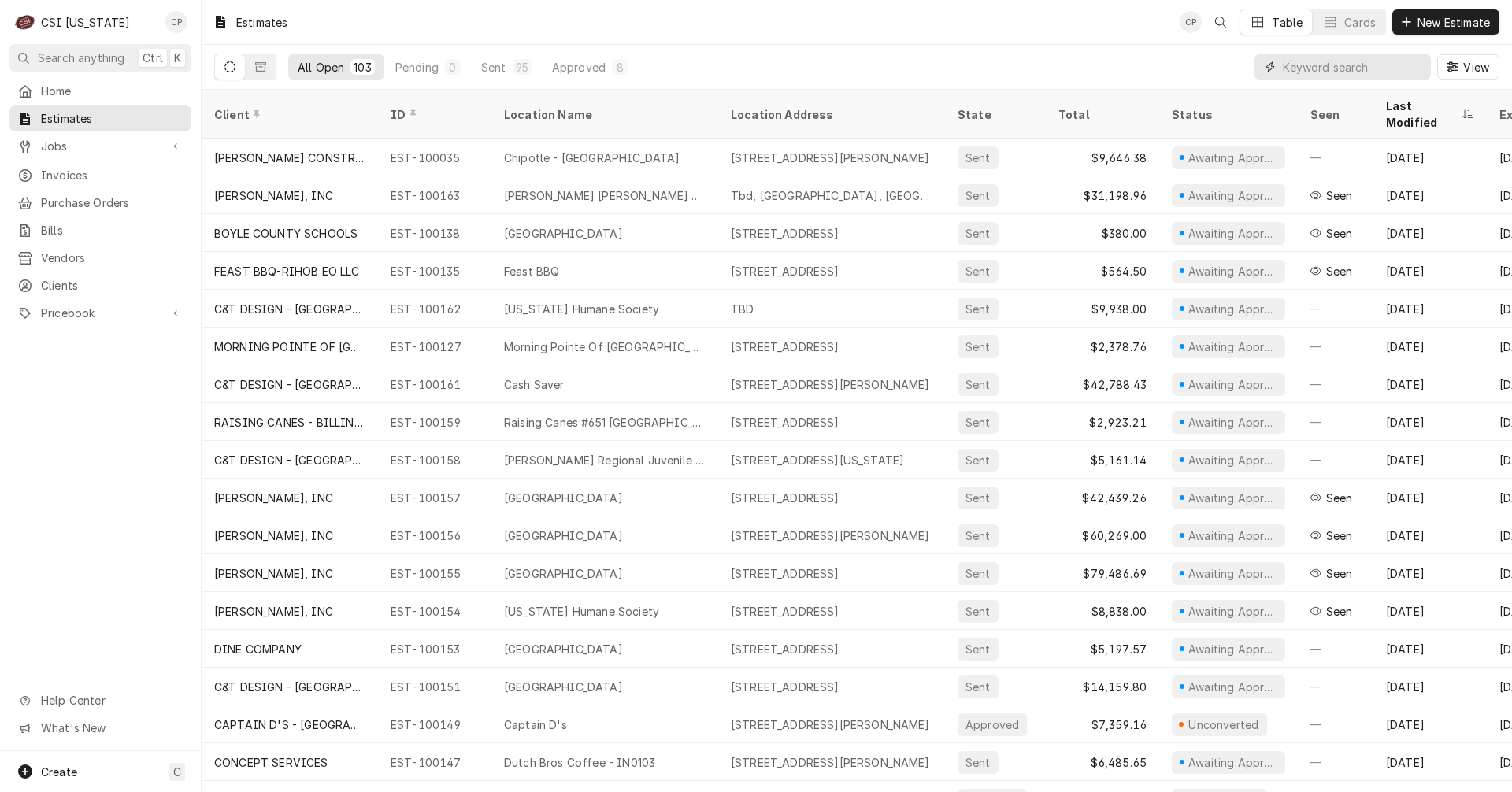
click at [1309, 69] on input "Dynamic Content Wrapper" at bounding box center [1353, 67] width 140 height 25
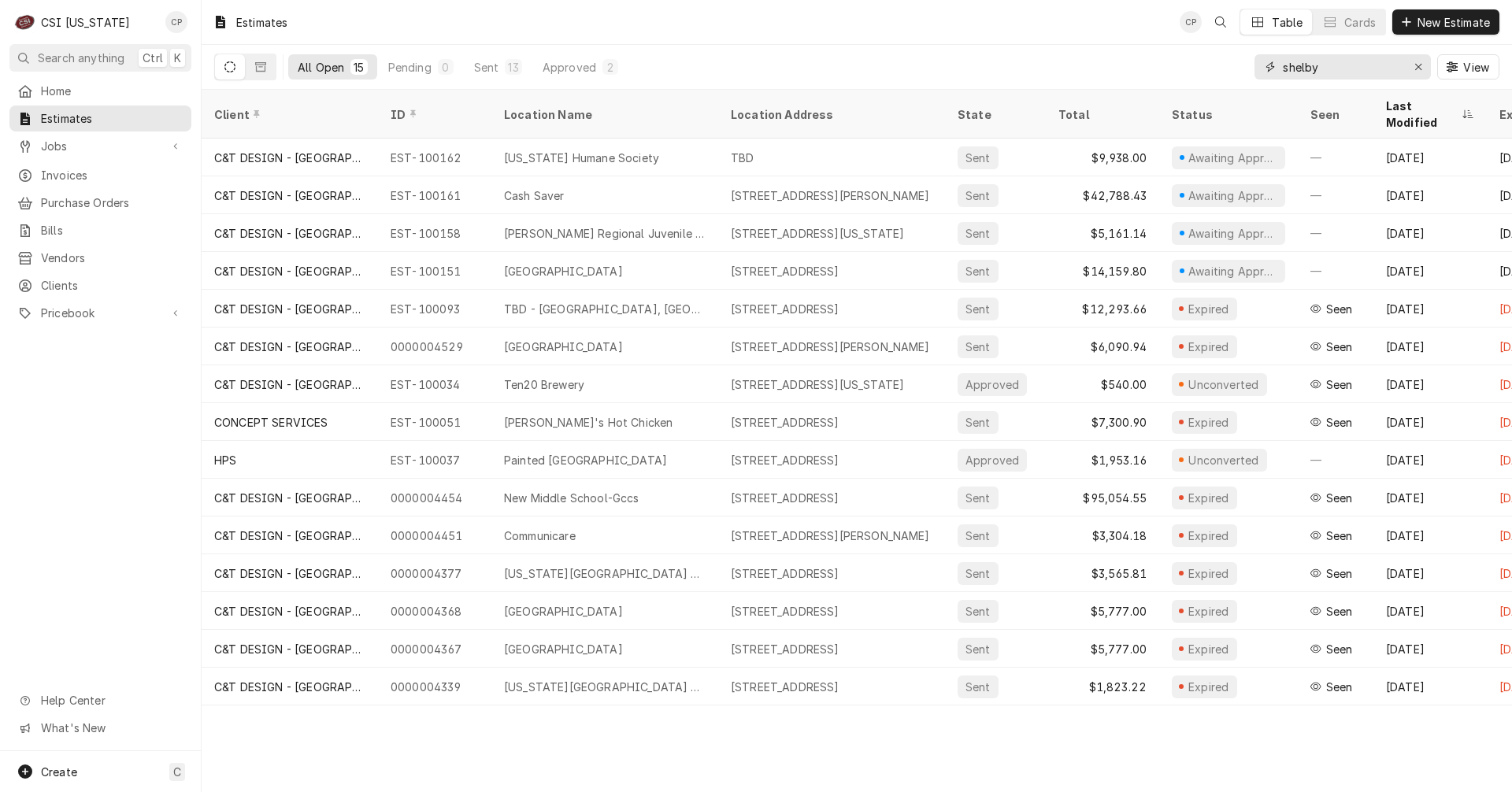
drag, startPoint x: 1240, startPoint y: 67, endPoint x: 1169, endPoint y: 60, distance: 71.3
click at [1169, 60] on div "All Open 15 Pending 0 Sent 13 Approved 2 shelby View" at bounding box center [857, 67] width 1285 height 44
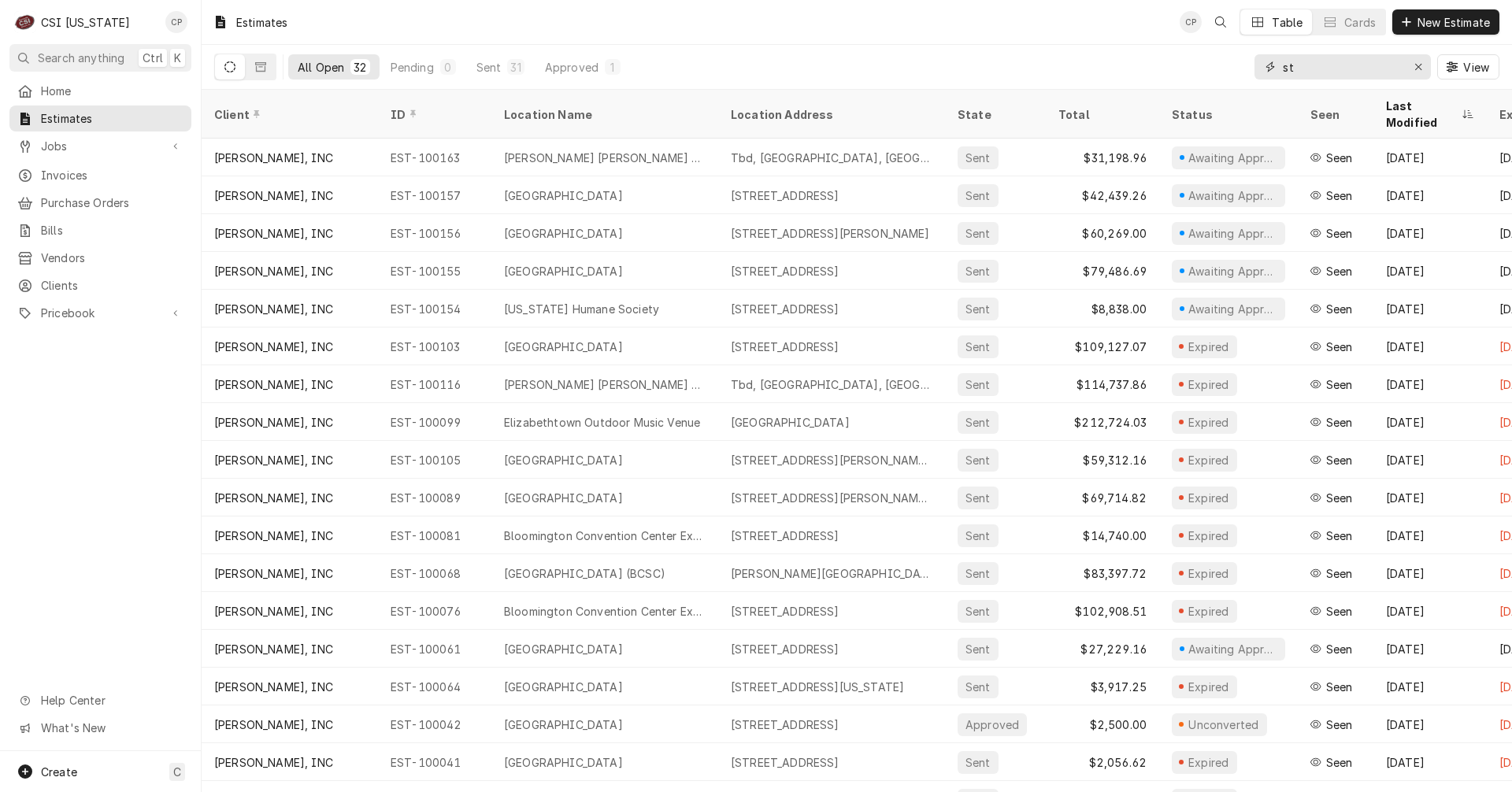
type input "s"
type input "great lakes"
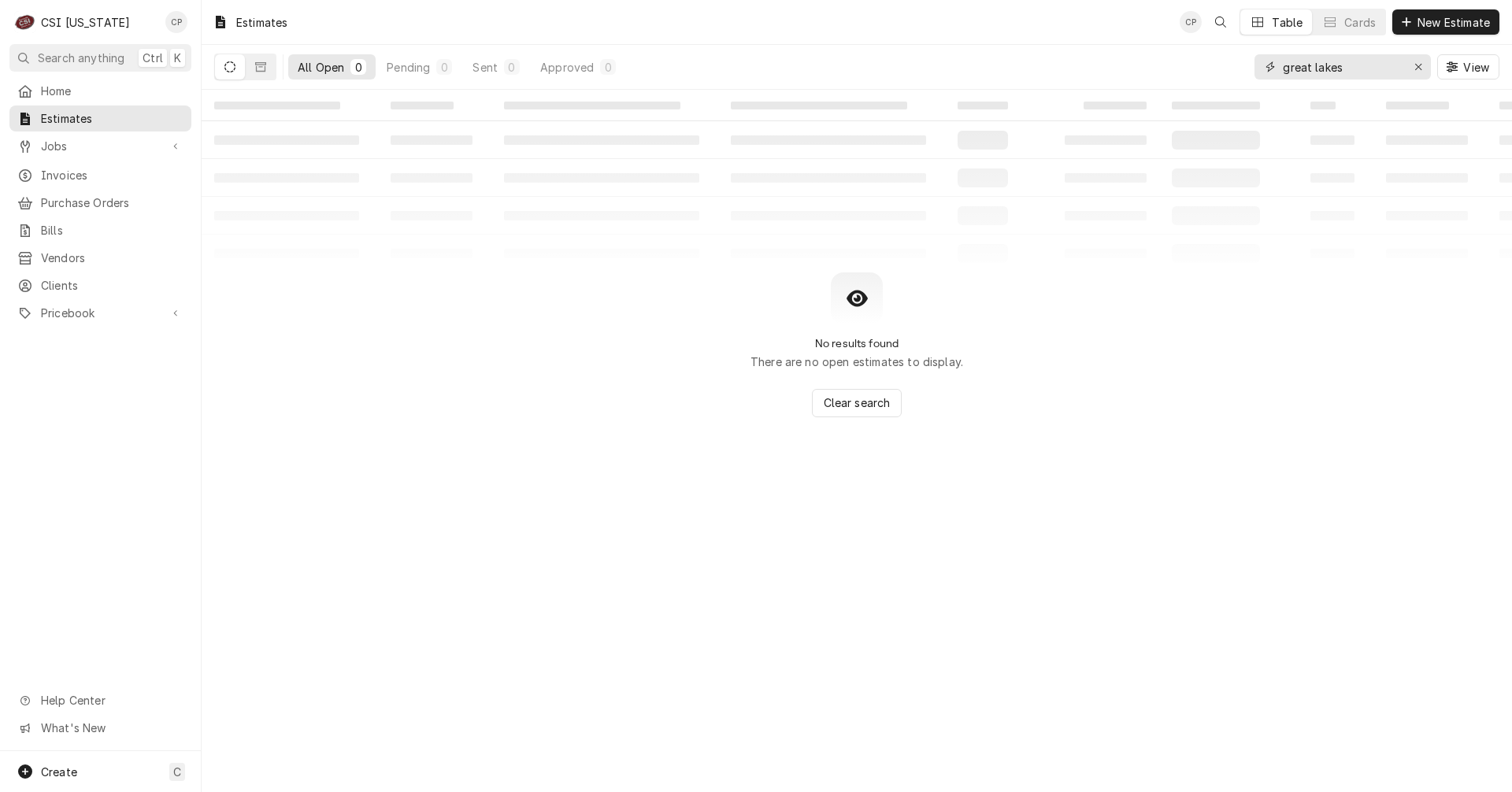
click at [1419, 64] on icon "Erase input" at bounding box center [1419, 67] width 9 height 11
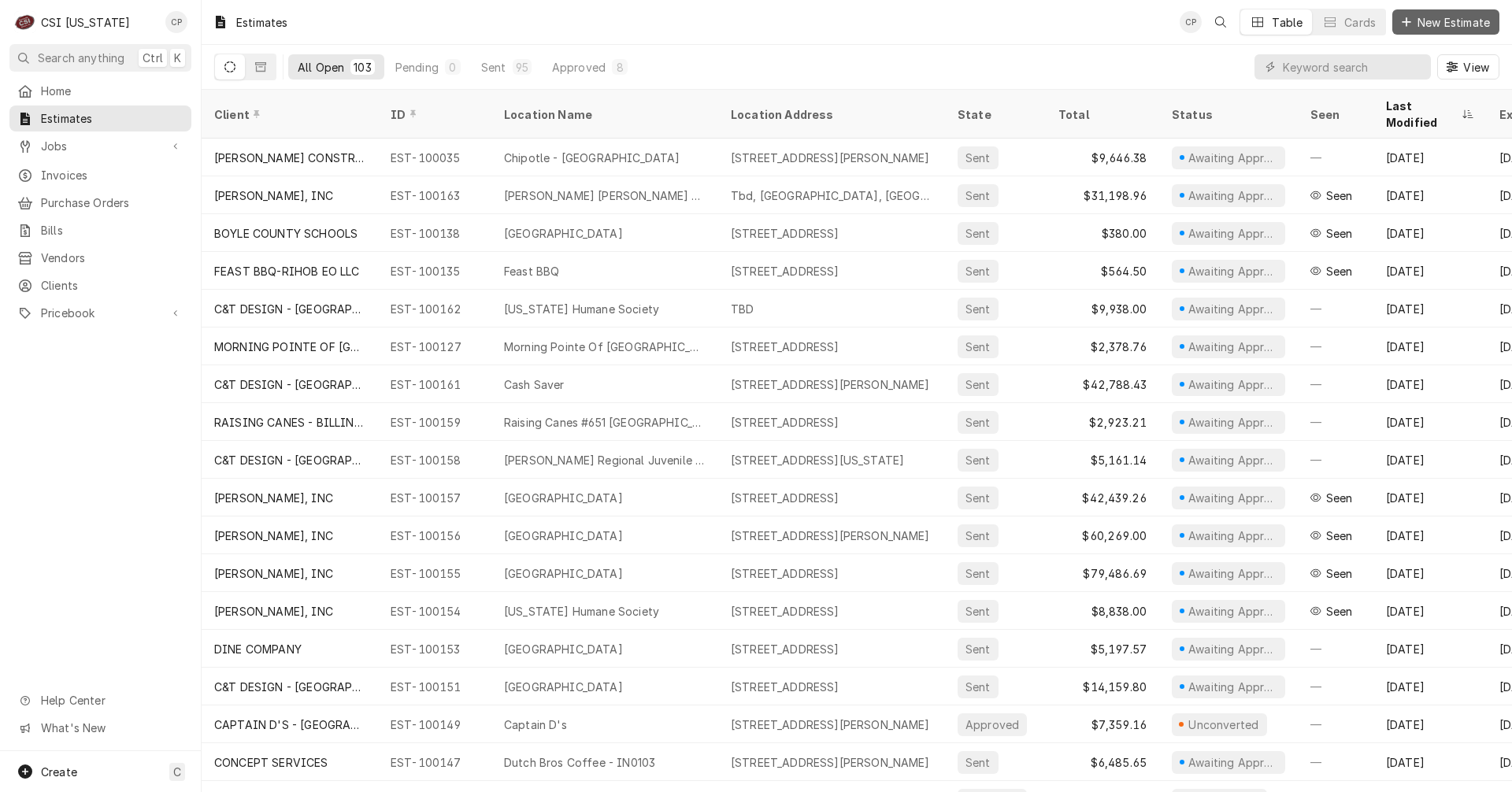
click at [1458, 25] on span "New Estimate" at bounding box center [1454, 22] width 79 height 17
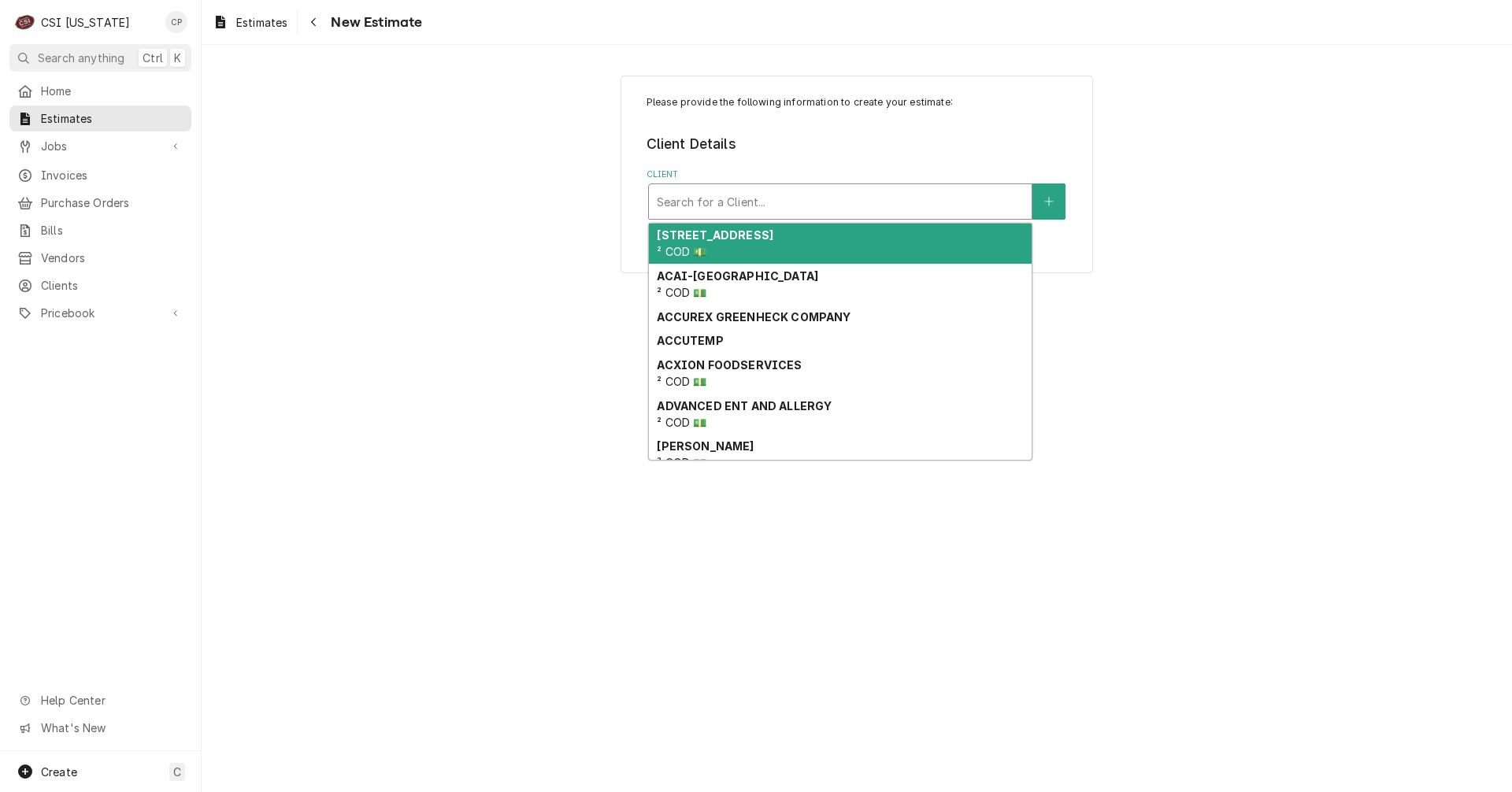
click at [731, 202] on div "Client" at bounding box center [840, 202] width 367 height 28
type input "s"
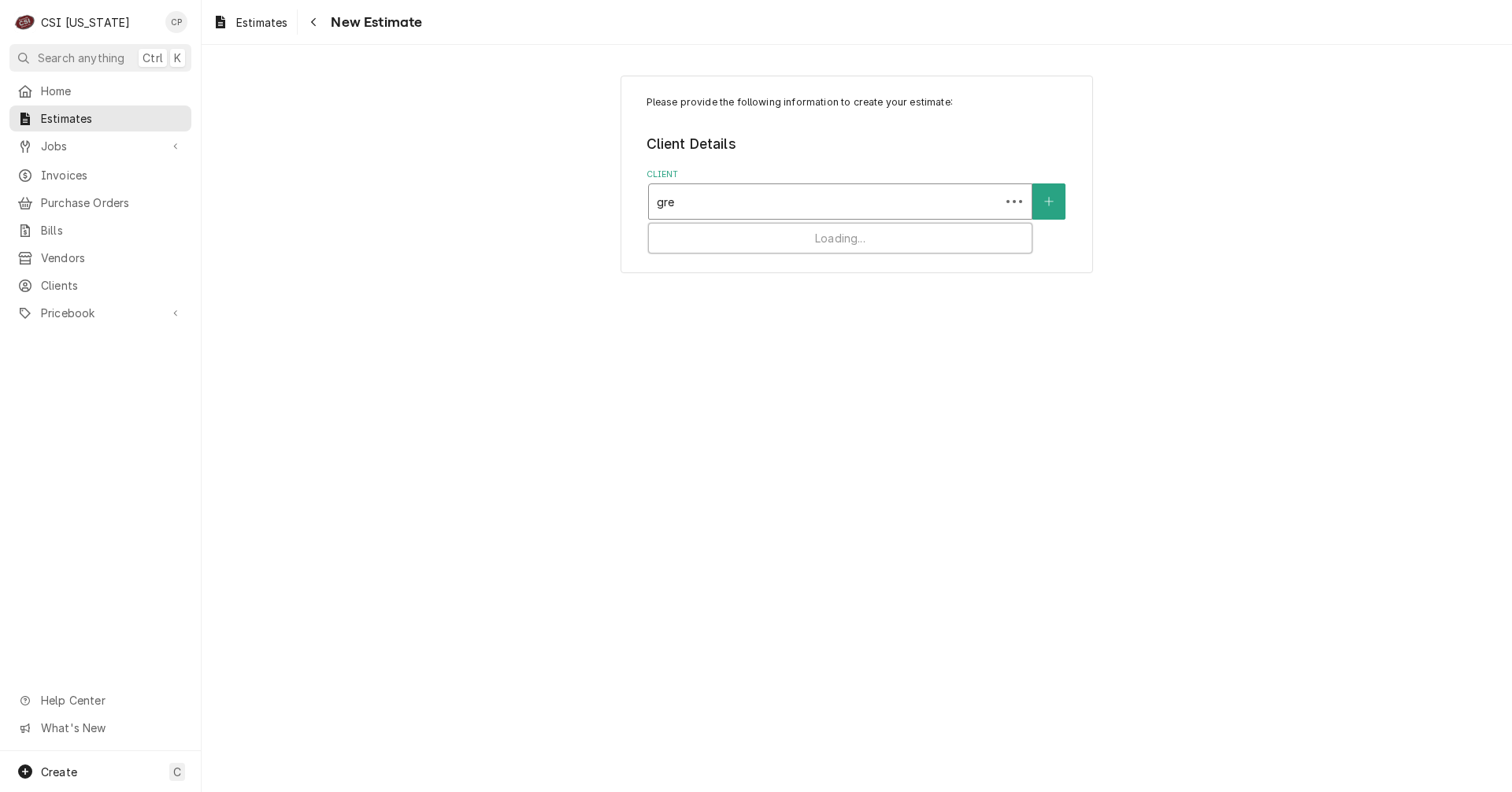
type input "grea"
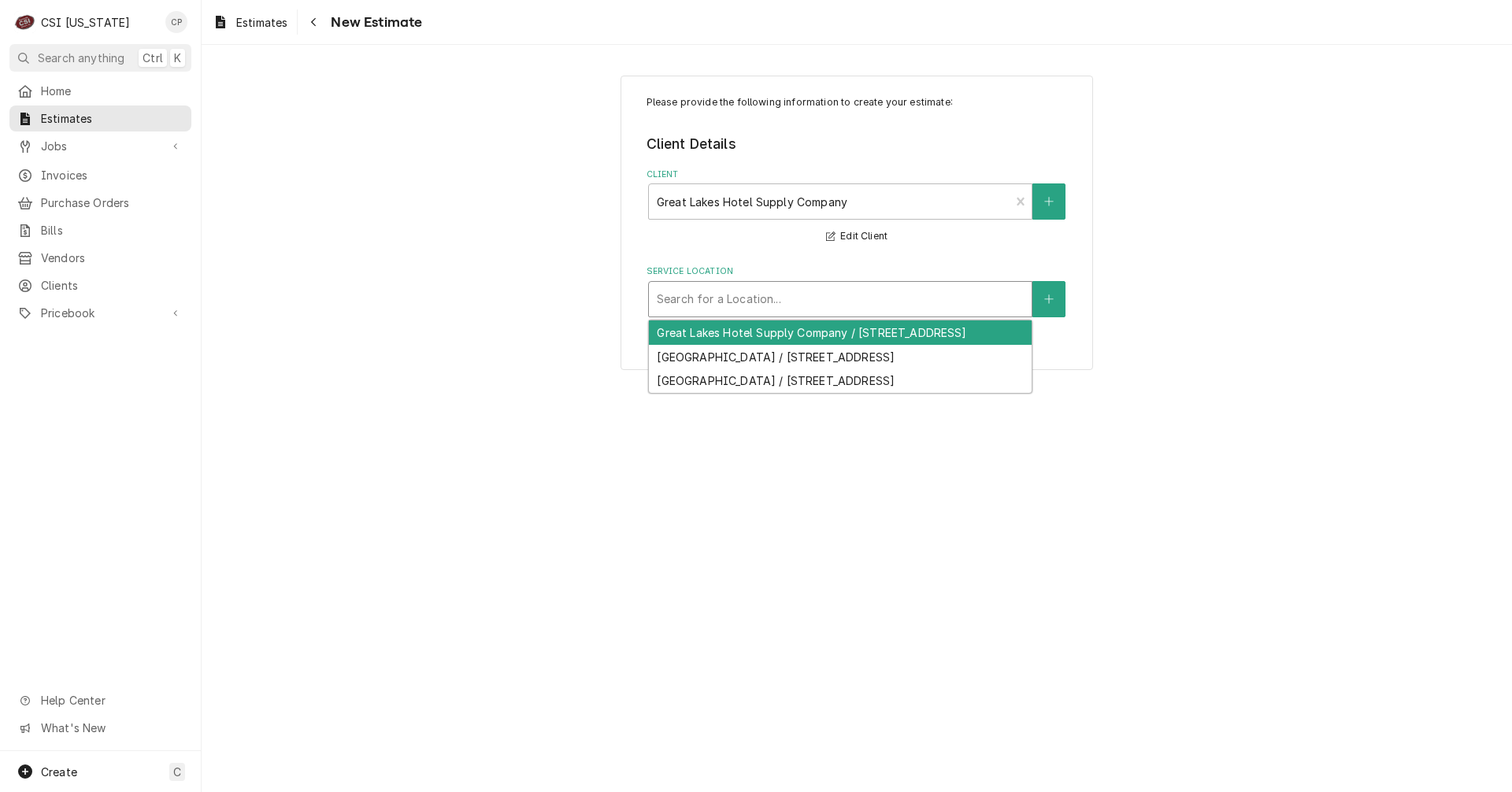
click at [750, 302] on div "Service Location" at bounding box center [840, 299] width 367 height 28
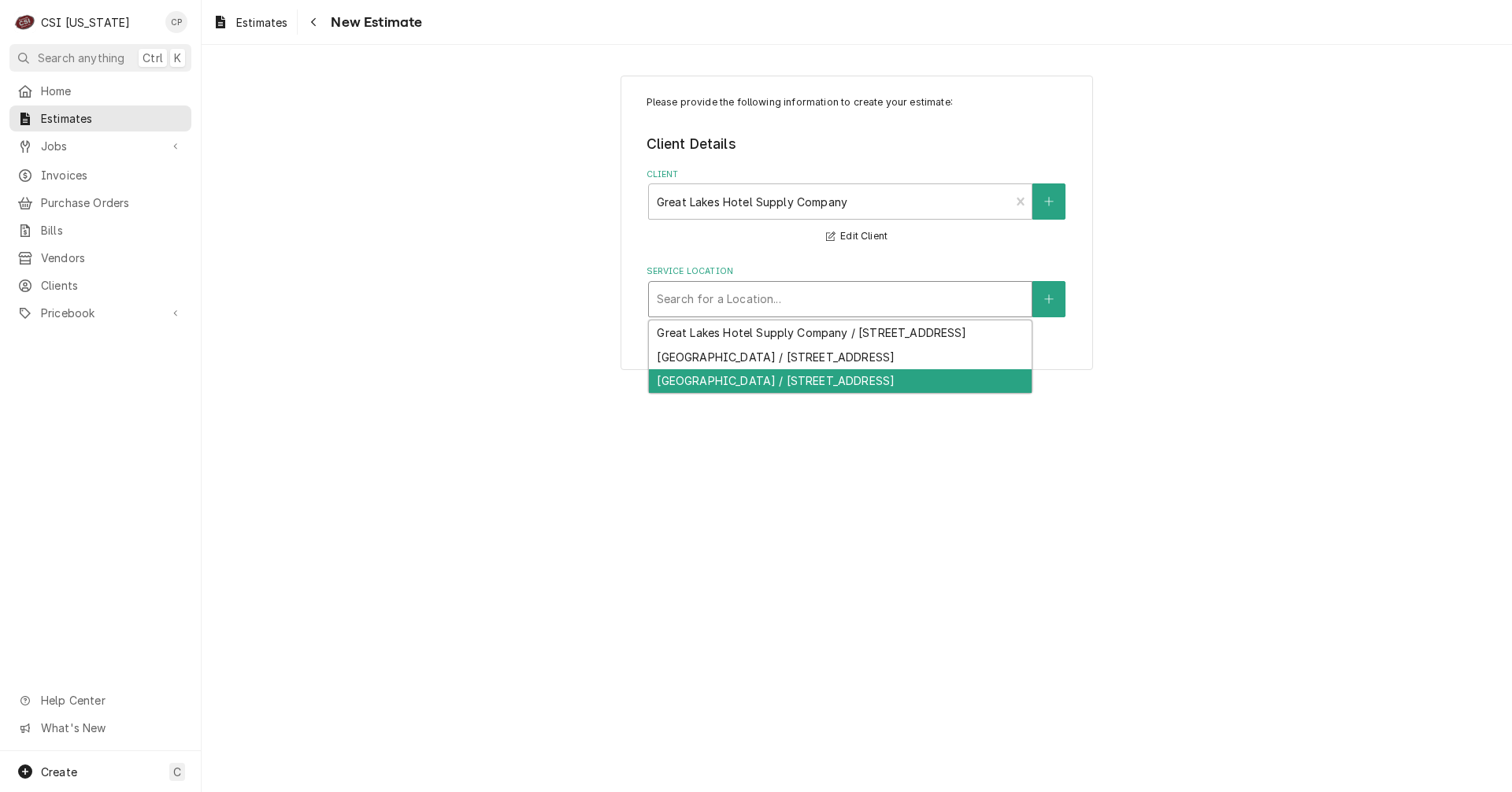
click at [807, 394] on div "[GEOGRAPHIC_DATA] / [STREET_ADDRESS]" at bounding box center [840, 382] width 383 height 25
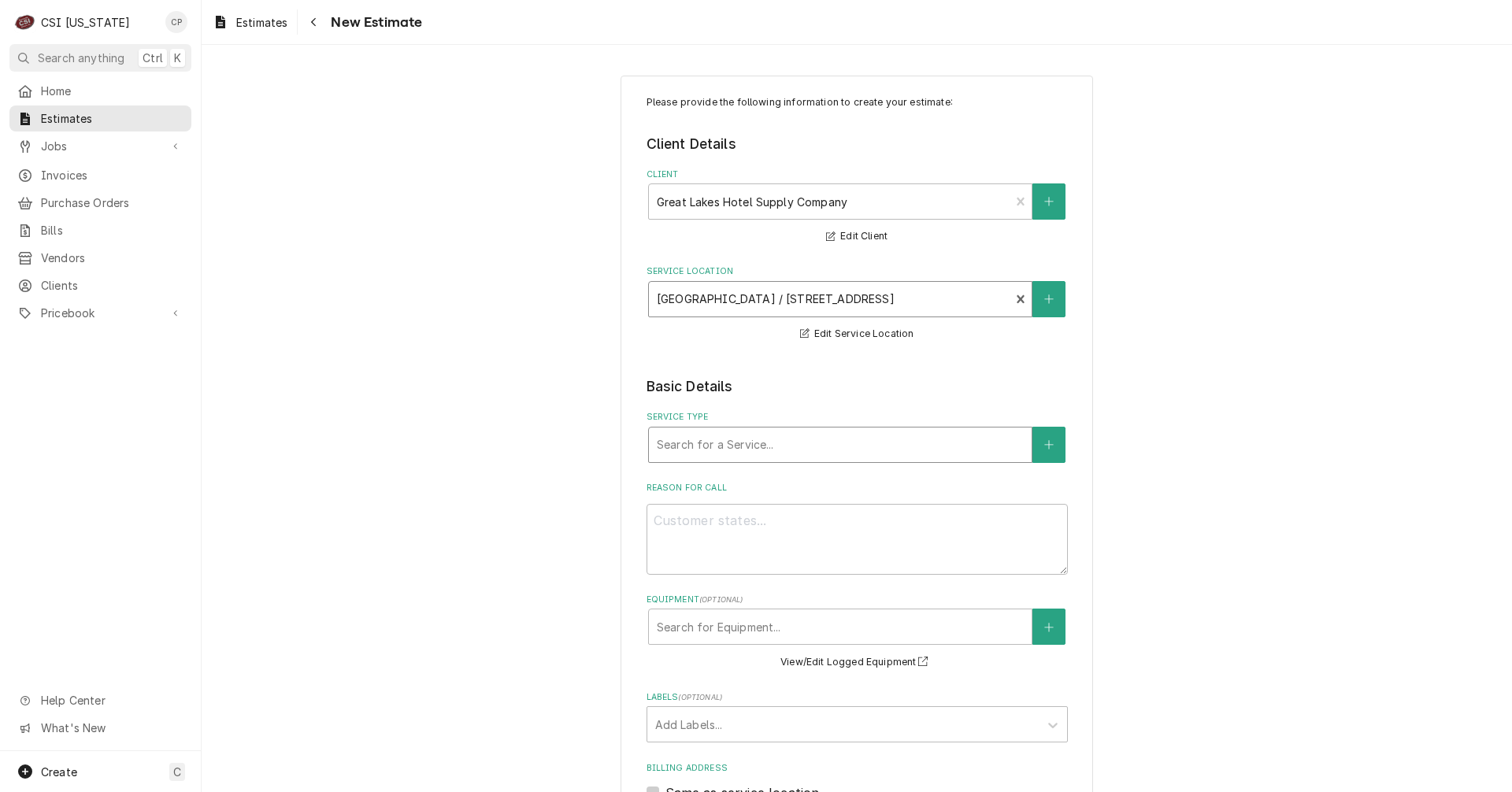
click at [795, 445] on div "Service Type" at bounding box center [840, 445] width 367 height 28
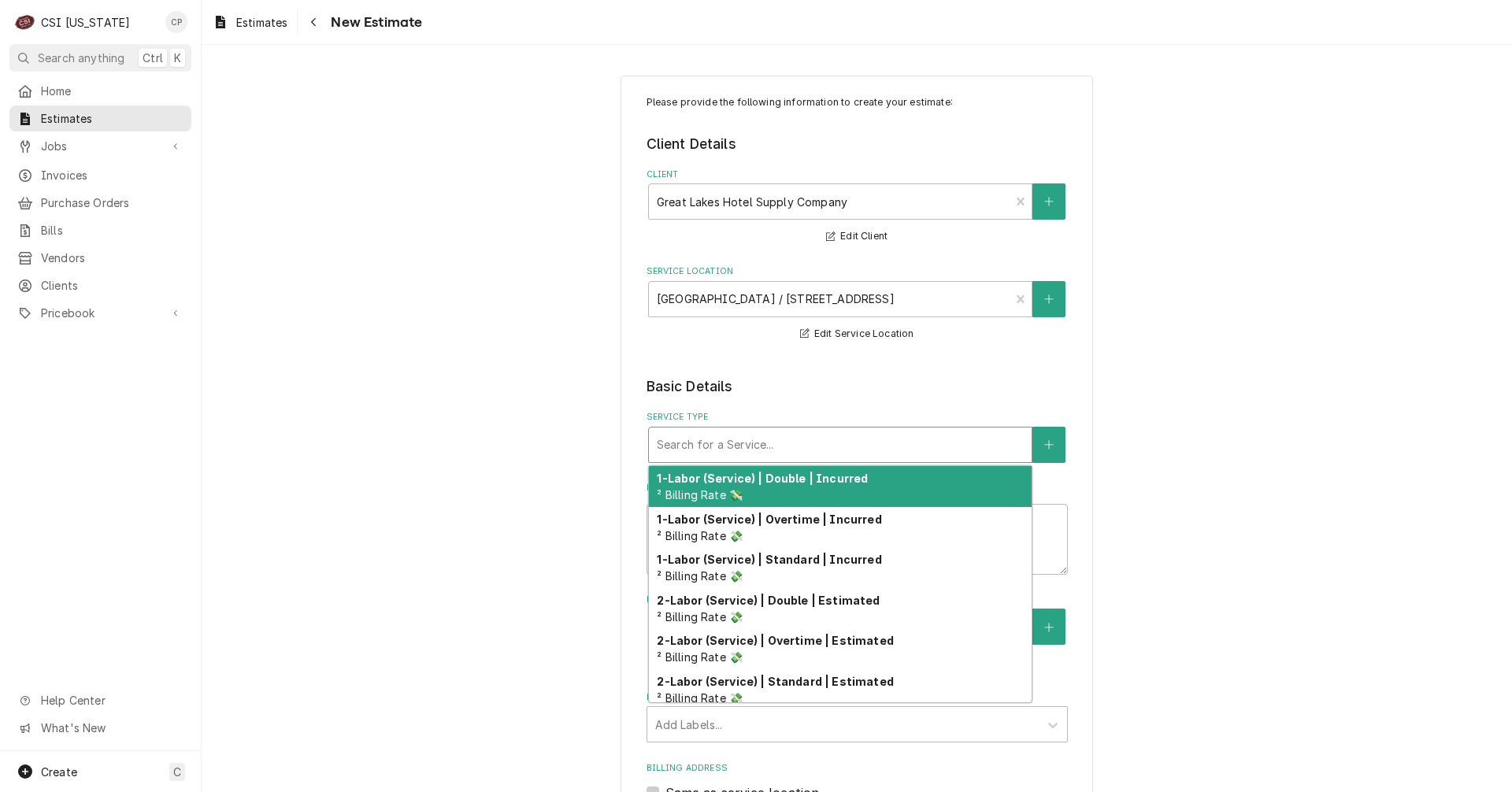
type textarea "x"
type input "s"
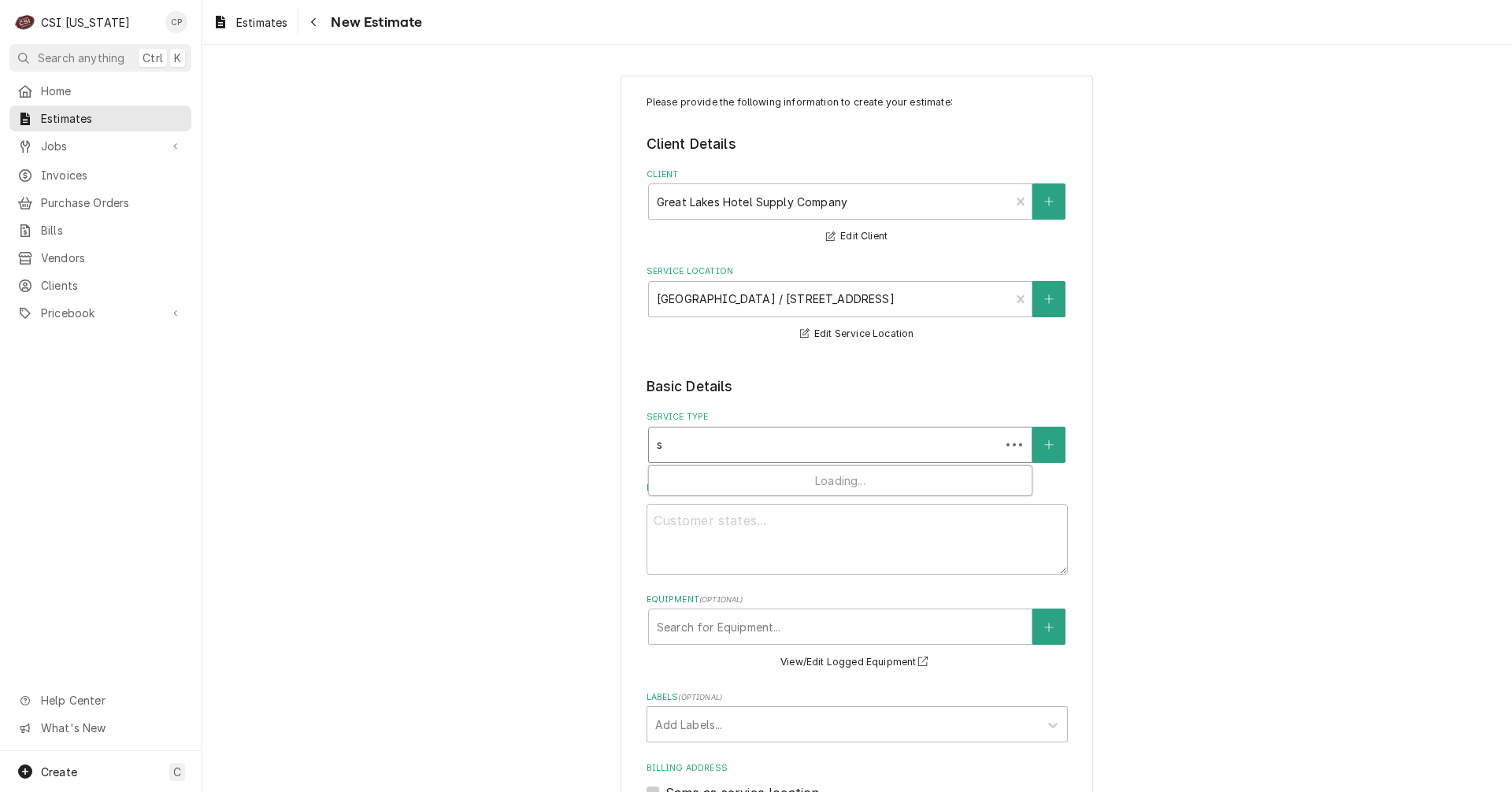
type textarea "x"
type input "se"
type textarea "x"
type input "set"
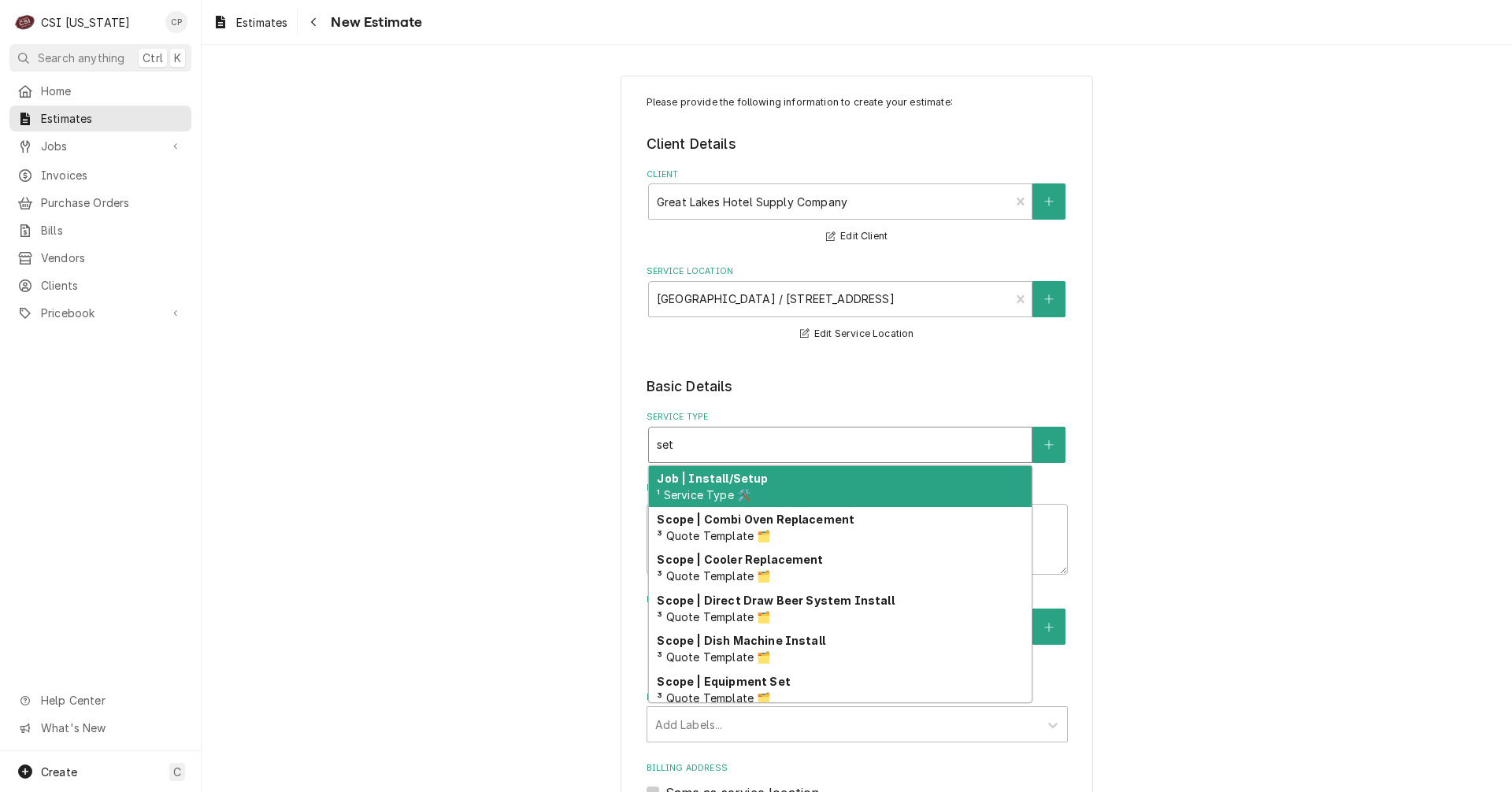
type textarea "x"
type input "se"
type textarea "x"
type input "s"
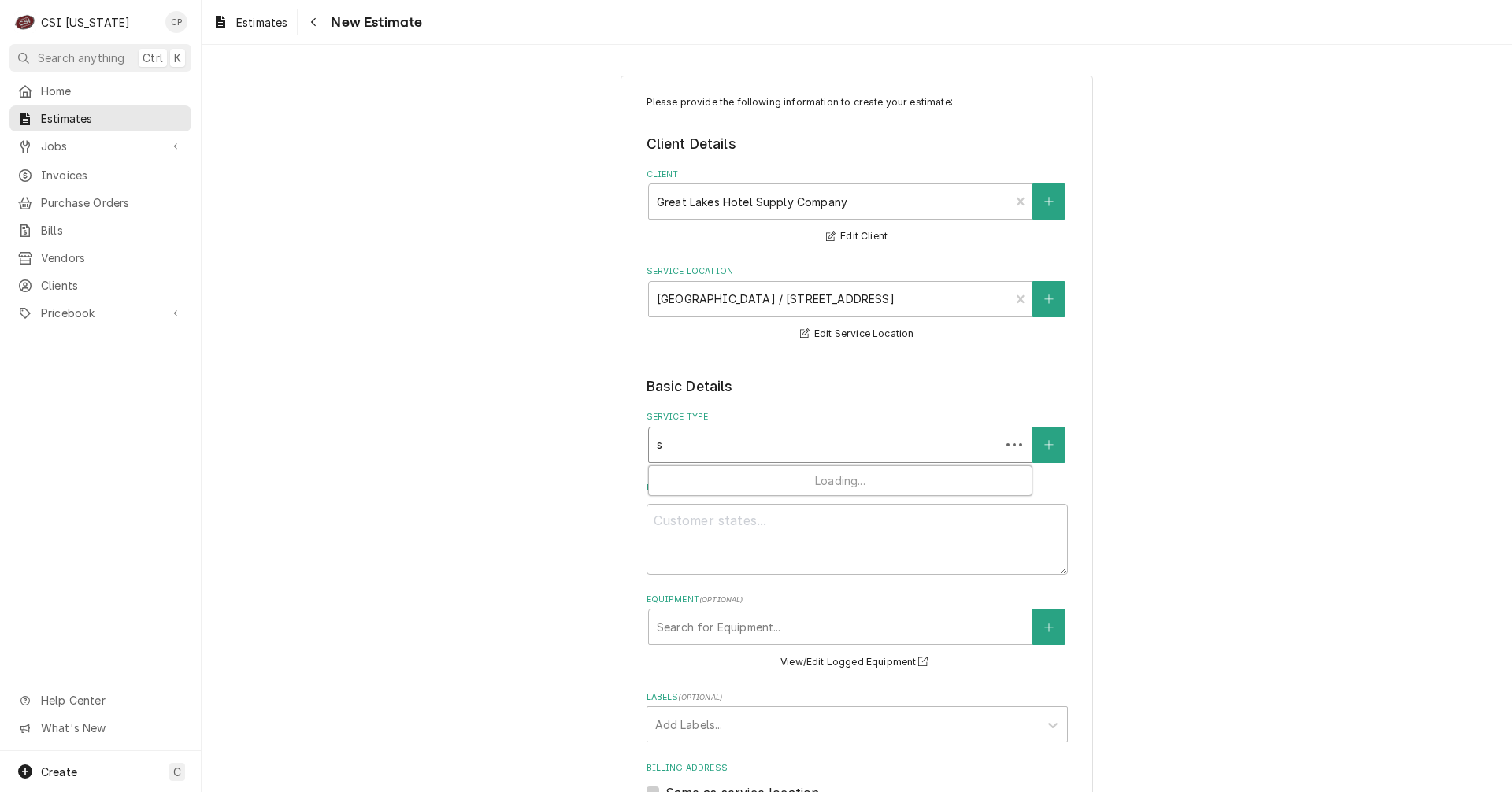
type textarea "x"
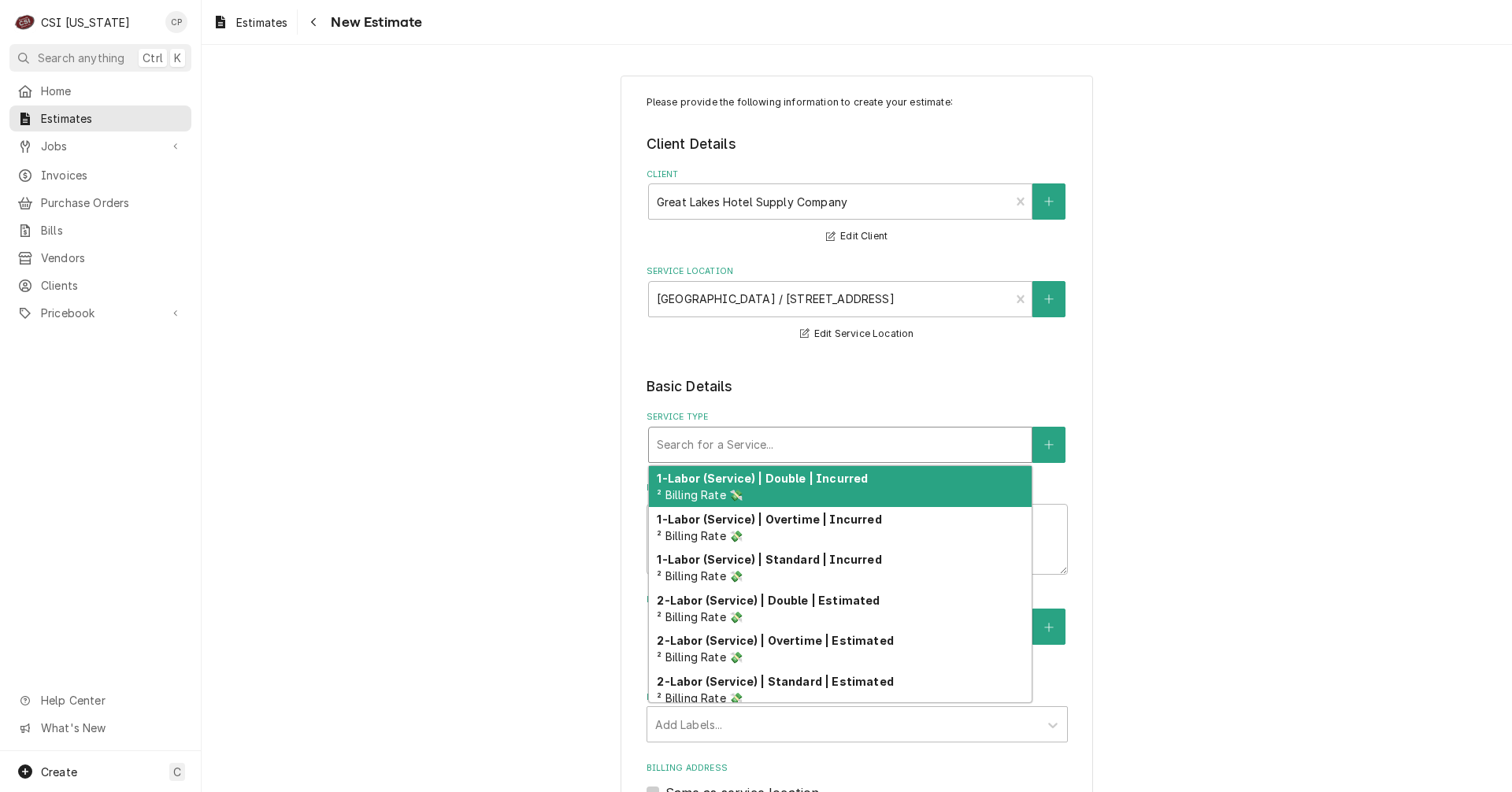
type textarea "x"
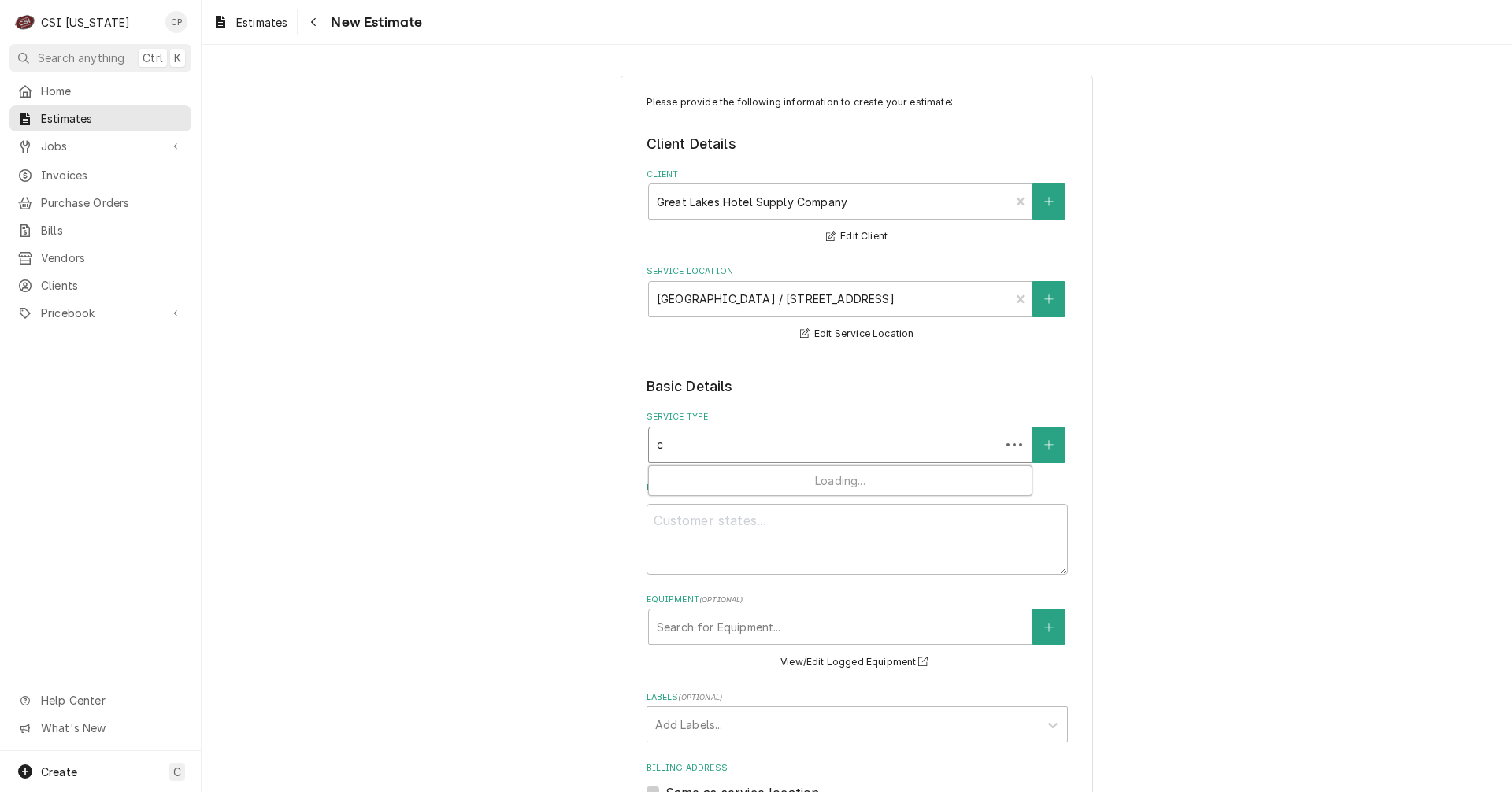
type input "co"
type textarea "x"
type input "co9"
type textarea "x"
type input "co"
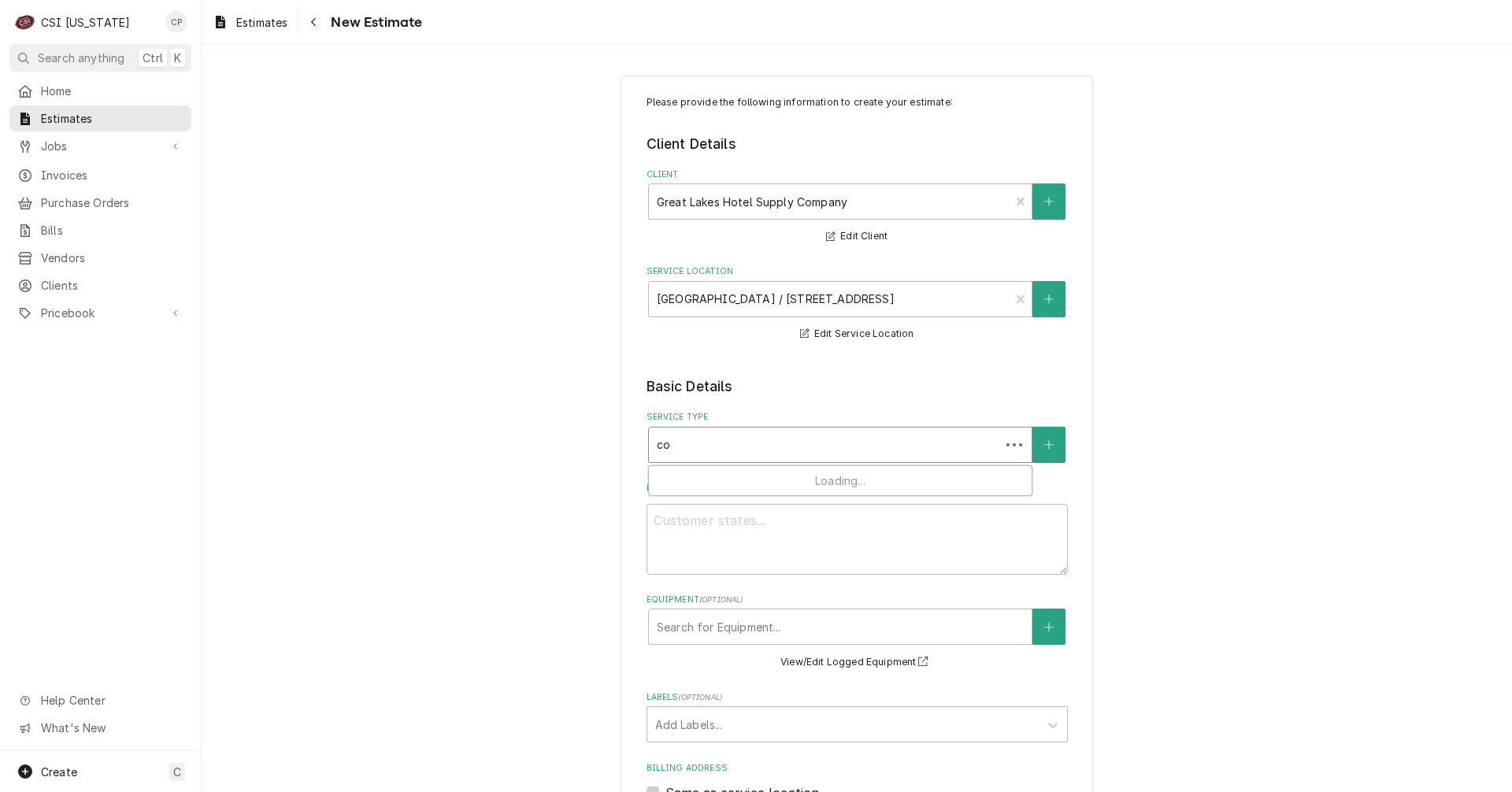
type textarea "x"
type input "c"
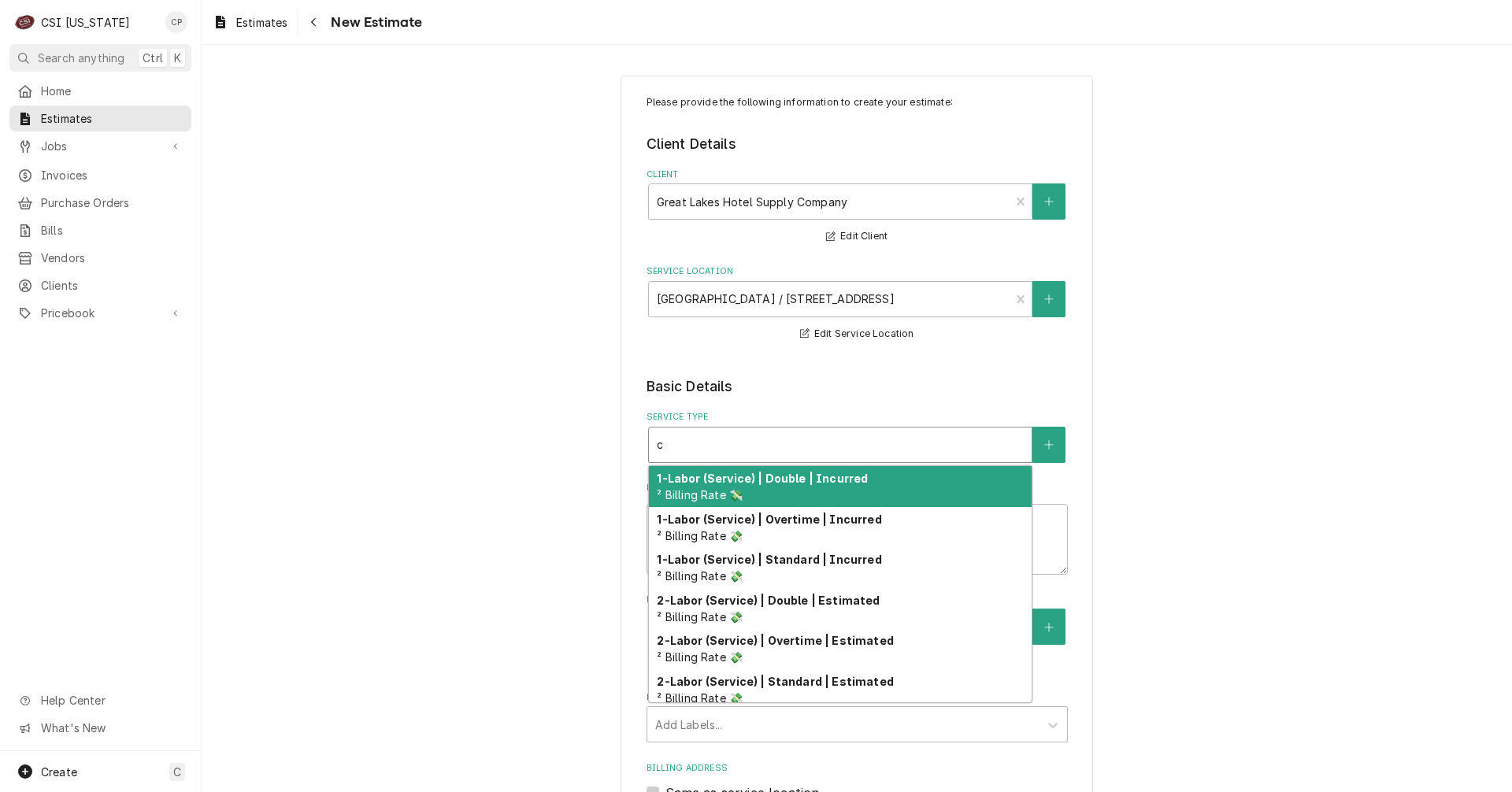
type textarea "x"
type input "c"
type textarea "x"
type input "co"
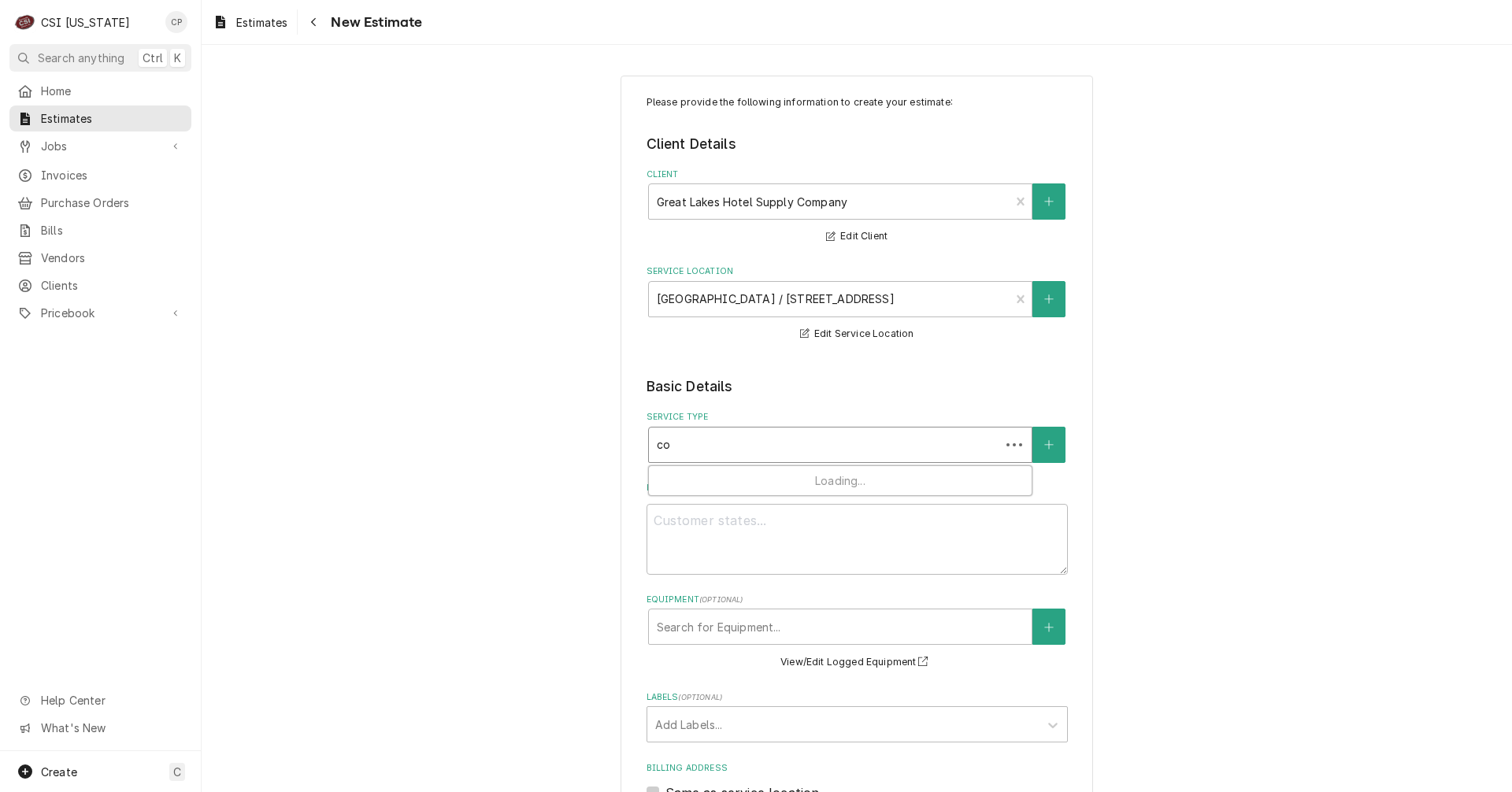
type textarea "x"
type input "com"
type textarea "x"
type input "comb"
type textarea "x"
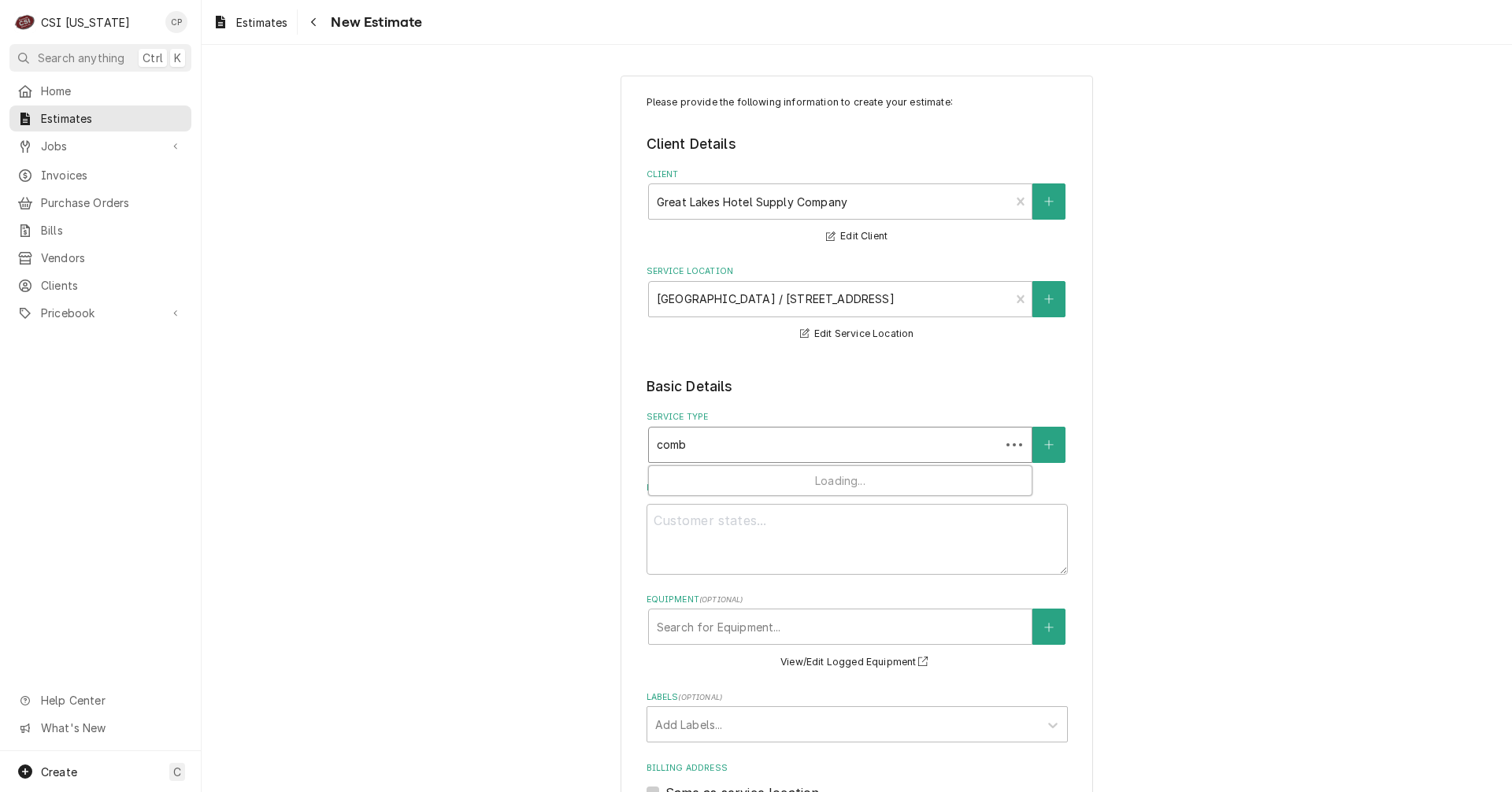
type input "combi"
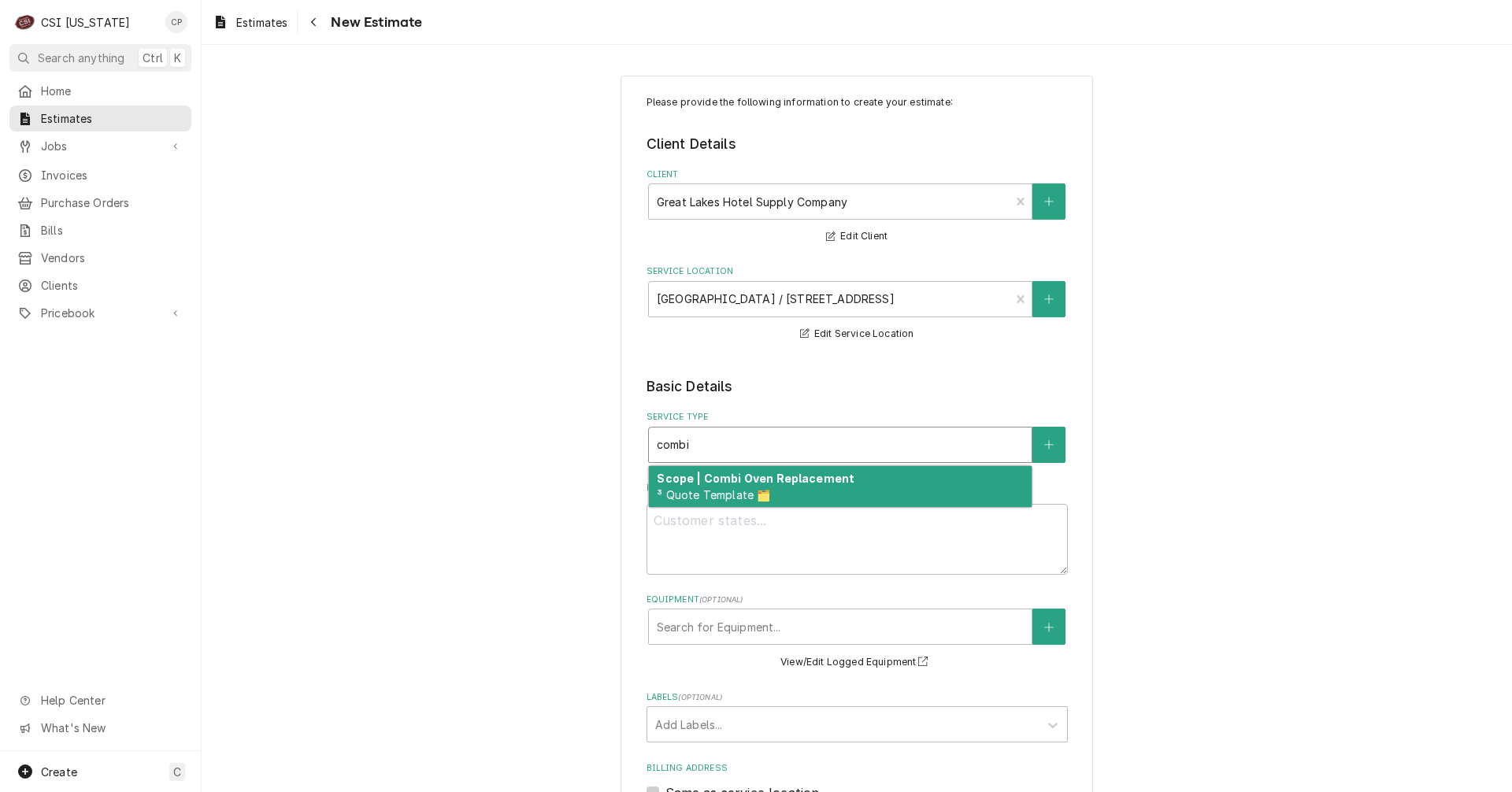
click at [803, 484] on strong "Scope | Combi Oven Replacement" at bounding box center [756, 478] width 198 height 13
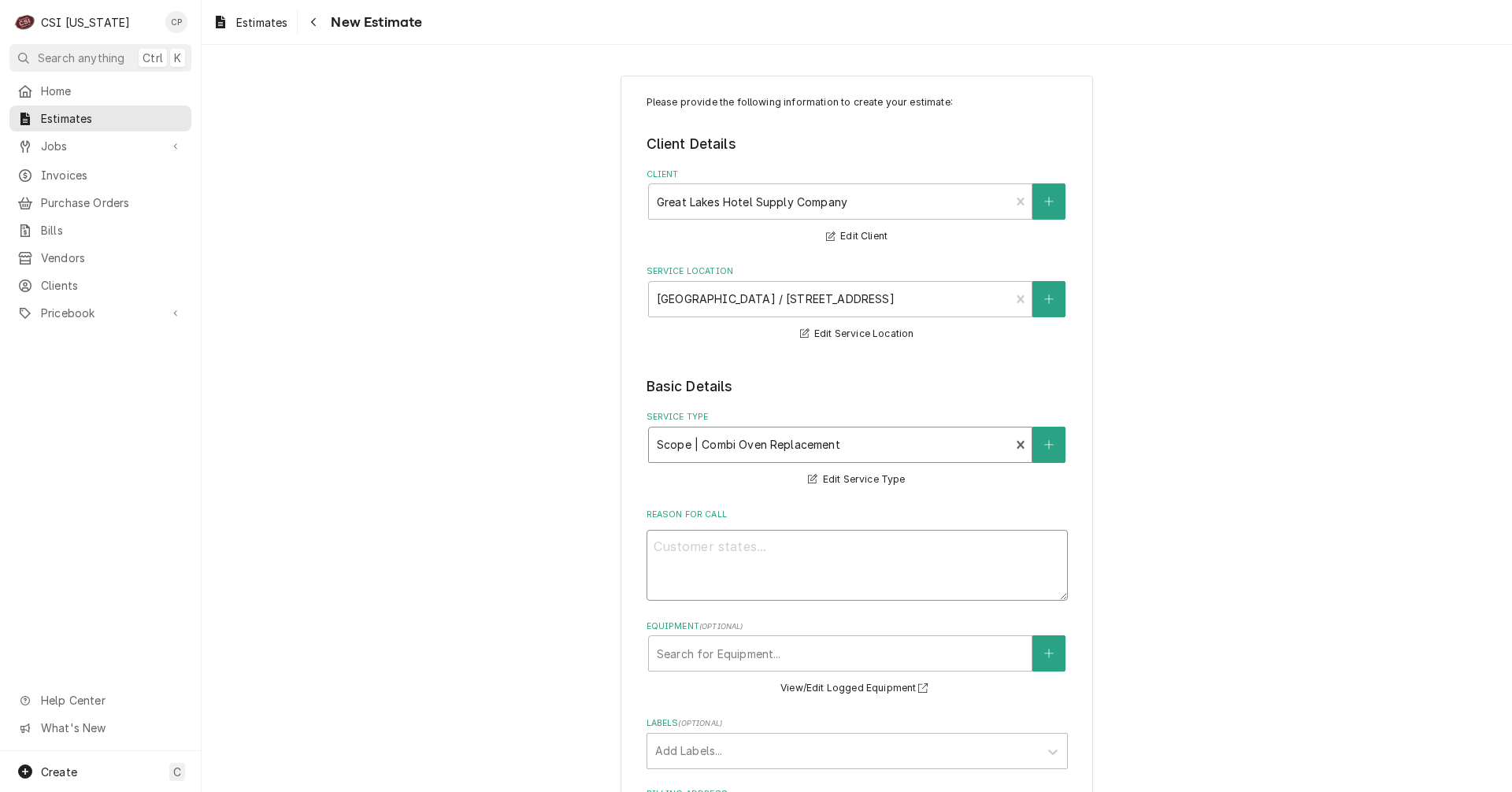
click at [735, 561] on textarea "Reason For Call" at bounding box center [857, 565] width 421 height 71
click at [682, 550] on textarea "Reason For Call" at bounding box center [857, 565] width 421 height 71
paste textarea "need to have the unit received, delivered, set in place and like combi ovens re…"
type textarea "x"
type textarea "need to have the unit received, delivered, set in place and like combi ovens re…"
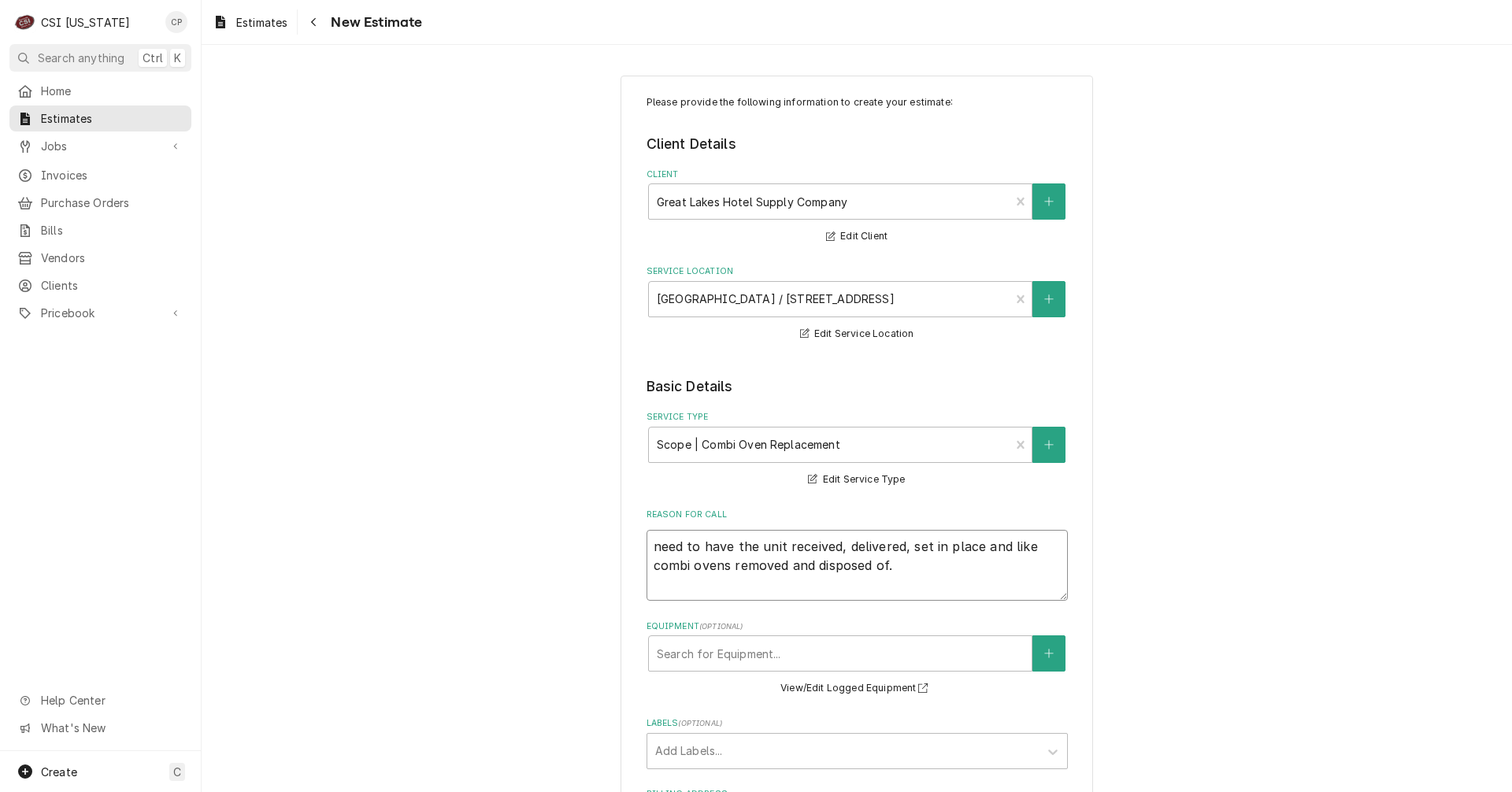
click at [646, 549] on textarea "need to have the unit received, delivered, set in place and like combi ovens re…" at bounding box center [857, 565] width 421 height 71
type textarea "x"
type textarea "Qneed to have the unit received, delivered, set in place and like combi ovens r…"
type textarea "x"
type textarea "Quneed to have the unit received, delivered, set in place and like combi ovens …"
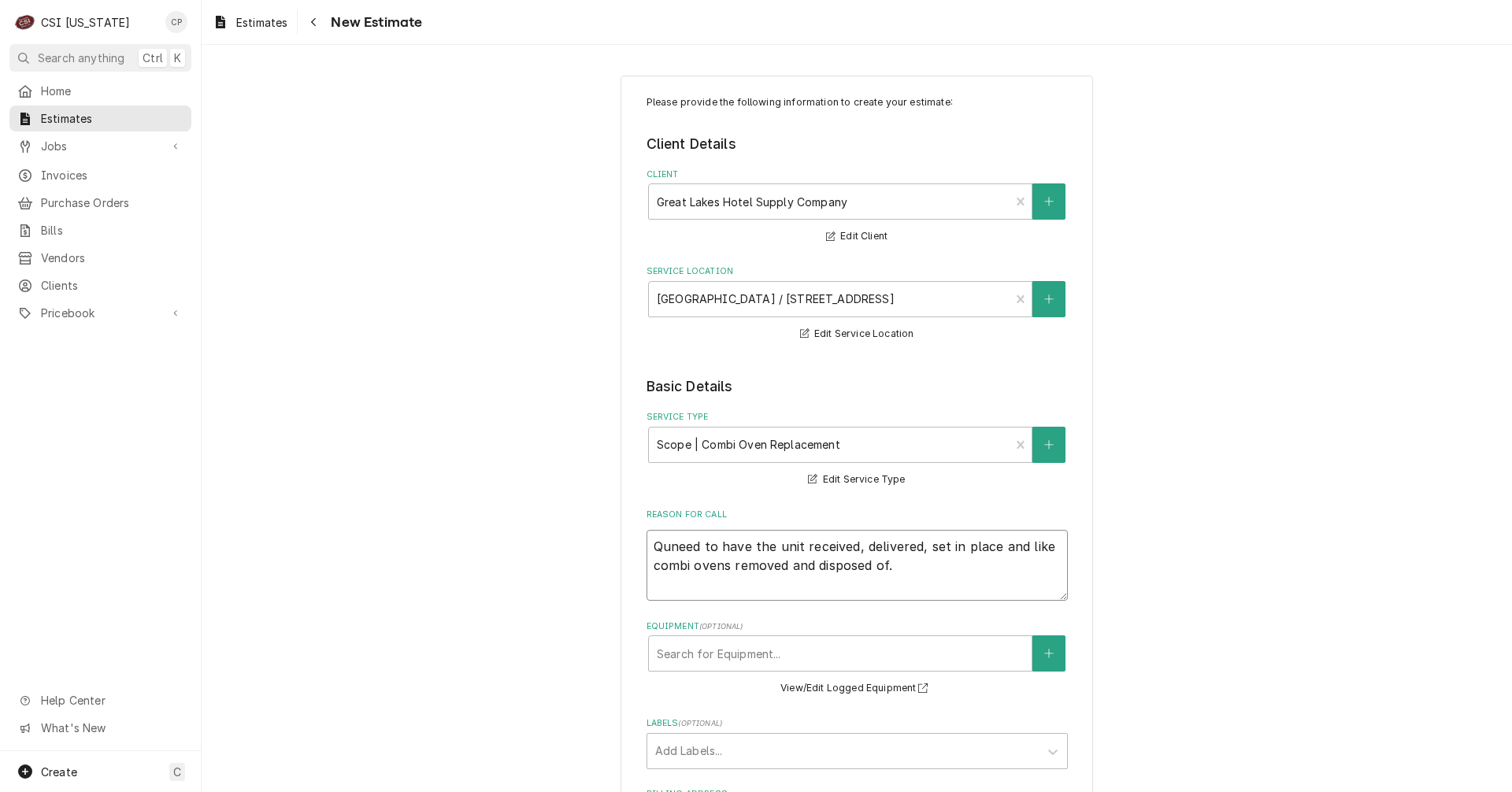
type textarea "x"
type textarea "Quoneed to have the unit received, delivered, set in place and like combi ovens…"
type textarea "x"
type textarea "Quotneed to have the unit received, delivered, set in place and like combi oven…"
type textarea "x"
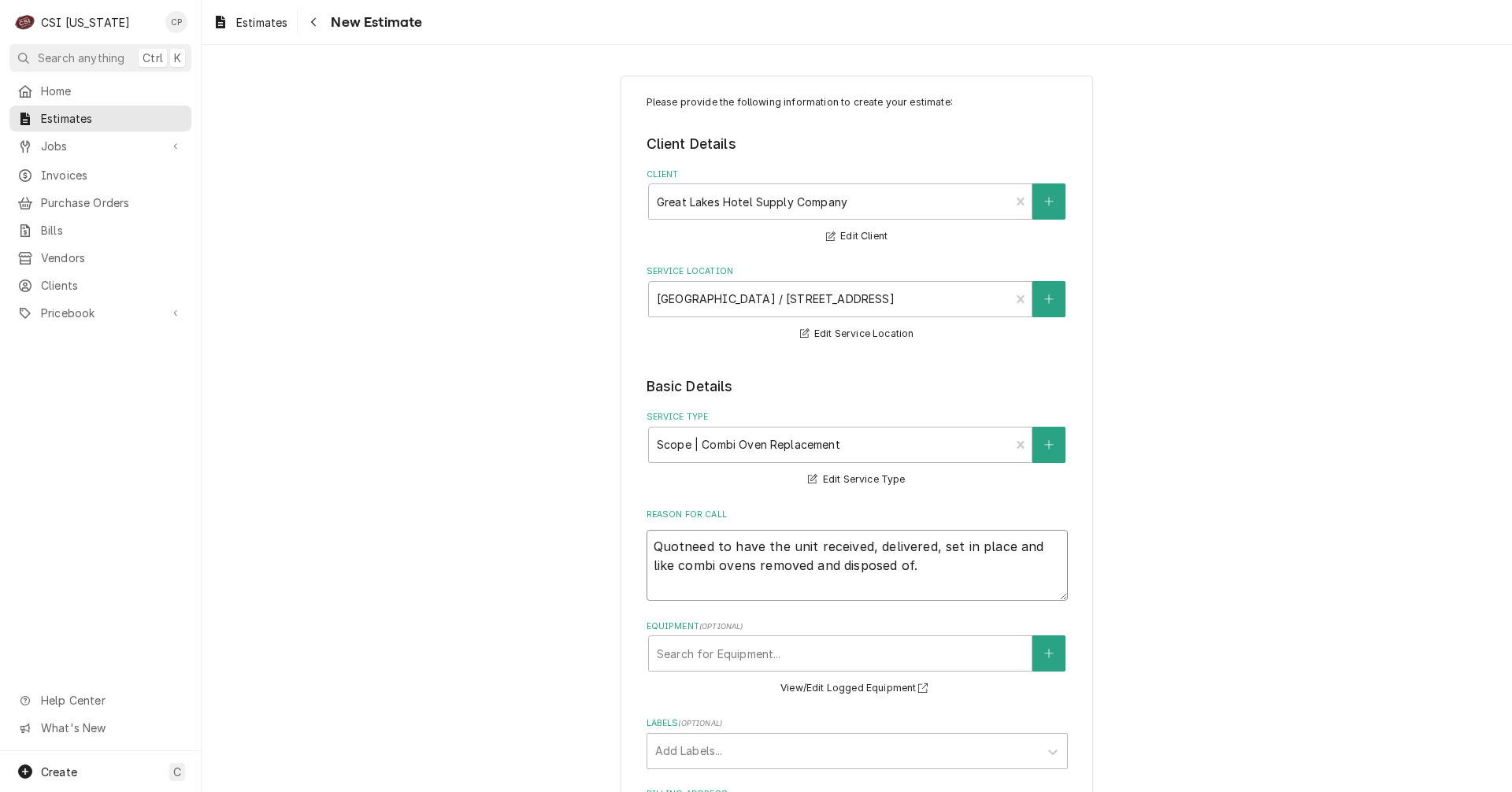
type textarea "Quoteneed to have the unit received, delivered, set in place and like combi ove…"
type textarea "x"
type textarea "Quote need to have the unit received, delivered, set in place and like combi ov…"
type textarea "x"
type textarea "Quote eed to have the unit received, delivered, set in place and like combi ove…"
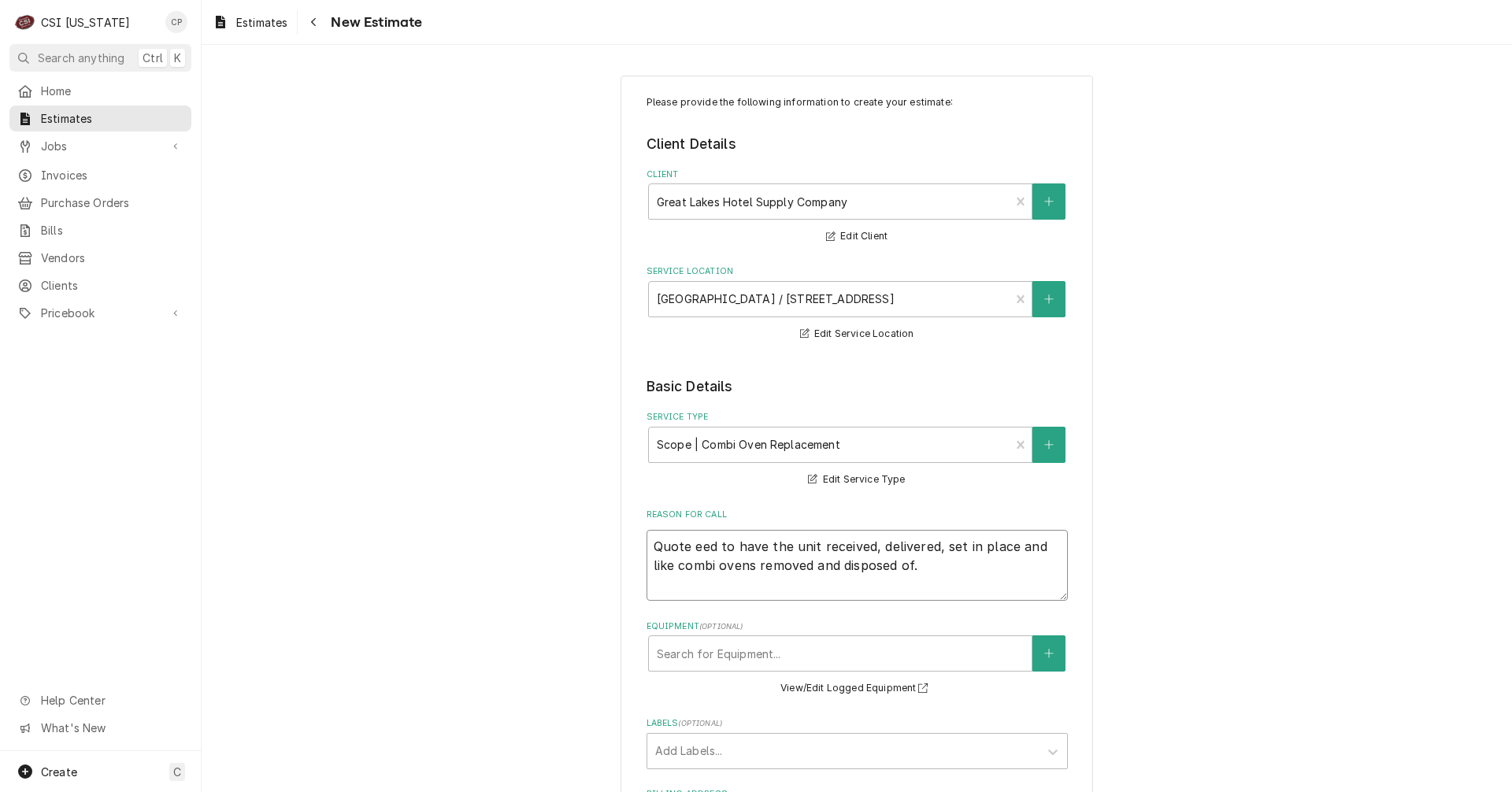
type textarea "x"
type textarea "Quote ed to have the unit received, delivered, set in place and like combi oven…"
type textarea "x"
type textarea "Quote d to have the unit received, delivered, set in place and like combi ovens…"
type textarea "x"
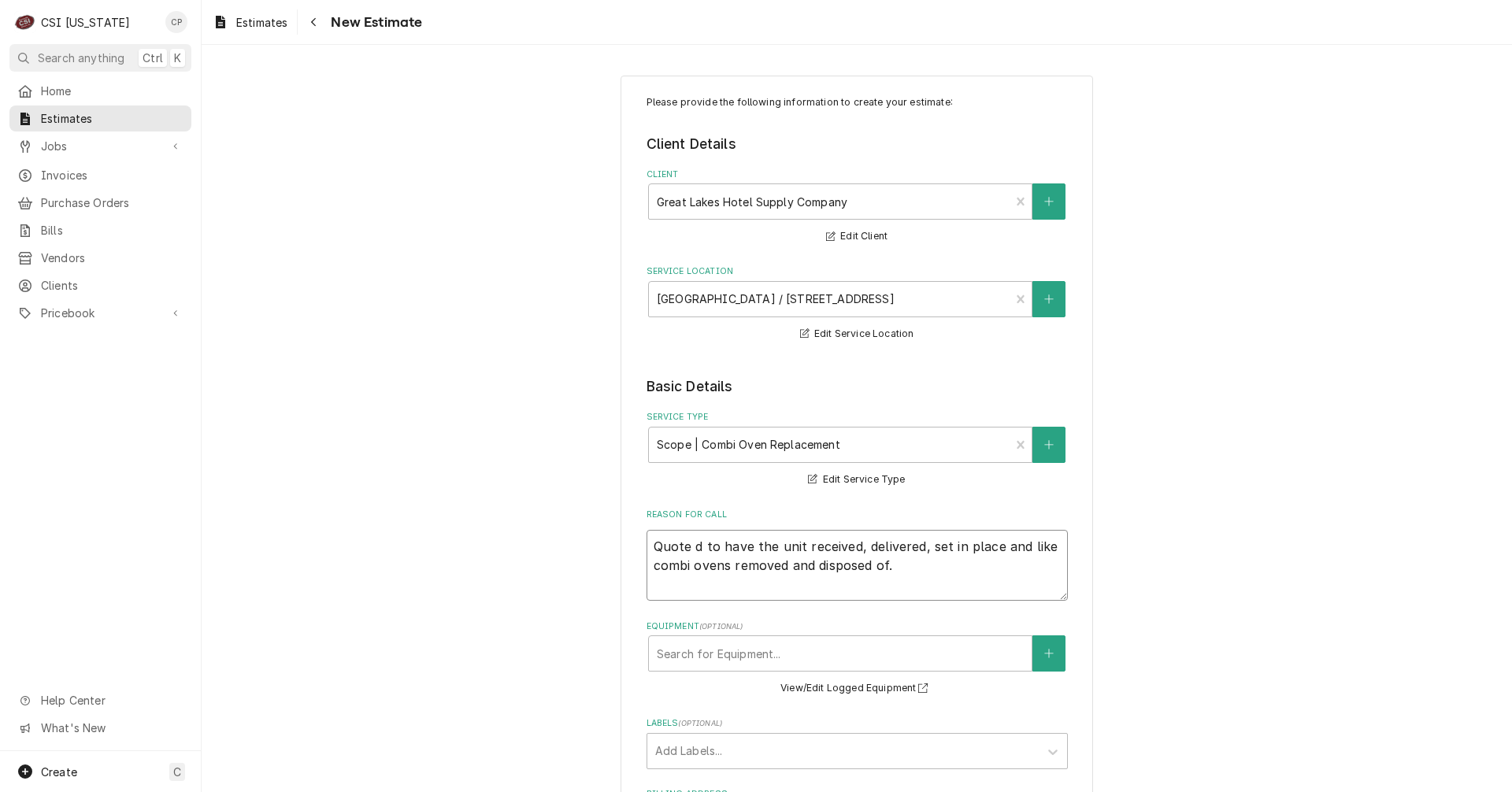
type textarea "Quote to have the unit received, delivered, set in place and like combi ovens r…"
type textarea "x"
type textarea "Quote to have the unit received, delivered, set in place and like combi ovens r…"
click at [758, 544] on textarea "Quote to have the unit received, delivered, set in place and like combi ovens r…" at bounding box center [857, 565] width 421 height 71
type textarea "x"
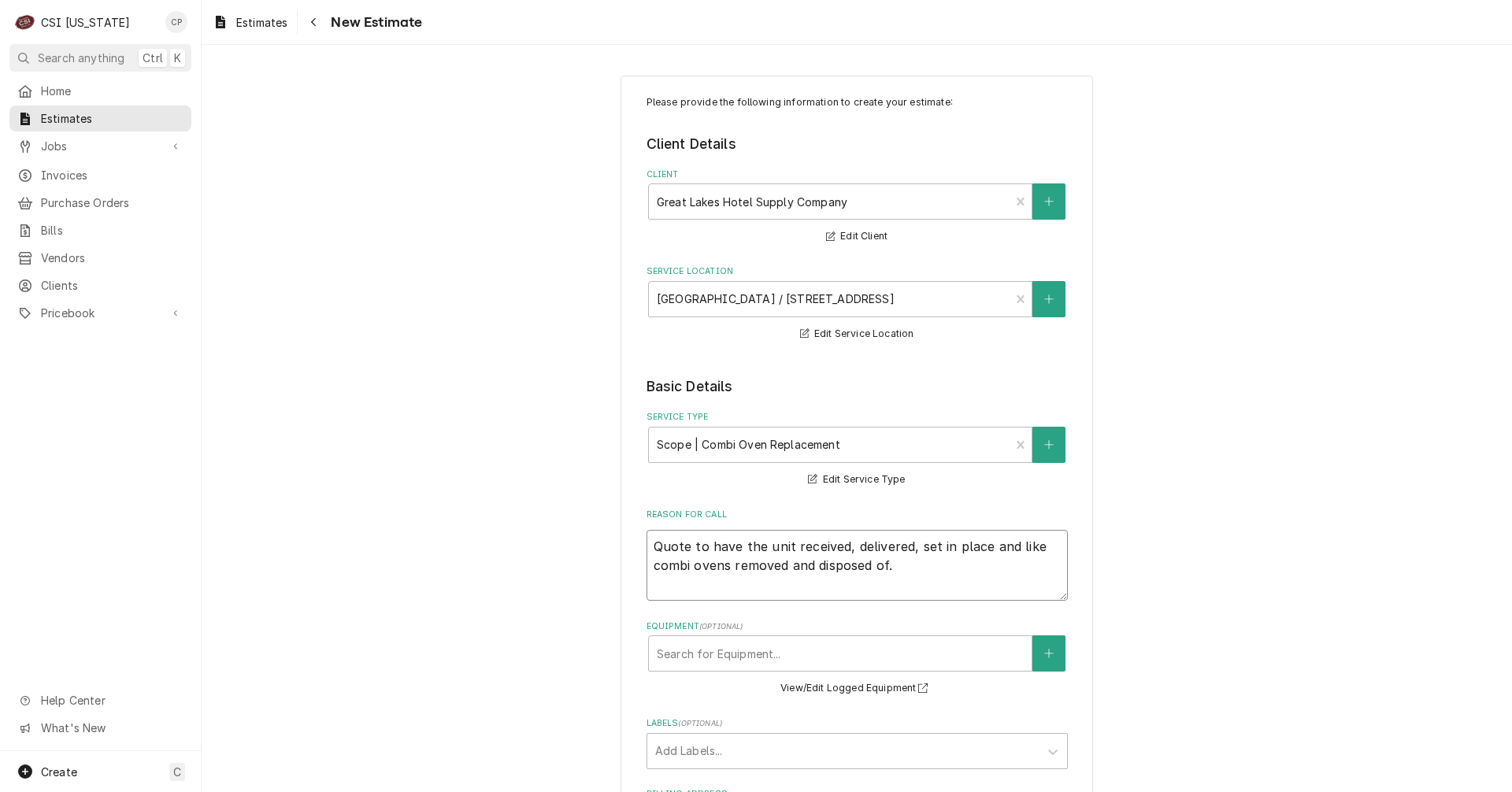
type textarea "Quote to have the eunit received, delivered, set in place and like combi ovens …"
type textarea "x"
type textarea "Quote to have the exunit received, delivered, set in place and like combi ovens…"
type textarea "x"
type textarea "Quote to have the exiunit received, delivered, set in place and like combi oven…"
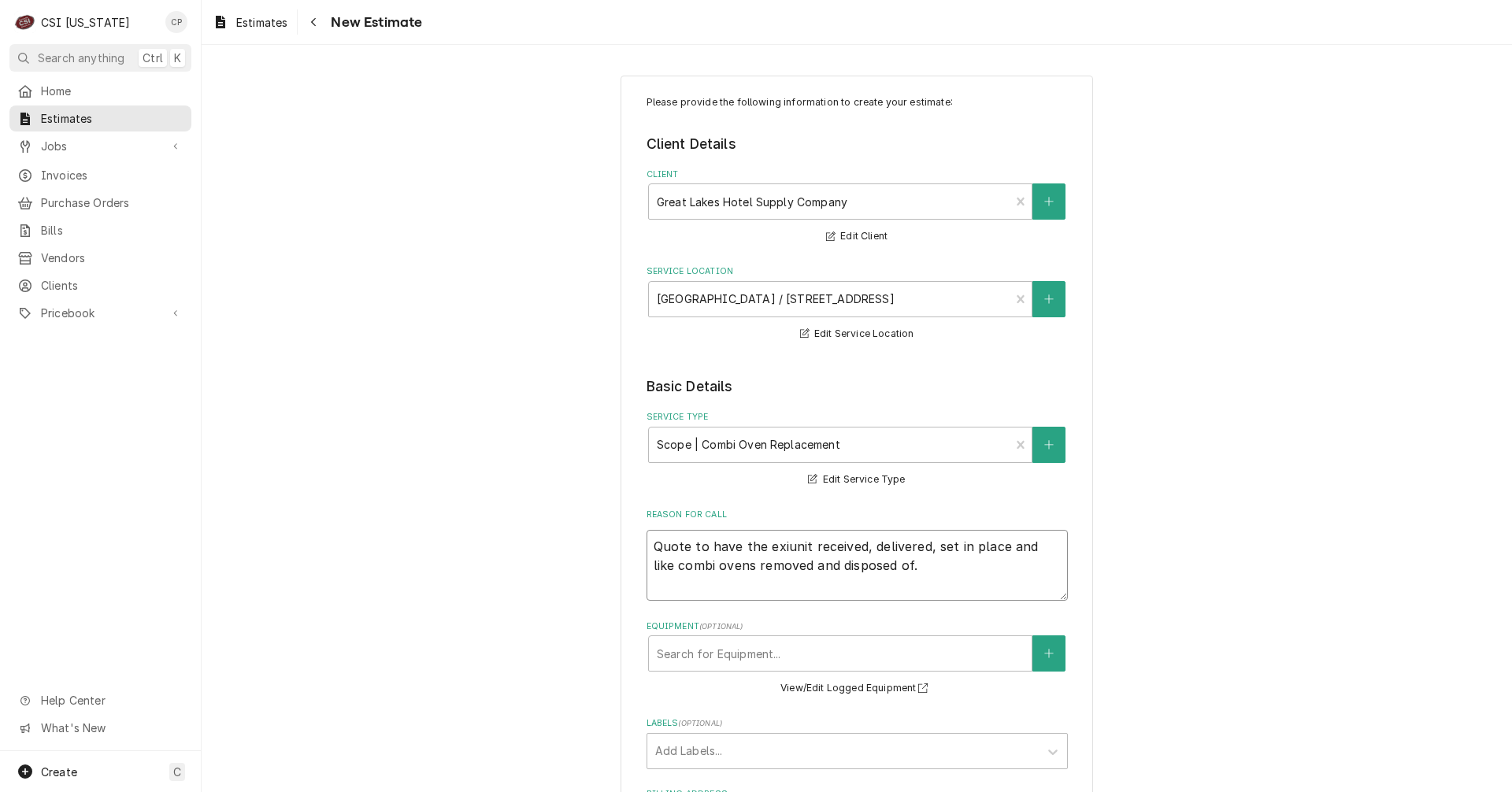
type textarea "x"
type textarea "Quote to have the exisunit received, delivered, set in place and like combi ove…"
type textarea "x"
type textarea "Quote to have the existunit received, delivered, set in place and like combi ov…"
type textarea "x"
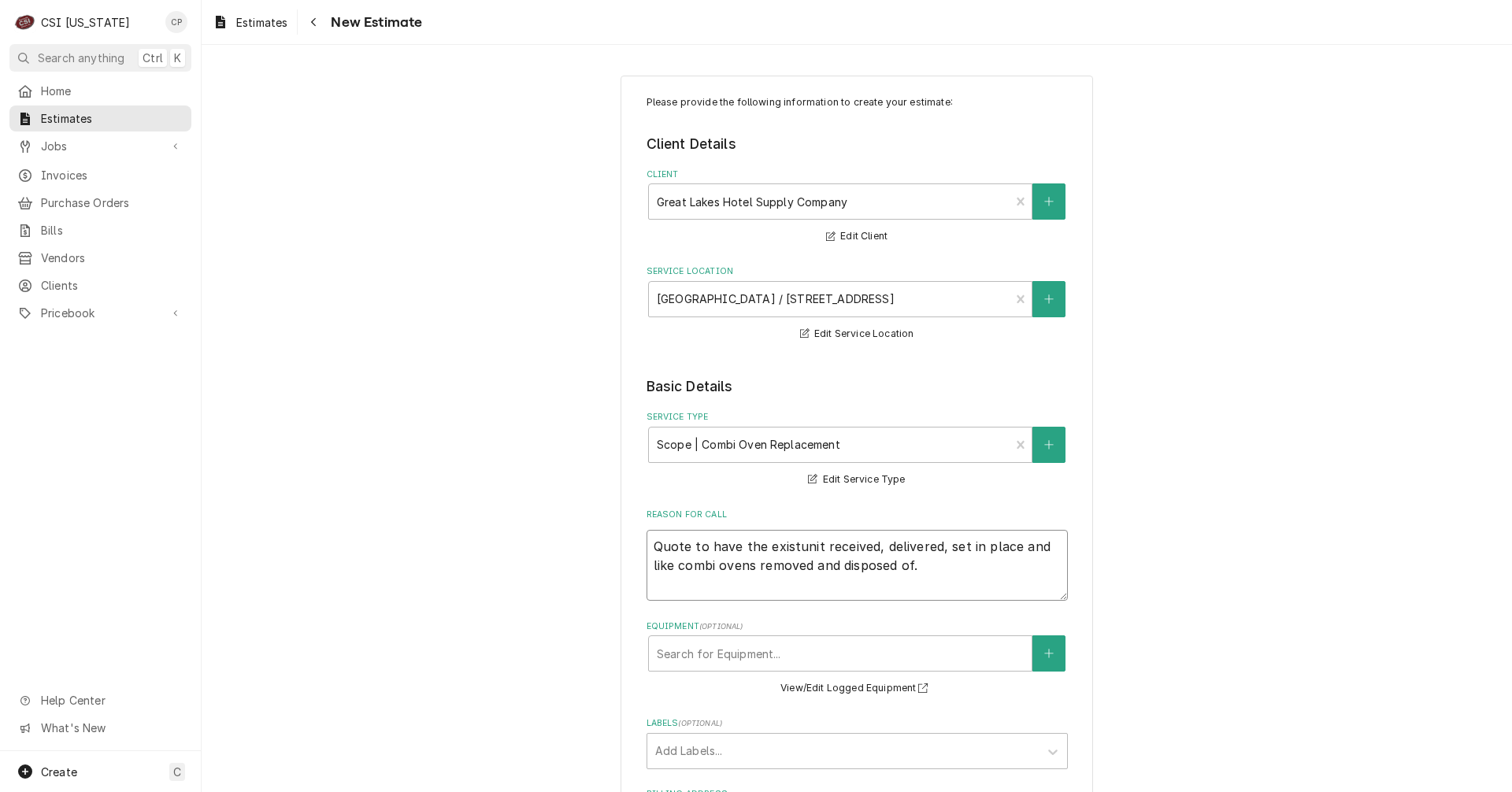
type textarea "Quote to have the existiunit received, delivered, set in place and like combi o…"
type textarea "x"
type textarea "Quote to have the existinunit received, delivered, set in place and like combi …"
type textarea "x"
type textarea "Quote to have the existingunit received, delivered, set in place and like combi…"
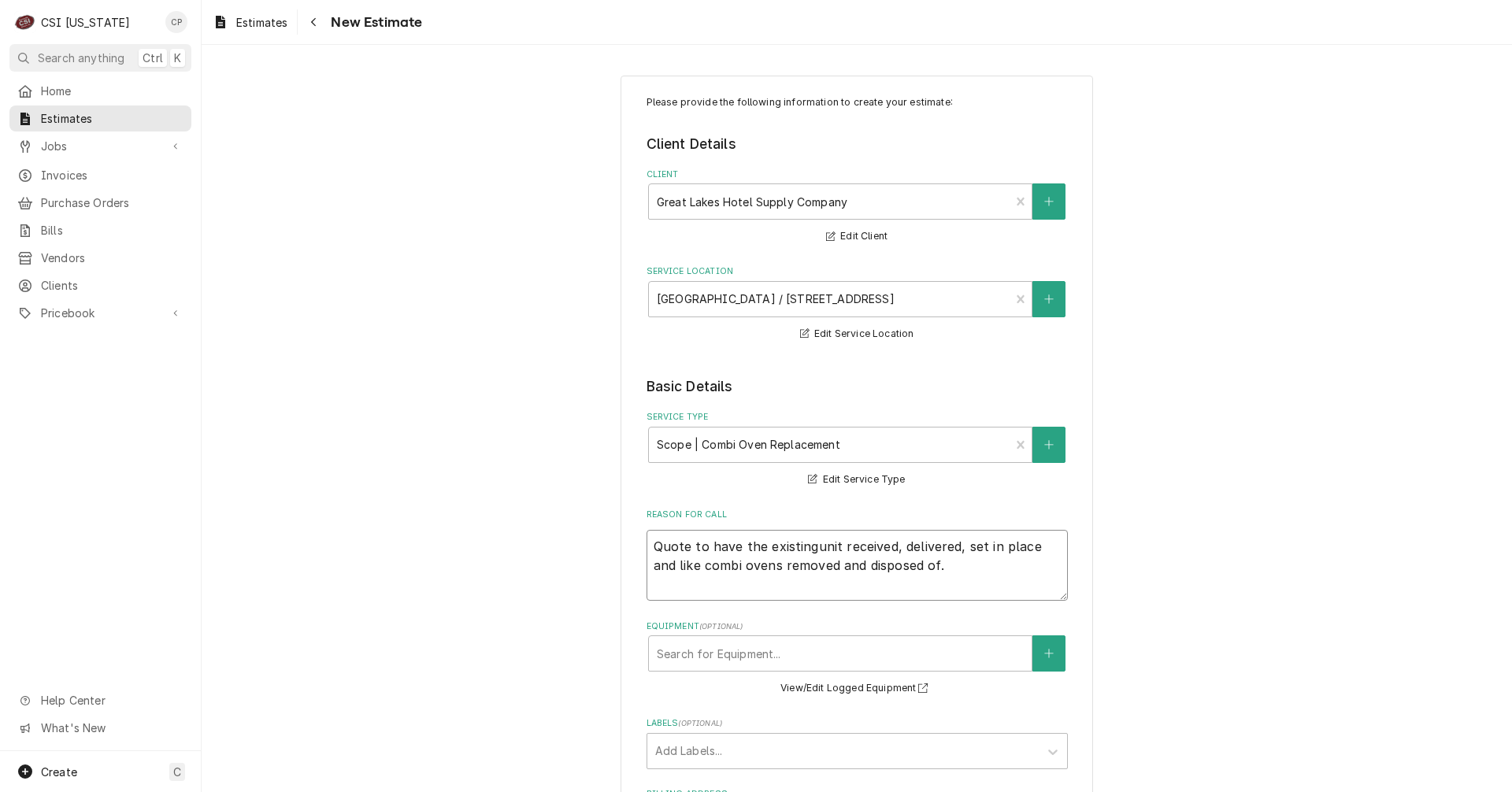
type textarea "x"
type textarea "Quote to have the existing unit received, delivered, set in place and like comb…"
type textarea "x"
type textarea "Quote to have the existingunit received, delivered, set in place and like combi…"
type textarea "x"
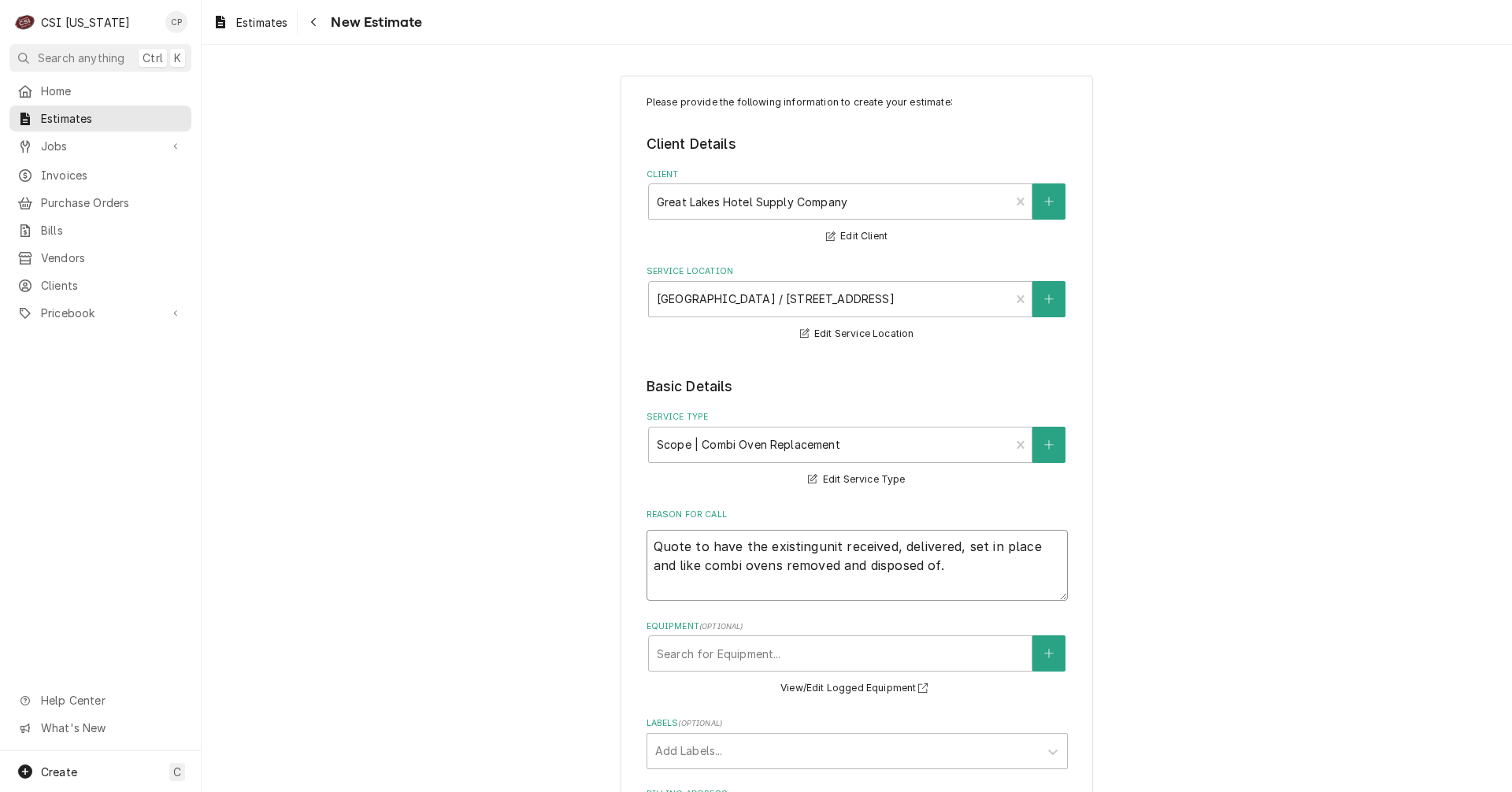
type textarea "Quote to have the existinunit received, delivered, set in place and like combi …"
type textarea "x"
type textarea "Quote to have the existiunit received, delivered, set in place and like combi o…"
type textarea "x"
type textarea "Quote to have the existunit received, delivered, set in place and like combi ov…"
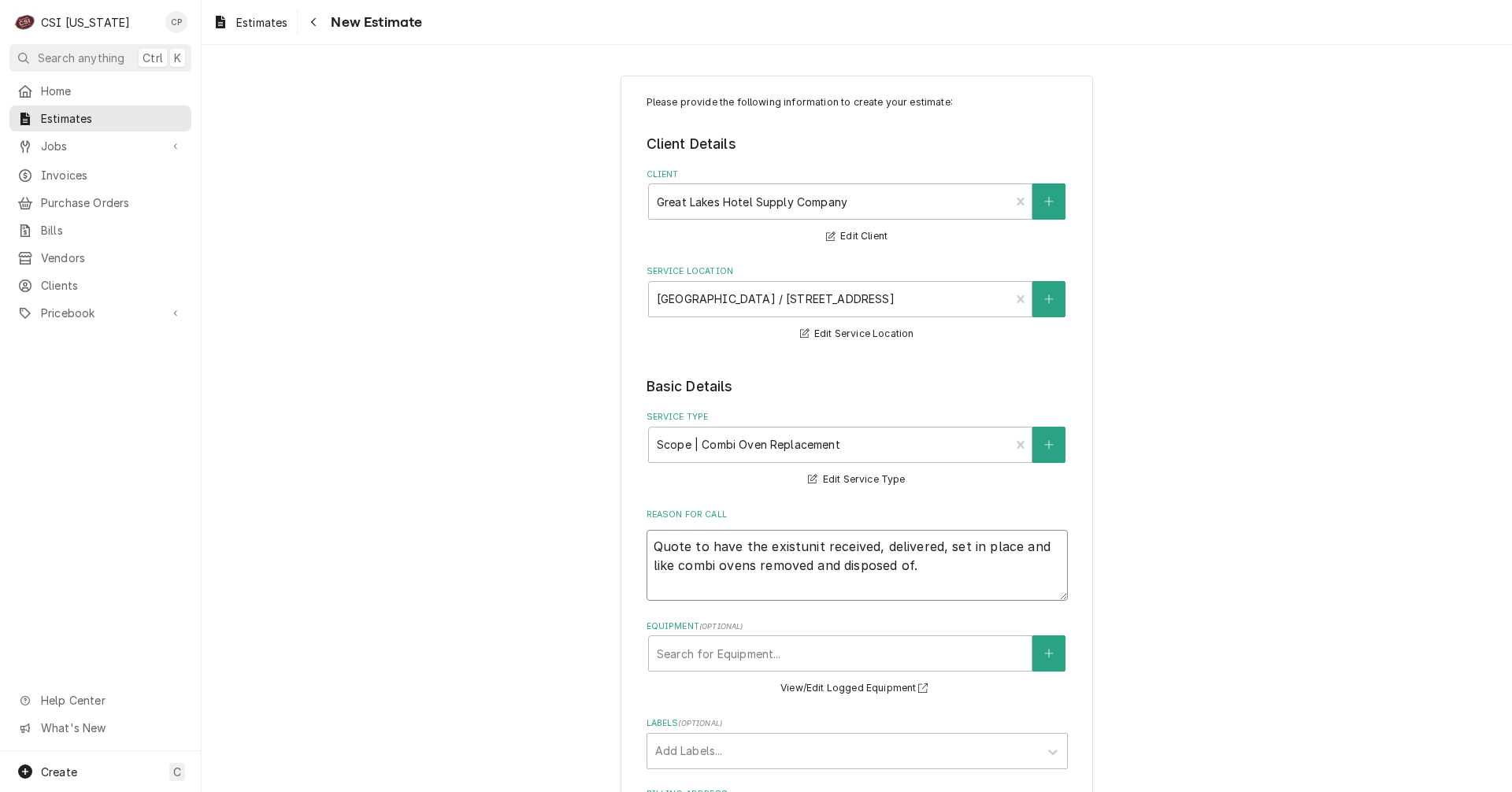
type textarea "x"
type textarea "Quote to have the exisunit received, delivered, set in place and like combi ove…"
type textarea "x"
type textarea "Quote to have the exiunit received, delivered, set in place and like combi oven…"
type textarea "x"
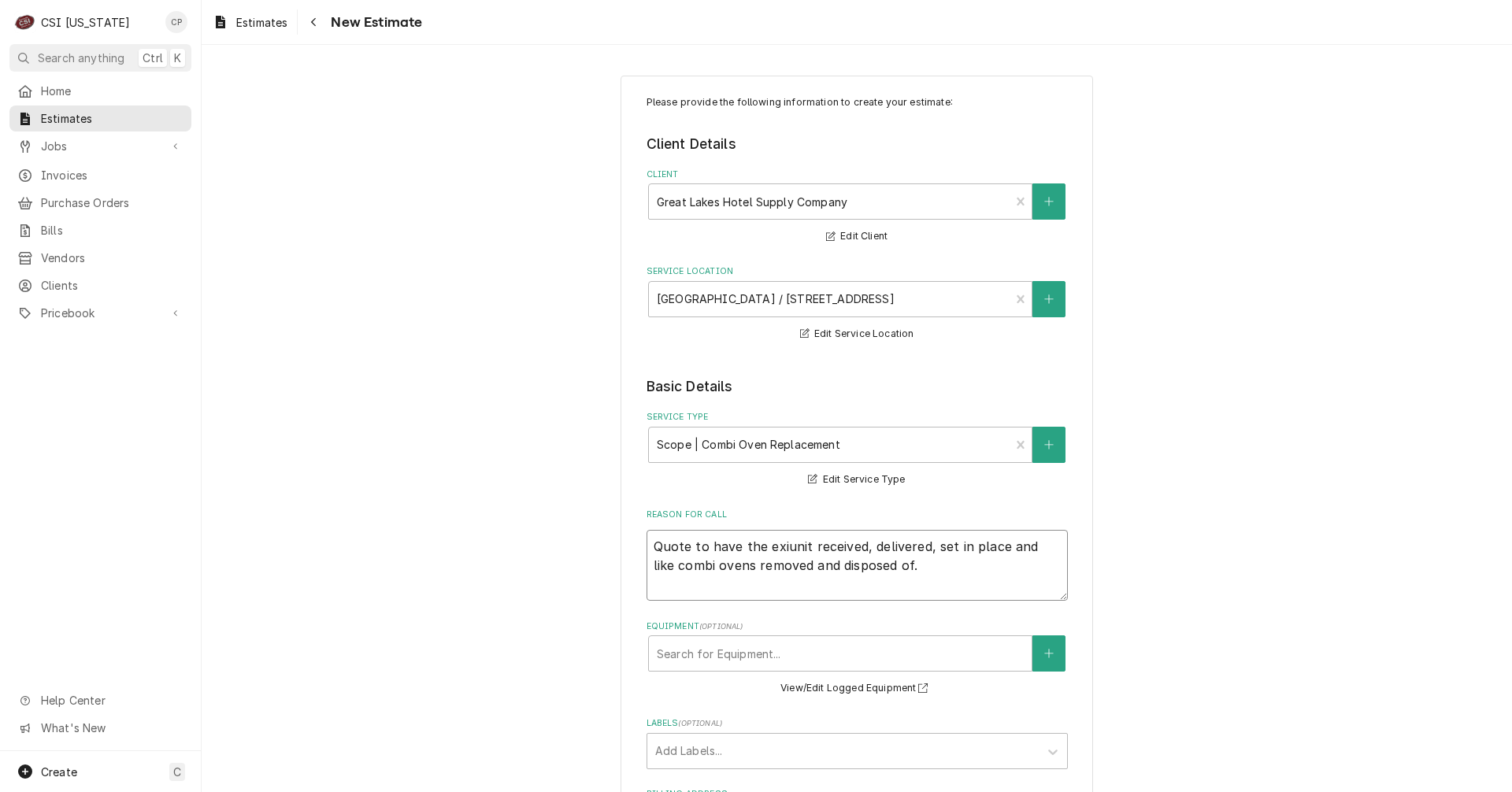
type textarea "Quote to have the exunit received, delivered, set in place and like combi ovens…"
type textarea "x"
type textarea "Quote to have the eunit received, delivered, set in place and like combi ovens …"
type textarea "x"
type textarea "Quote to have the unit received, delivered, set in place and like combi ovens r…"
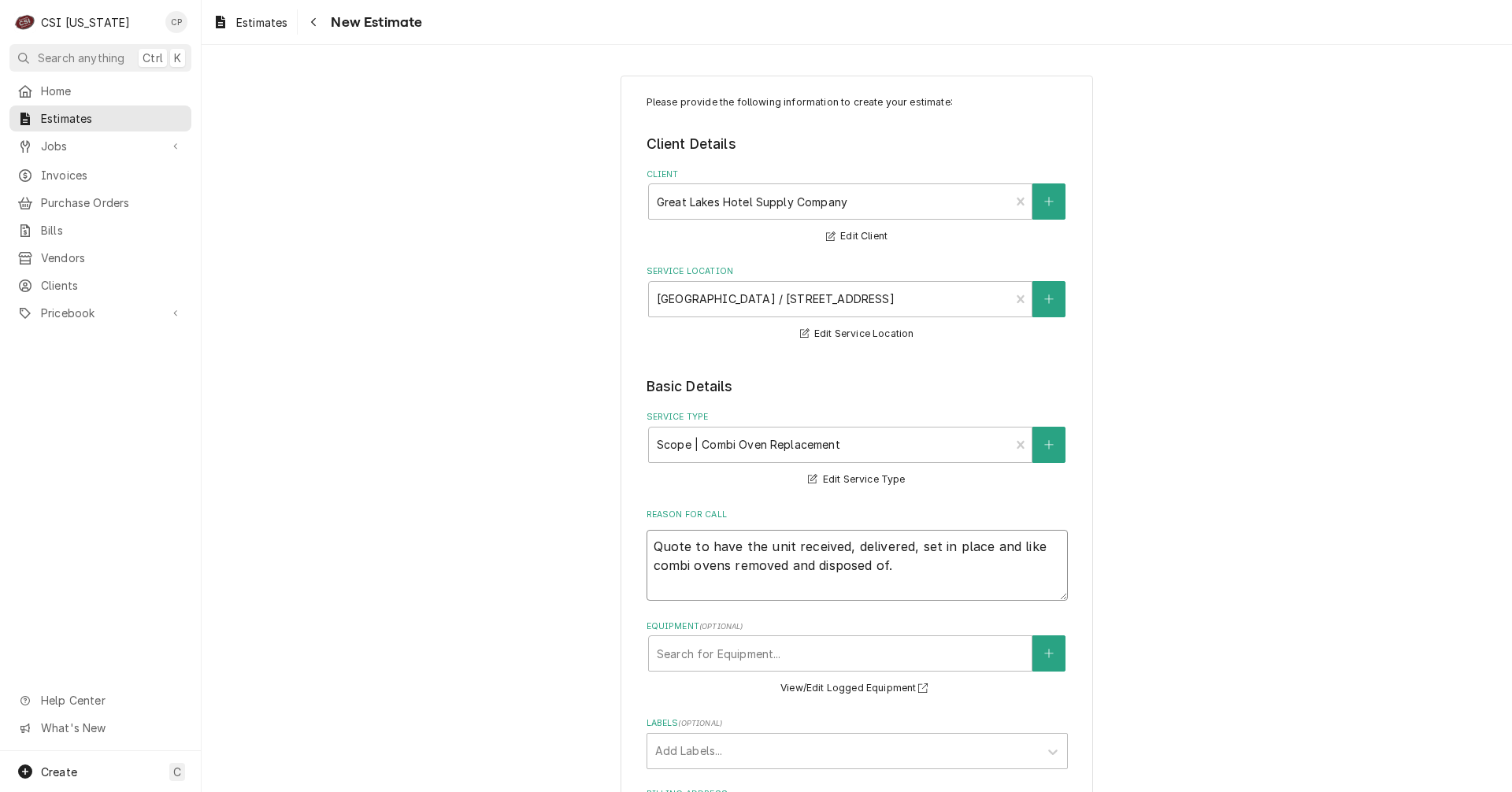
type textarea "x"
type textarea "Quote to have theunit received, delivered, set in place and like combi ovens re…"
type textarea "x"
type textarea "Quote to have the unit received, delivered, set in place and like combi ovens r…"
type textarea "x"
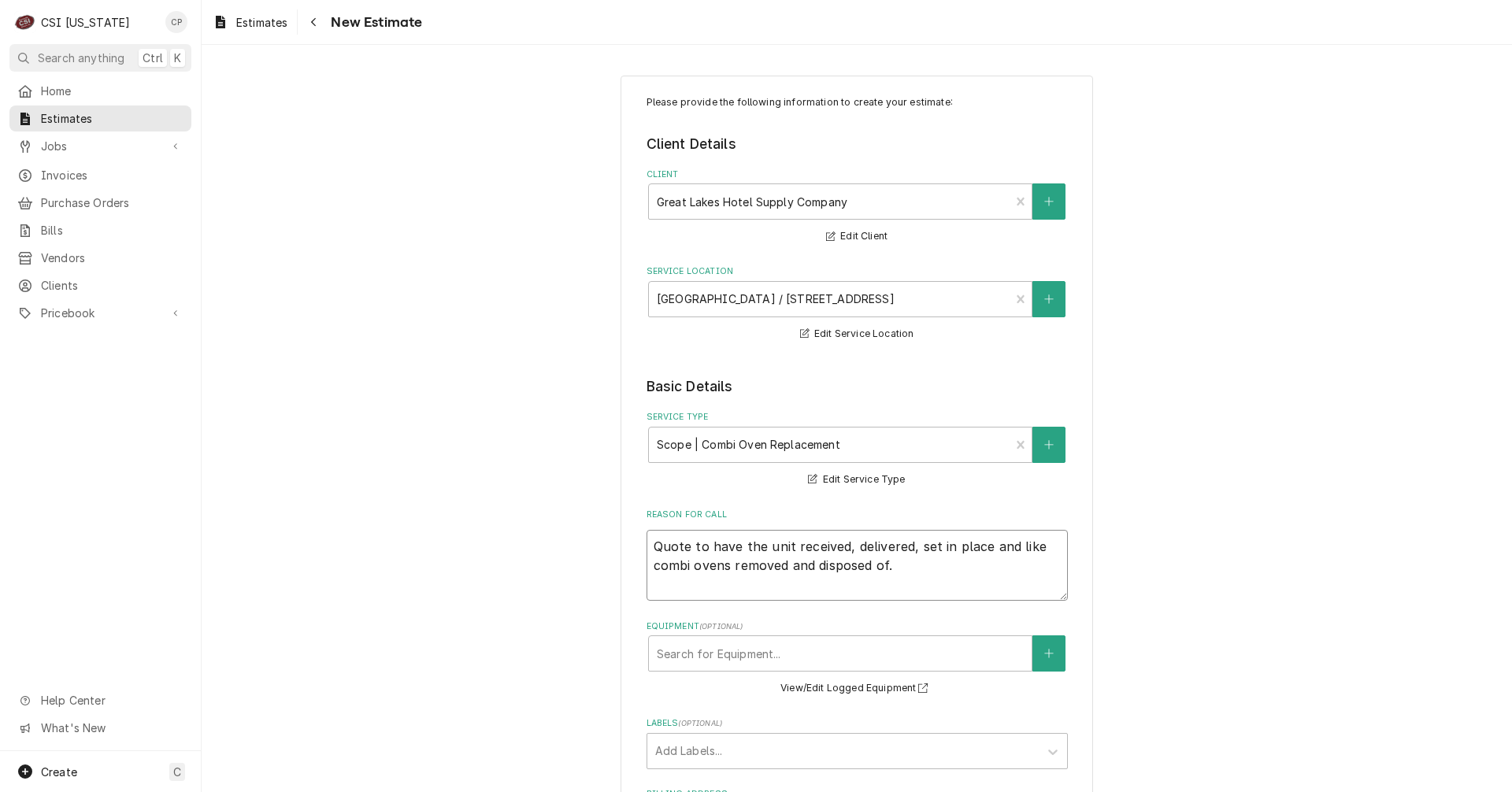
type textarea "Quote to have the [DEMOGRAPHIC_DATA] received, delivered, set in place and like…"
type textarea "x"
type textarea "Quote to have the neunit received, delivered, set in place and like combi ovens…"
type textarea "x"
type textarea "Quote to have the newunit received, delivered, set in place and like combi oven…"
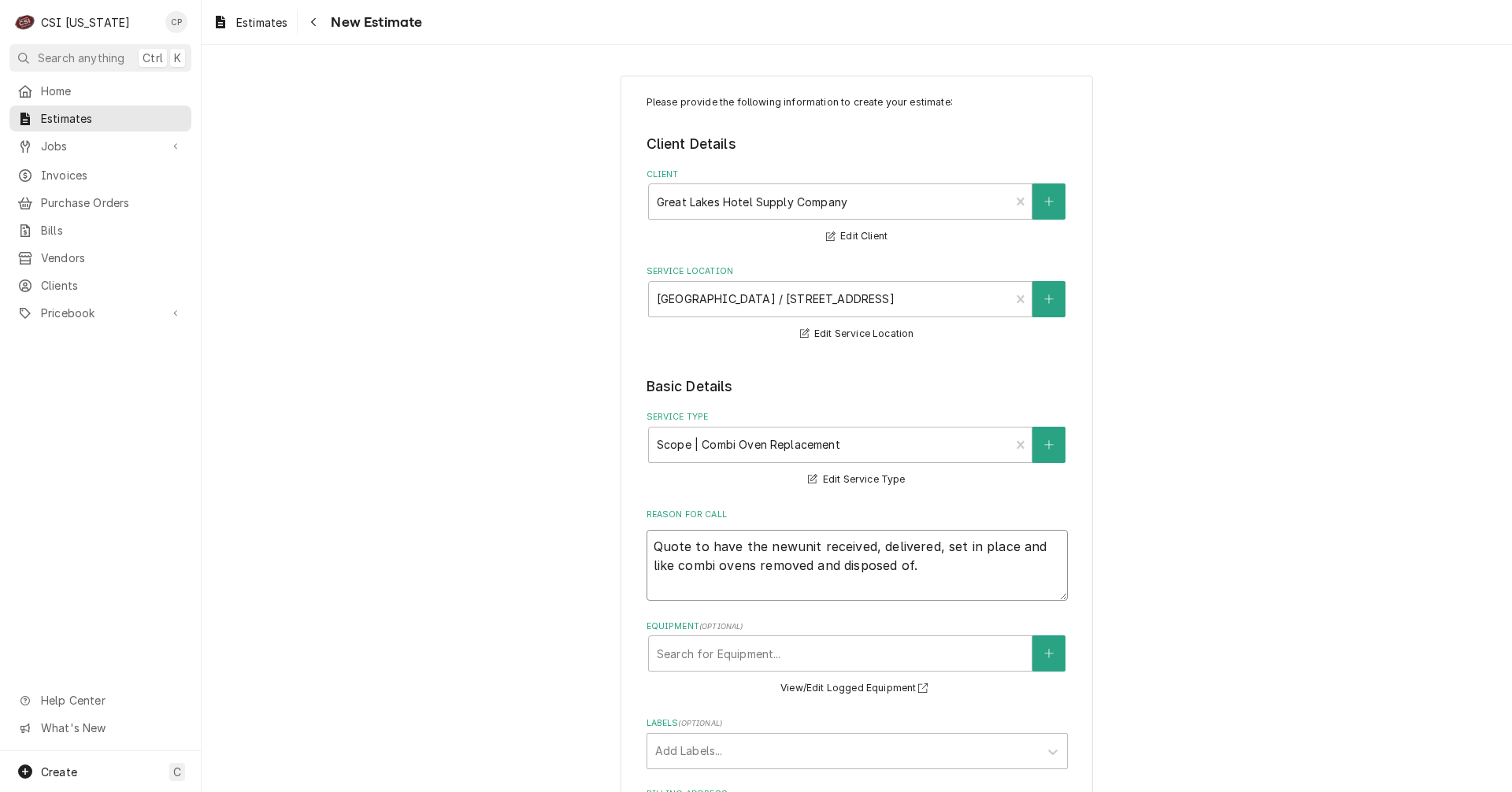
type textarea "x"
type textarea "Quote to have the new unit received, delivered, set in place and like combi ove…"
click at [811, 550] on textarea "Quote to have the new unit received, delivered, set in place and like combi ove…" at bounding box center [857, 565] width 421 height 71
type textarea "x"
type textarea "Quote to have the new units received, delivered, set in place and like combi ov…"
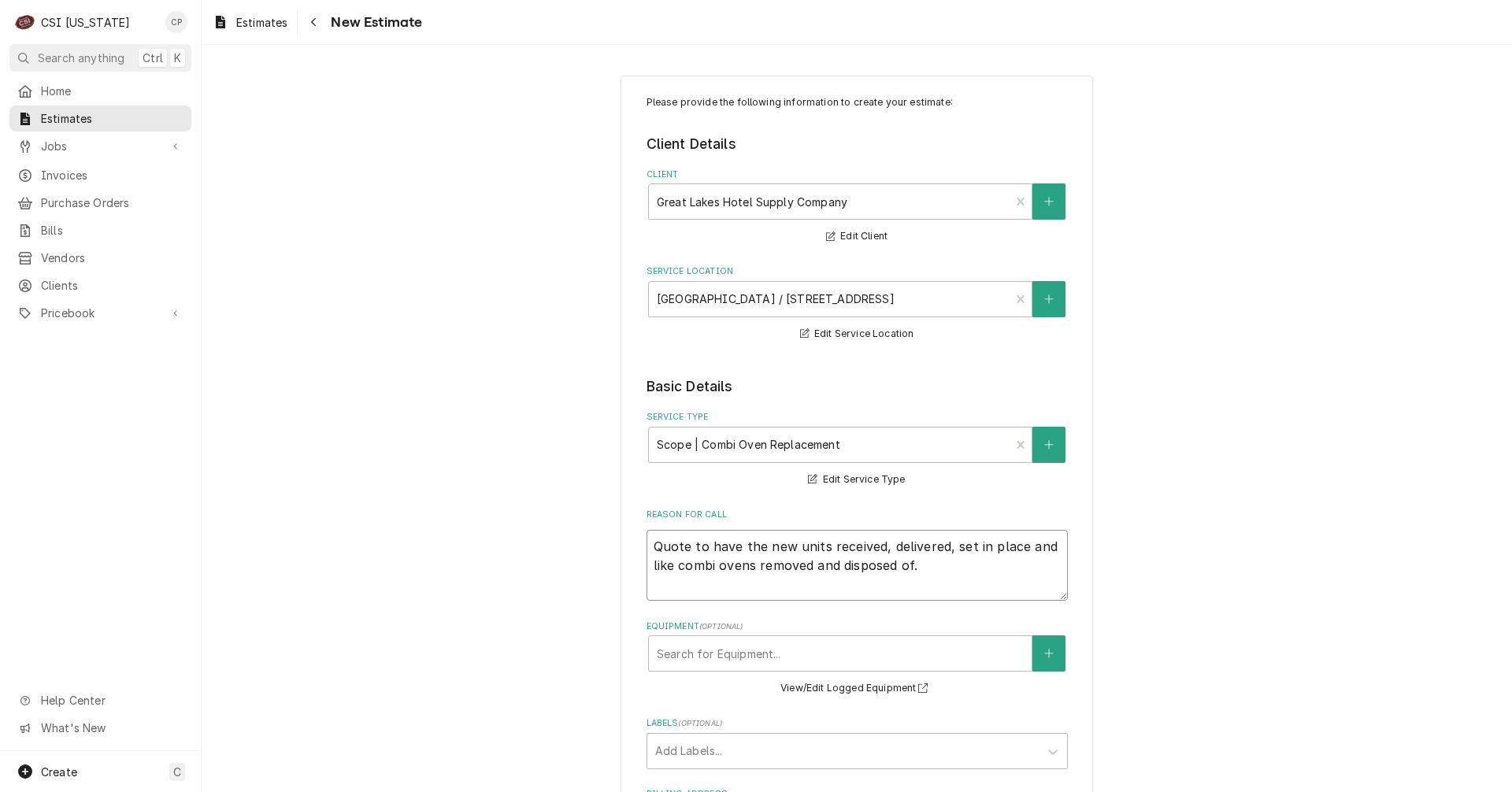
click at [871, 547] on textarea "Quote to have the new units received, delivered, set in place and like combi ov…" at bounding box center [857, 565] width 421 height 71
type textarea "x"
type textarea "Quote to have the new units received , delivered, set in place and like combi o…"
type textarea "x"
type textarea "Quote to have the new units received a, delivered, set in place and like combi …"
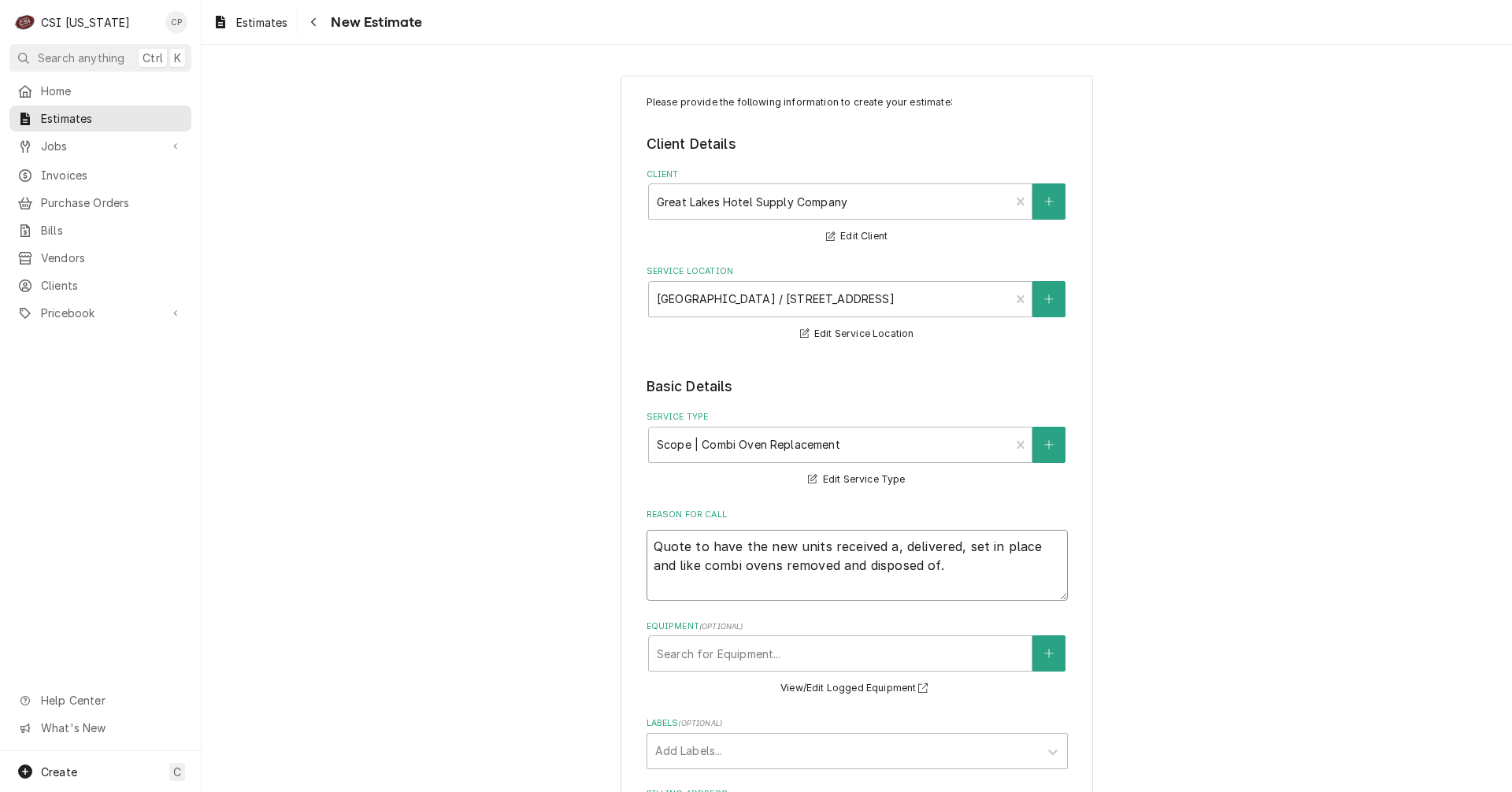
type textarea "x"
type textarea "Quote to have the new units received at, delivered, set in place and like combi…"
type textarea "x"
type textarea "Quote to have the new units received at , delivered, set in place and like comb…"
type textarea "x"
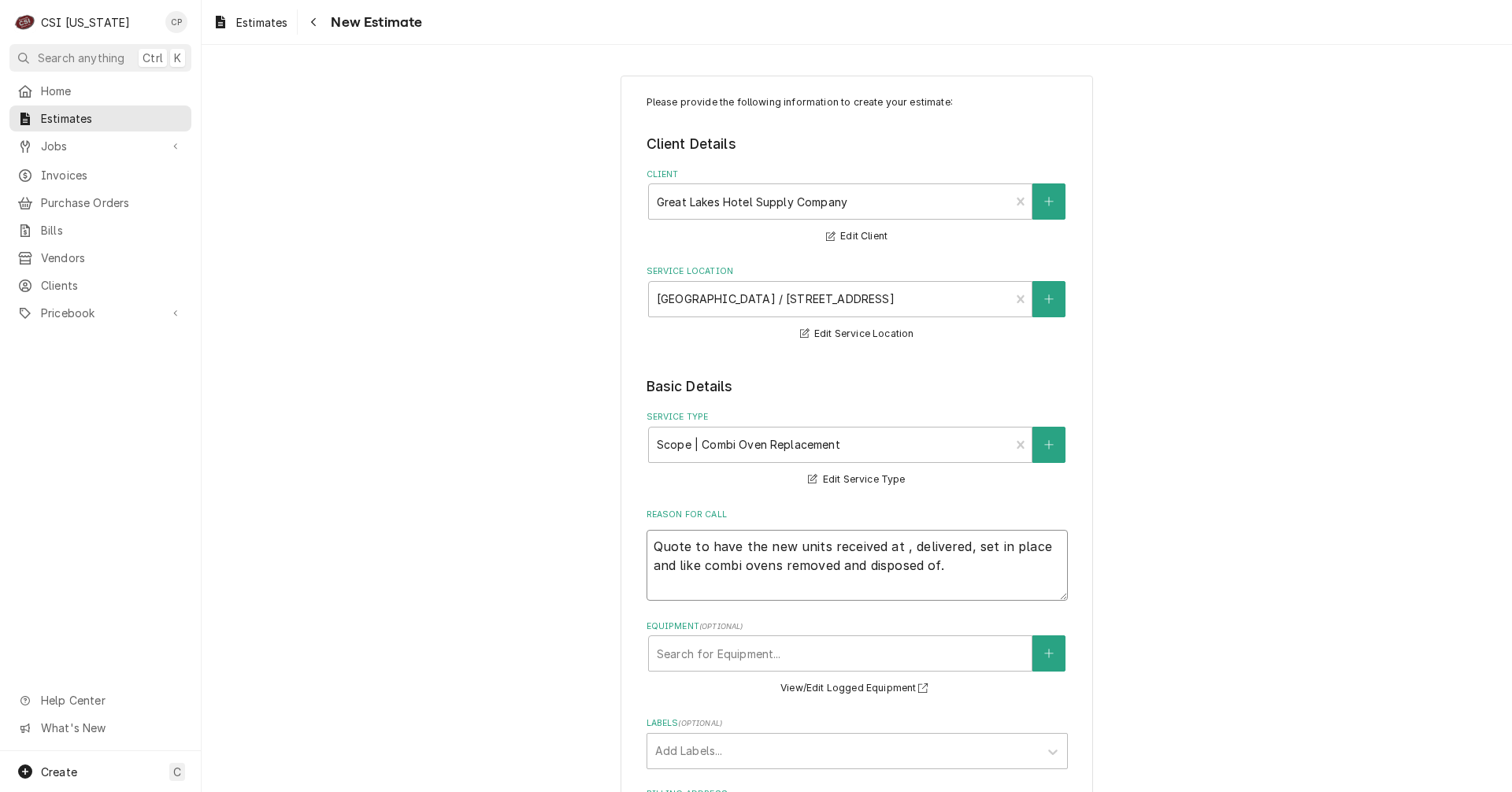
type textarea "Quote to have the new units received at C, delivered, set in place and like com…"
type textarea "x"
type textarea "Quote to have the new units received at CS, delivered, set in place and like co…"
type textarea "x"
type textarea "Quote to have the new units received at CSI, delivered, set in place and like c…"
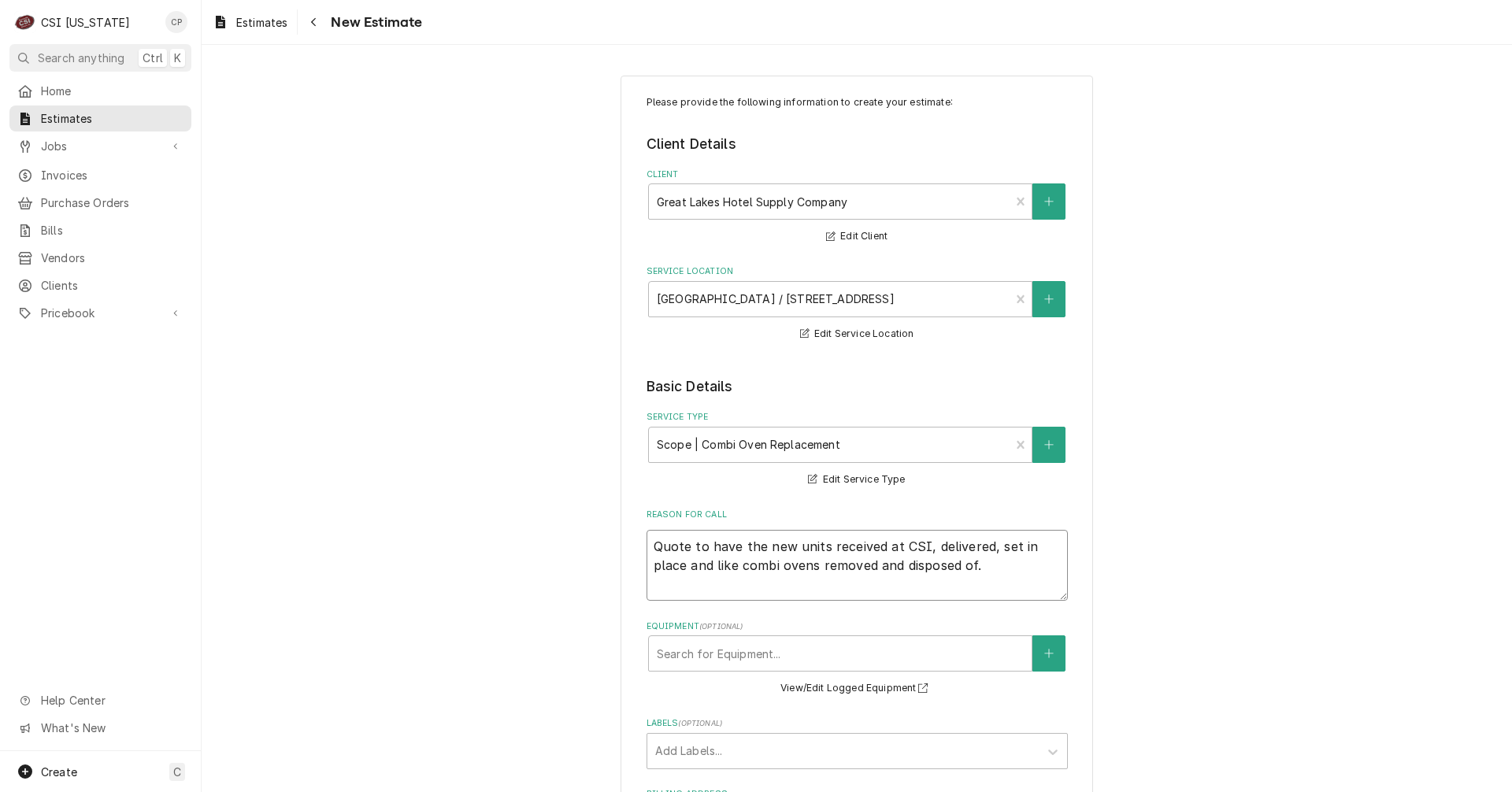
drag, startPoint x: 709, startPoint y: 564, endPoint x: 751, endPoint y: 573, distance: 43.0
click at [751, 573] on textarea "Quote to have the new units received at CSI, delivered, set in place and like c…" at bounding box center [857, 565] width 421 height 71
type textarea "x"
type textarea "Quote to have the new units received at CSI, delivered, set in place and mbi ov…"
type textarea "x"
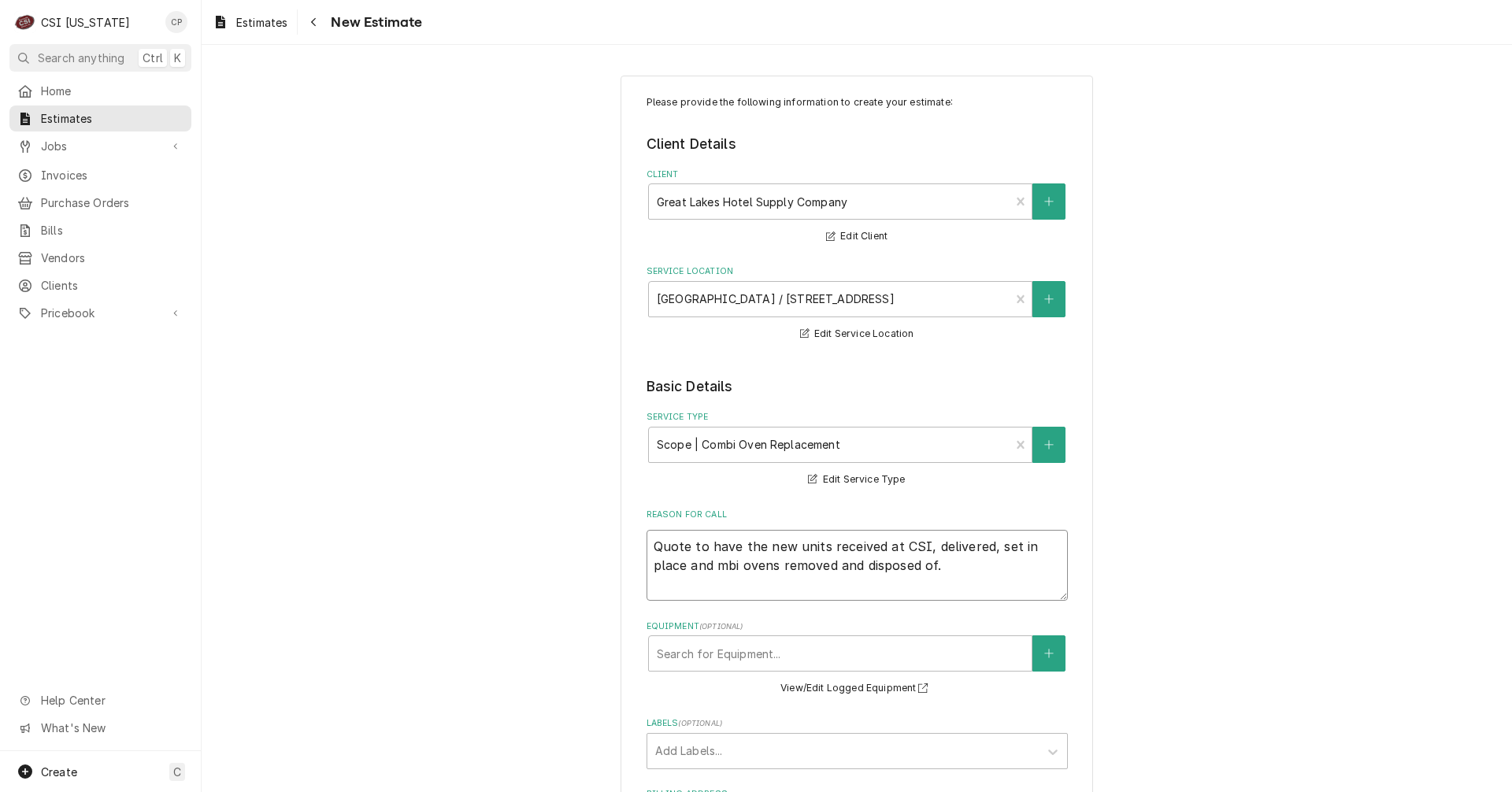
type textarea "Quote to have the new units received at CSI, delivered, set in place and tmbi o…"
type textarea "x"
type textarea "Quote to have the new units received at CSI, delivered, set in place and thmbi …"
type textarea "x"
type textarea "Quote to have the new units received at CSI, delivered, set in place and thembi…"
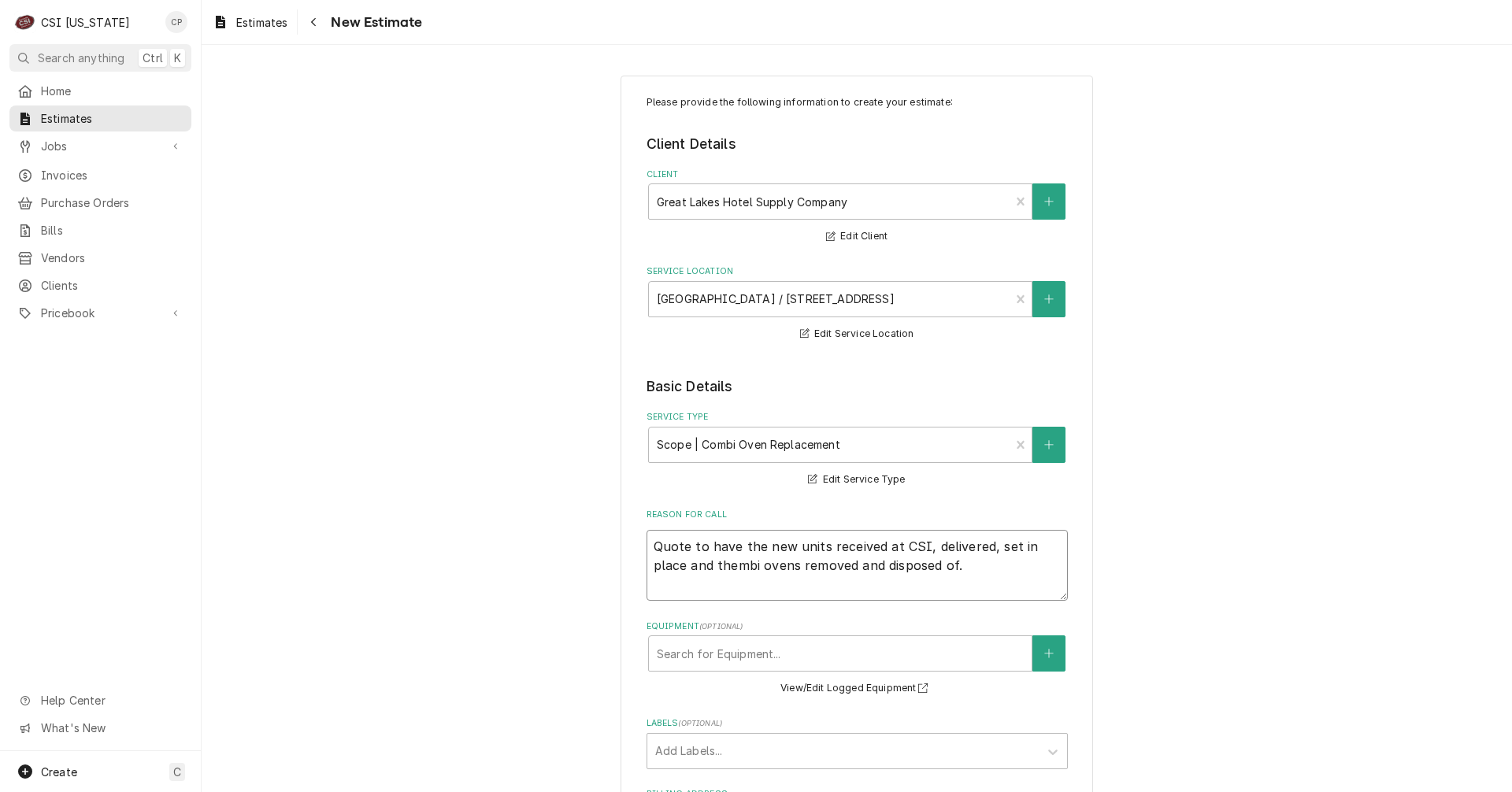
type textarea "x"
type textarea "Quote to have the new units received at CSI, delivered, set in place and the mb…"
type textarea "x"
type textarea "Quote to have the new units received at CSI, delivered, set in place and the em…"
type textarea "x"
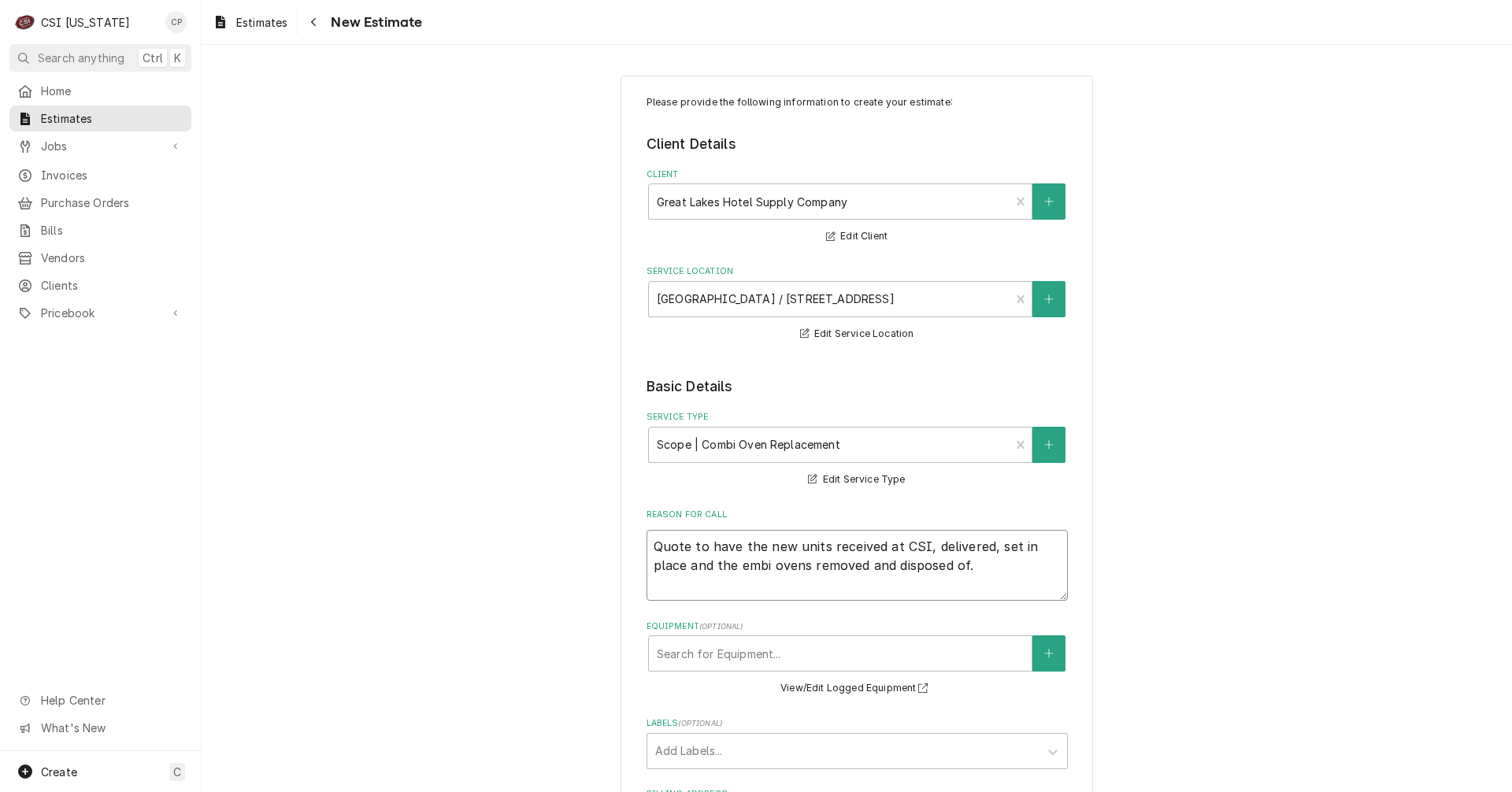
type textarea "Quote to have the new units received at CSI, delivered, set in place and the ex…"
type textarea "x"
type textarea "Quote to have the new units received at CSI, delivered, set in place and the ex…"
type textarea "x"
type textarea "Quote to have the new units received at CSI, delivered, set in place and the ex…"
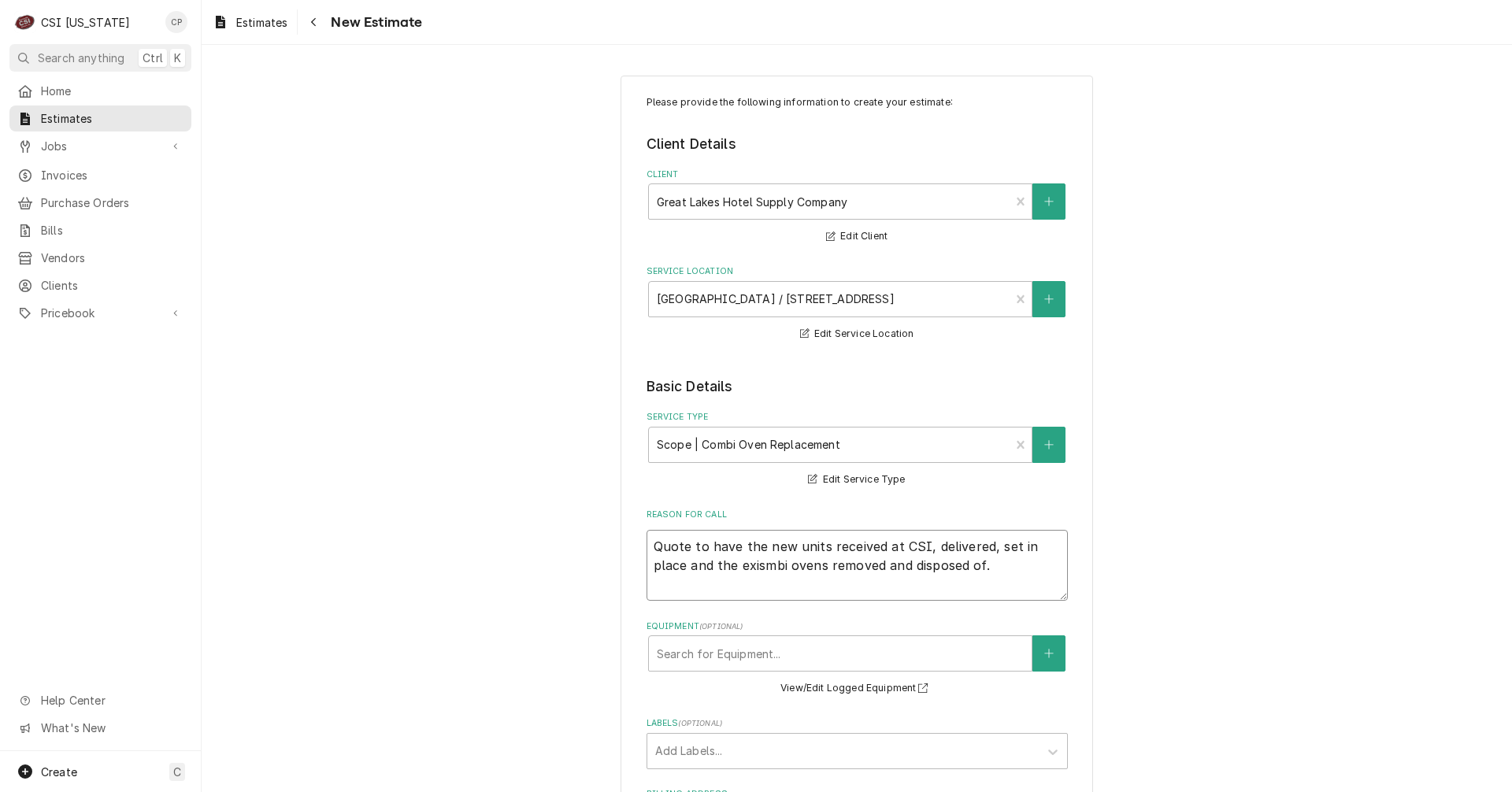
type textarea "x"
type textarea "Quote to have the new units received at CSI, delivered, set in place and the ex…"
type textarea "x"
type textarea "Quote to have the new units received at CSI, delivered, set in place and the ex…"
type textarea "x"
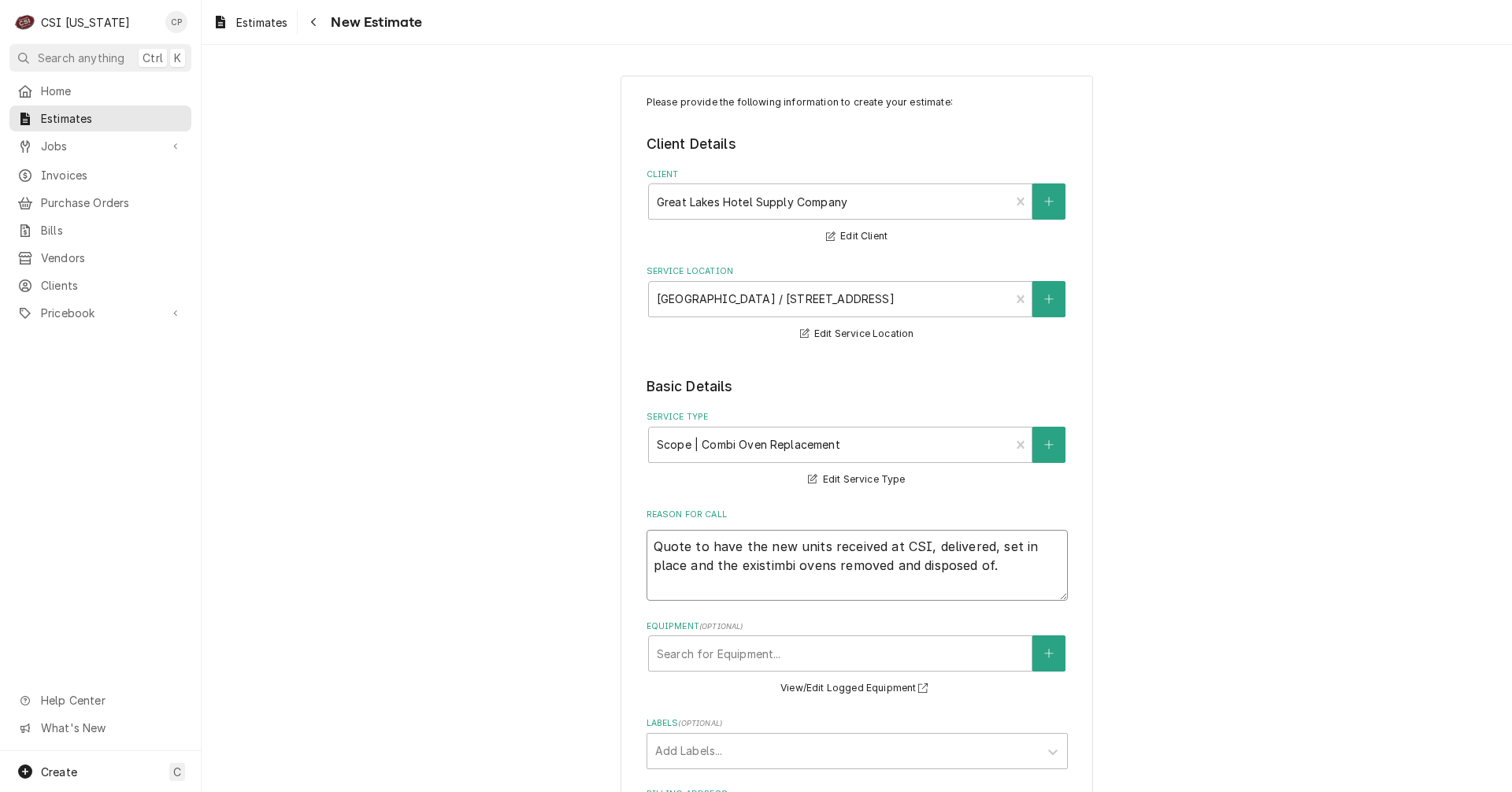
type textarea "Quote to have the new units received at CSI, delivered, set in place and the ex…"
type textarea "x"
type textarea "Quote to have the new units received at CSI, delivered, set in place and the ex…"
type textarea "x"
type textarea "Quote to have the new units received at CSI, delivered, set in place and the ex…"
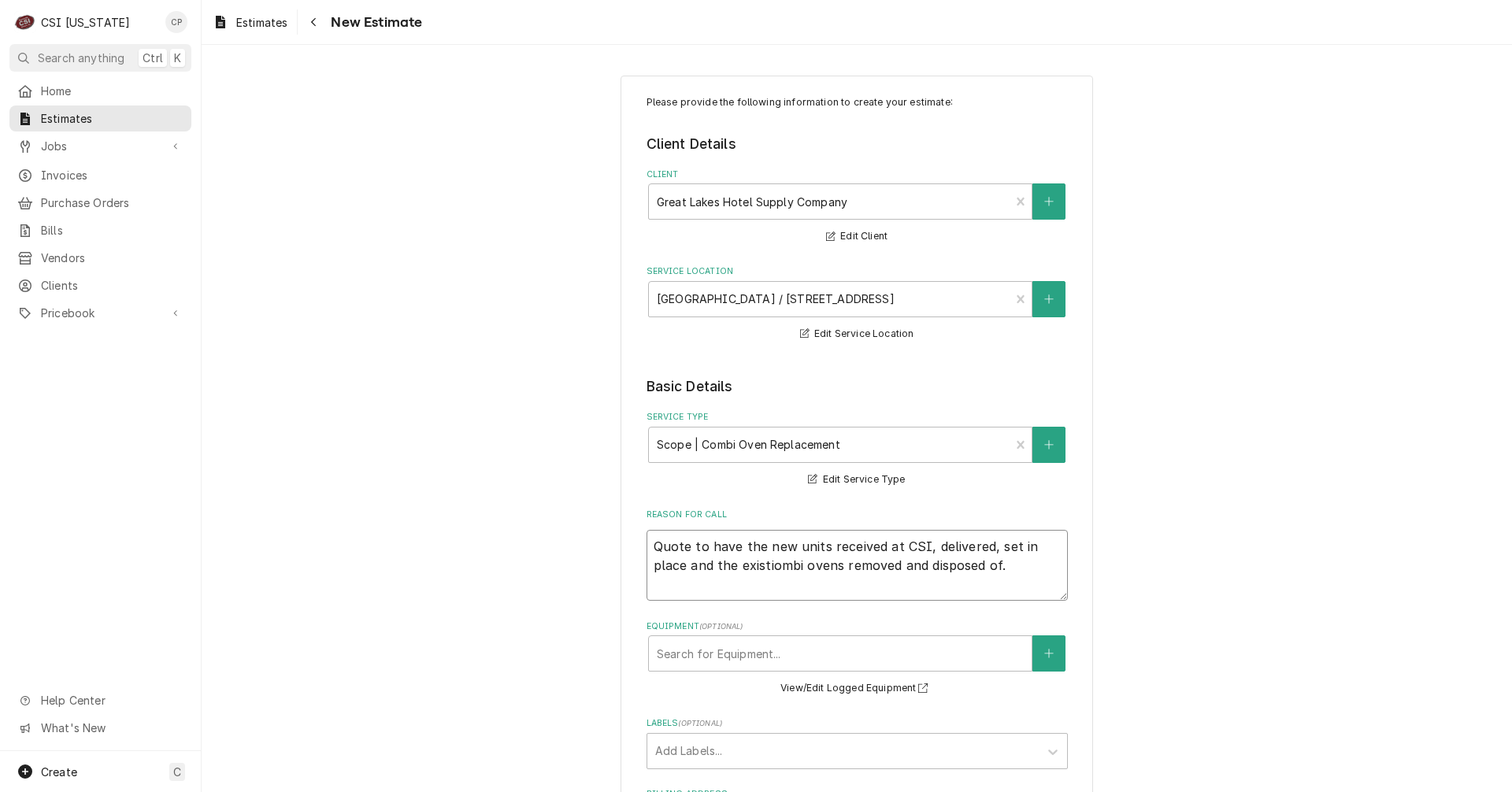
type textarea "x"
type textarea "Quote to have the new units received at CSI, delivered, set in place and the ex…"
type textarea "x"
type textarea "Quote to have the new units received at CSI, delivered, set in place and the ex…"
type textarea "x"
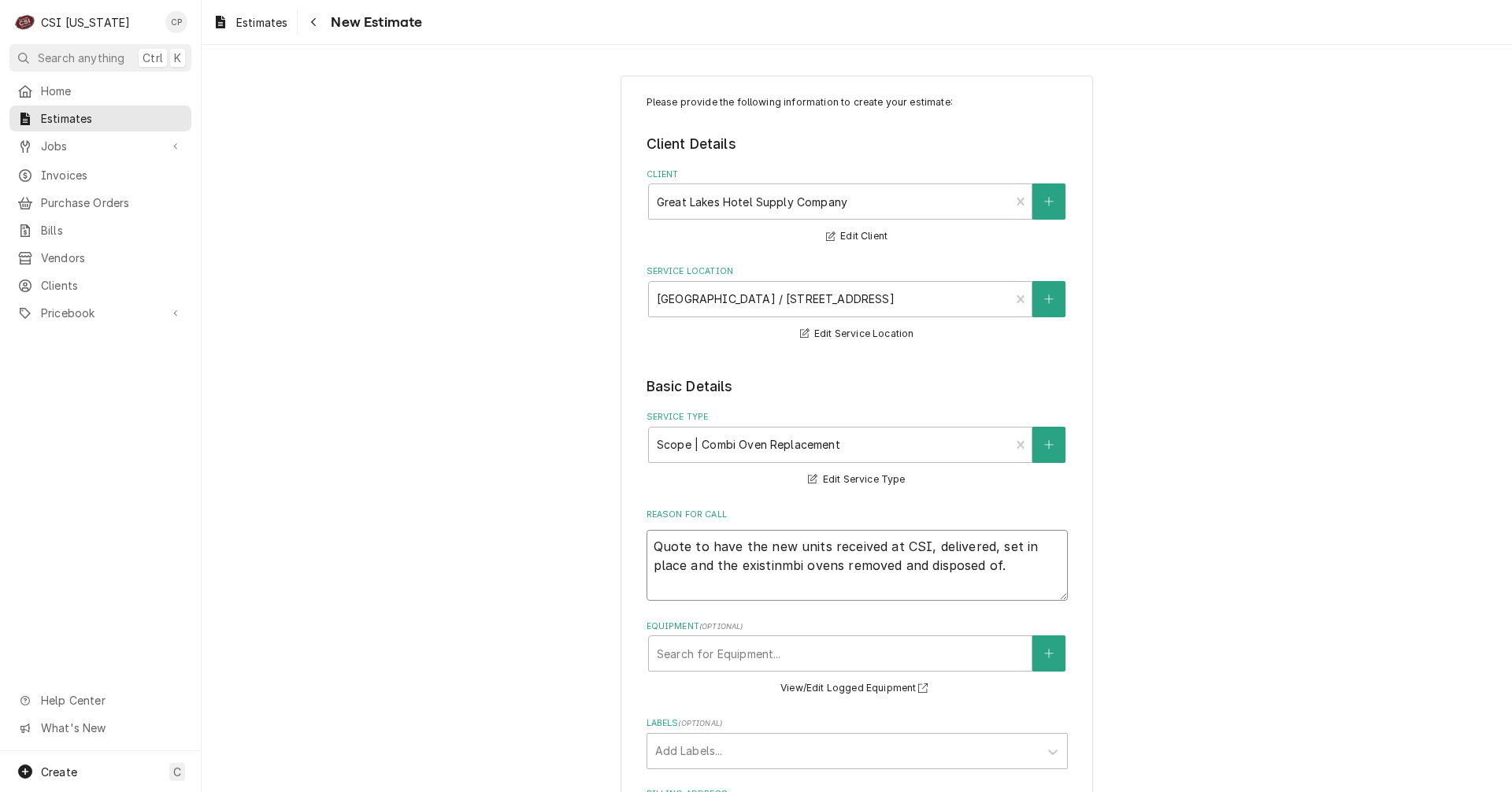
type textarea "Quote to have the new units received at CSI, delivered, set in place and the ex…"
type textarea "x"
type textarea "Quote to have the new units received at CSI, delivered, set in place and the ex…"
type textarea "x"
type textarea "Quote to have the new units received at CSI, delivered, set in place and the ex…"
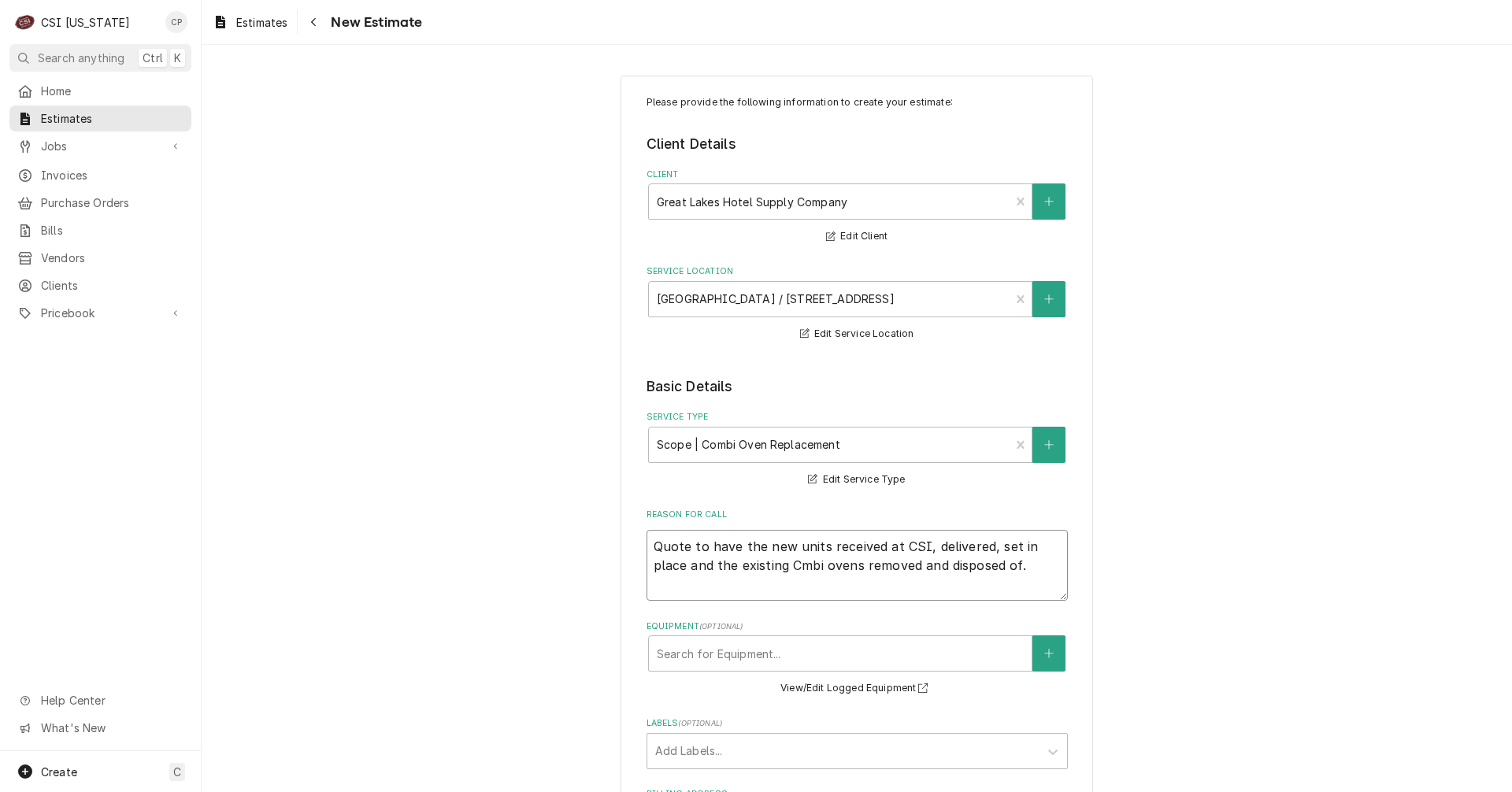
type textarea "x"
type textarea "Quote to have the new units received at CSI, delivered, set in place and the ex…"
type textarea "x"
type textarea "Quote to have the new units received at CSI, delivered, set in place and the ex…"
type textarea "x"
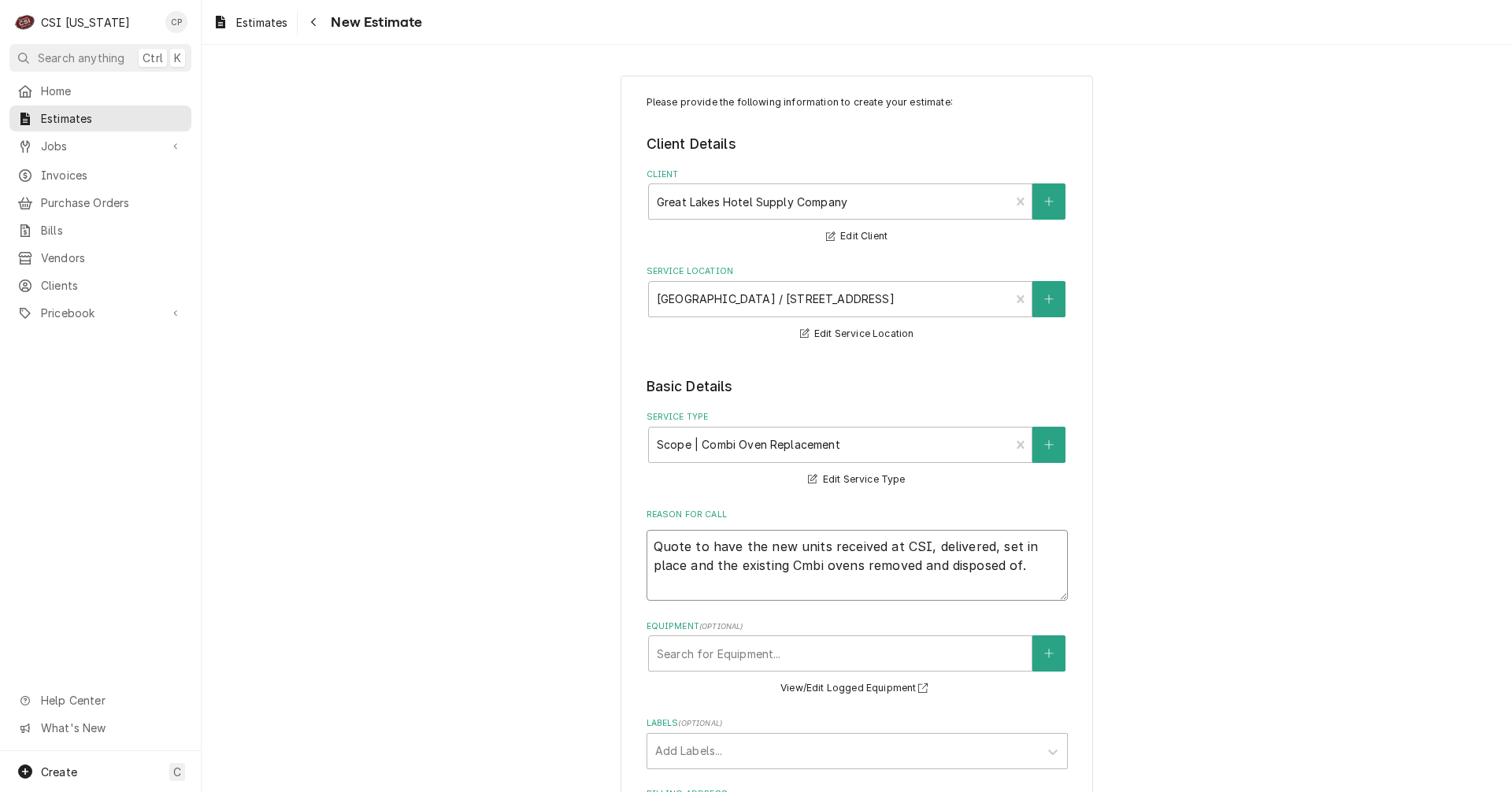
type textarea "Quote to have the new units received at CSI, delivered, set in place and the ex…"
type textarea "x"
type textarea "Quote to have the new units received at CSI, delivered, set in place and the ex…"
type textarea "x"
type textarea "Quote to have the new units received at CSI, delivered, set in place and the ex…"
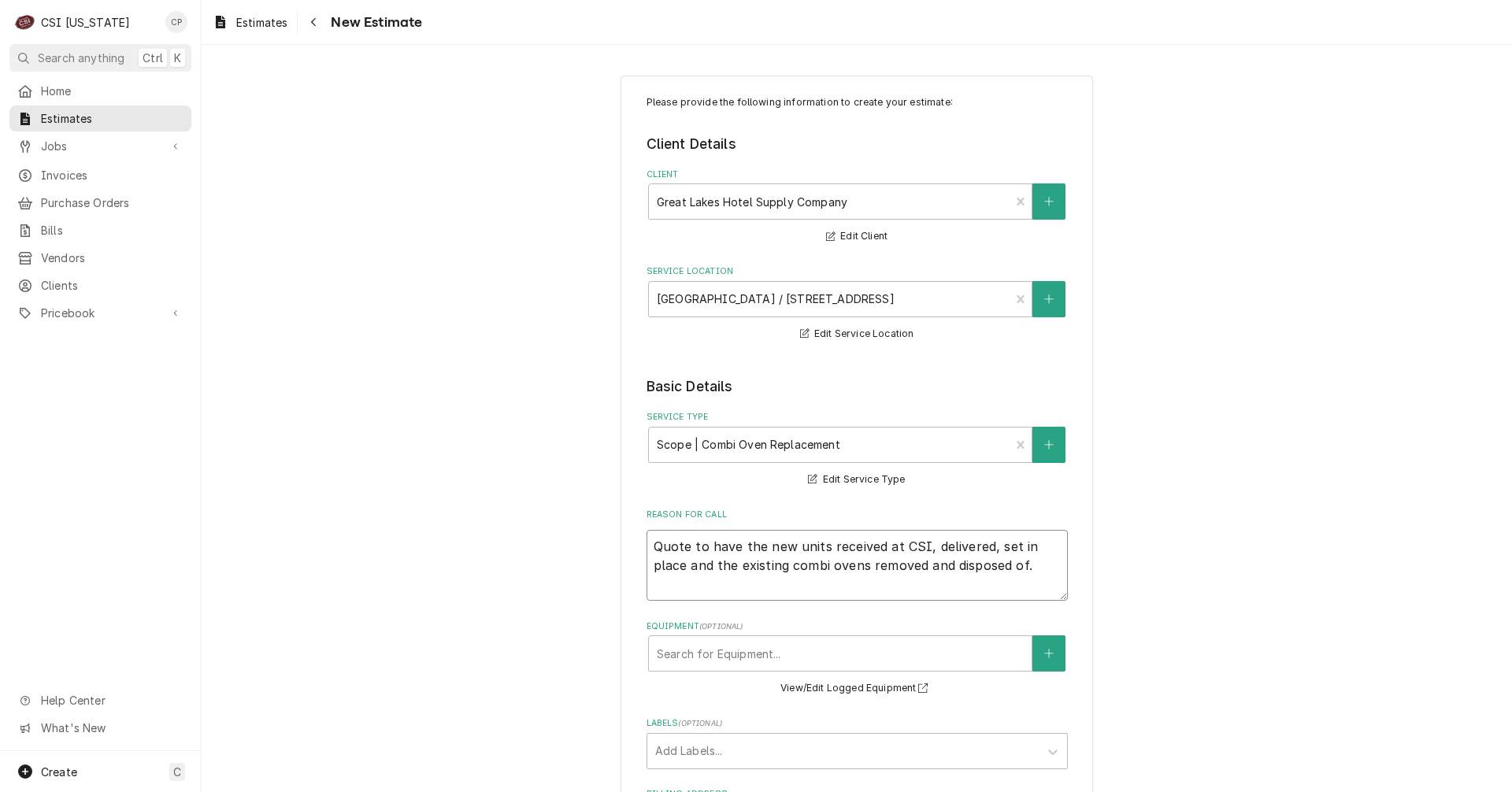
type textarea "x"
type textarea "Quote to have the new units received at CSI, delivered, set in place and the ex…"
type textarea "x"
type textarea "Quote to have the new units received at CSI, delivered, set in place and the ex…"
type textarea "x"
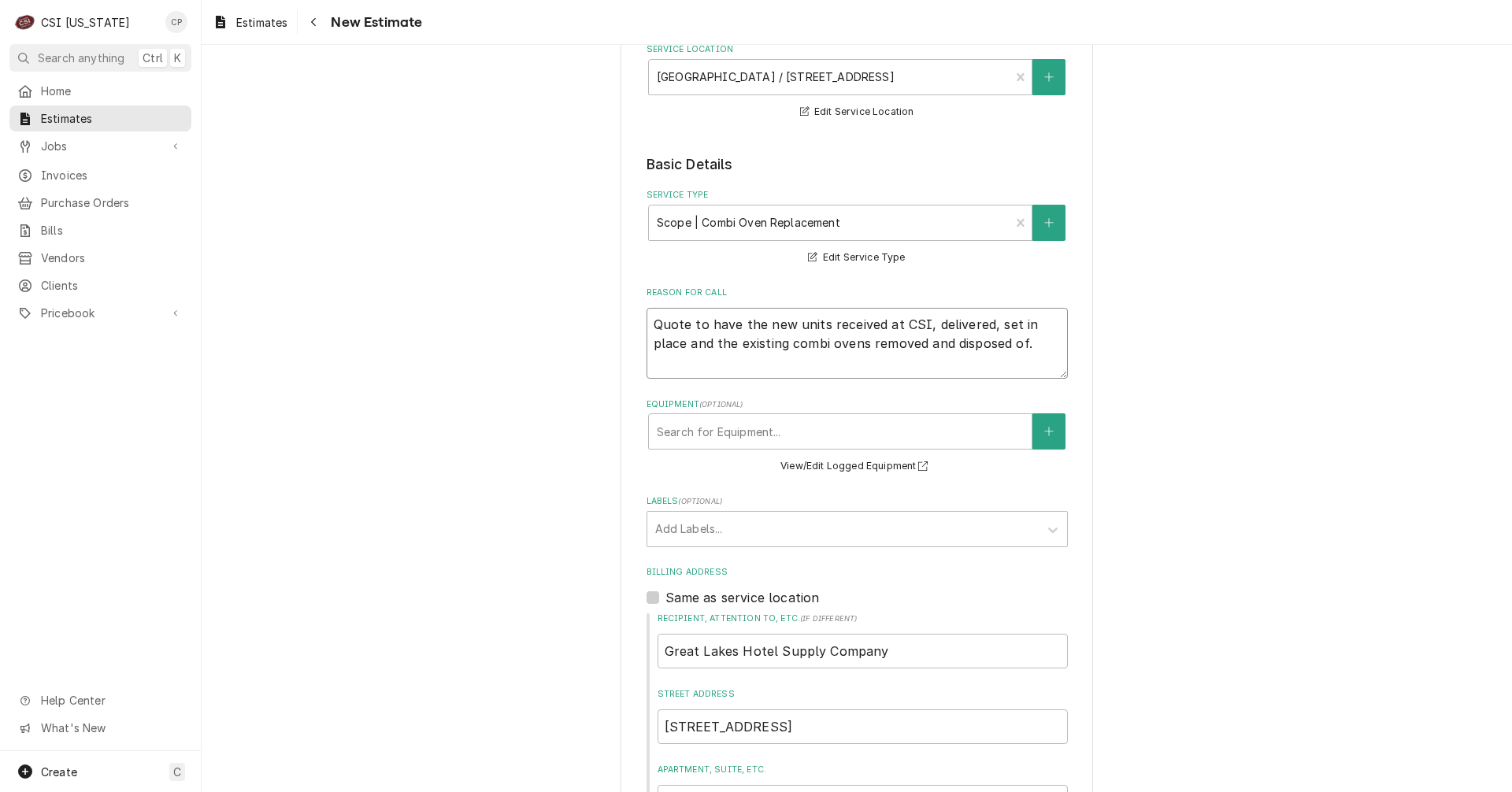
scroll to position [237, 0]
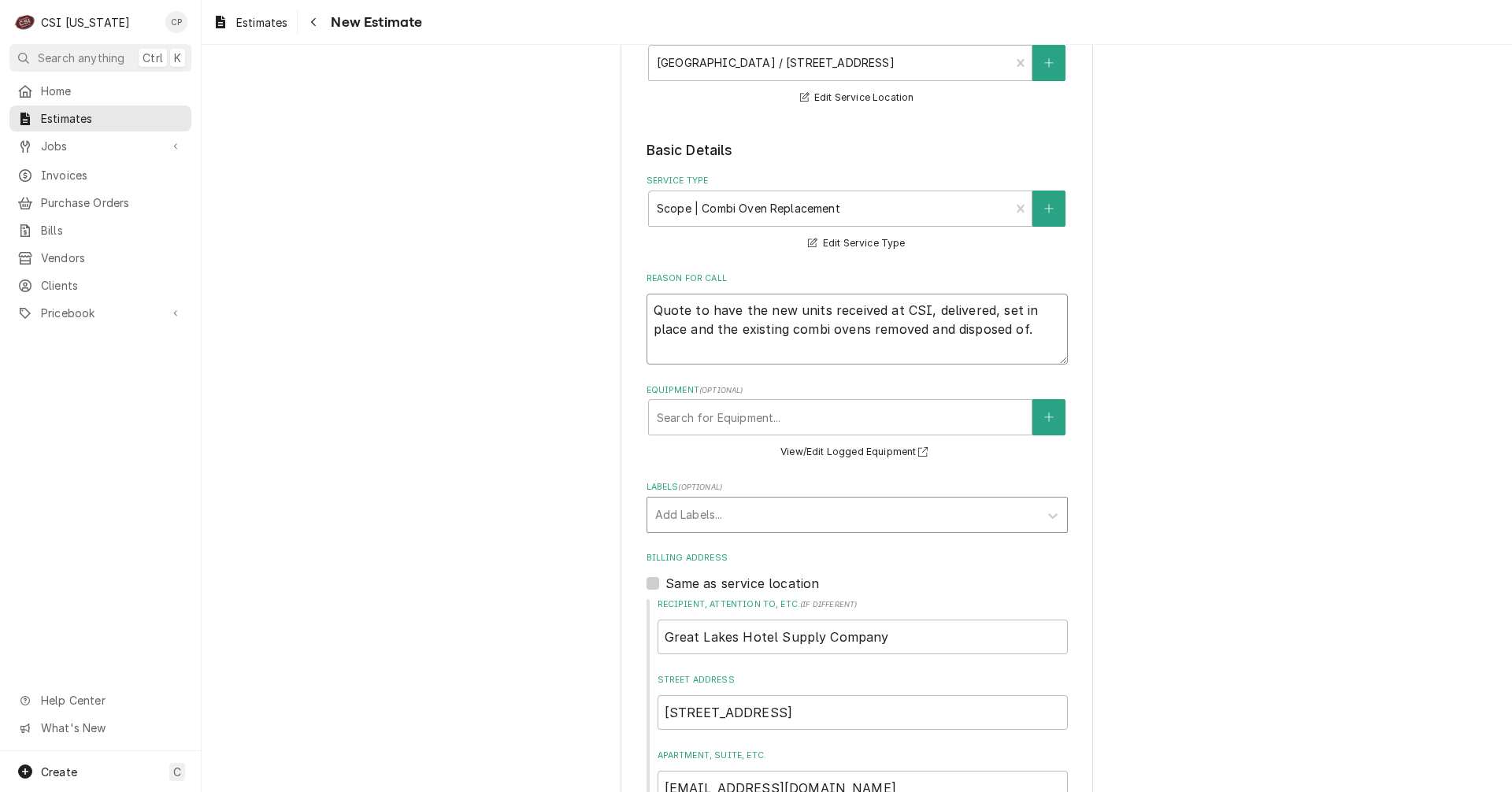
type textarea "Quote to have the new units received at CSI, delivered, set in place and the ex…"
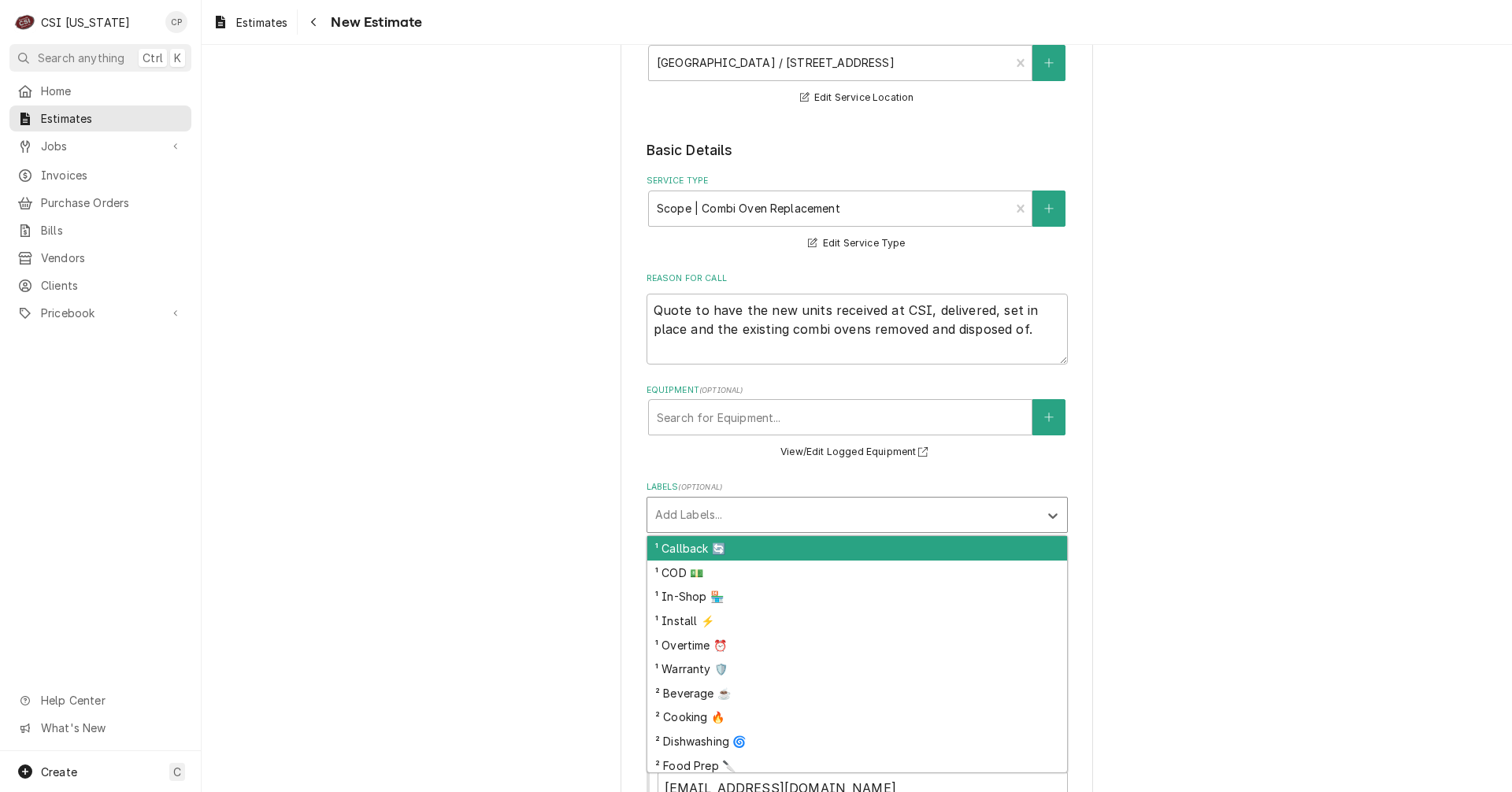
click at [687, 513] on div "Labels" at bounding box center [843, 515] width 376 height 28
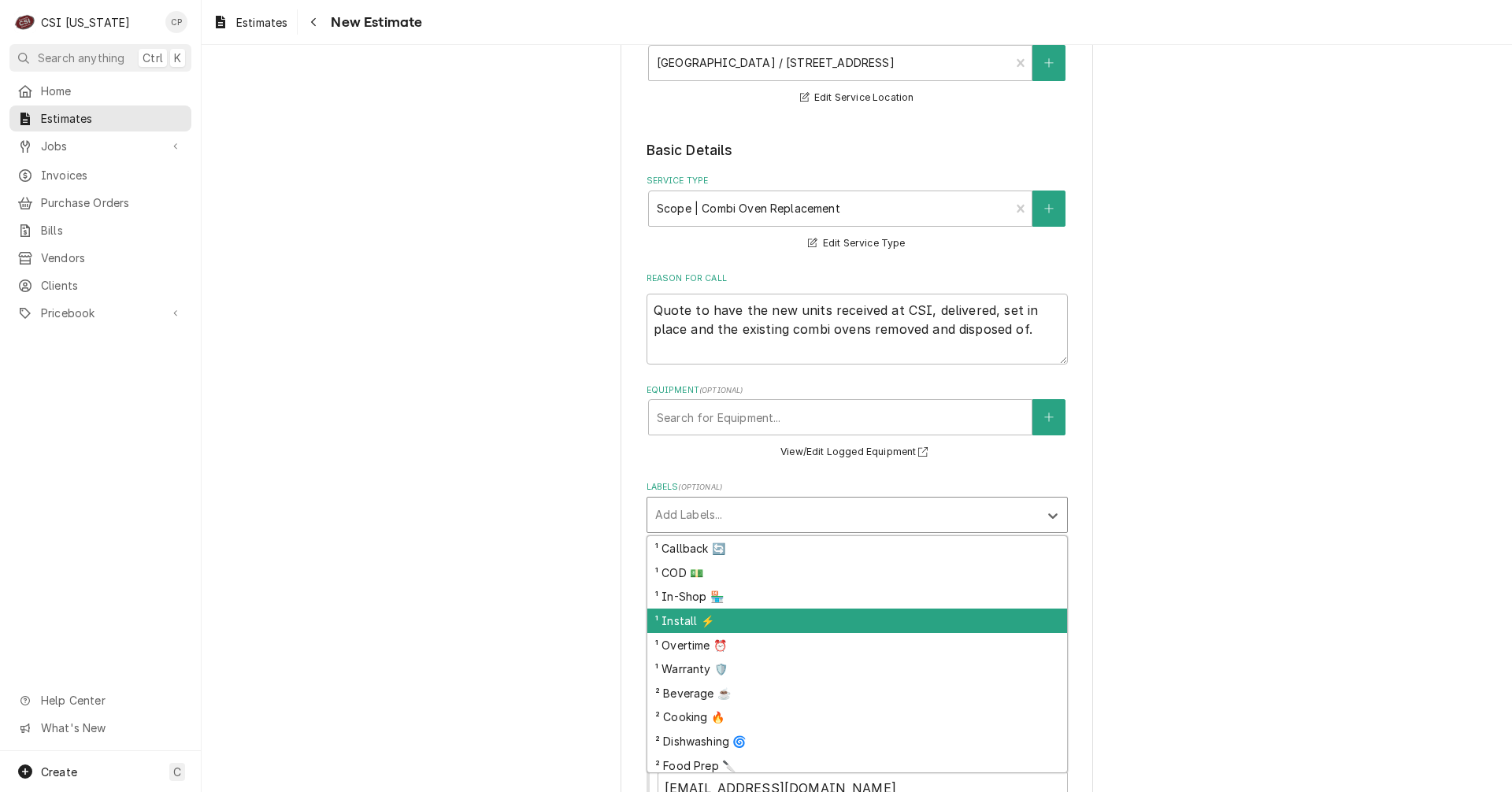
click at [683, 619] on div "¹ Install ⚡️" at bounding box center [857, 621] width 420 height 25
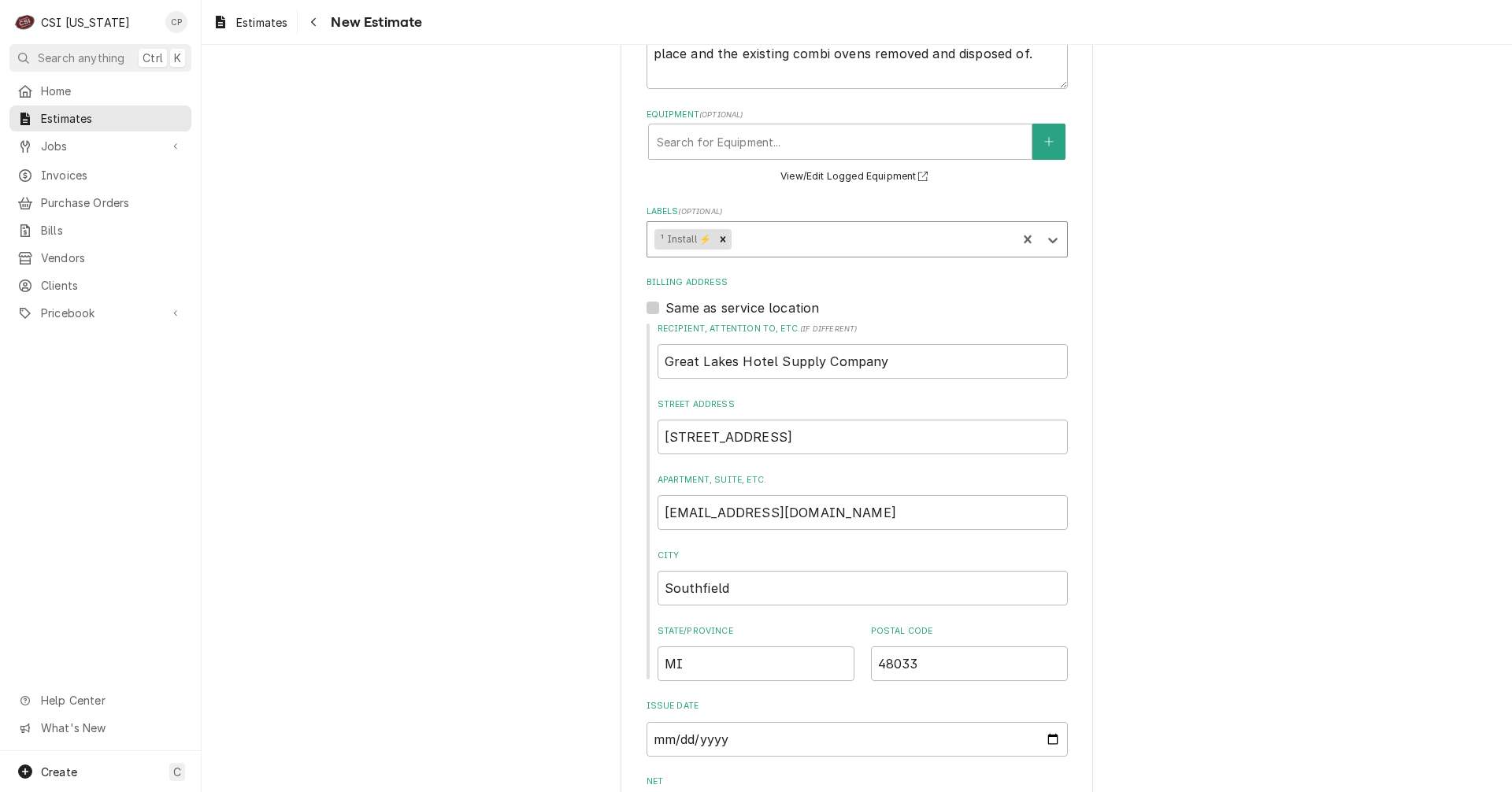
scroll to position [551, 0]
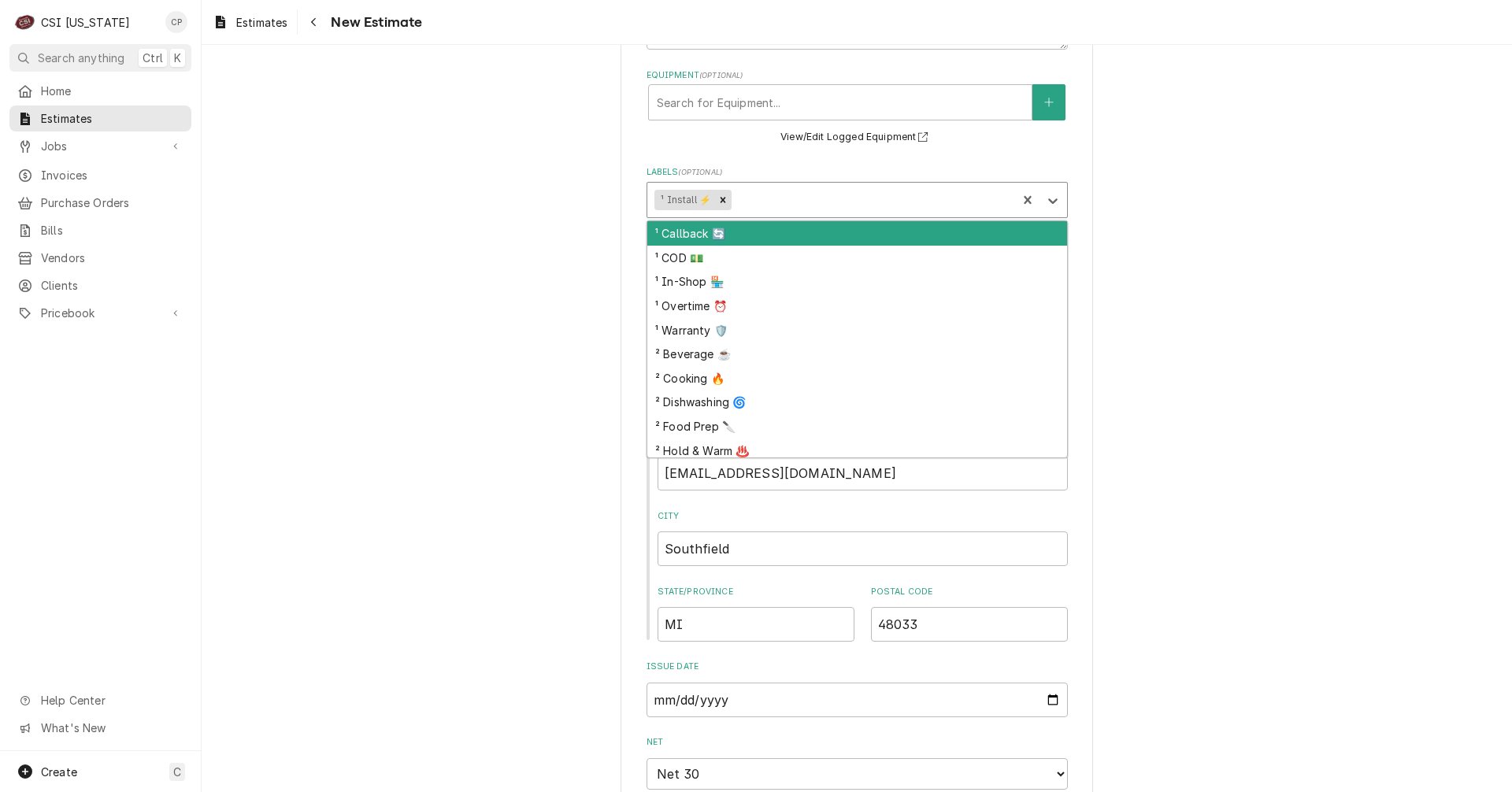
click at [760, 207] on div "Labels" at bounding box center [873, 200] width 275 height 28
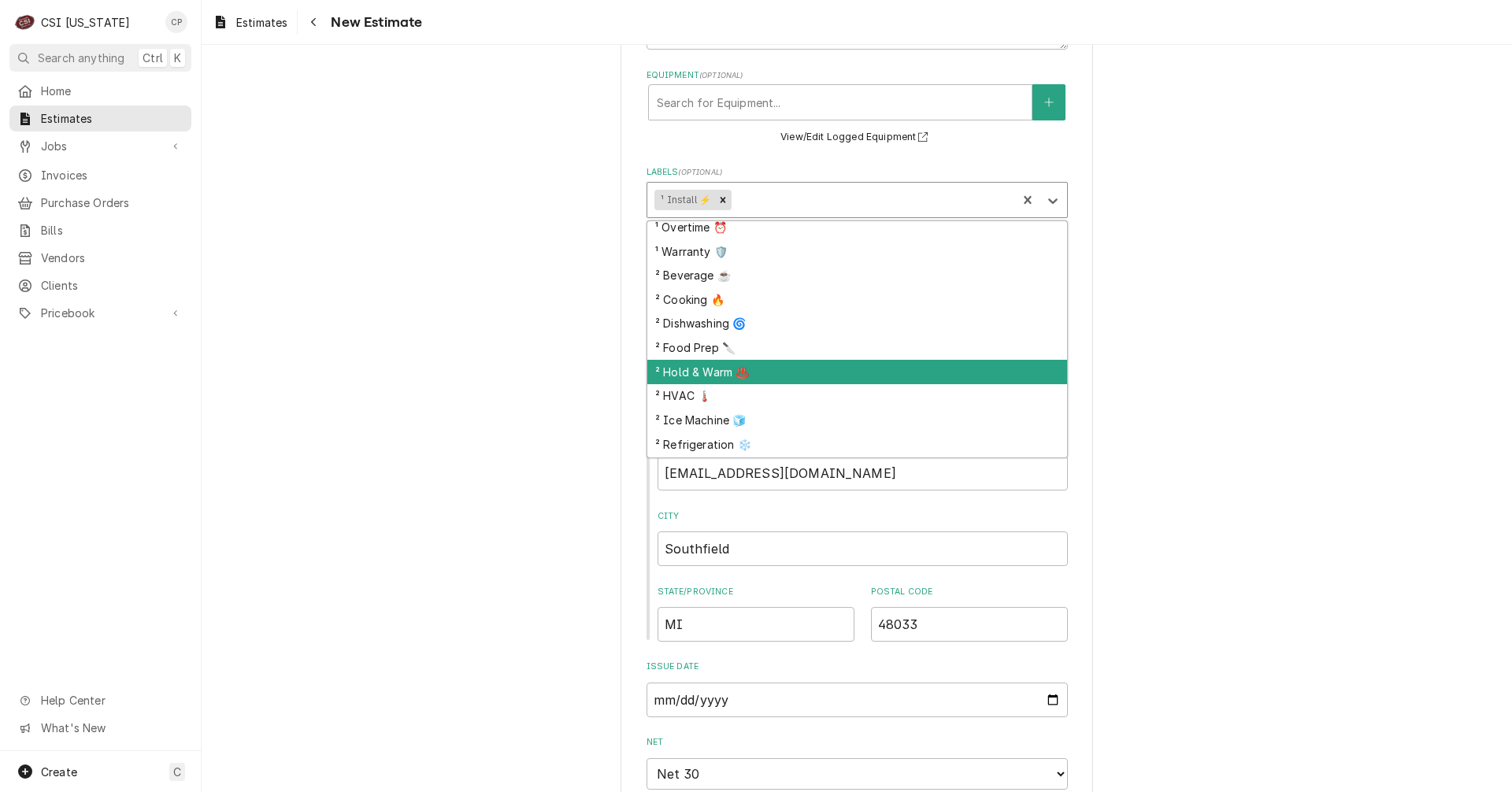
scroll to position [125, 0]
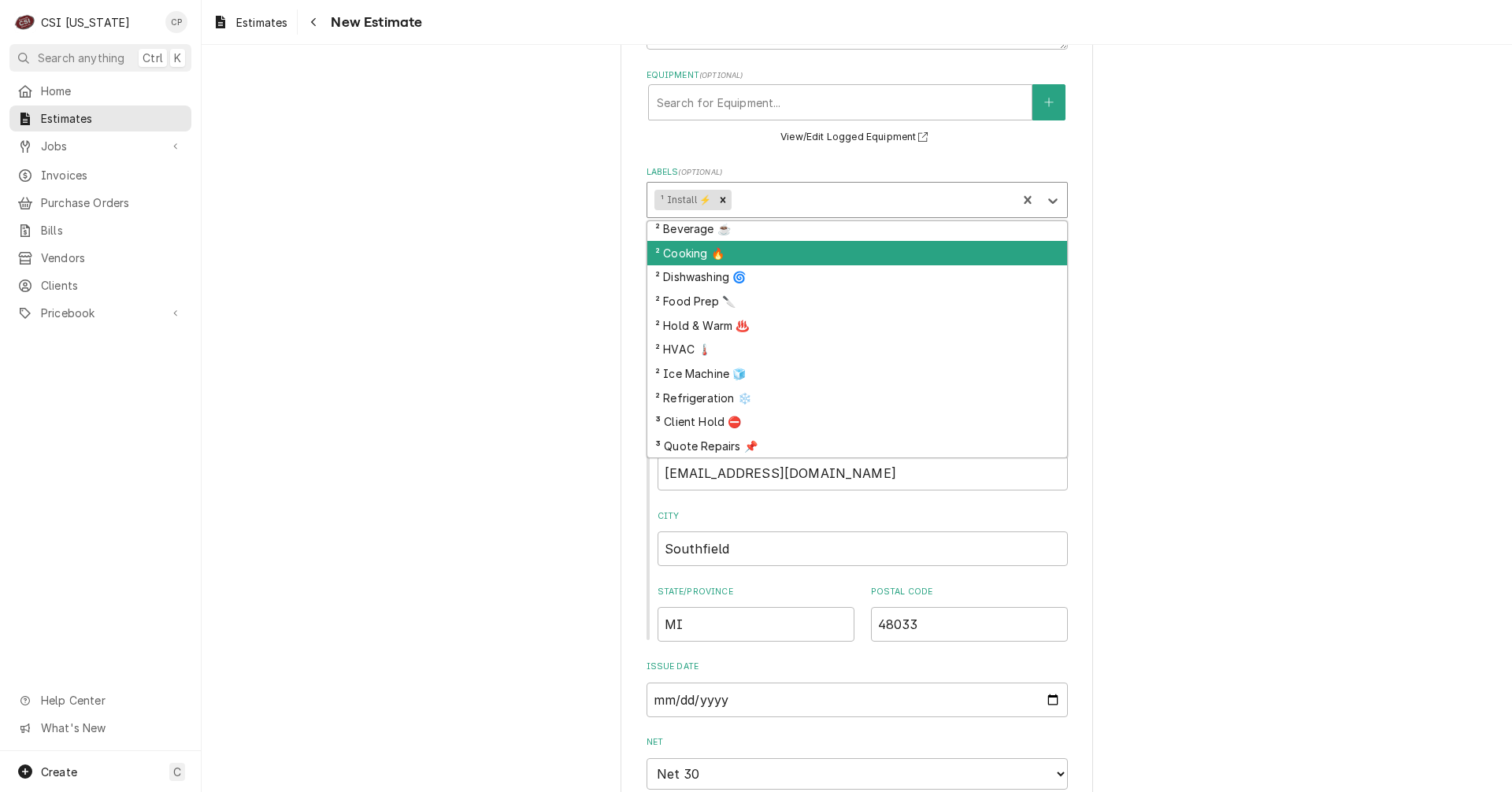
click at [690, 245] on div "² Cooking 🔥" at bounding box center [857, 253] width 420 height 25
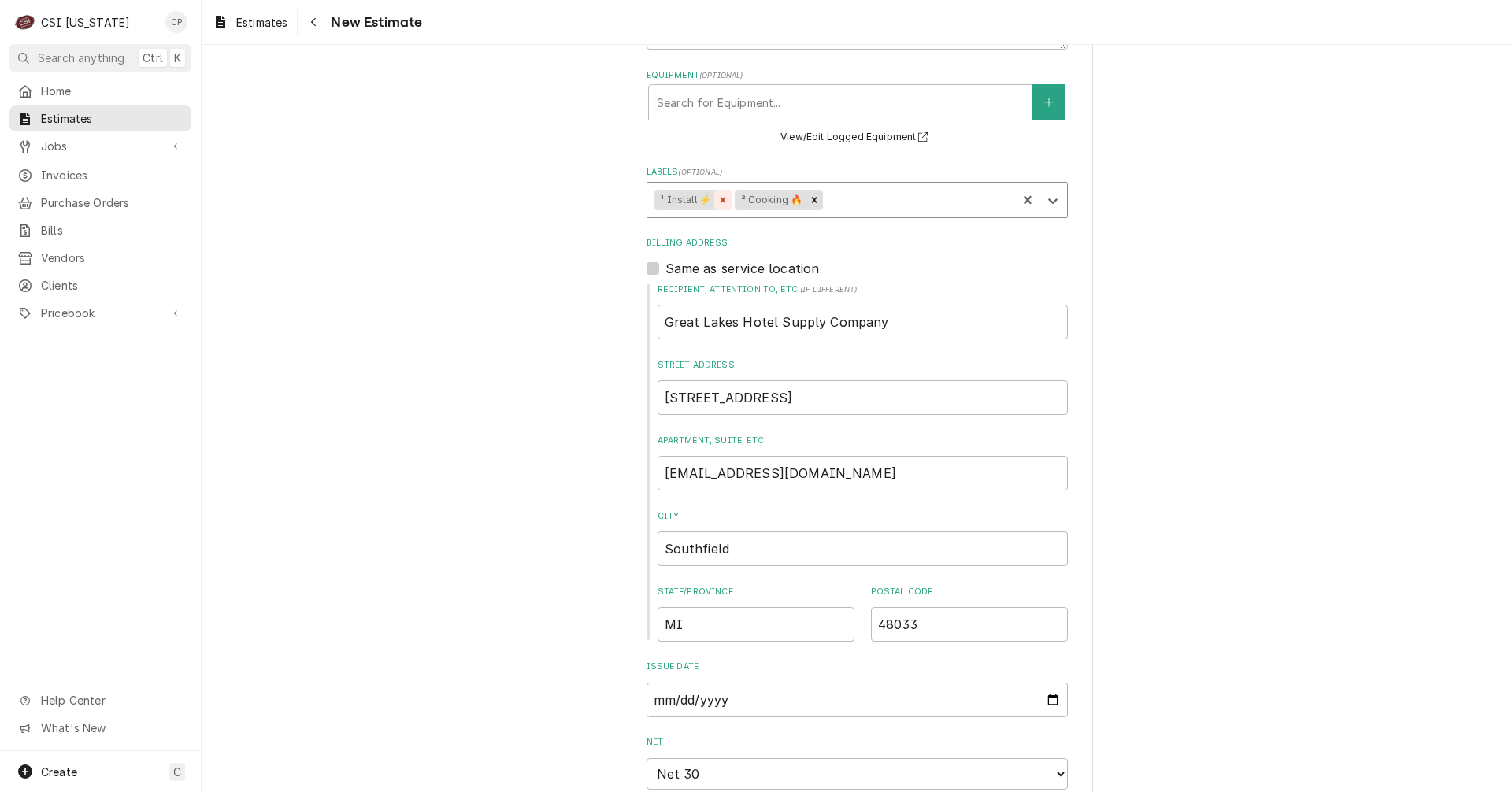
click at [721, 199] on icon "Remove ¹ Install ⚡️" at bounding box center [724, 200] width 5 height 5
type textarea "x"
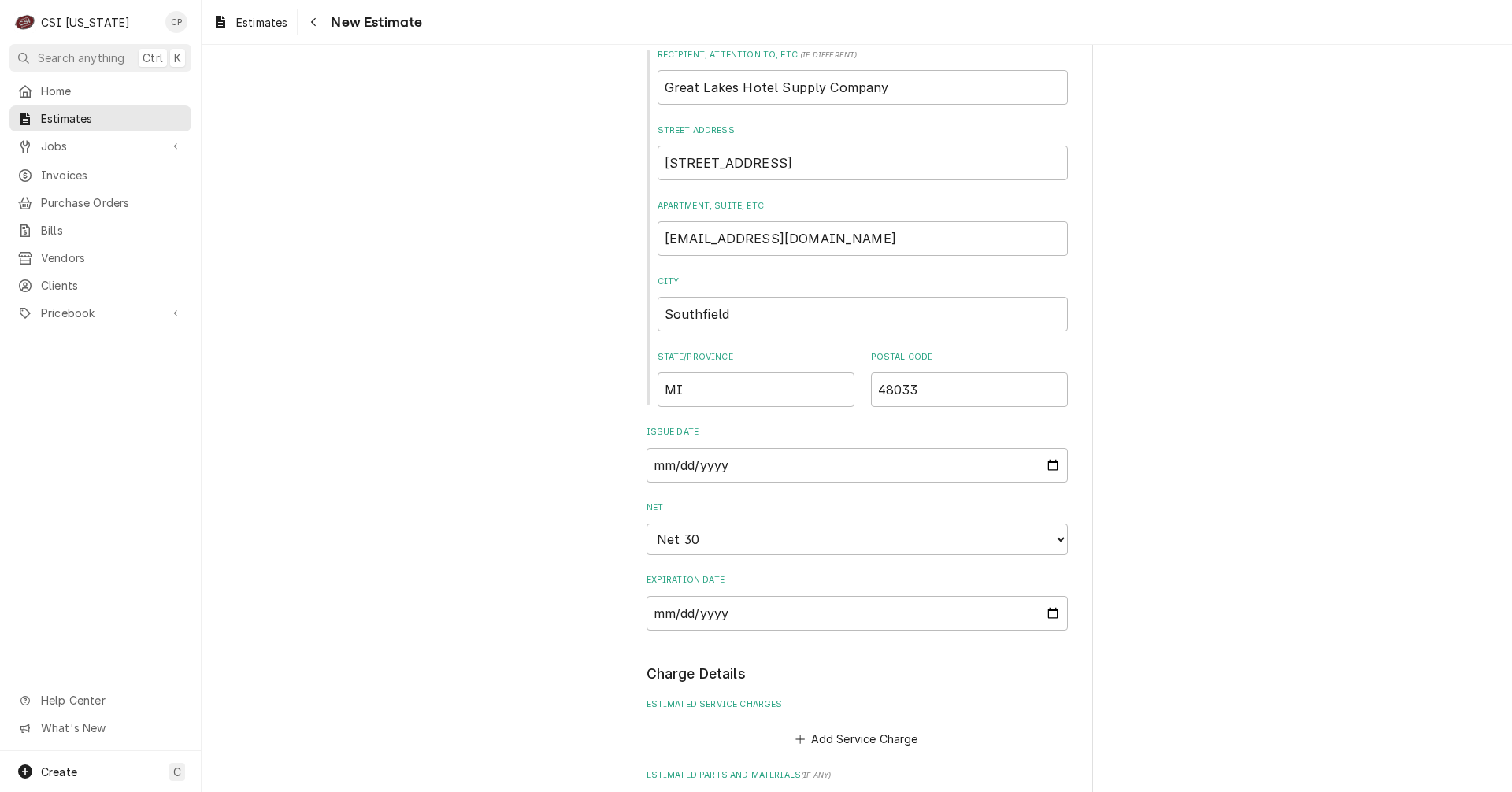
scroll to position [1024, 0]
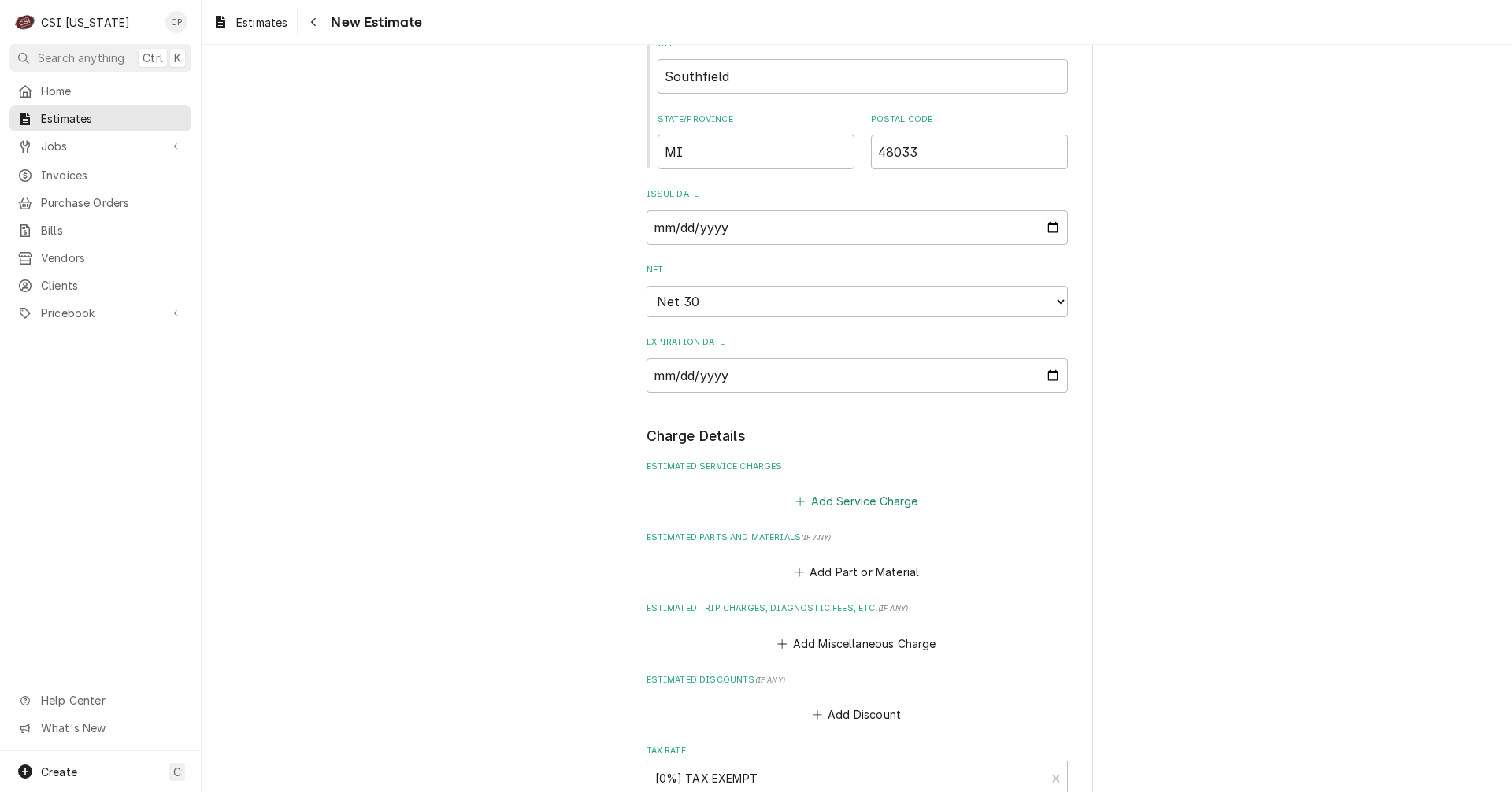
click at [858, 494] on button "Add Service Charge" at bounding box center [857, 500] width 128 height 22
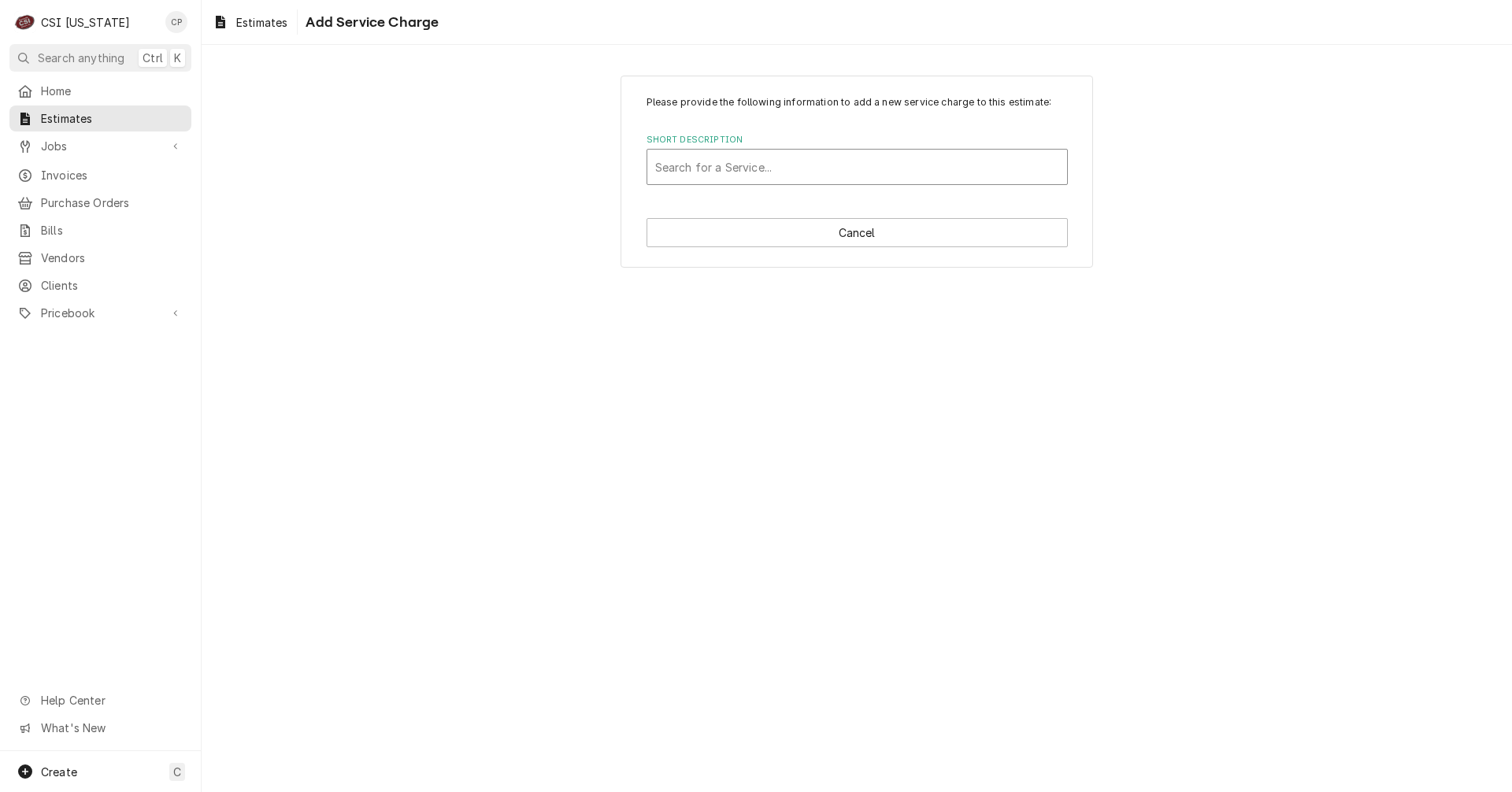
click at [718, 165] on div "Short Description" at bounding box center [857, 166] width 404 height 28
type input "combi"
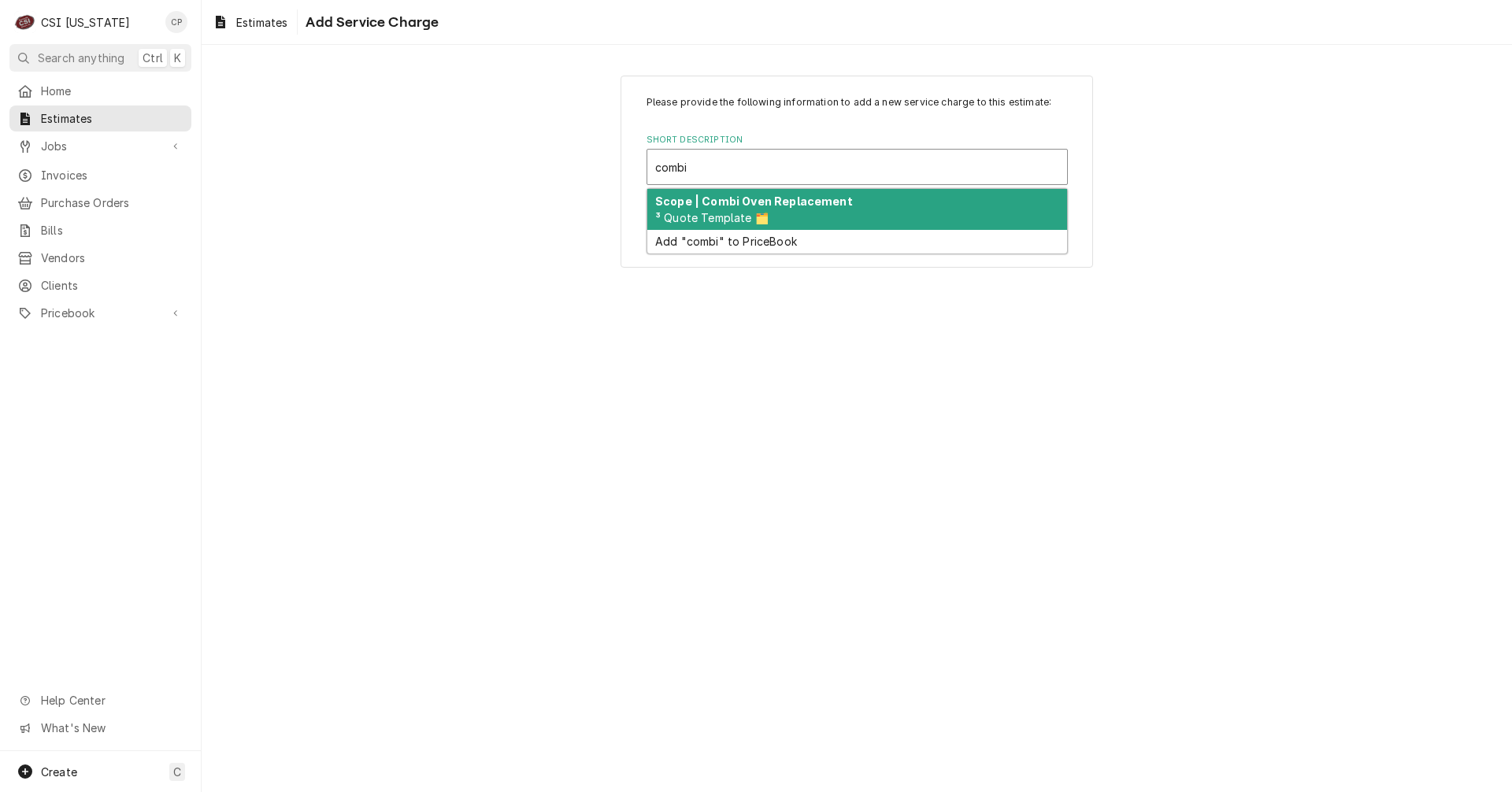
click at [710, 207] on strong "Scope | Combi Oven Replacement" at bounding box center [754, 201] width 198 height 13
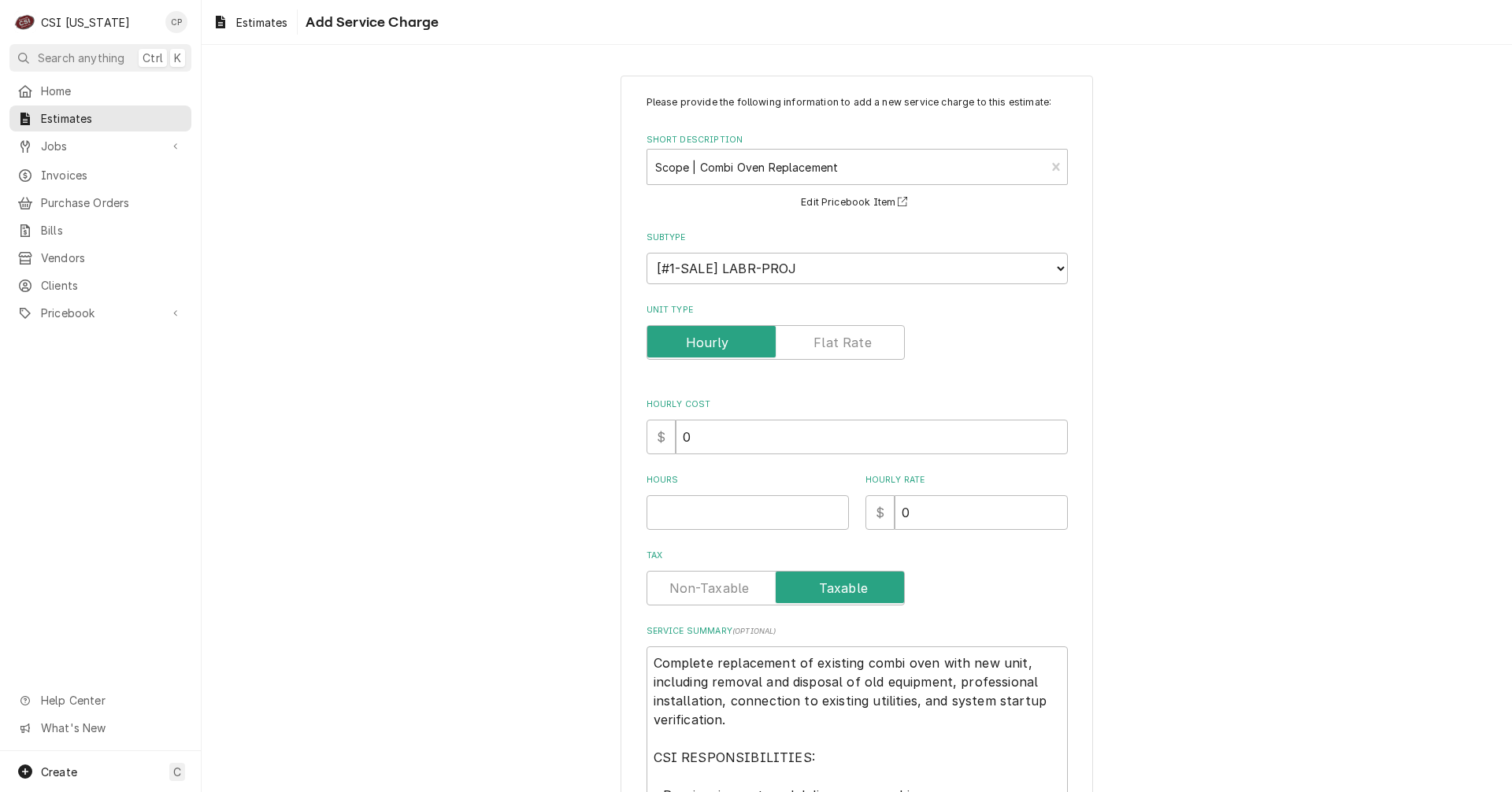
type textarea "x"
click at [834, 344] on label "Unit Type" at bounding box center [775, 343] width 258 height 35
click at [834, 344] on input "Unit Type" at bounding box center [775, 343] width 244 height 35
checkbox input "true"
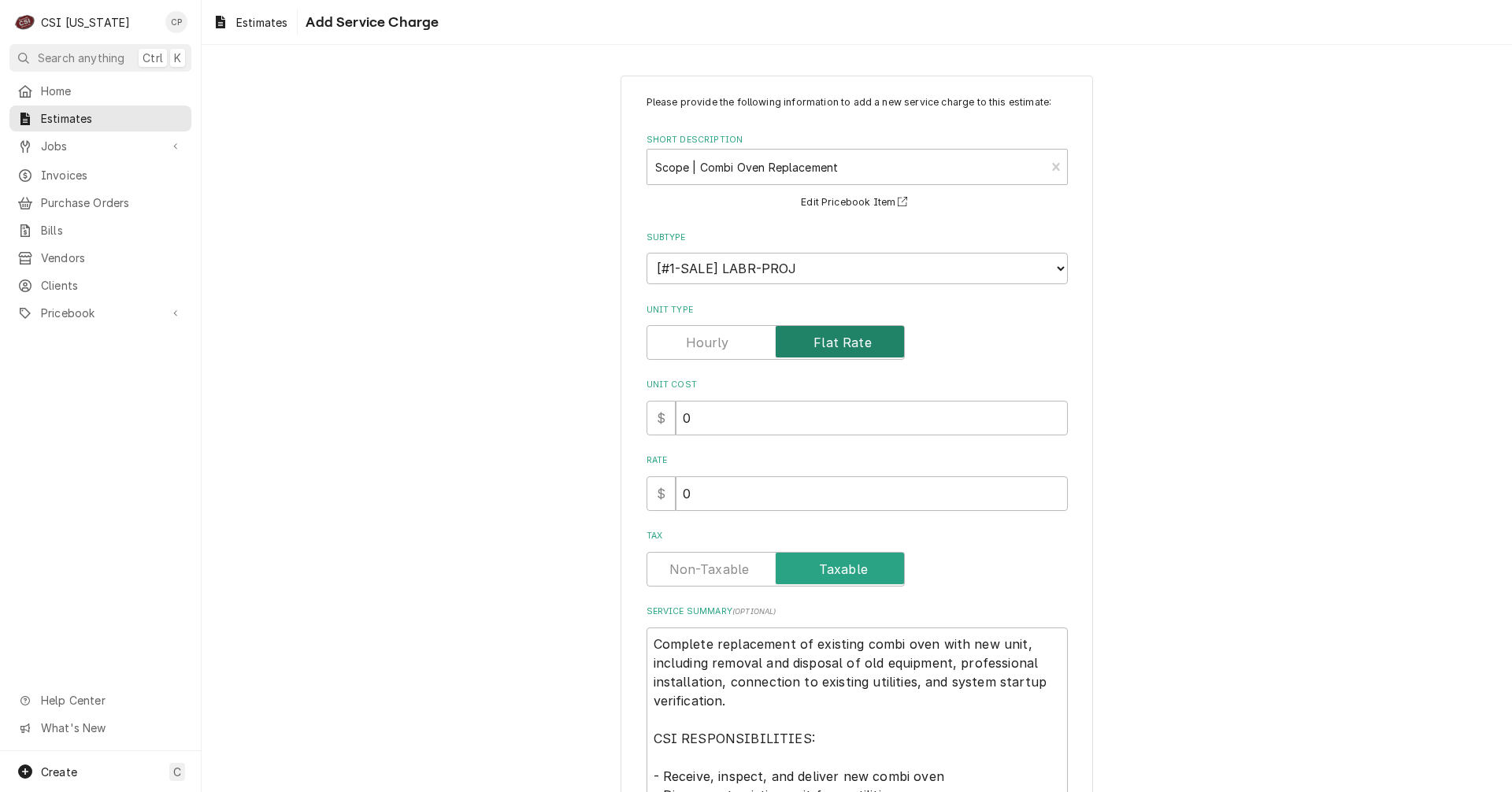
type textarea "x"
drag, startPoint x: 700, startPoint y: 497, endPoint x: 574, endPoint y: 478, distance: 127.4
click at [573, 484] on div "Please provide the following information to add a new service charge to this es…" at bounding box center [857, 664] width 1311 height 1206
click at [706, 346] on label "Unit Type" at bounding box center [775, 343] width 258 height 35
click at [706, 346] on input "Unit Type" at bounding box center [775, 343] width 244 height 35
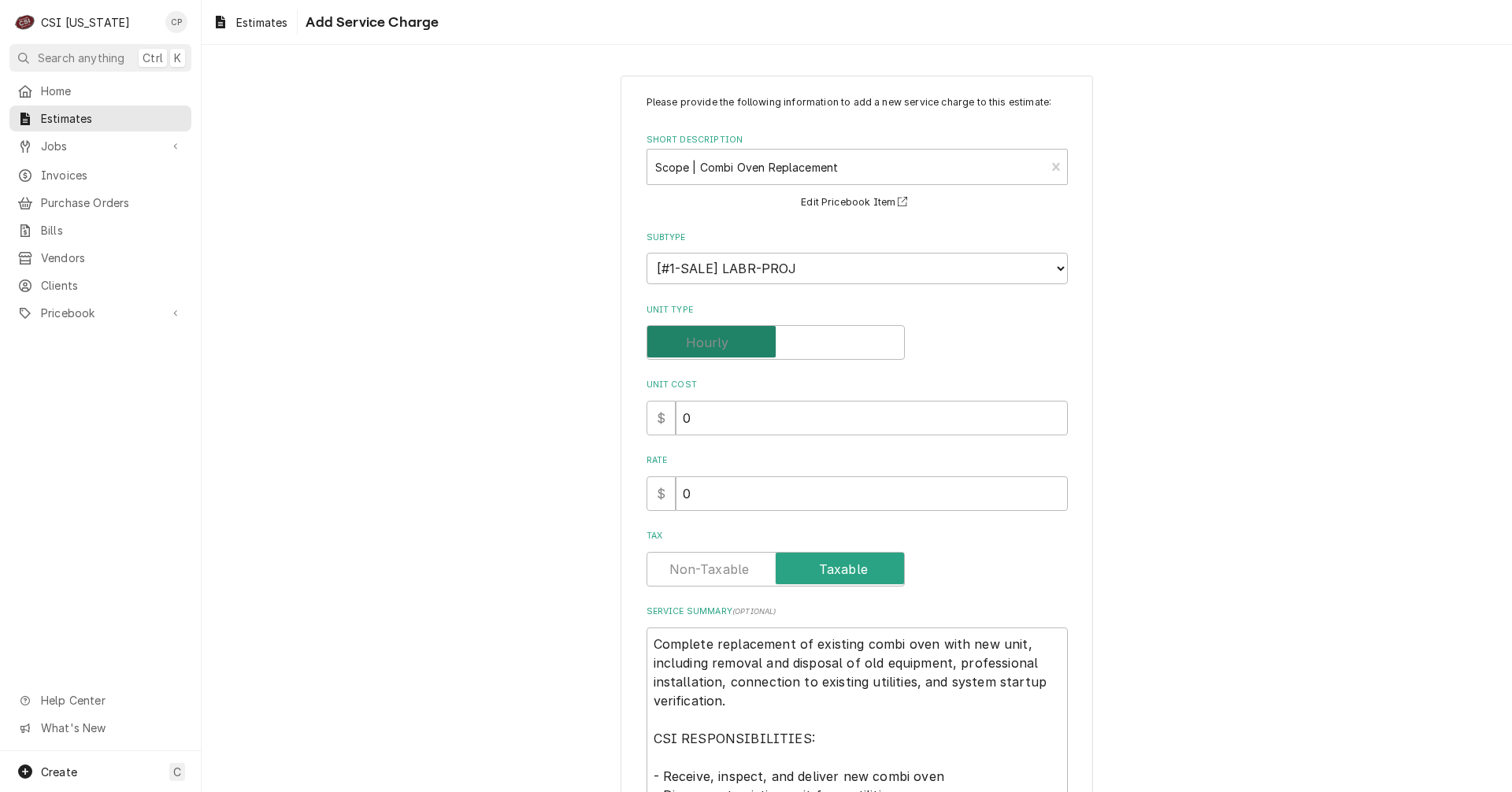
checkbox input "false"
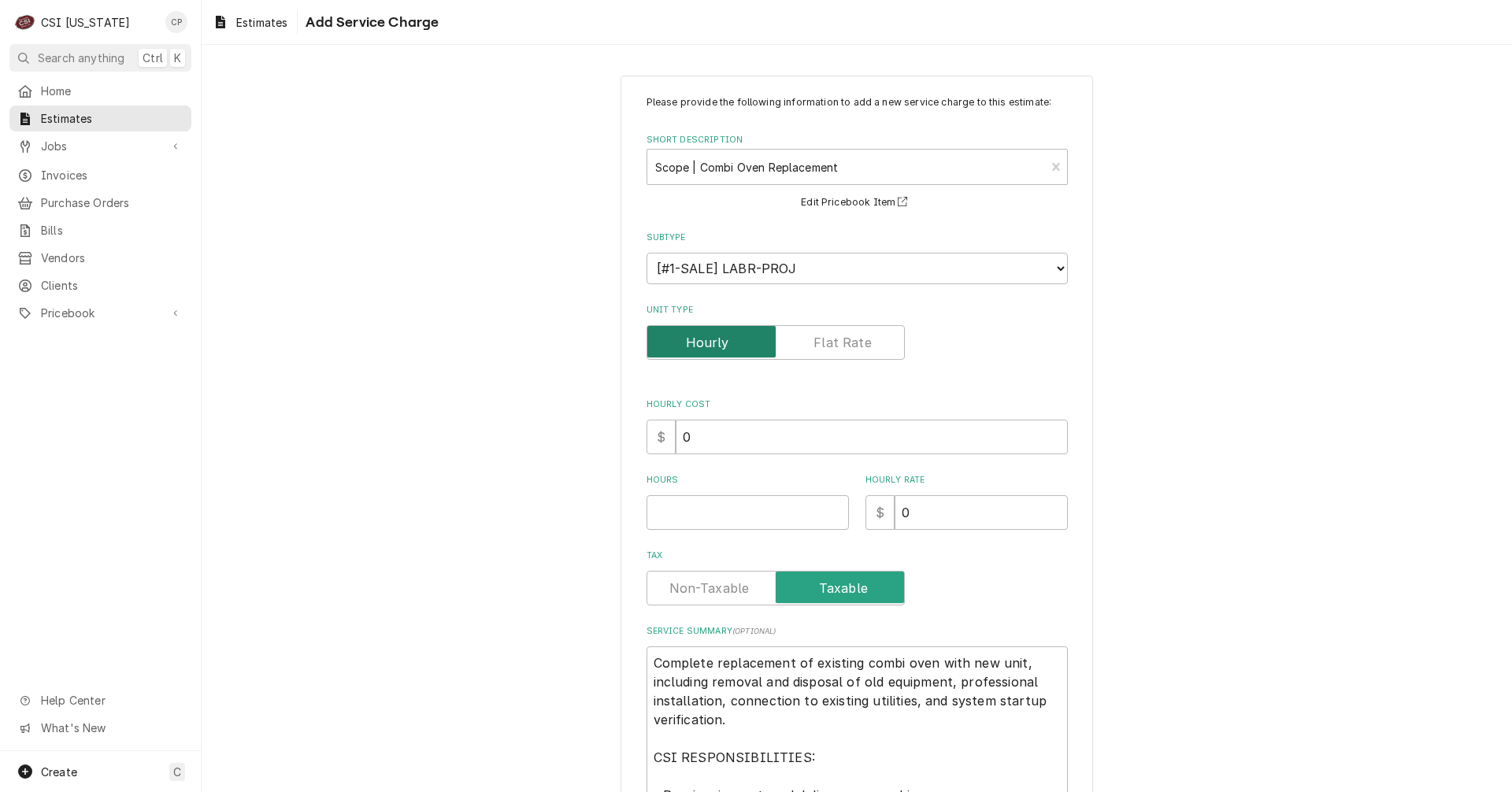
type textarea "x"
click at [855, 347] on label "Unit Type" at bounding box center [775, 343] width 258 height 35
click at [855, 347] on input "Unit Type" at bounding box center [775, 343] width 244 height 35
checkbox input "true"
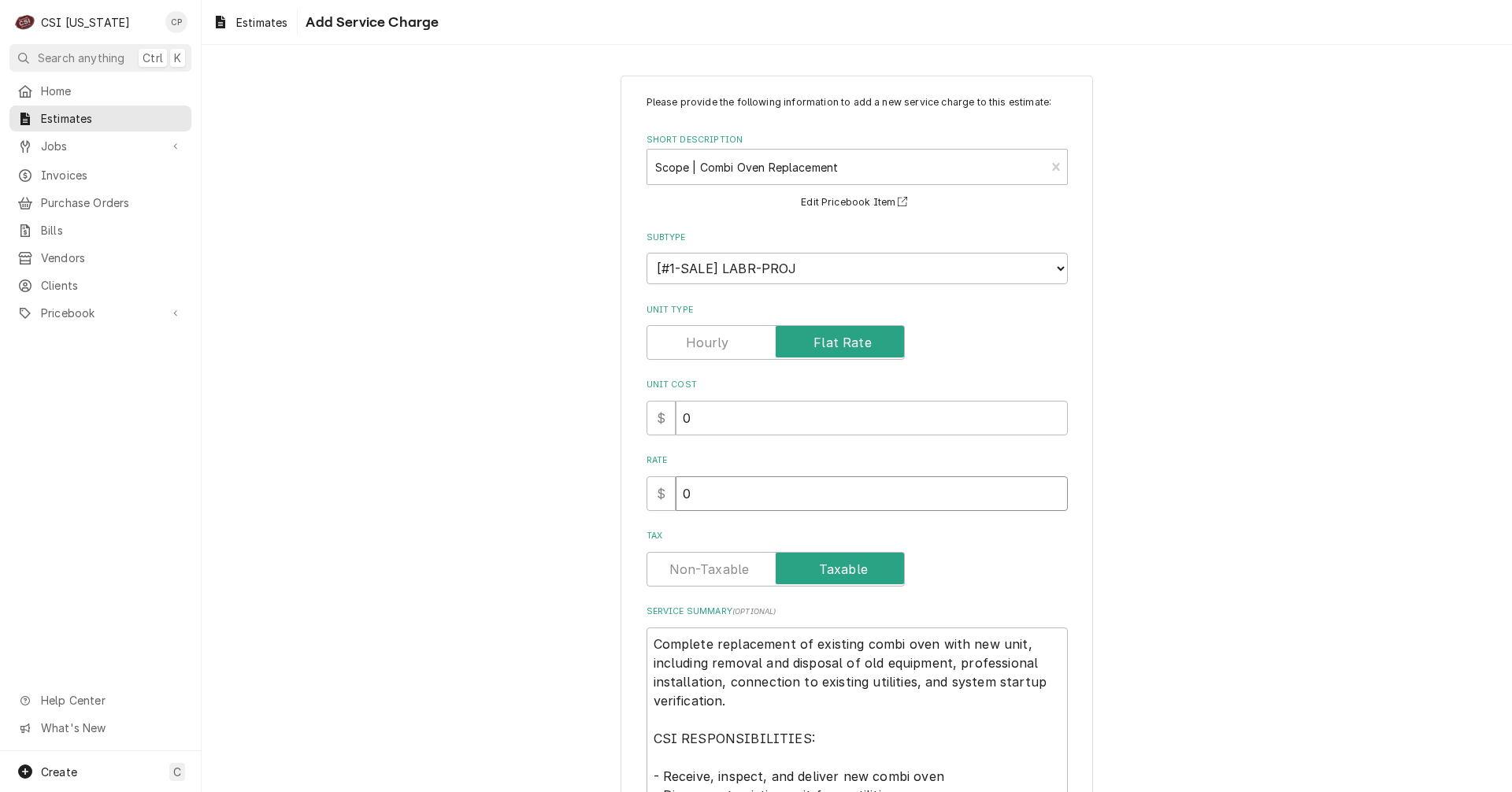
drag, startPoint x: 700, startPoint y: 506, endPoint x: 609, endPoint y: 481, distance: 94.4
click at [610, 493] on div "Please provide the following information to add a new service charge to this es…" at bounding box center [857, 664] width 1311 height 1206
type textarea "x"
type input "2"
type textarea "x"
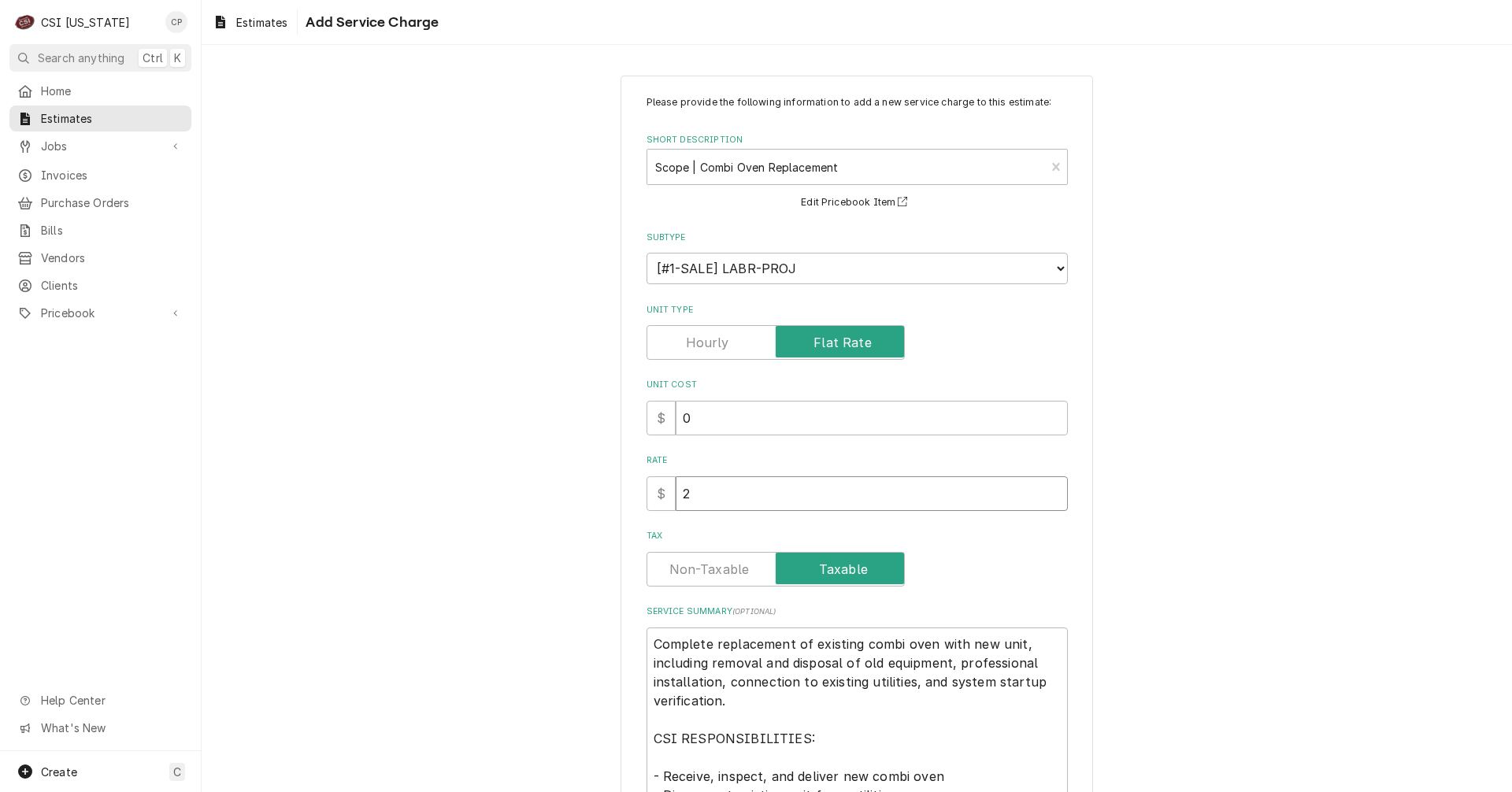
type input "26"
type textarea "x"
type input "266"
type textarea "x"
type input "2660"
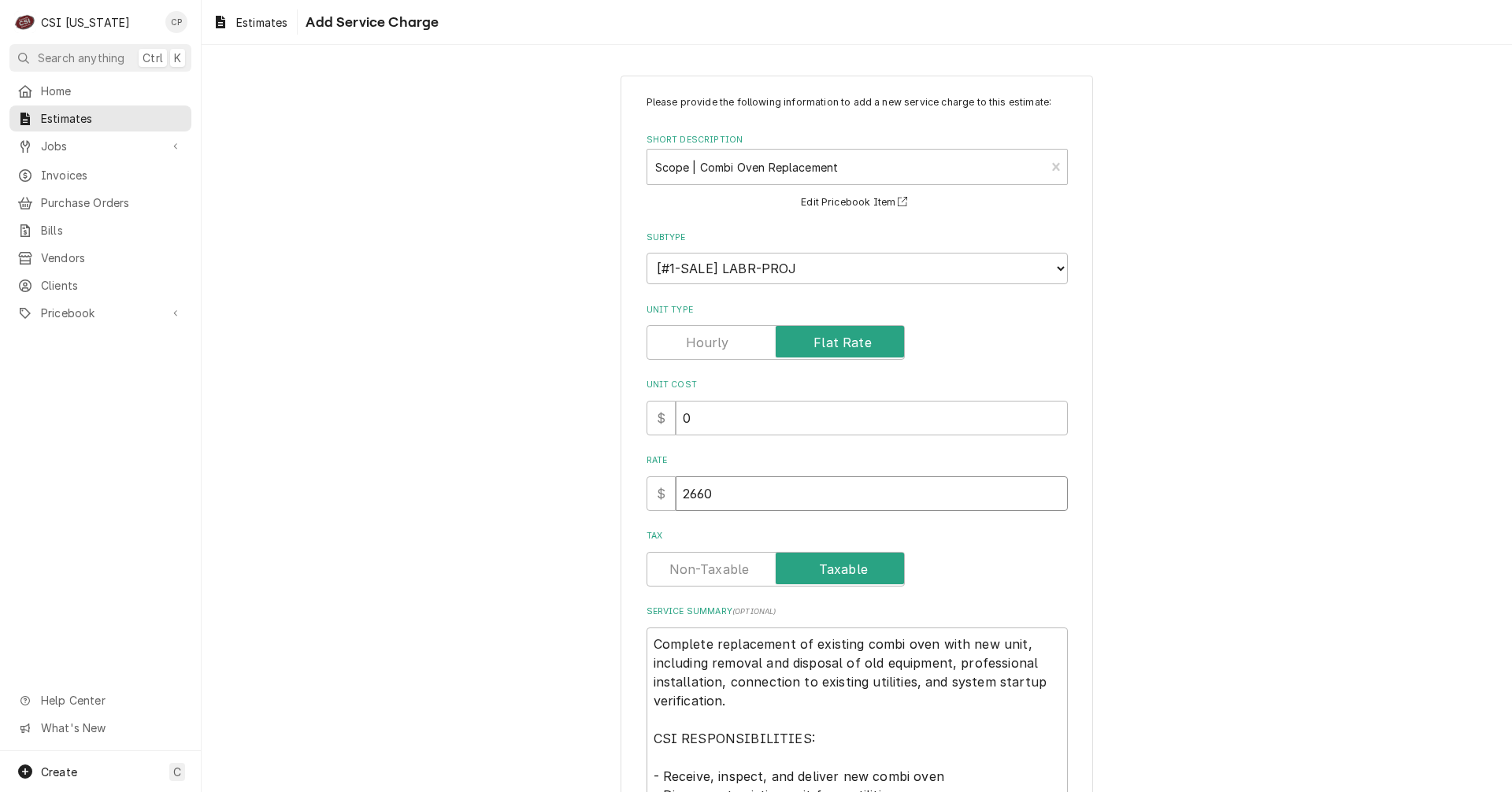
type textarea "x"
type input "2660"
click at [696, 566] on label "Tax" at bounding box center [775, 569] width 258 height 35
click at [696, 566] on input "Tax" at bounding box center [775, 569] width 244 height 35
checkbox input "false"
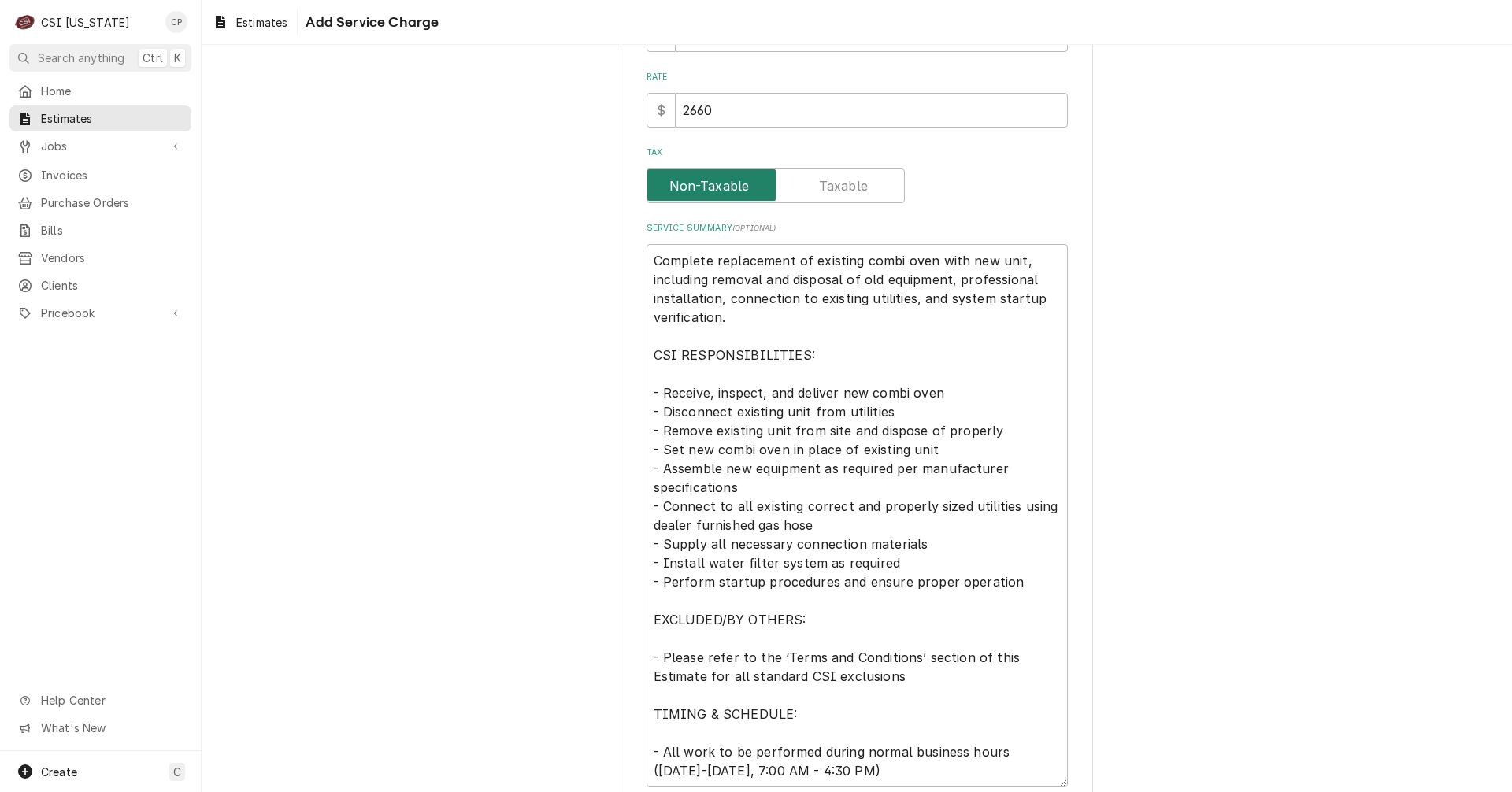
scroll to position [394, 0]
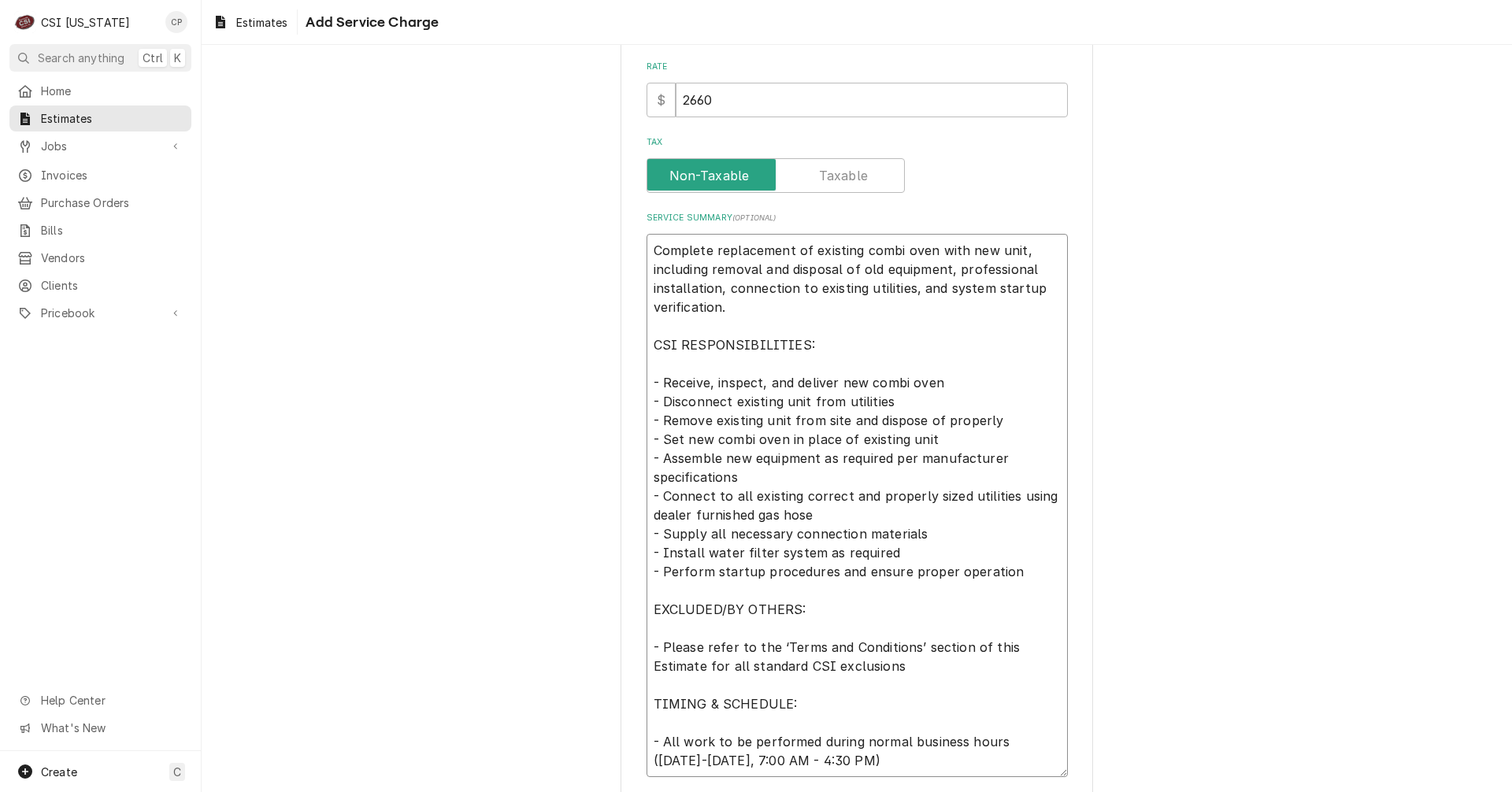
drag, startPoint x: 1009, startPoint y: 251, endPoint x: 1022, endPoint y: 250, distance: 13.0
click at [1022, 250] on textarea "Complete replacement of existing combi oven with new unit, including removal an…" at bounding box center [857, 506] width 421 height 543
type textarea "x"
type textarea "Complete replacement of existing combi oven with new unitincluding removal and …"
click at [710, 270] on textarea "Complete replacement of existing combi oven with new units. Including removal a…" at bounding box center [857, 506] width 421 height 543
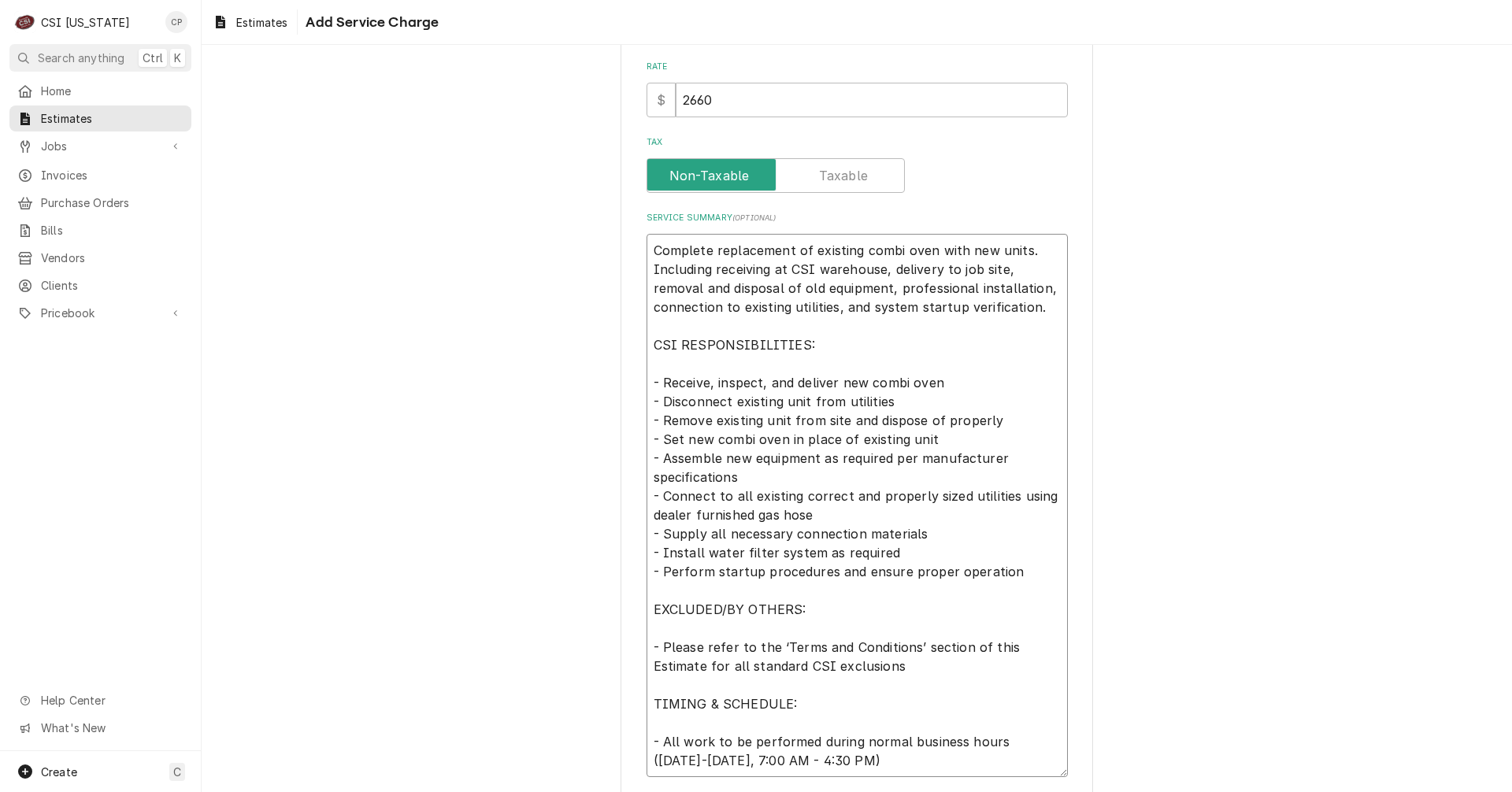
drag, startPoint x: 832, startPoint y: 288, endPoint x: 1035, endPoint y: 323, distance: 206.0
click at [1035, 323] on textarea "Complete replacement of existing combi oven with new units. Including receiving…" at bounding box center [857, 506] width 421 height 543
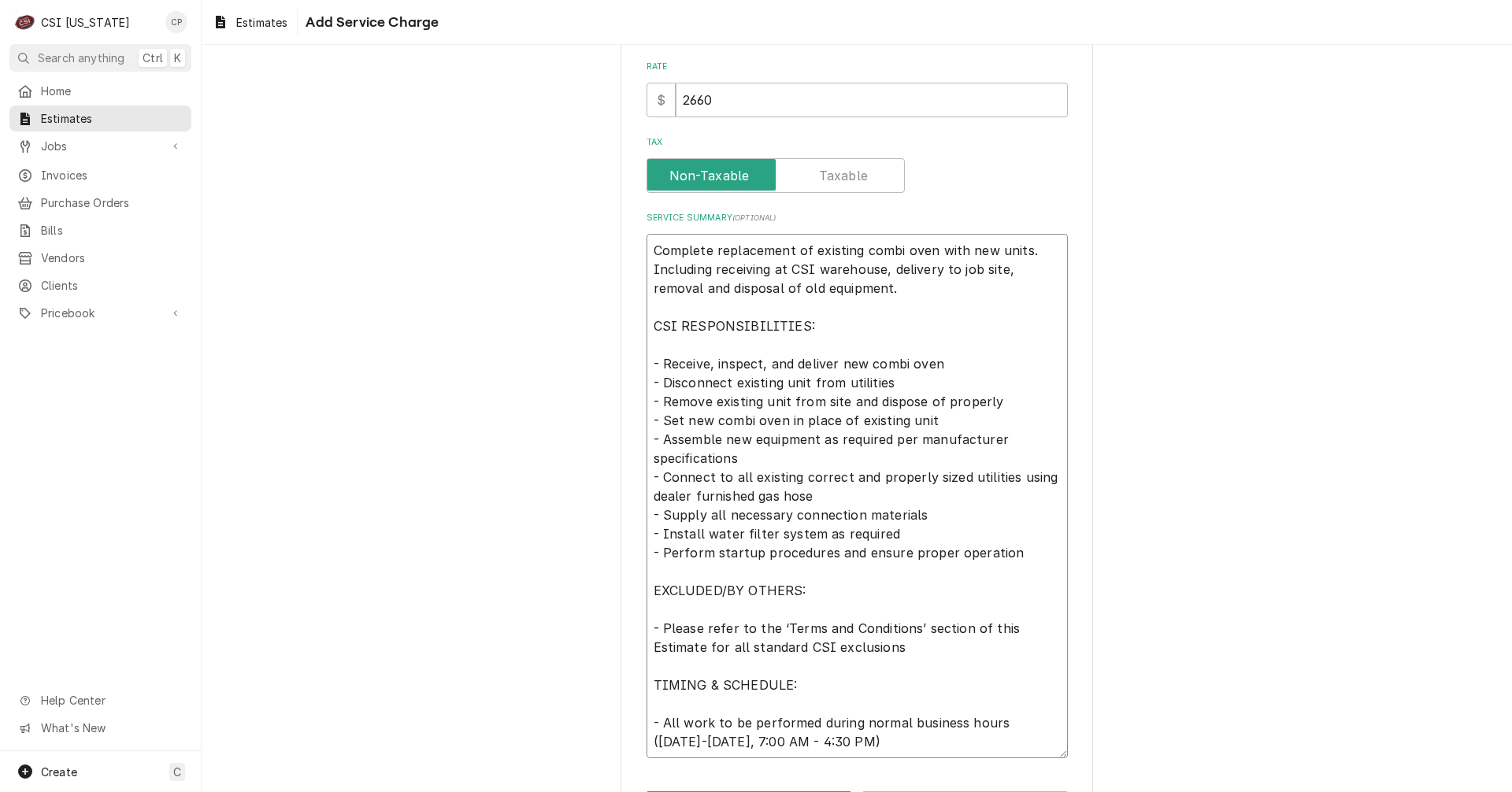
click at [705, 363] on textarea "Complete replacement of existing combi oven with new units. Including receiving…" at bounding box center [857, 496] width 421 height 525
drag, startPoint x: 647, startPoint y: 437, endPoint x: 994, endPoint y: 570, distance: 371.6
click at [994, 570] on textarea "Complete replacement of existing combi oven with new units. Including receiving…" at bounding box center [857, 496] width 421 height 525
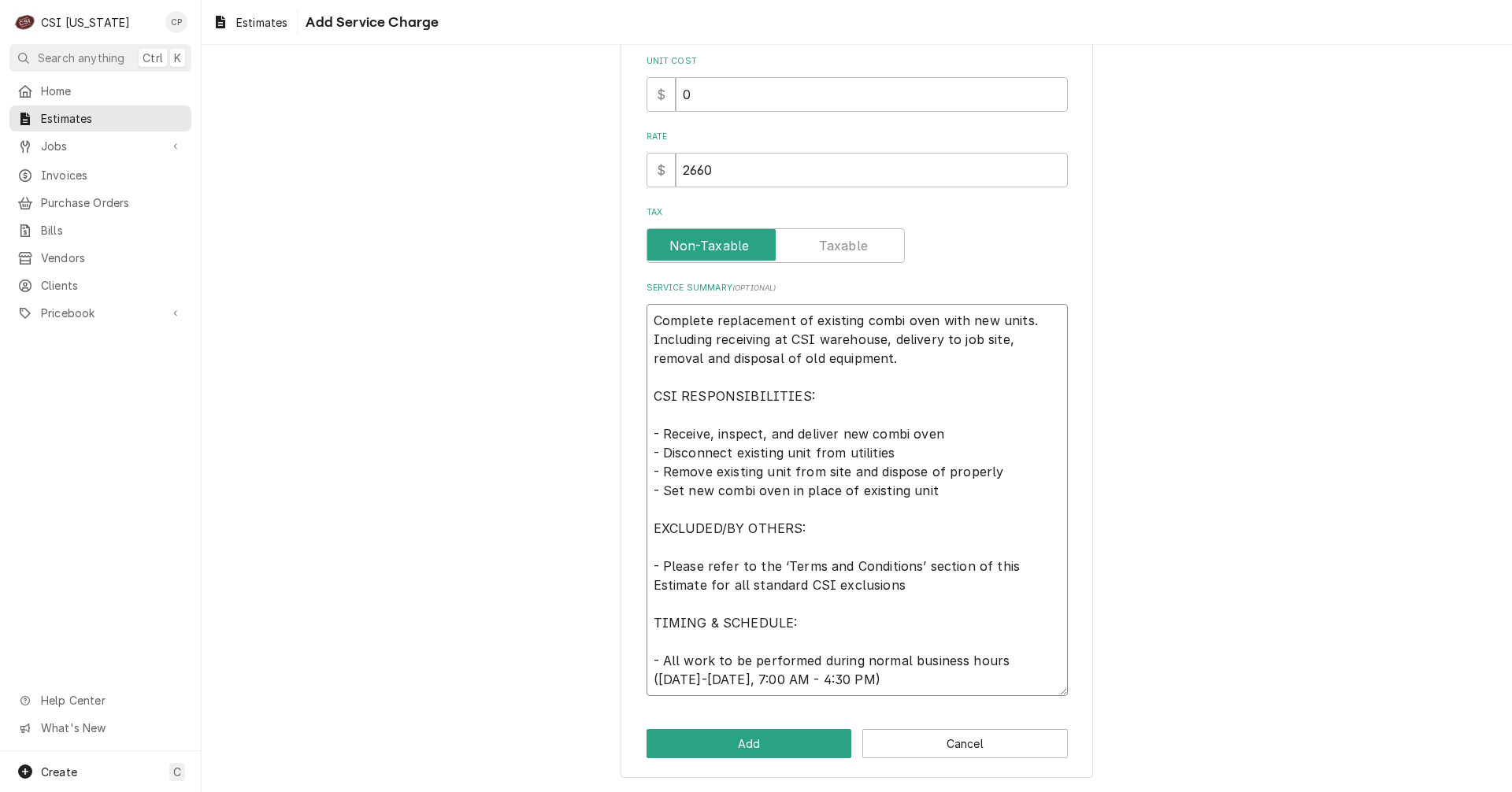
scroll to position [323, 0]
click at [665, 550] on textarea "Complete replacement of existing combi oven with new units. Including receiving…" at bounding box center [857, 500] width 421 height 392
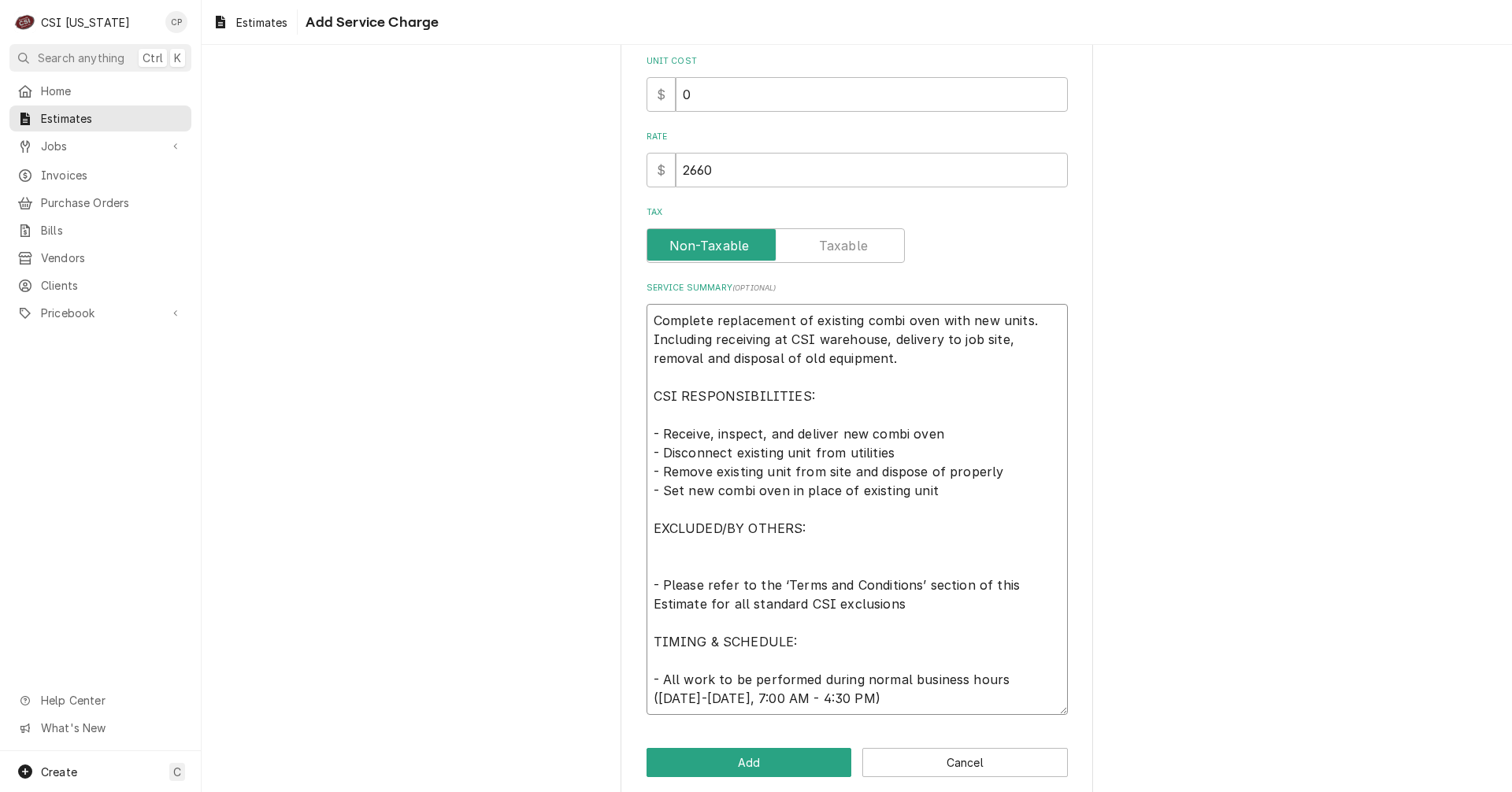
scroll to position [343, 0]
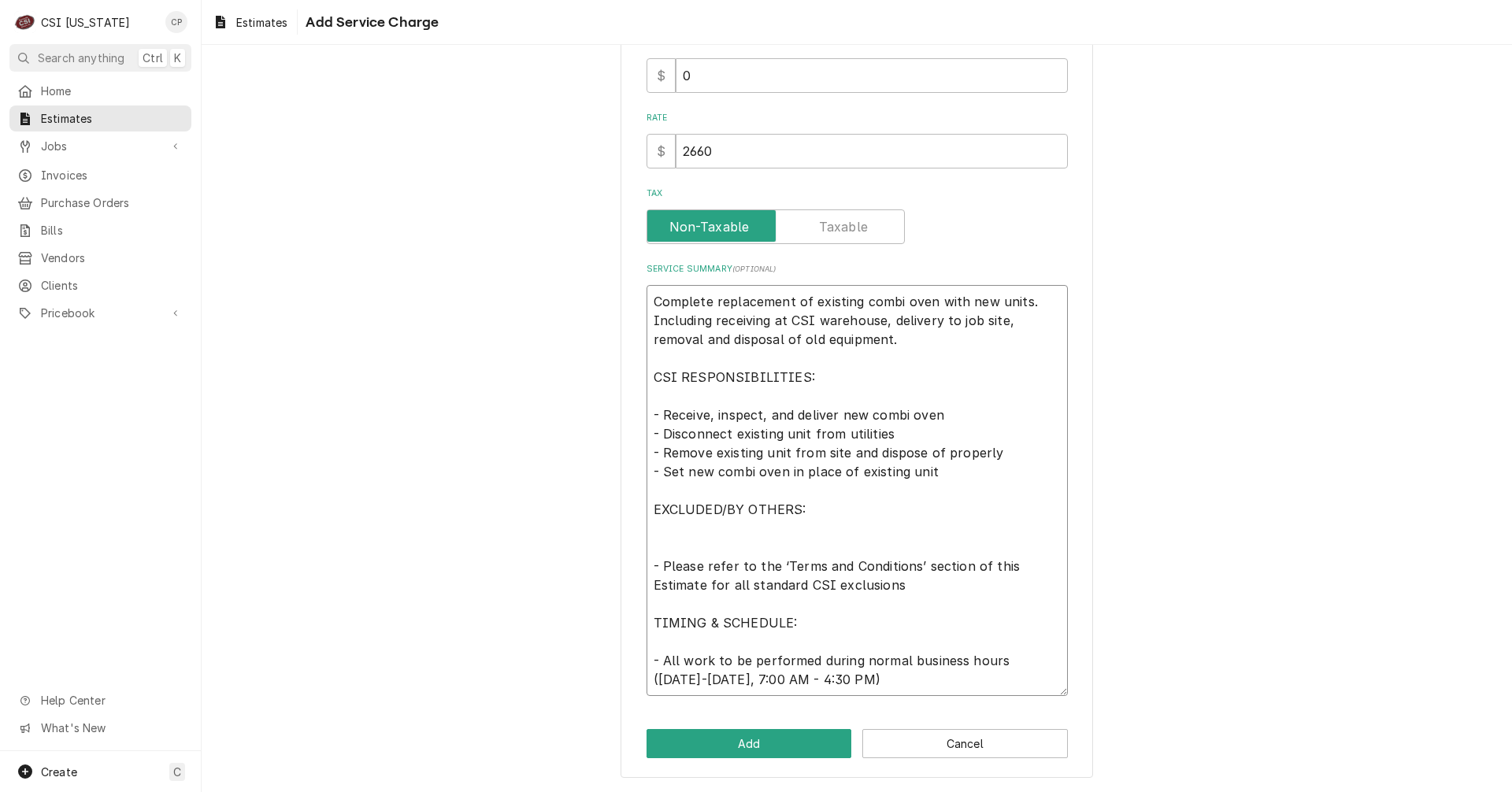
paste textarea "- Assemble new equipment as required per manufacturer specifications - Connect …"
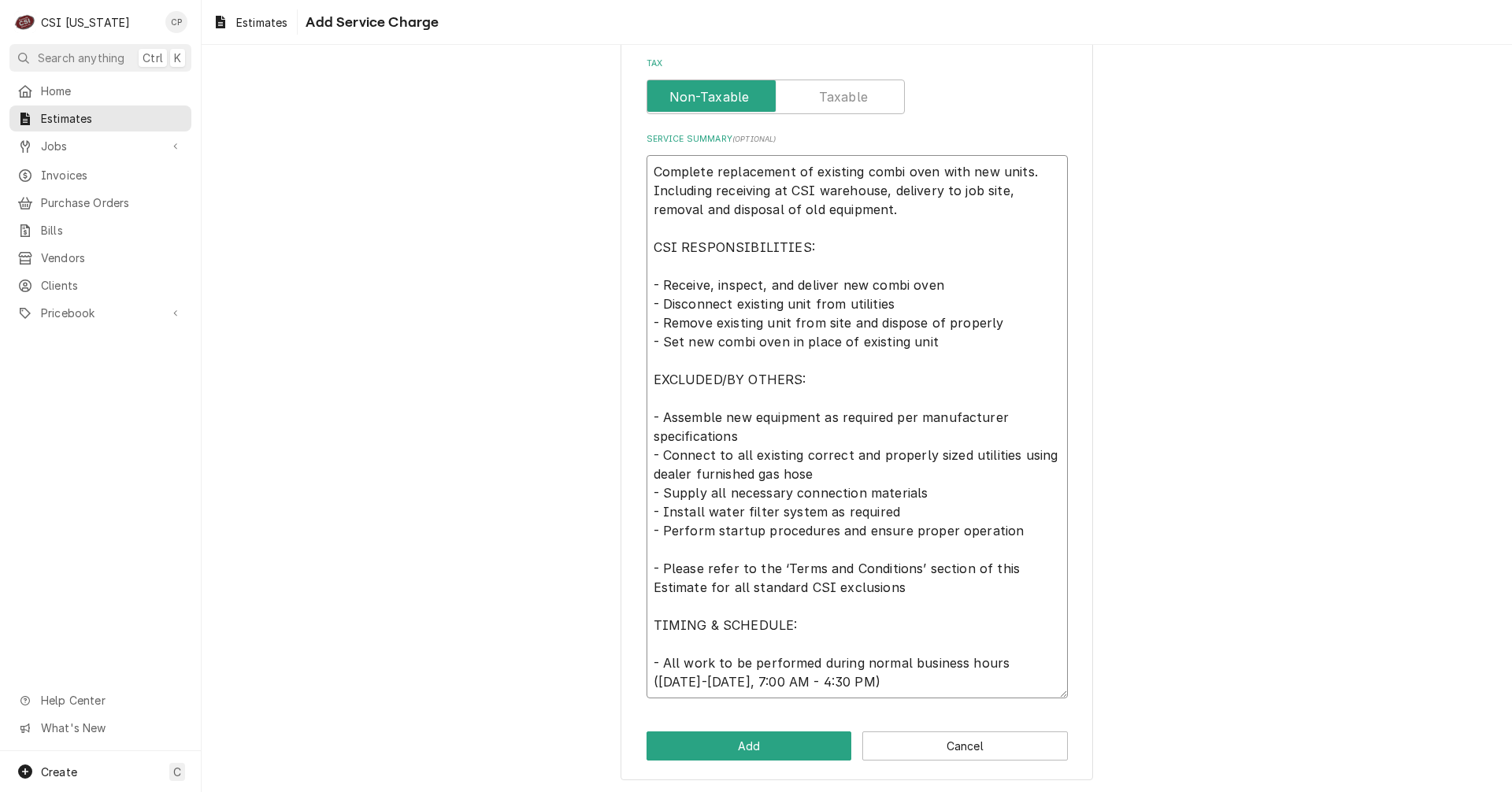
scroll to position [475, 0]
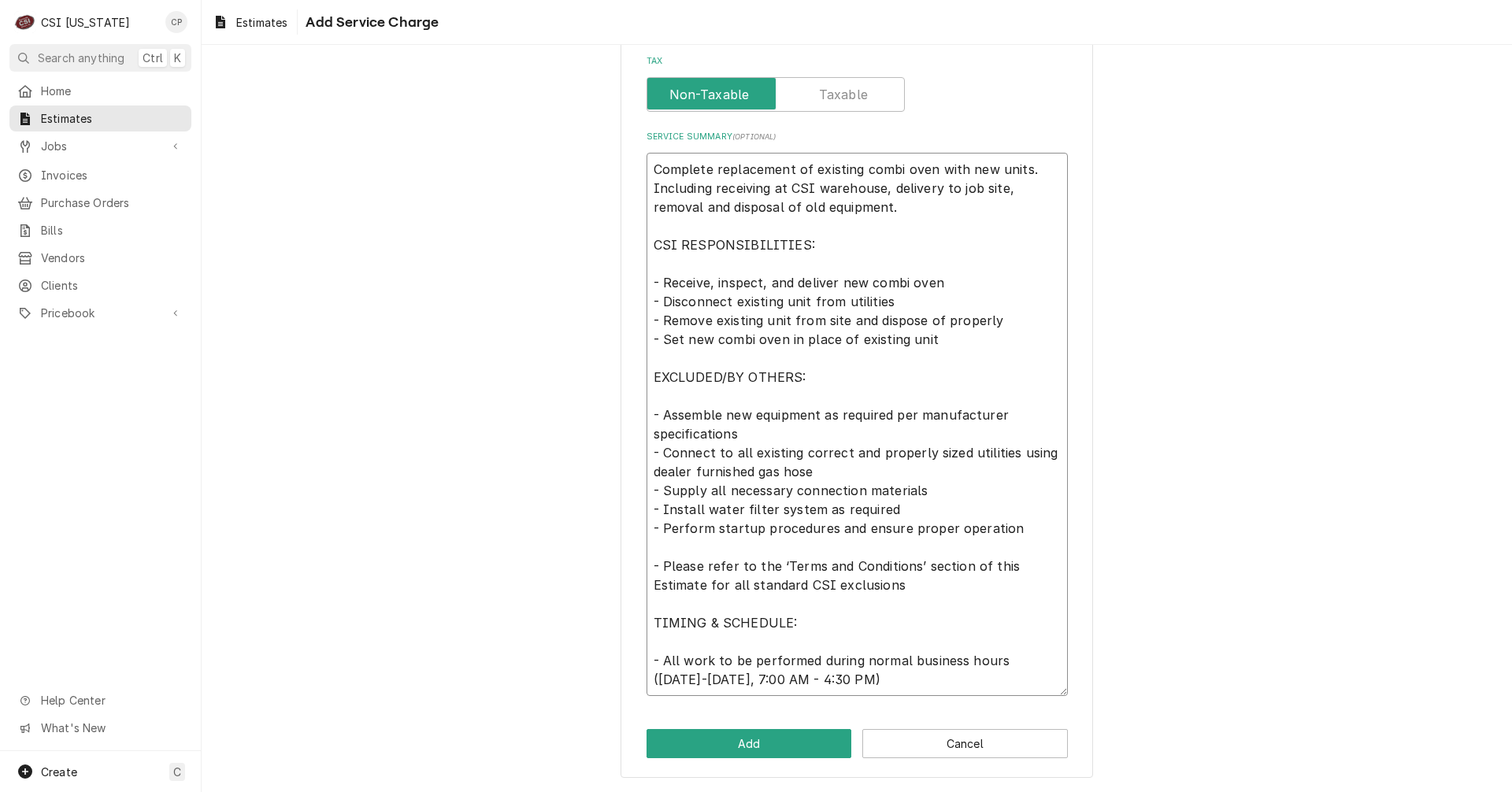
drag, startPoint x: 785, startPoint y: 340, endPoint x: 968, endPoint y: 357, distance: 183.8
click at [968, 357] on textarea "Complete replacement of existing combi oven with new units. Including receiving…" at bounding box center [857, 424] width 421 height 543
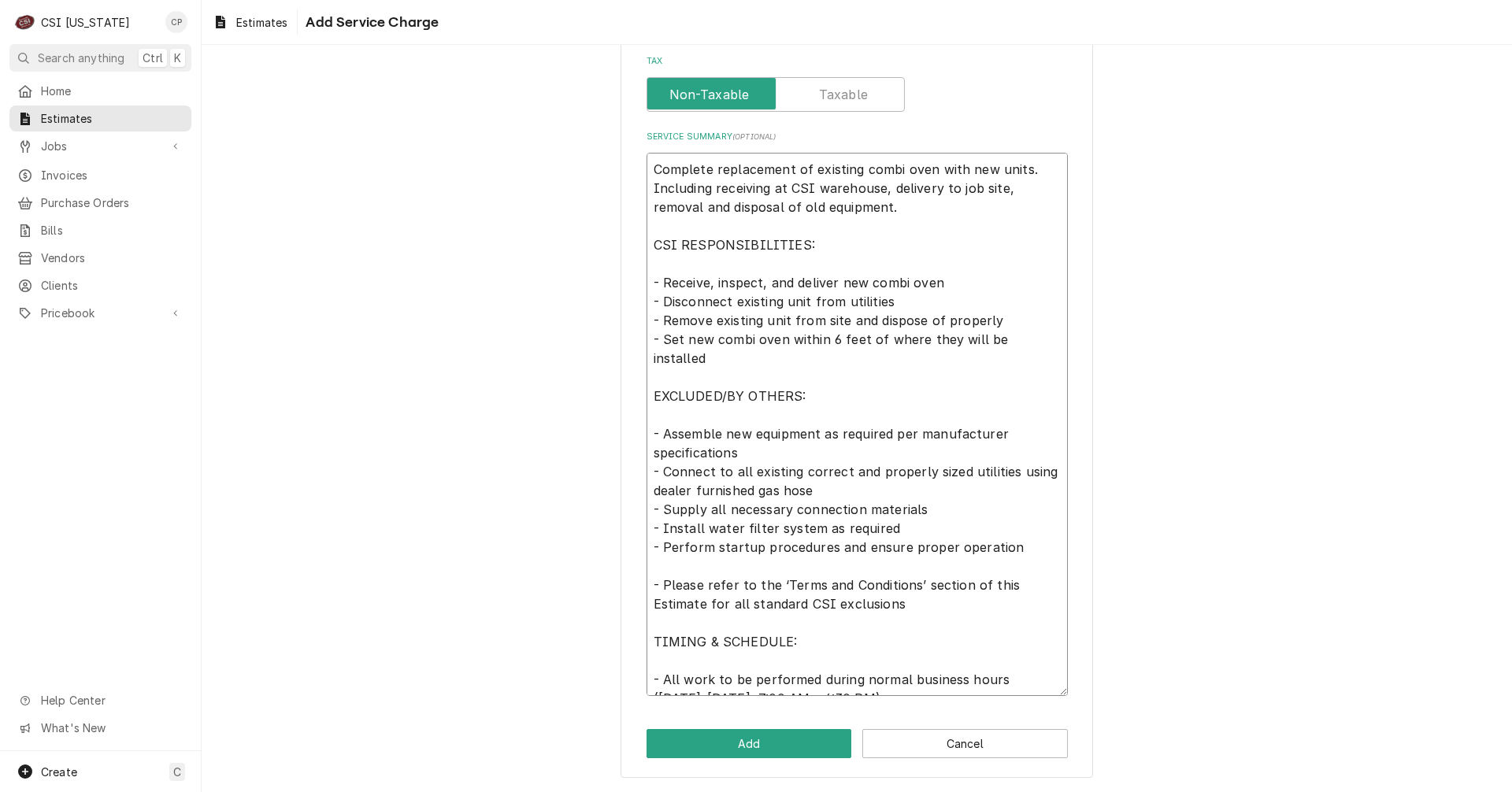
click at [724, 359] on textarea "Complete replacement of existing combi oven with new units. Including receiving…" at bounding box center [857, 424] width 421 height 543
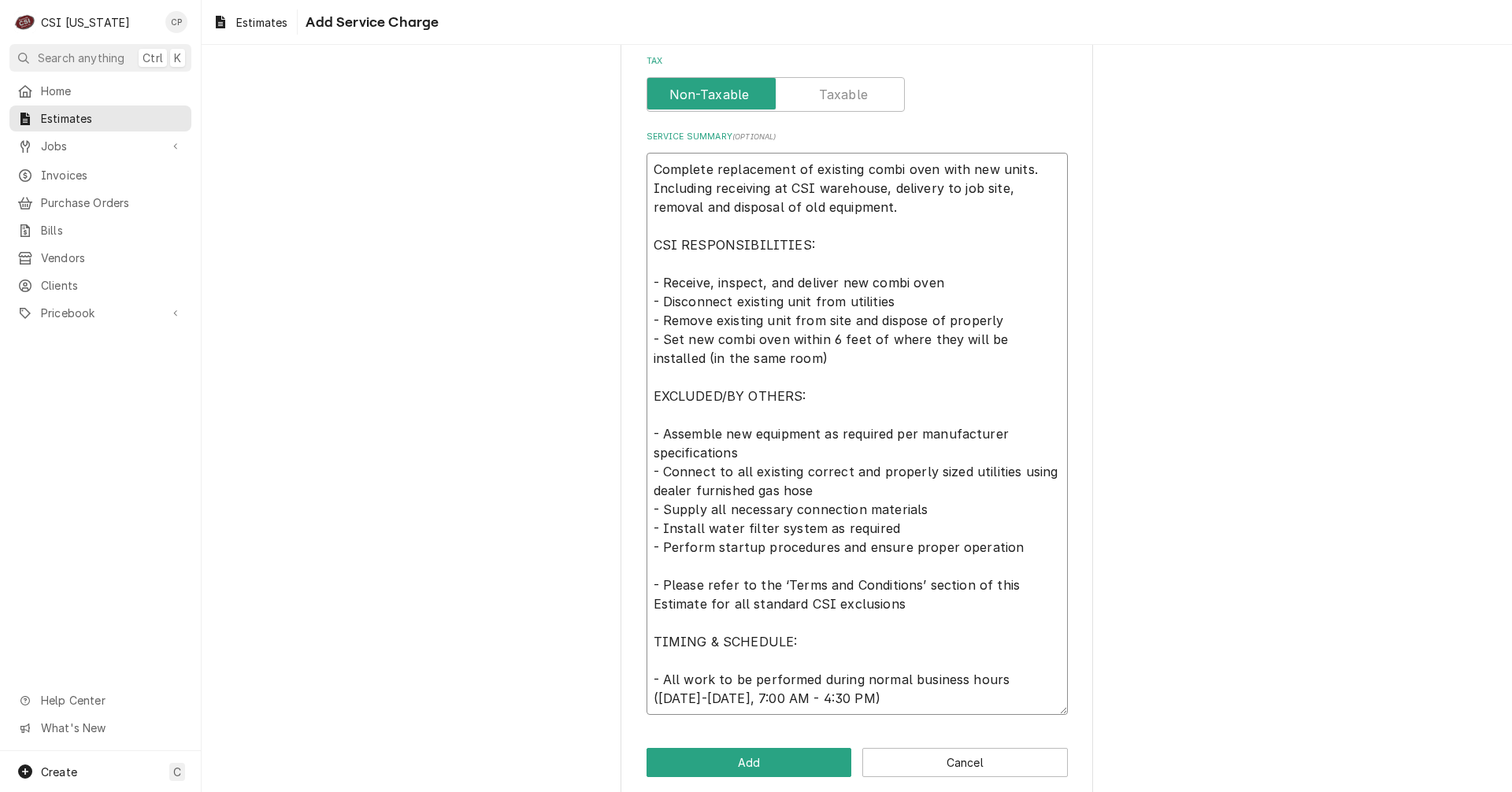
scroll to position [494, 0]
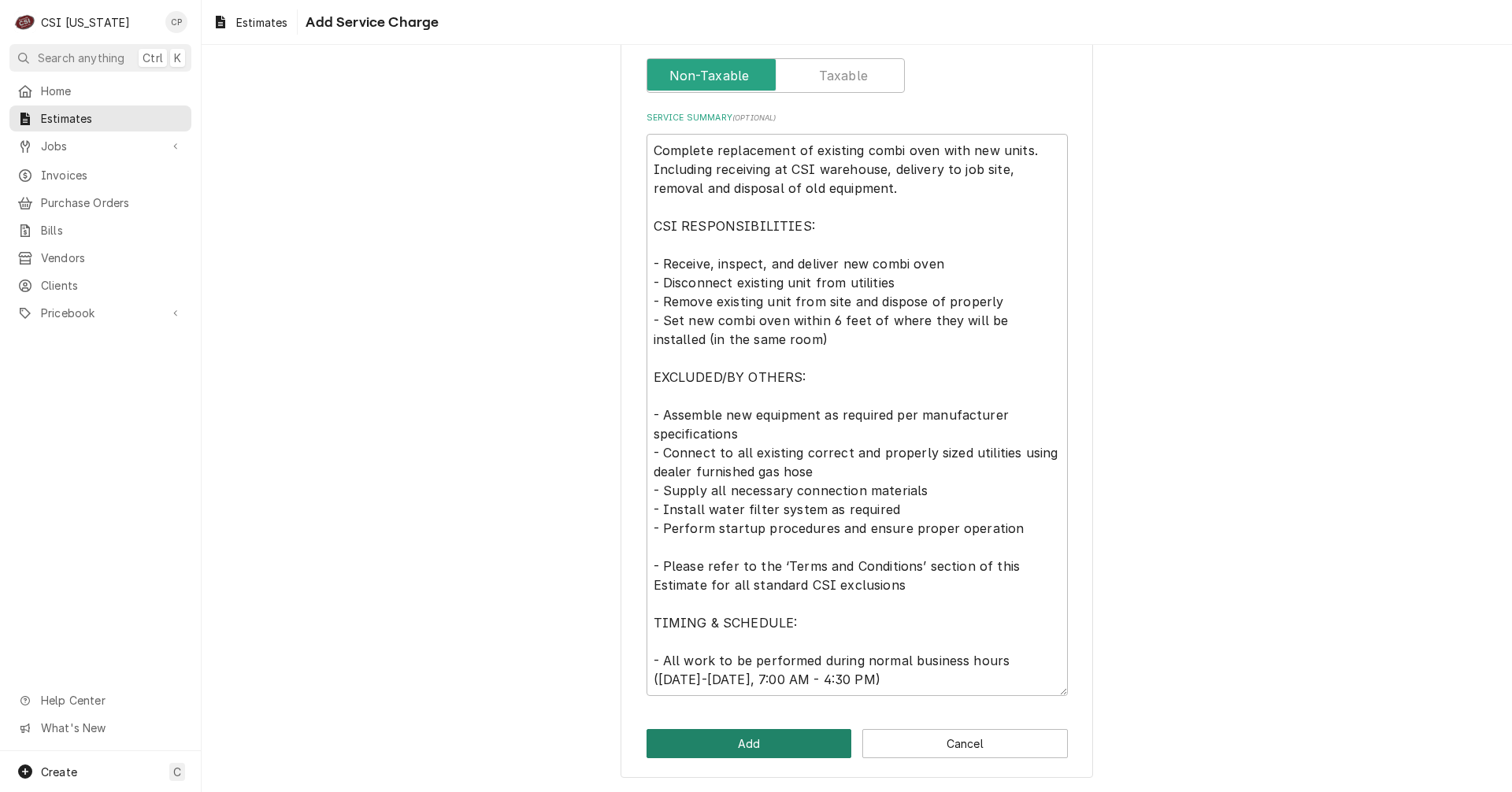
click at [752, 739] on button "Add" at bounding box center [749, 743] width 206 height 29
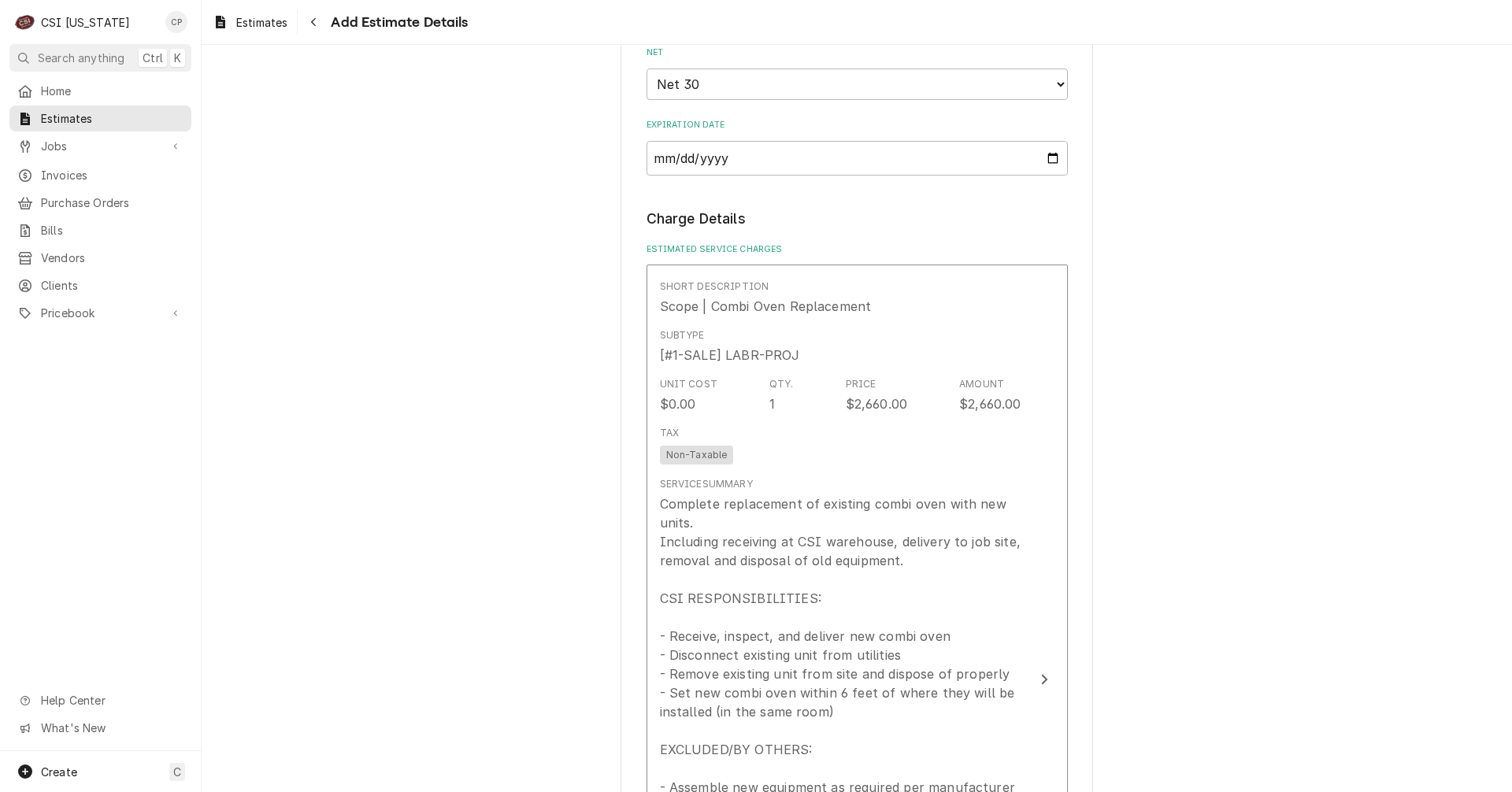
scroll to position [768, 0]
